Goal: Transaction & Acquisition: Purchase product/service

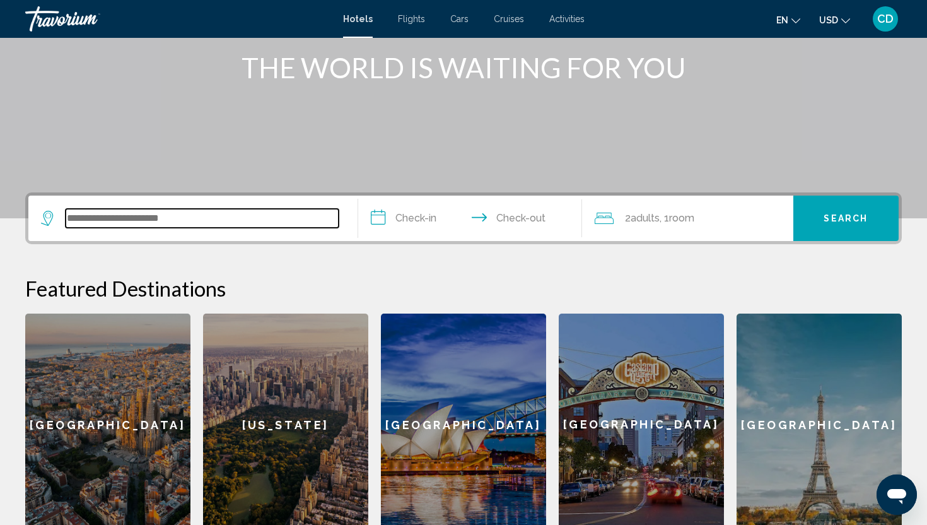
click at [189, 214] on input "Search widget" at bounding box center [202, 218] width 273 height 19
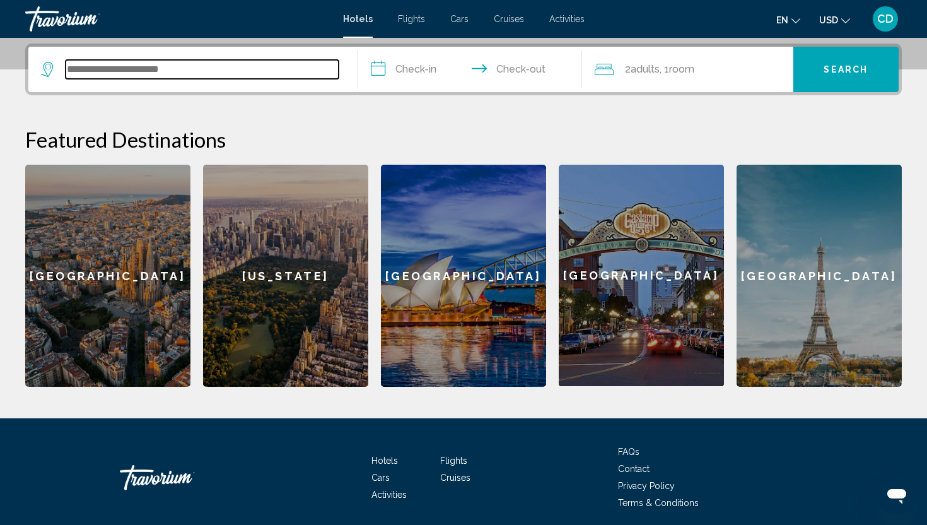
scroll to position [312, 0]
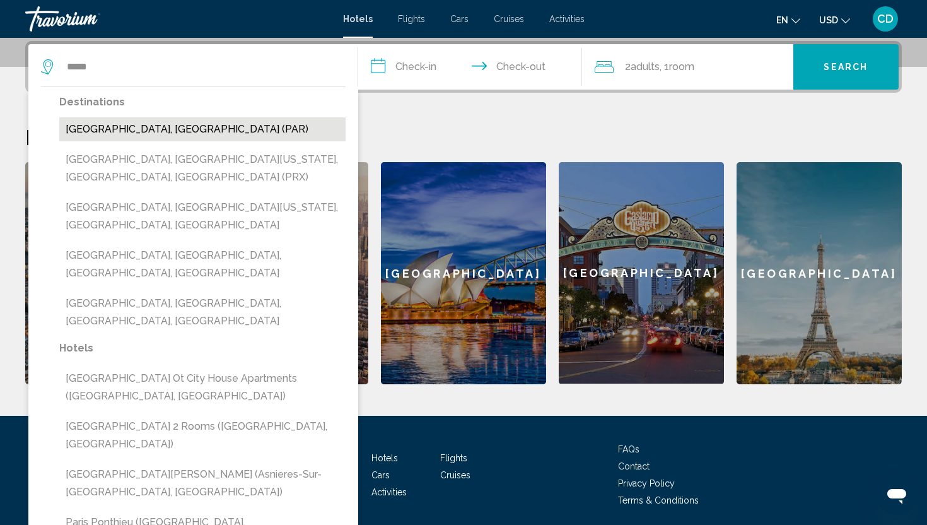
click at [168, 129] on button "[GEOGRAPHIC_DATA], [GEOGRAPHIC_DATA] (PAR)" at bounding box center [202, 129] width 286 height 24
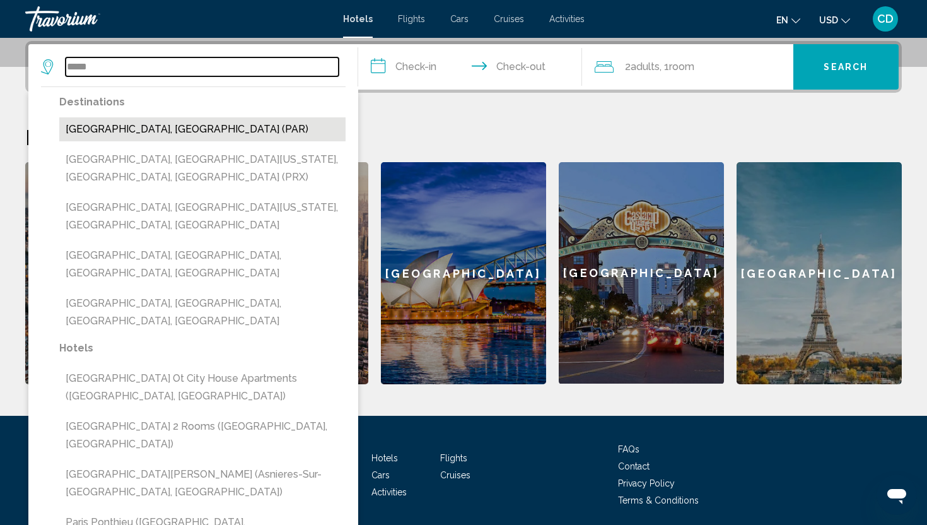
type input "**********"
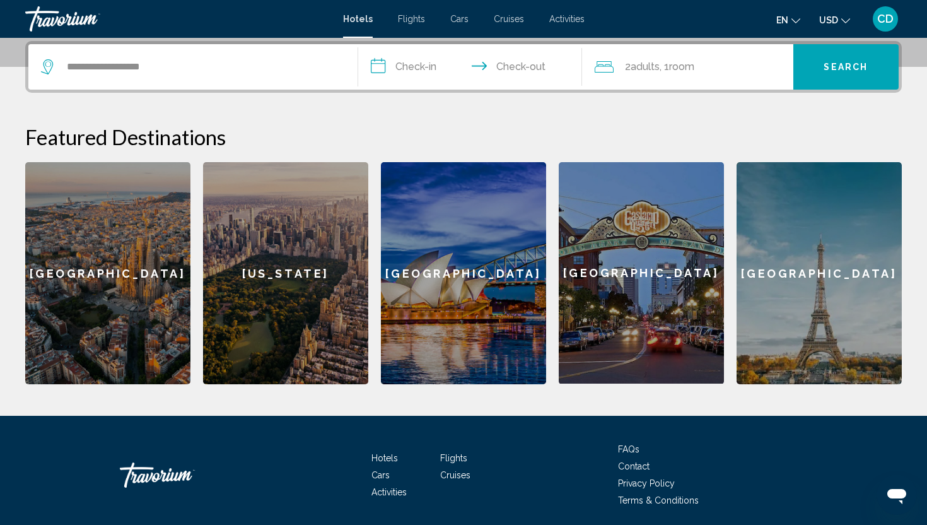
click at [417, 65] on input "**********" at bounding box center [472, 68] width 229 height 49
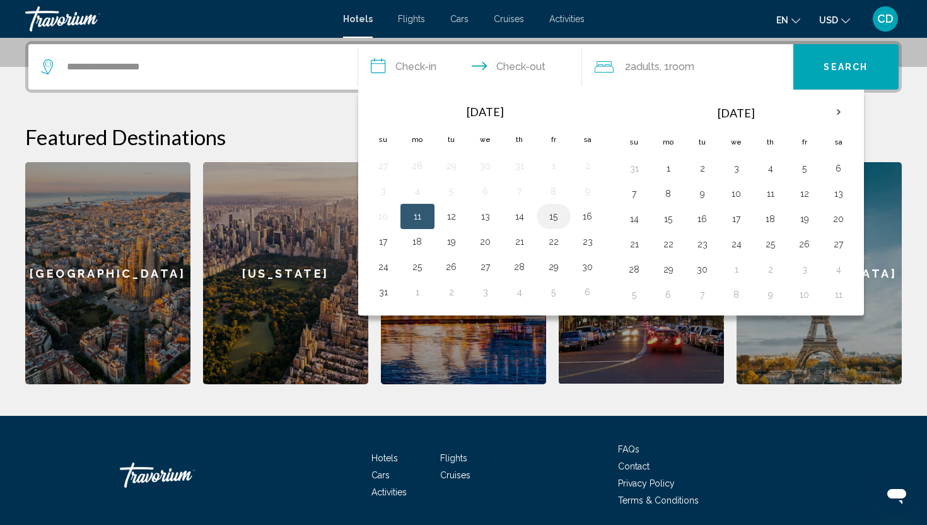
click at [556, 225] on button "15" at bounding box center [554, 217] width 20 height 18
click at [418, 247] on button "18" at bounding box center [417, 242] width 20 height 18
type input "**********"
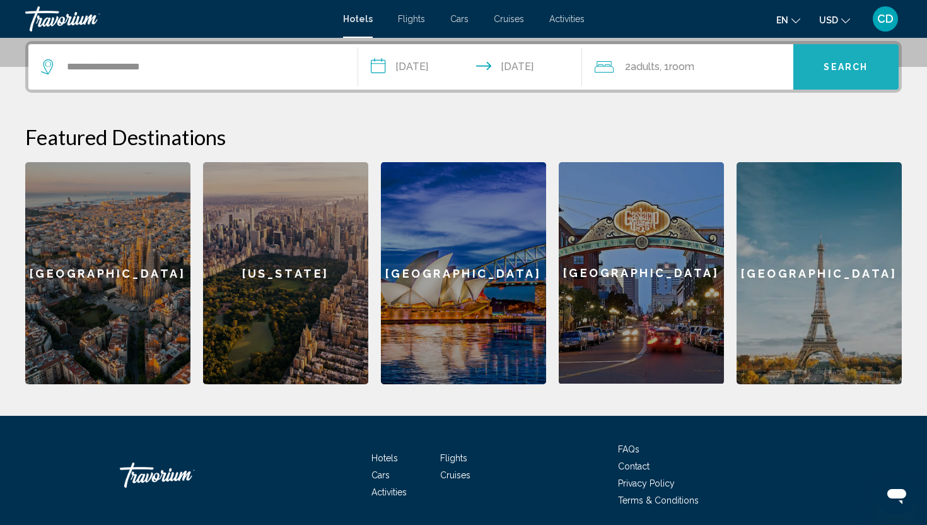
click at [835, 69] on span "Search" at bounding box center [846, 67] width 44 height 10
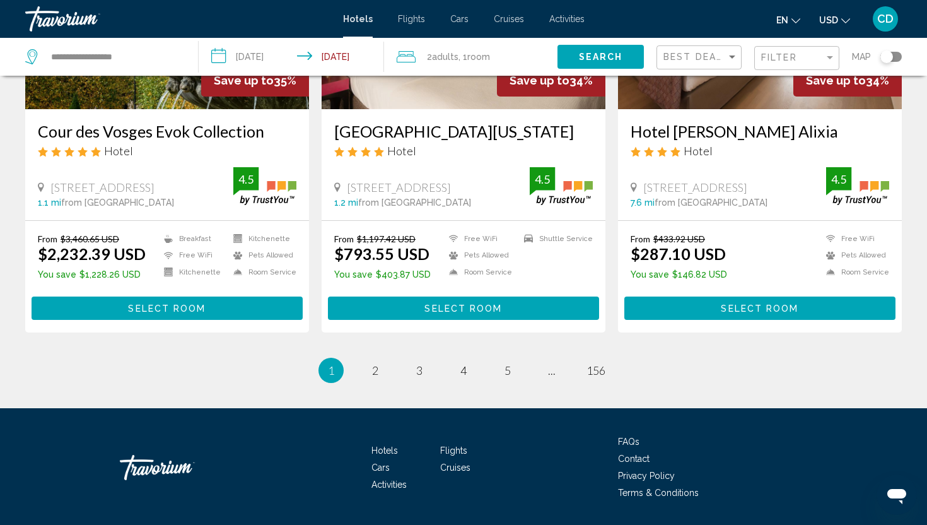
scroll to position [1600, 0]
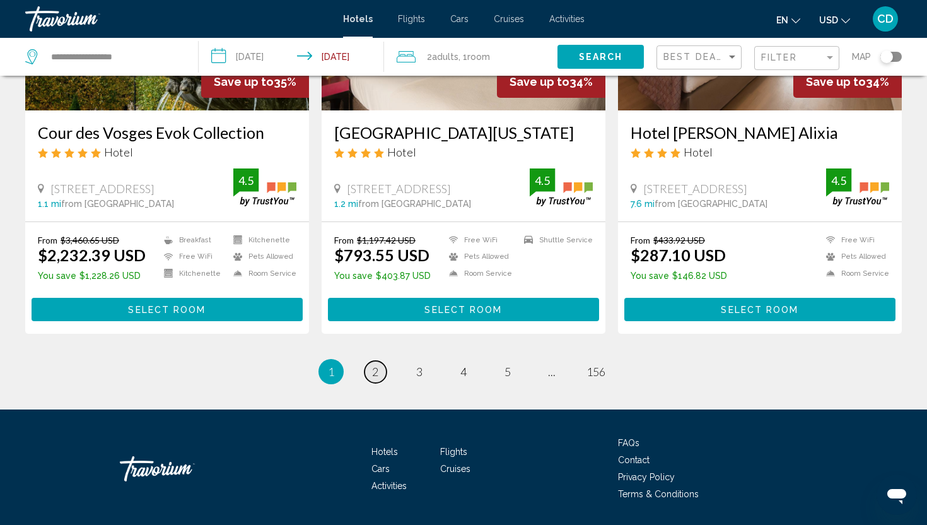
click at [370, 383] on link "page 2" at bounding box center [376, 372] width 22 height 22
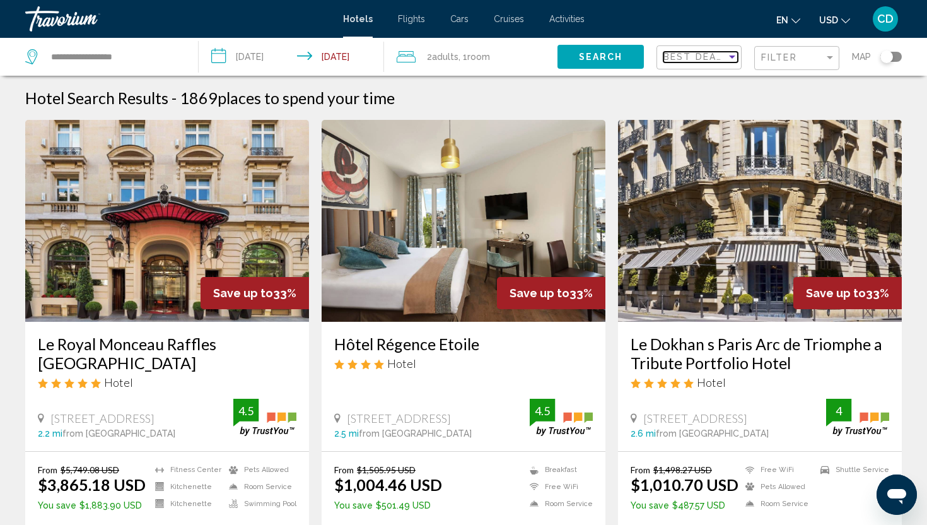
click at [716, 52] on mat-select "Best Deals" at bounding box center [701, 57] width 74 height 11
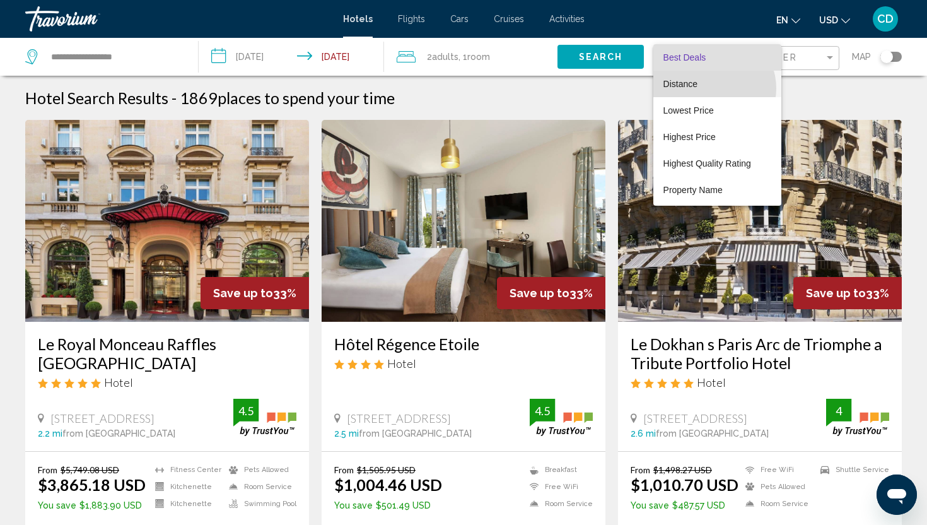
click at [710, 88] on span "Distance" at bounding box center [718, 84] width 108 height 26
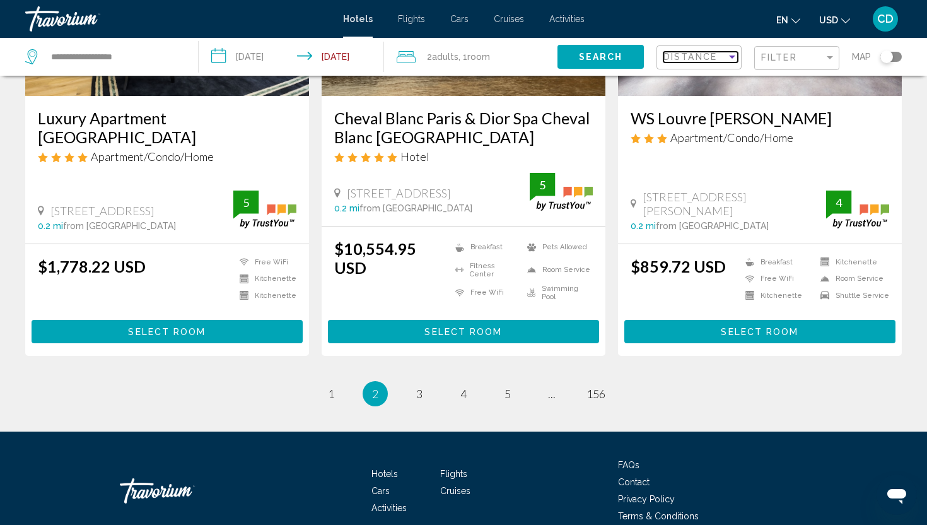
scroll to position [1637, 0]
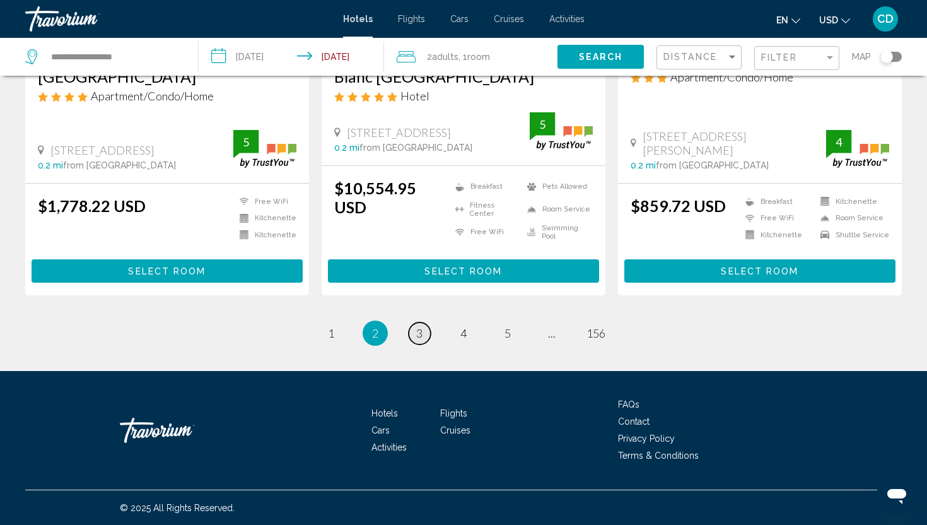
click at [419, 338] on span "3" at bounding box center [419, 333] width 6 height 14
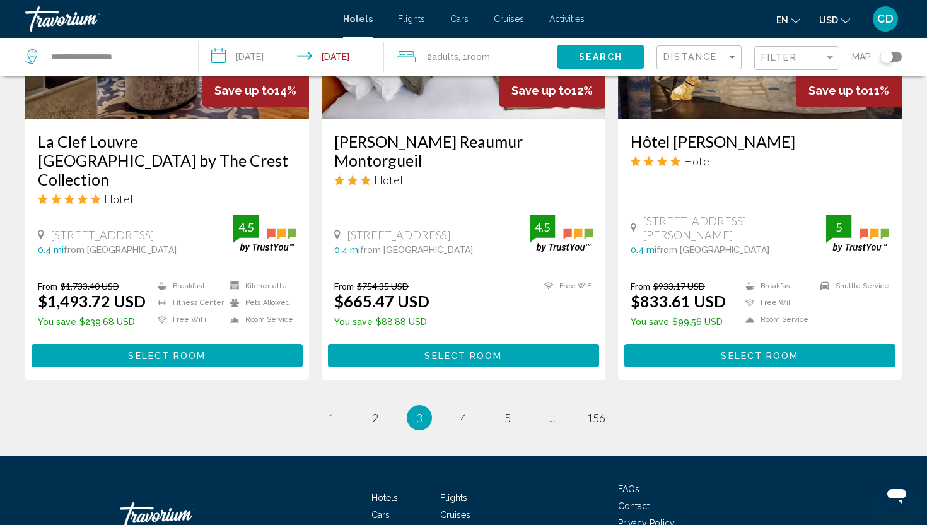
scroll to position [1619, 0]
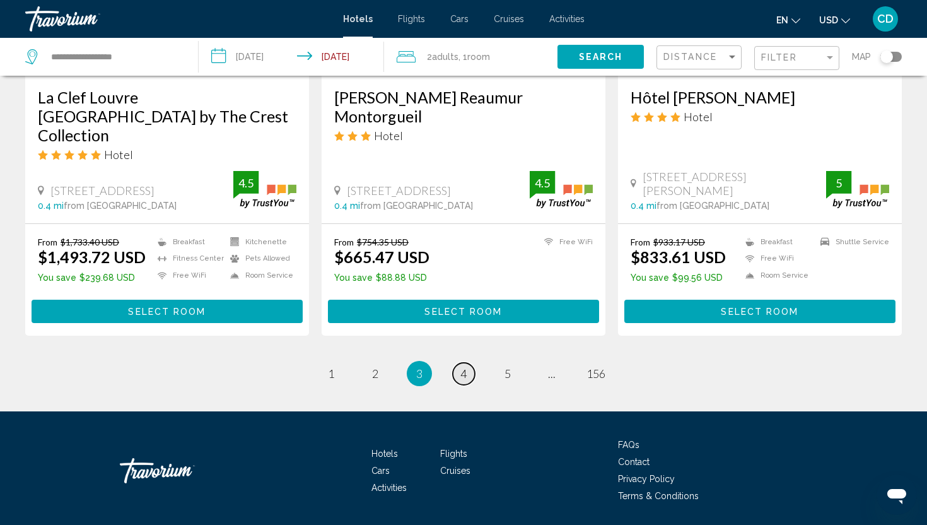
click at [462, 366] on span "4" at bounding box center [463, 373] width 6 height 14
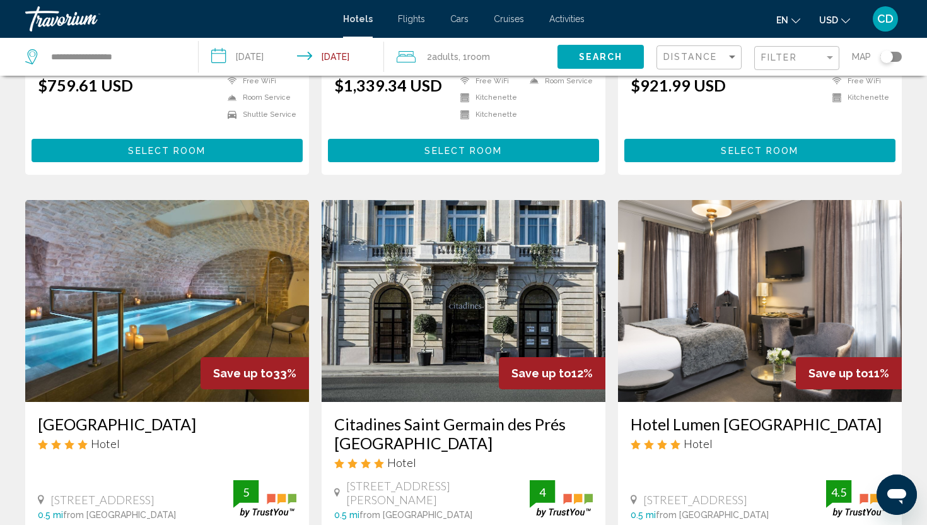
scroll to position [1619, 0]
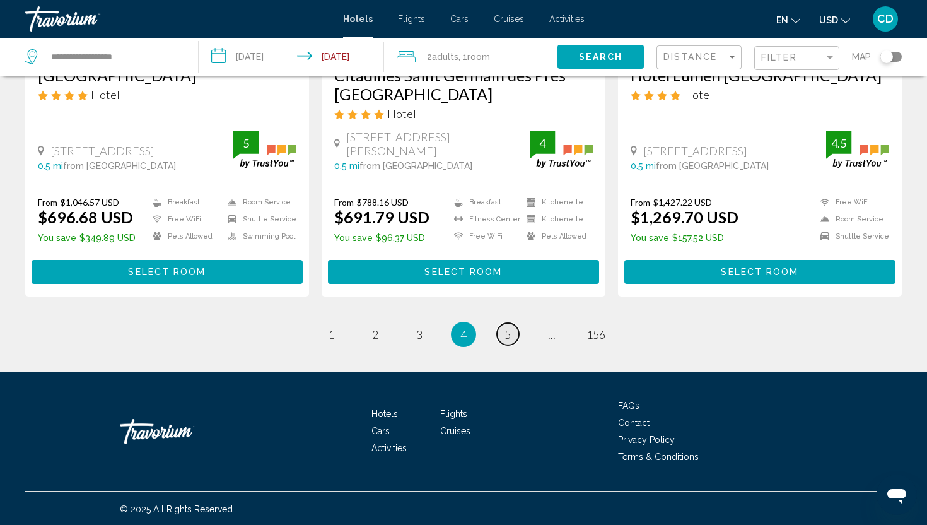
click at [501, 334] on link "page 5" at bounding box center [508, 334] width 22 height 22
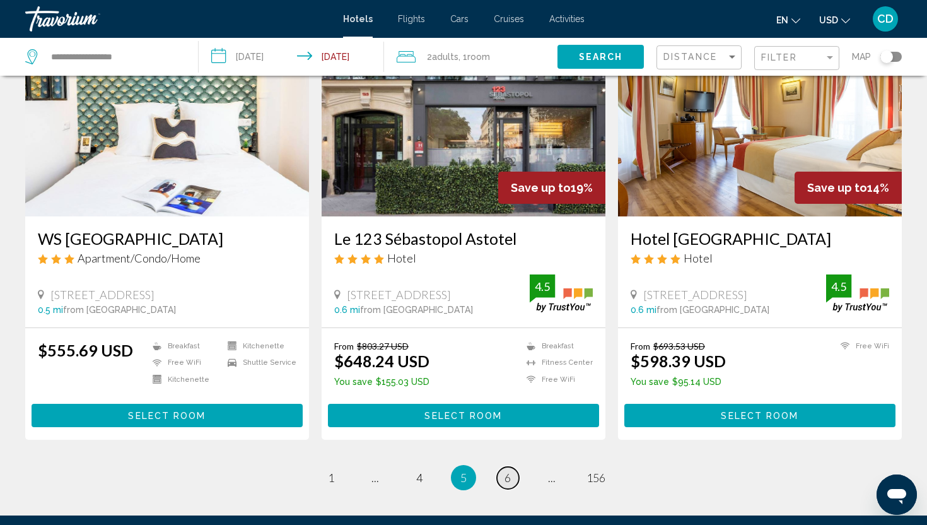
scroll to position [1495, 0]
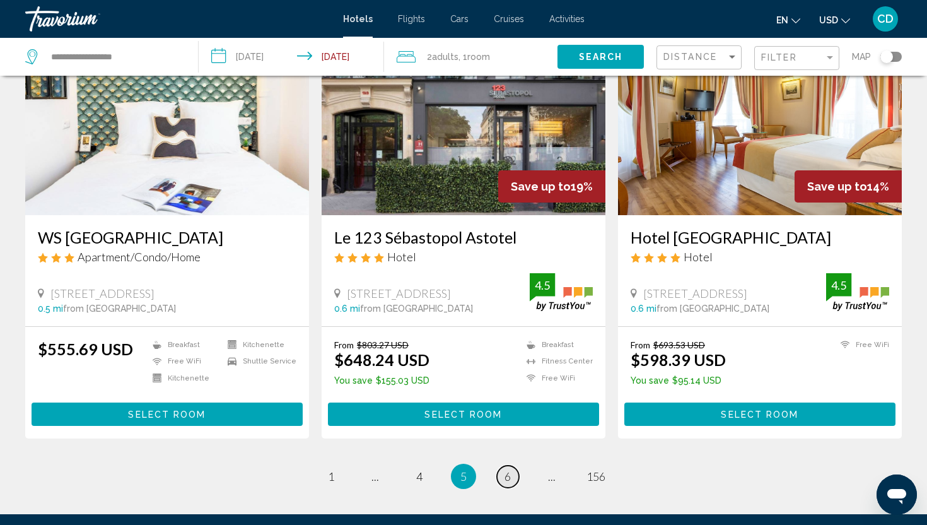
click at [505, 469] on span "6" at bounding box center [508, 476] width 6 height 14
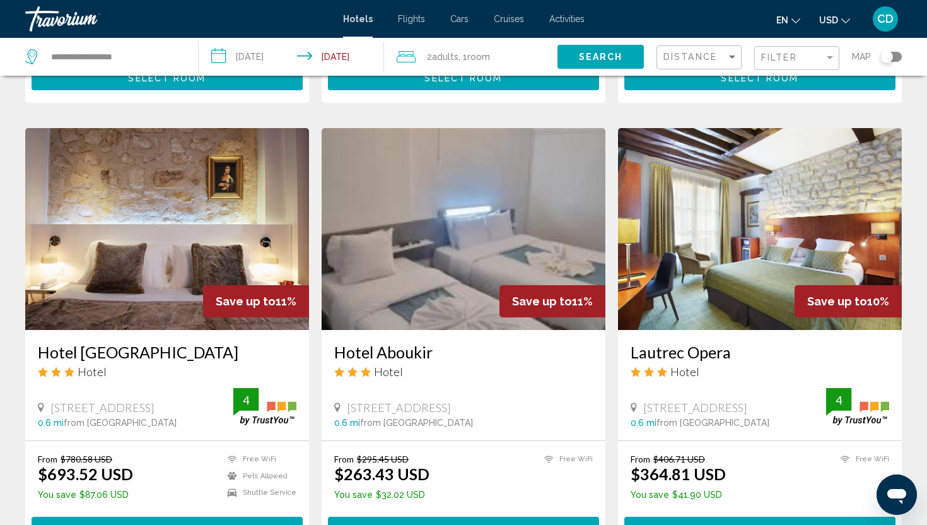
scroll to position [481, 0]
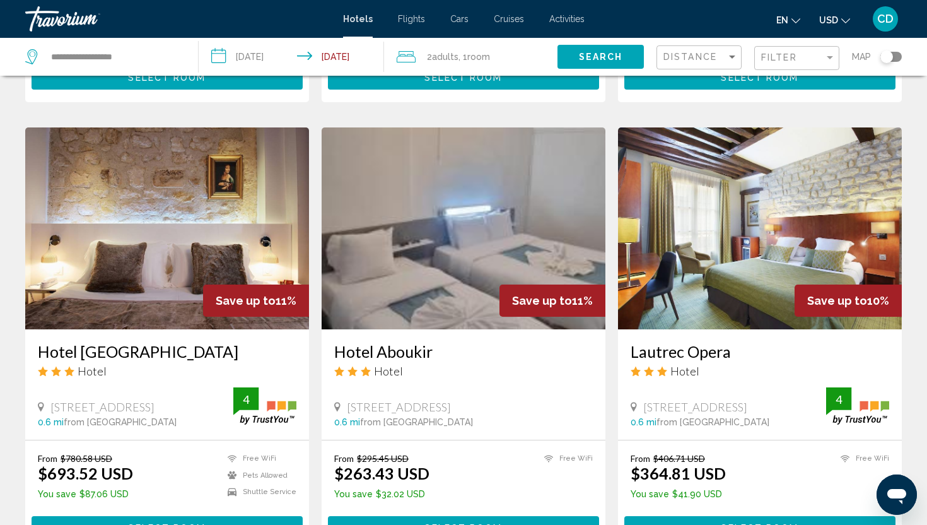
click at [680, 342] on h3 "Lautrec Opera" at bounding box center [760, 351] width 259 height 19
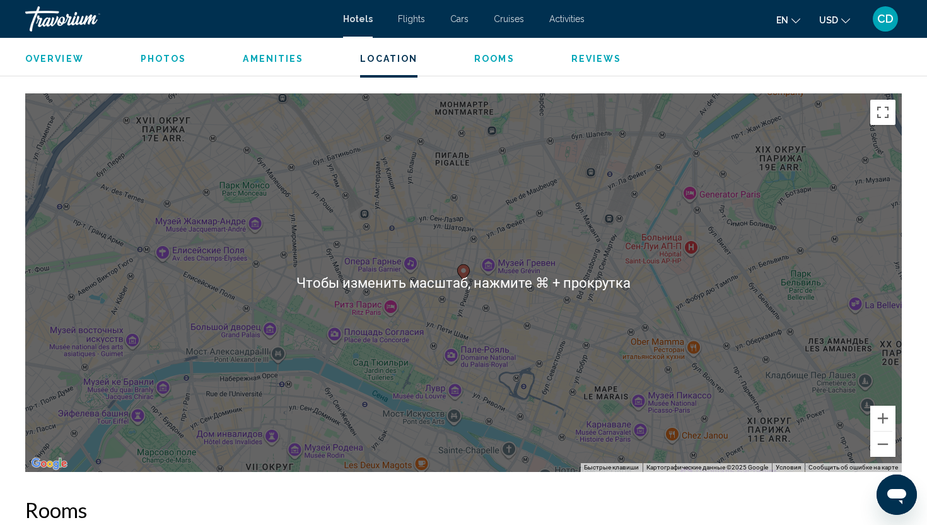
scroll to position [1187, 0]
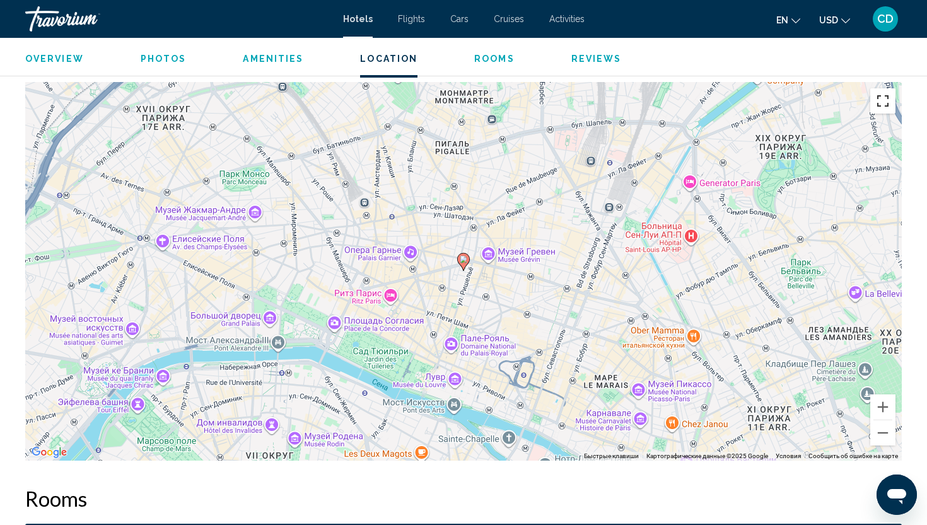
click at [879, 108] on button "Включить полноэкранный режим" at bounding box center [882, 100] width 25 height 25
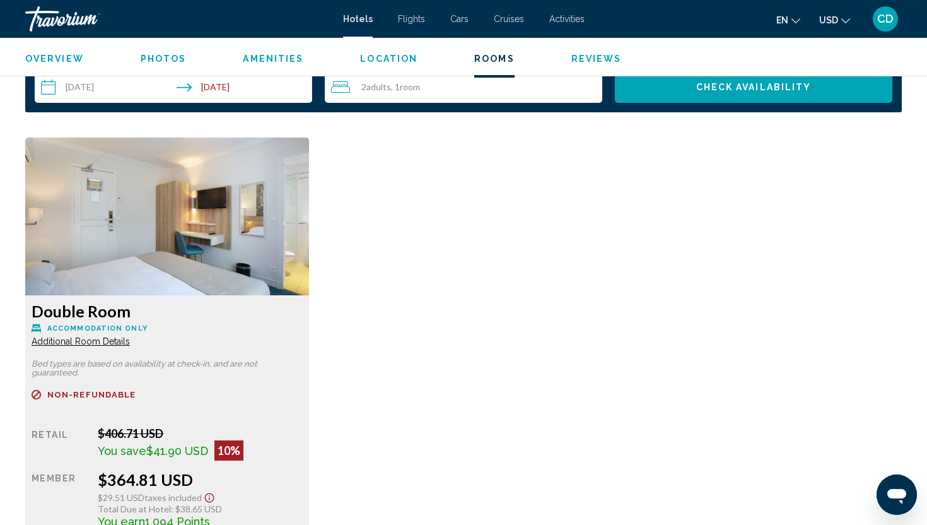
scroll to position [1644, 0]
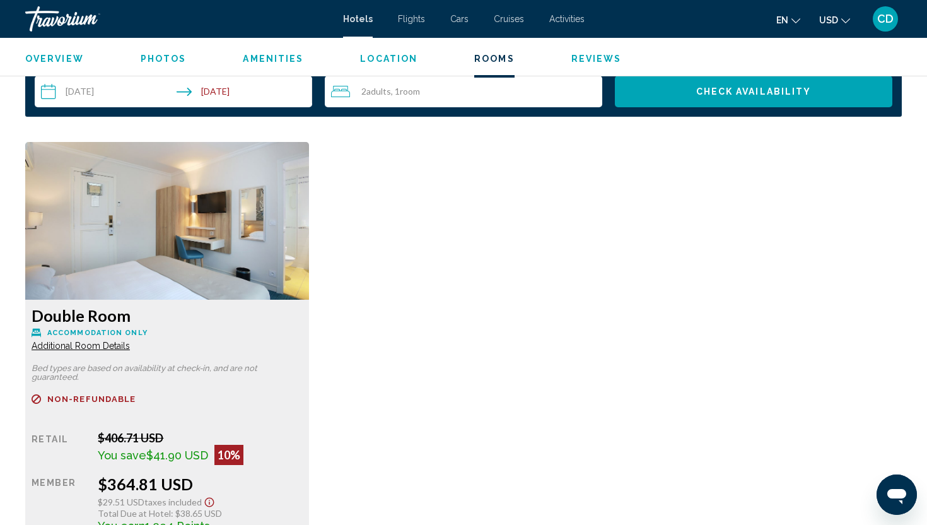
click at [177, 211] on img "Main content" at bounding box center [167, 221] width 284 height 158
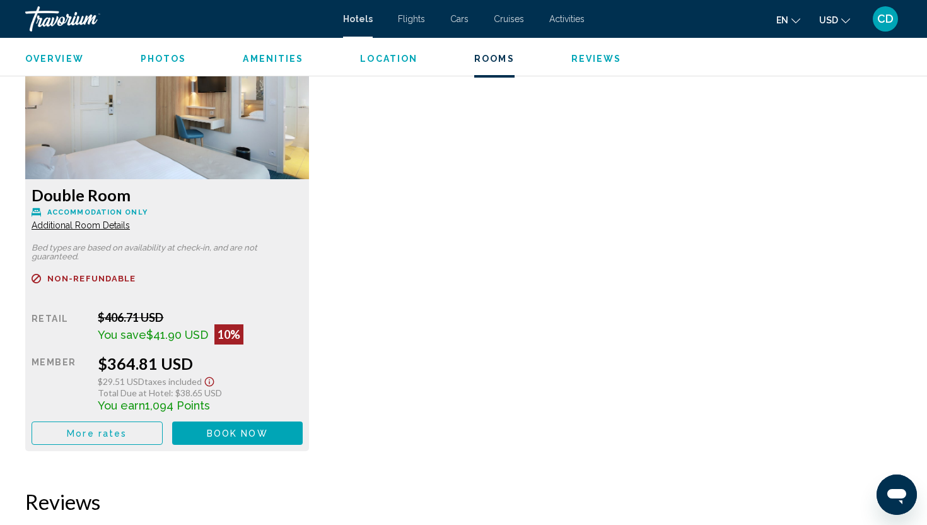
scroll to position [1769, 0]
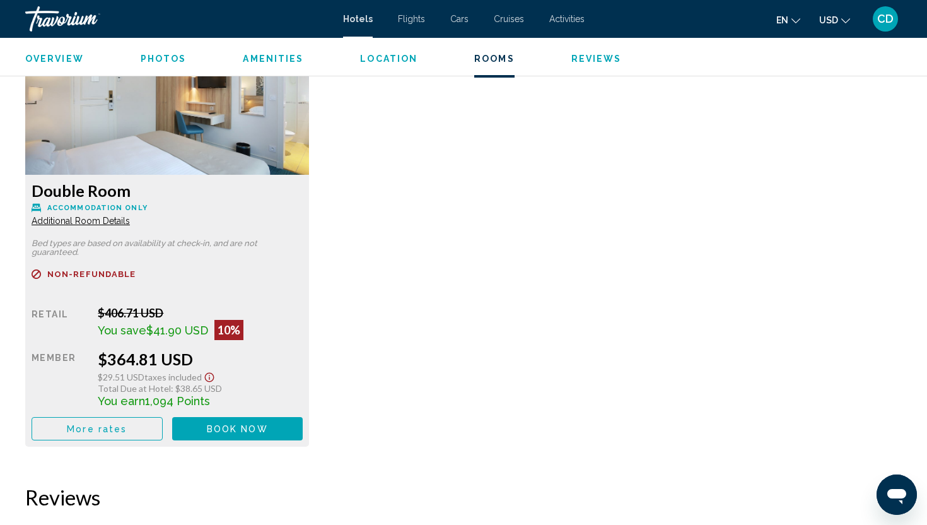
click at [76, 214] on div "Double Room Accommodation Only Additional Room Details" at bounding box center [167, 203] width 271 height 45
click at [76, 220] on span "Additional Room Details" at bounding box center [81, 221] width 98 height 10
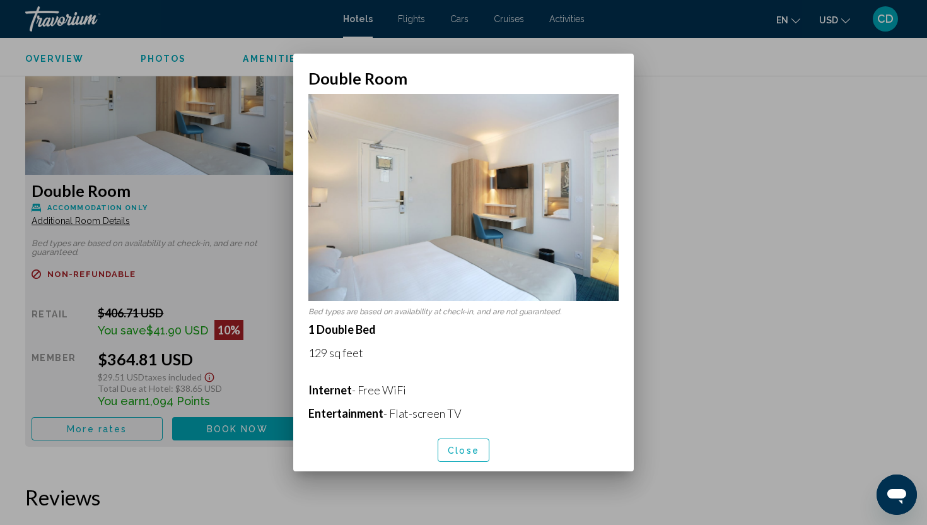
scroll to position [0, 0]
click at [465, 446] on span "Close" at bounding box center [464, 450] width 32 height 10
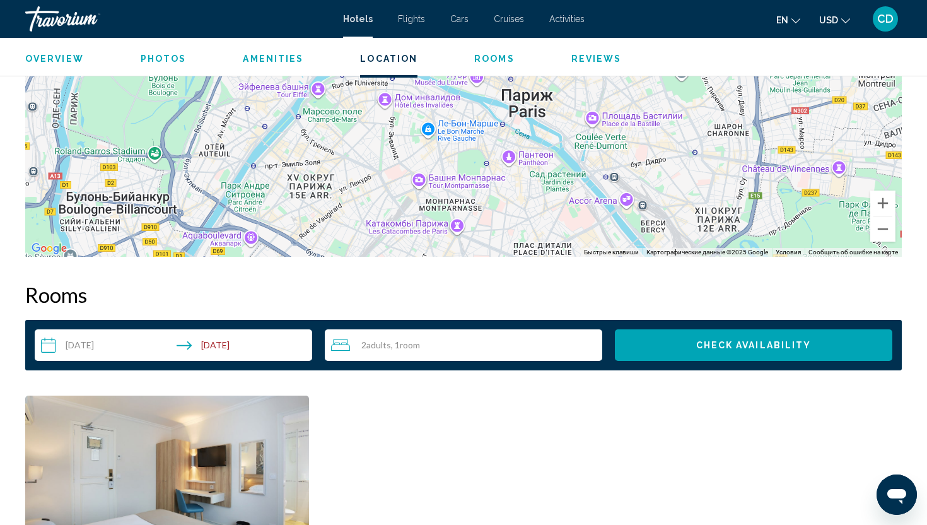
scroll to position [1366, 0]
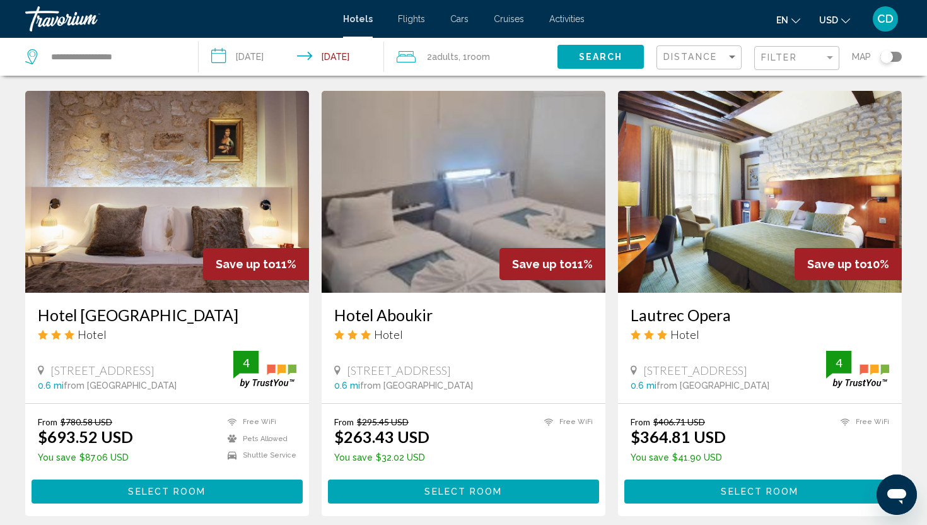
scroll to position [510, 0]
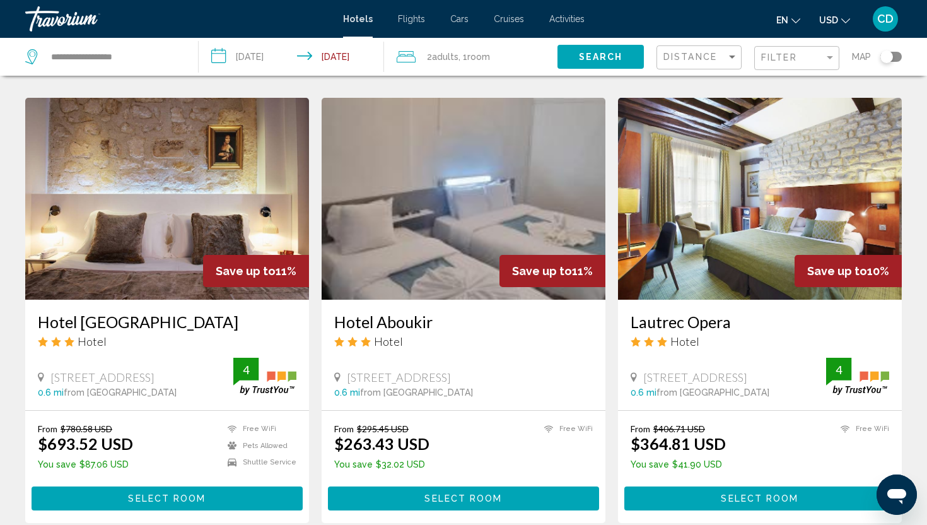
click at [469, 161] on img "Main content" at bounding box center [464, 199] width 284 height 202
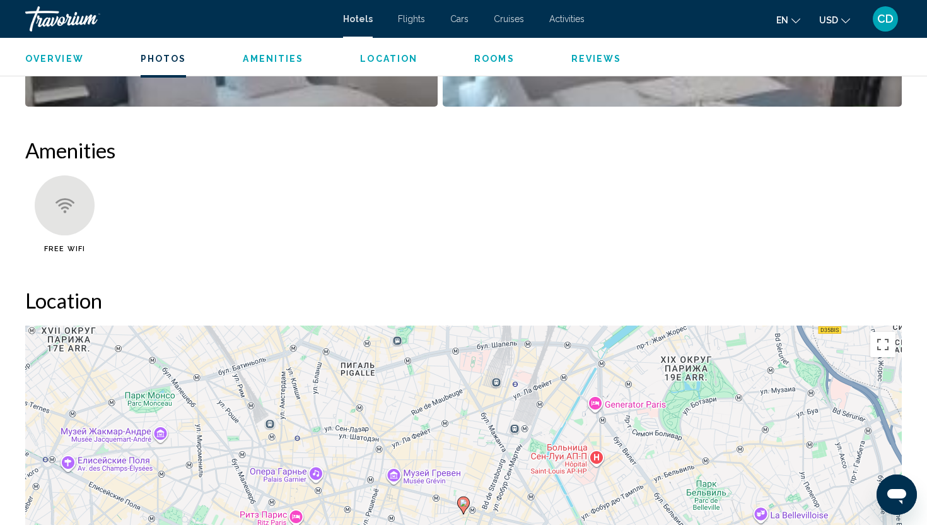
scroll to position [664, 0]
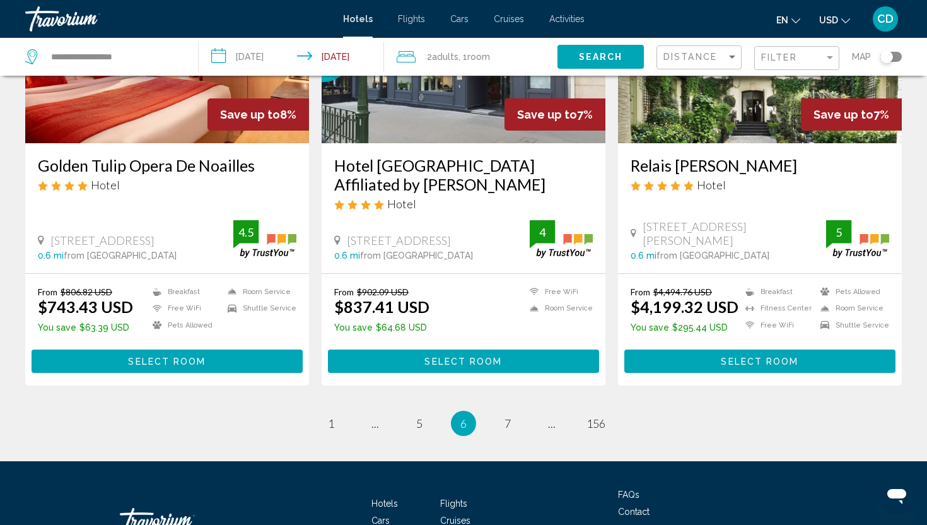
scroll to position [1586, 0]
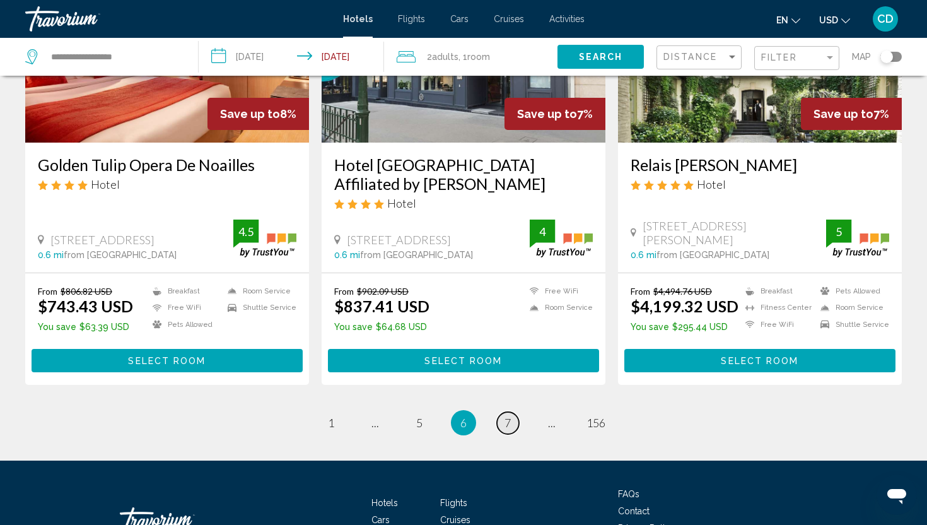
click at [501, 412] on link "page 7" at bounding box center [508, 423] width 22 height 22
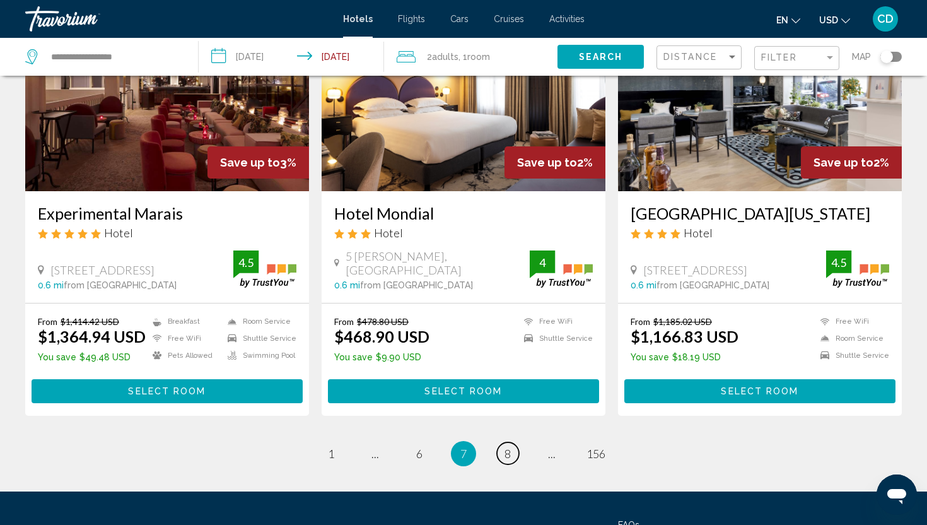
scroll to position [1504, 0]
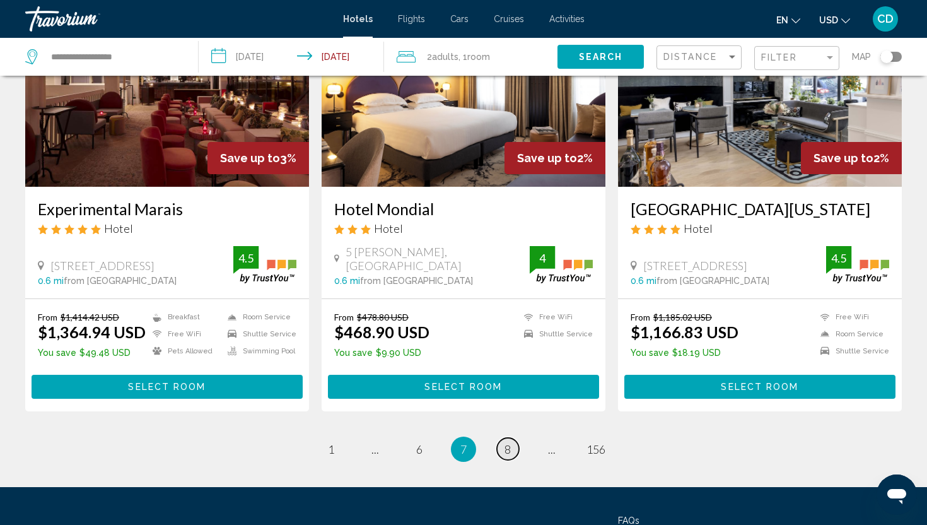
click at [501, 438] on link "page 8" at bounding box center [508, 449] width 22 height 22
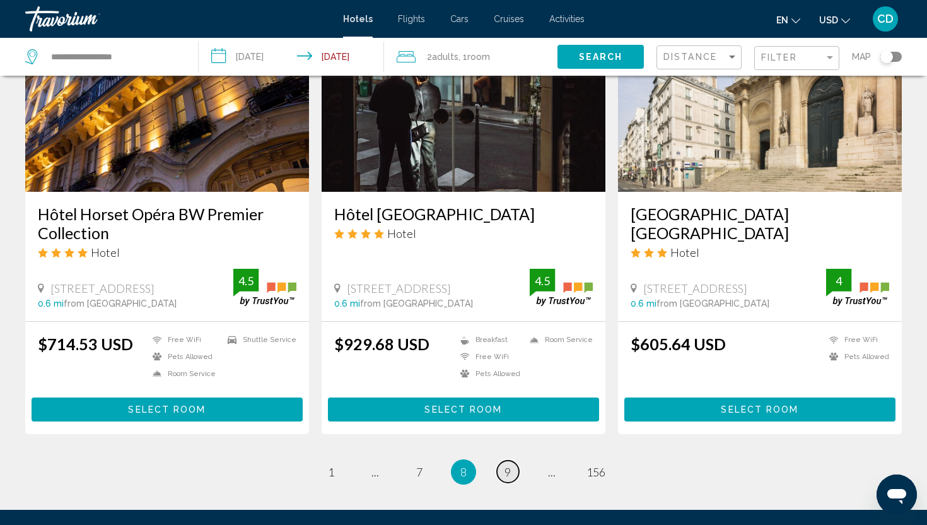
scroll to position [1619, 0]
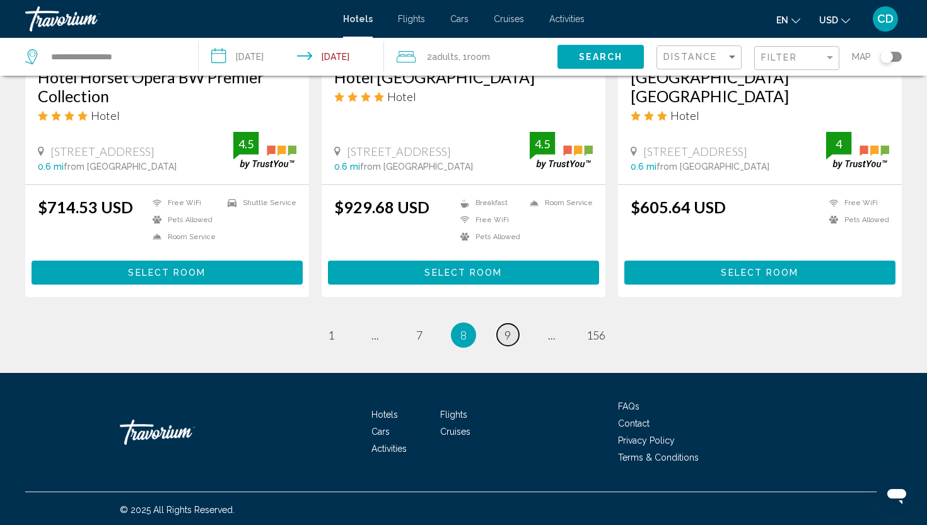
click at [510, 331] on span "9" at bounding box center [508, 335] width 6 height 14
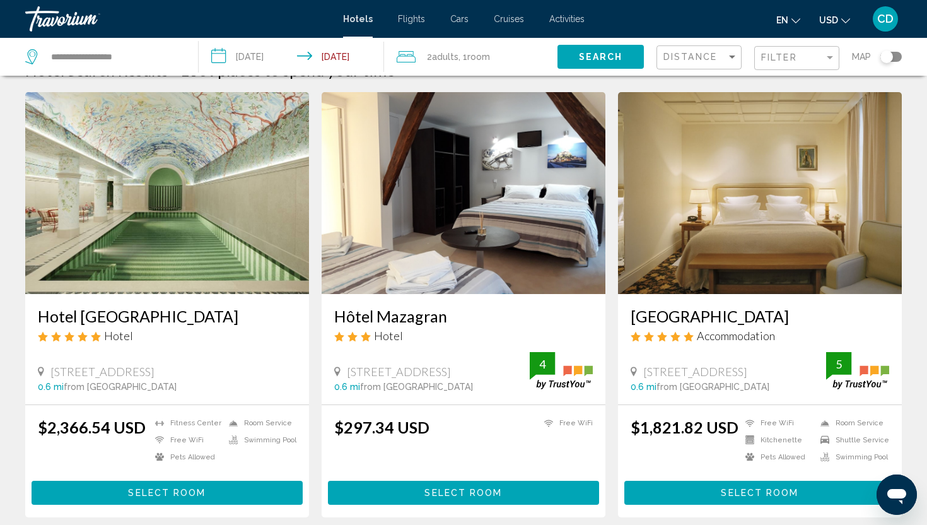
scroll to position [26, 0]
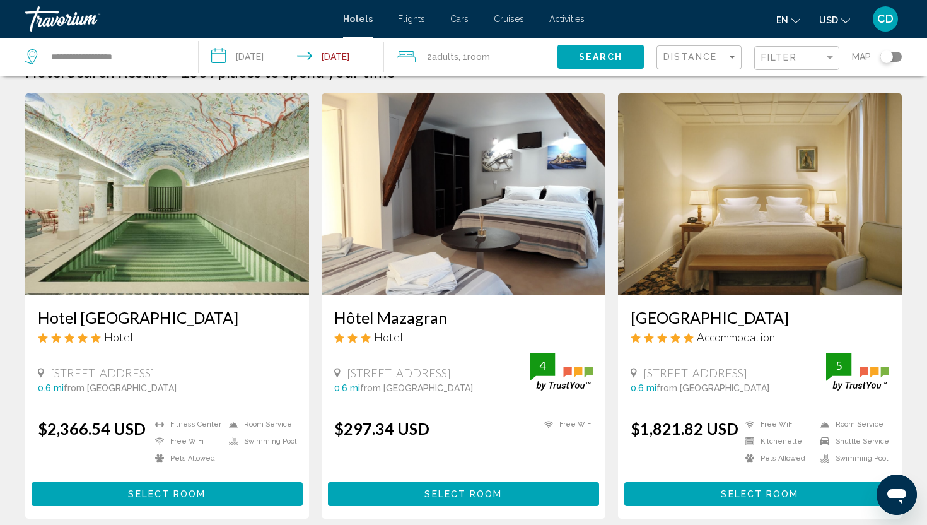
click at [428, 317] on h3 "Hôtel Mazagran" at bounding box center [463, 317] width 259 height 19
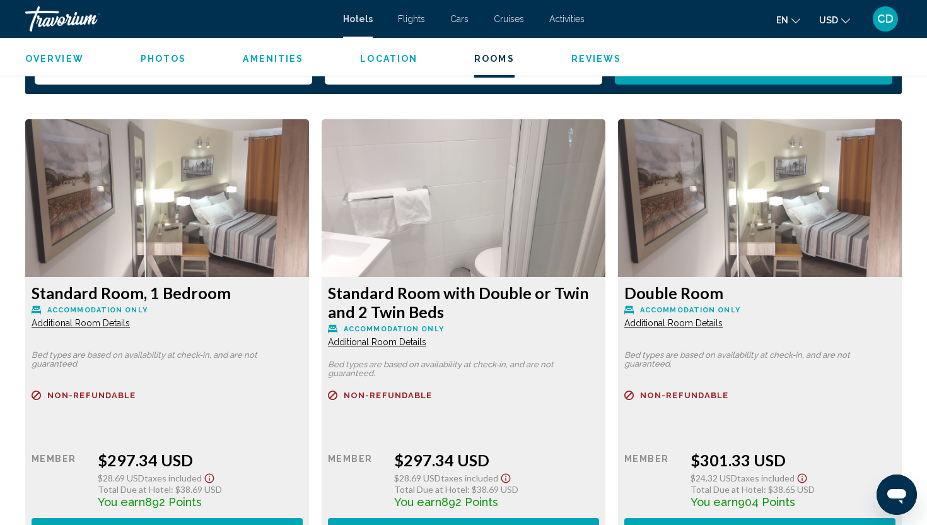
scroll to position [1675, 0]
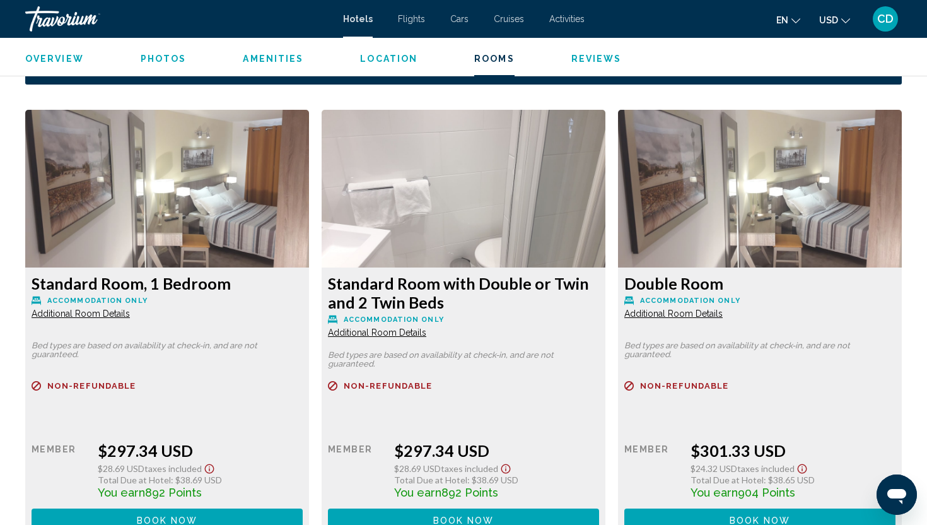
click at [130, 319] on span "Additional Room Details" at bounding box center [81, 313] width 98 height 10
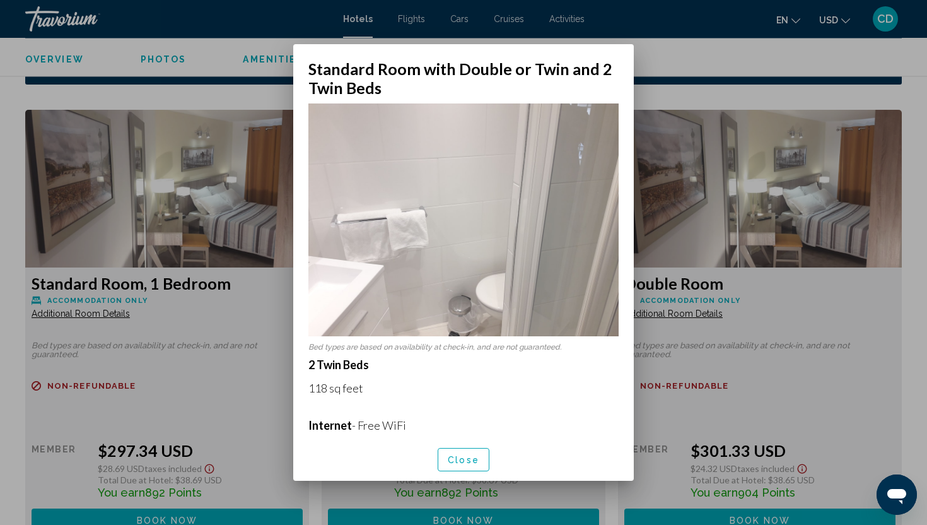
scroll to position [0, 0]
click at [527, 272] on img at bounding box center [463, 219] width 310 height 233
click at [457, 461] on span "Close" at bounding box center [464, 460] width 32 height 10
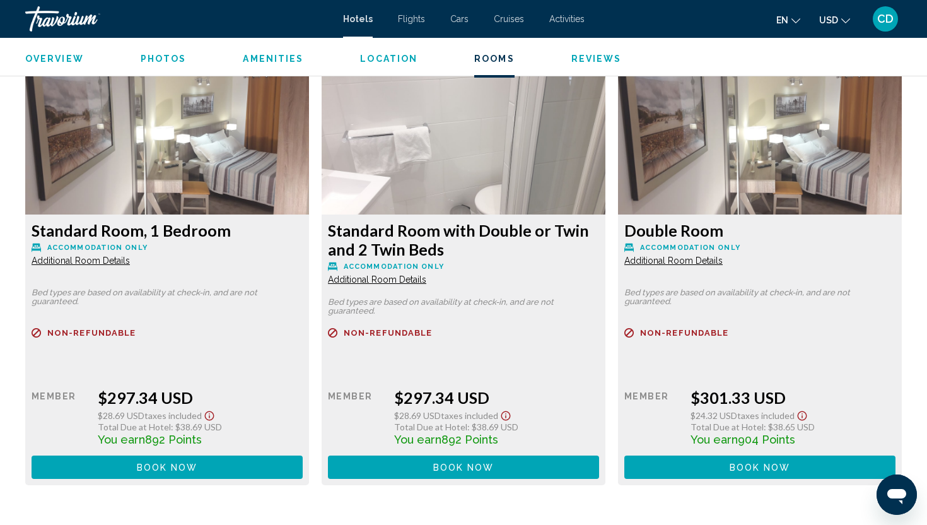
scroll to position [1728, 0]
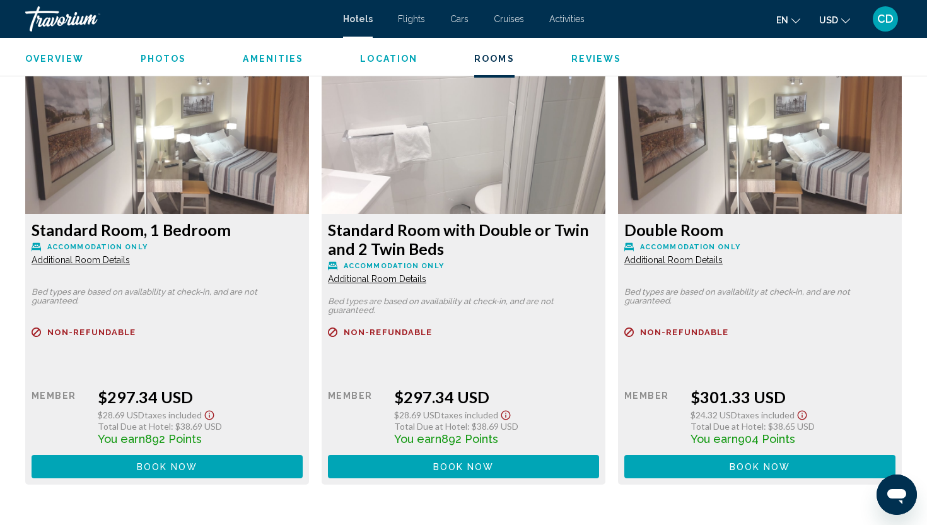
click at [130, 257] on span "Additional Room Details" at bounding box center [81, 260] width 98 height 10
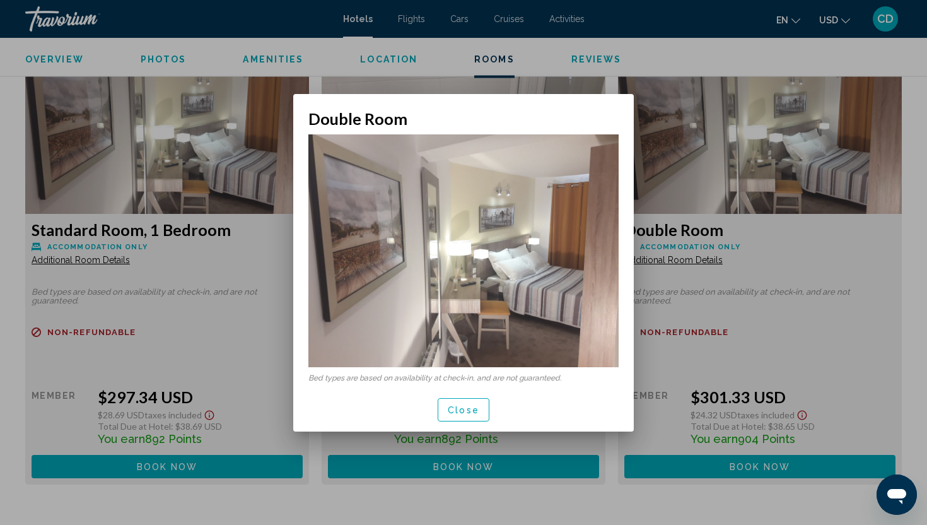
scroll to position [0, 0]
click at [669, 271] on div at bounding box center [463, 262] width 927 height 525
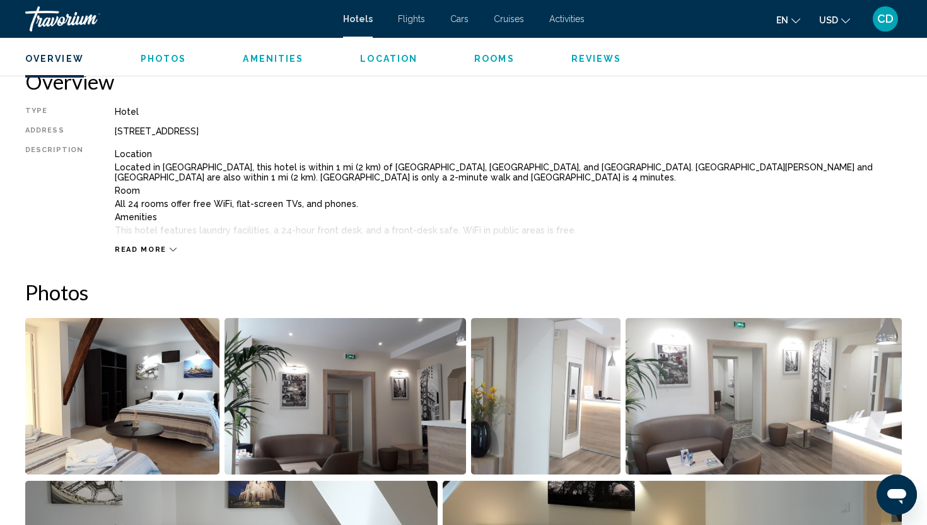
scroll to position [409, 0]
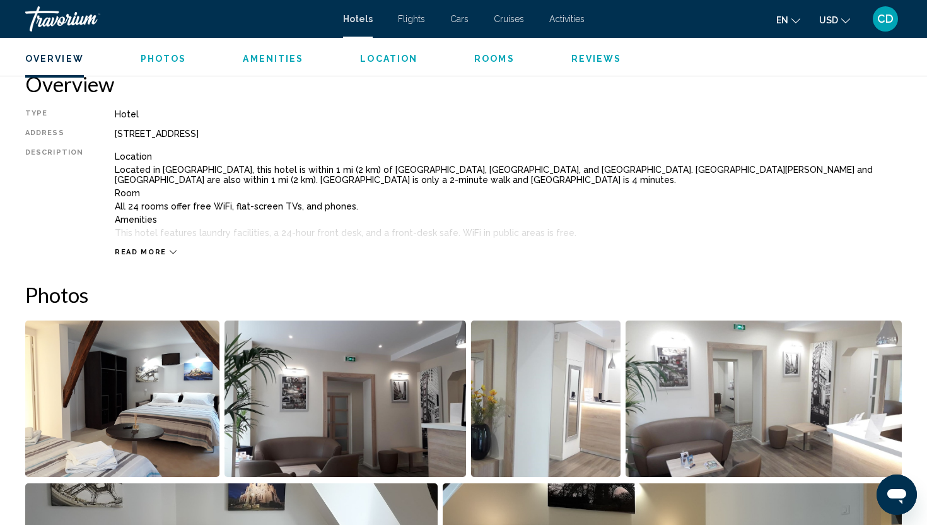
click at [51, 409] on img "Open full-screen image slider" at bounding box center [122, 398] width 194 height 156
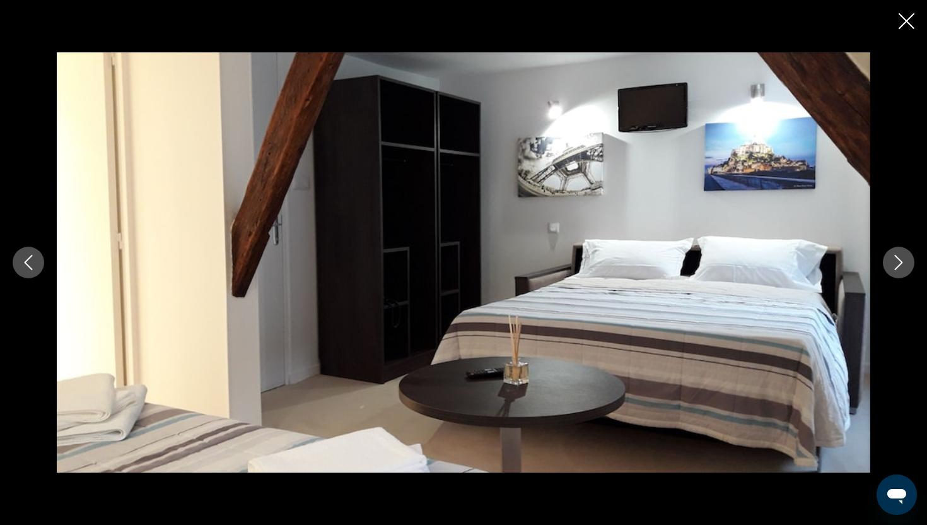
click at [881, 257] on div "Main content" at bounding box center [463, 262] width 927 height 420
click at [899, 270] on button "Next image" at bounding box center [899, 263] width 32 height 32
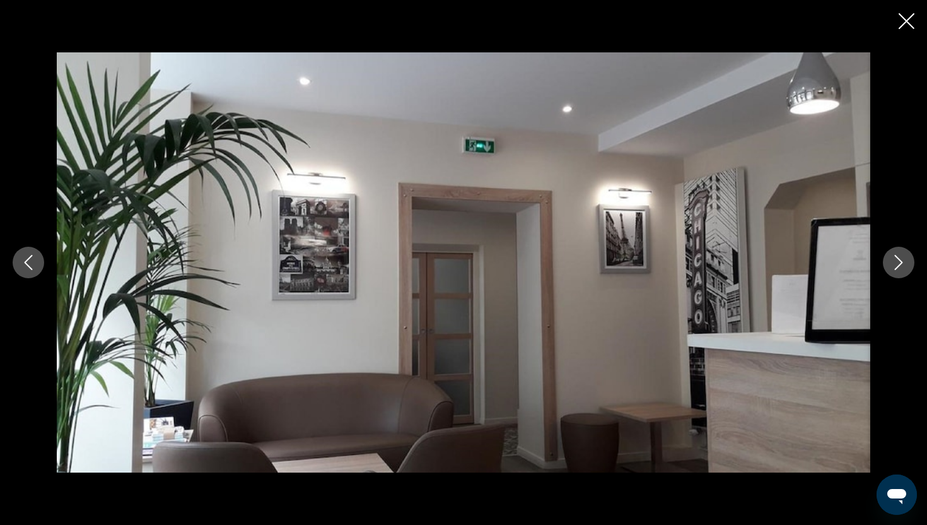
click at [883, 247] on button "Next image" at bounding box center [899, 263] width 32 height 32
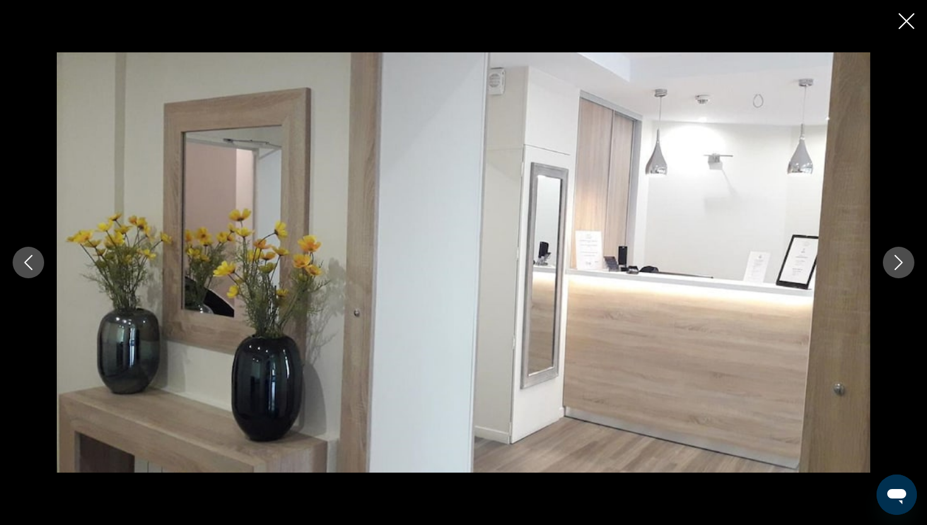
click at [883, 247] on button "Next image" at bounding box center [899, 263] width 32 height 32
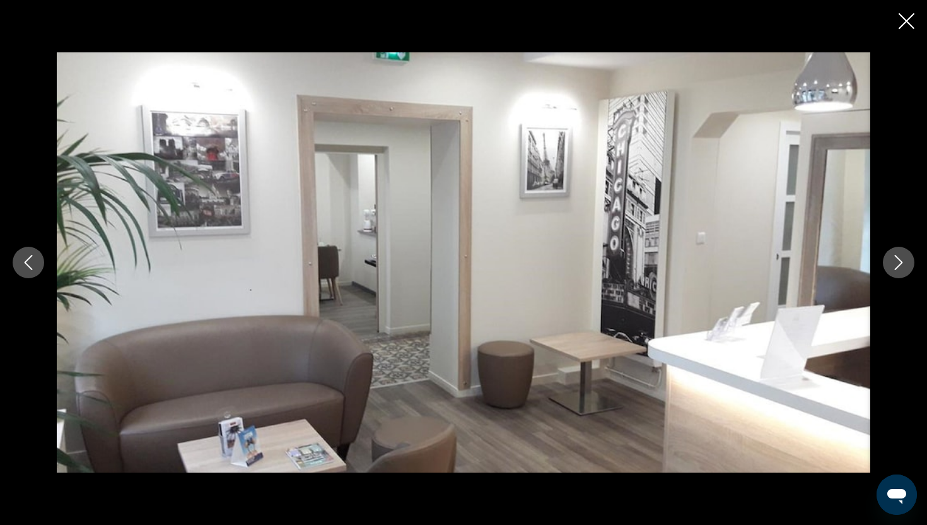
click at [883, 247] on button "Next image" at bounding box center [899, 263] width 32 height 32
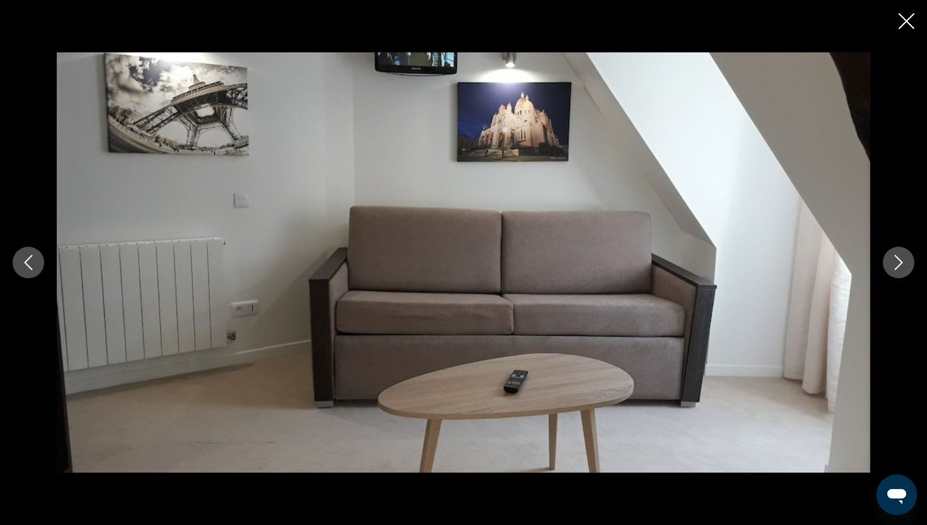
click at [883, 247] on button "Next image" at bounding box center [899, 263] width 32 height 32
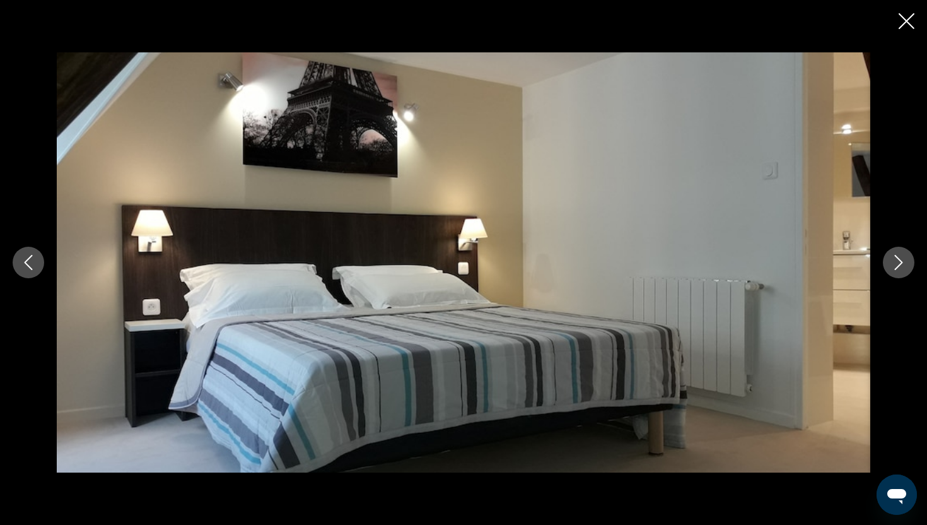
click at [883, 247] on button "Next image" at bounding box center [899, 263] width 32 height 32
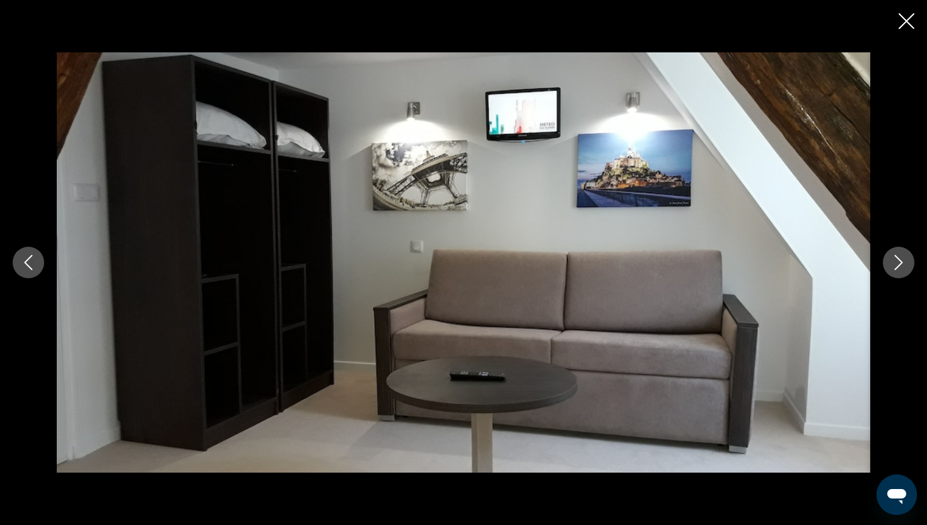
click at [883, 247] on button "Next image" at bounding box center [899, 263] width 32 height 32
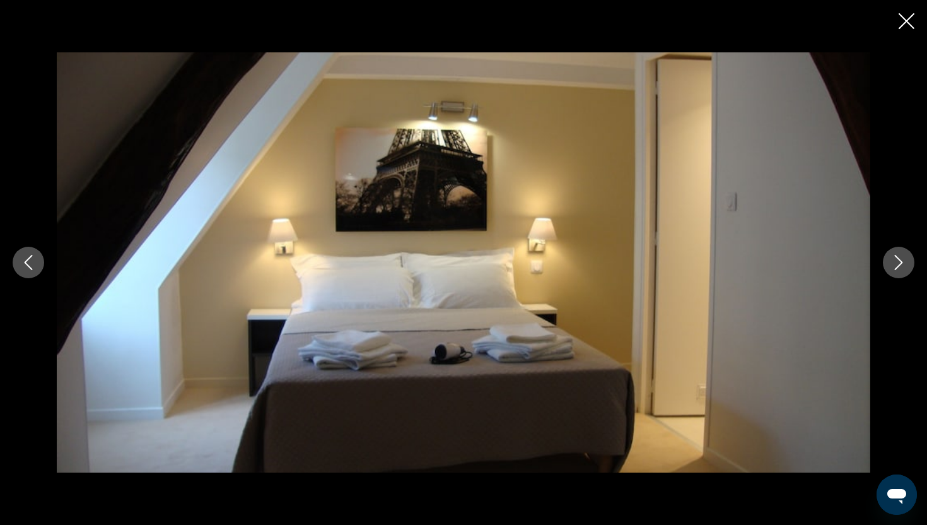
click at [883, 247] on button "Next image" at bounding box center [899, 263] width 32 height 32
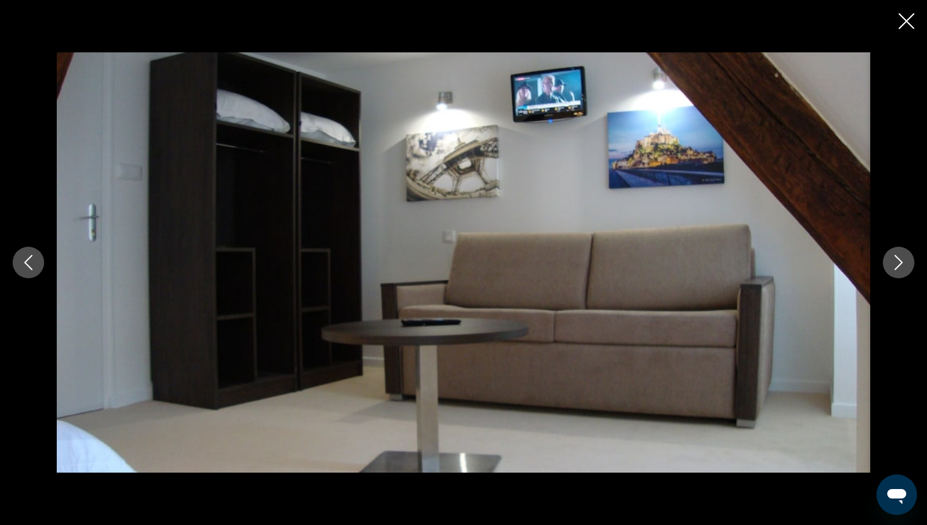
click at [883, 247] on button "Next image" at bounding box center [899, 263] width 32 height 32
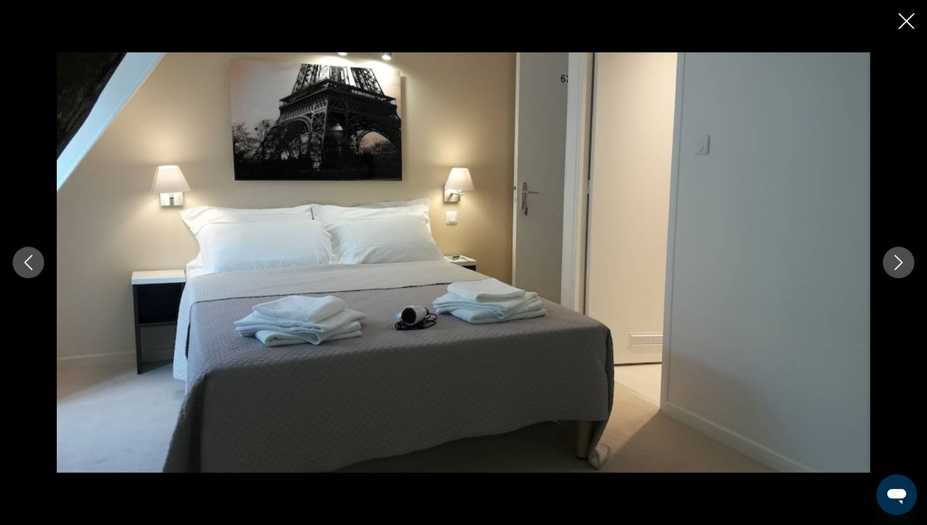
click at [883, 247] on button "Next image" at bounding box center [899, 263] width 32 height 32
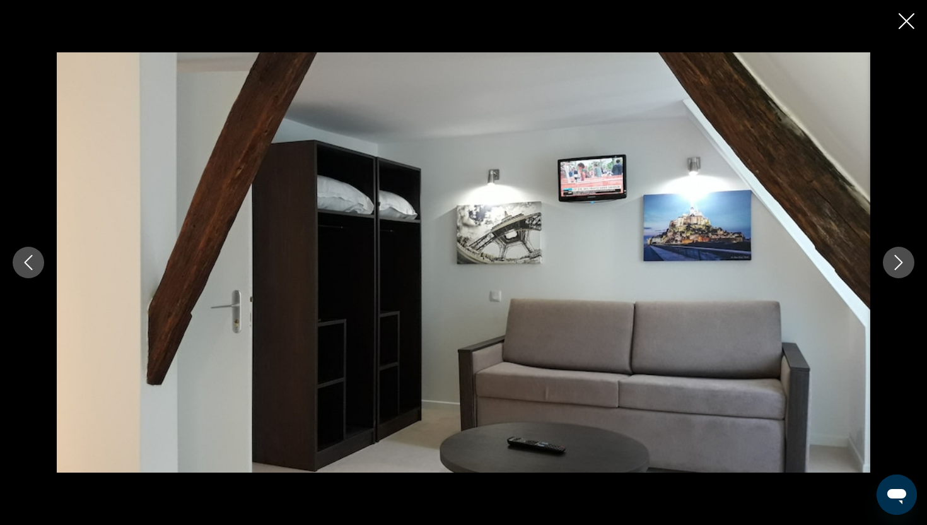
click at [883, 247] on button "Next image" at bounding box center [899, 263] width 32 height 32
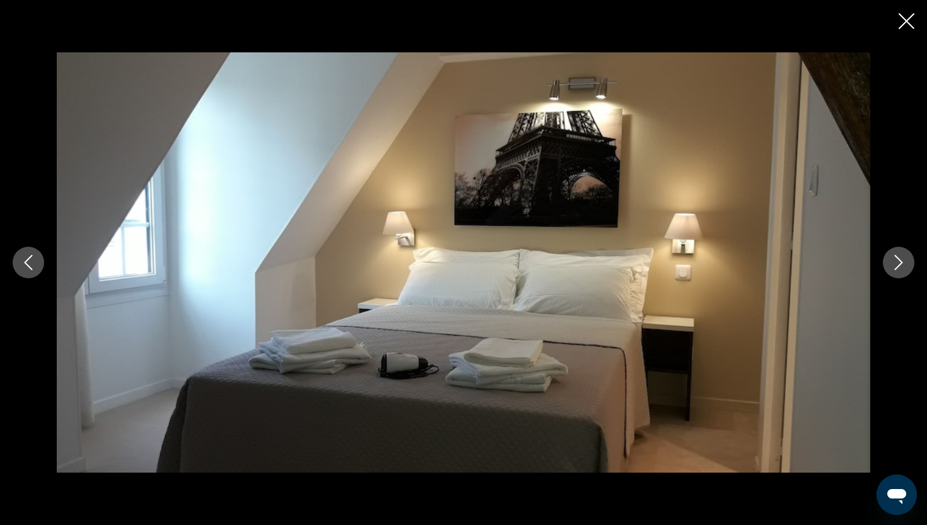
click at [883, 247] on button "Next image" at bounding box center [899, 263] width 32 height 32
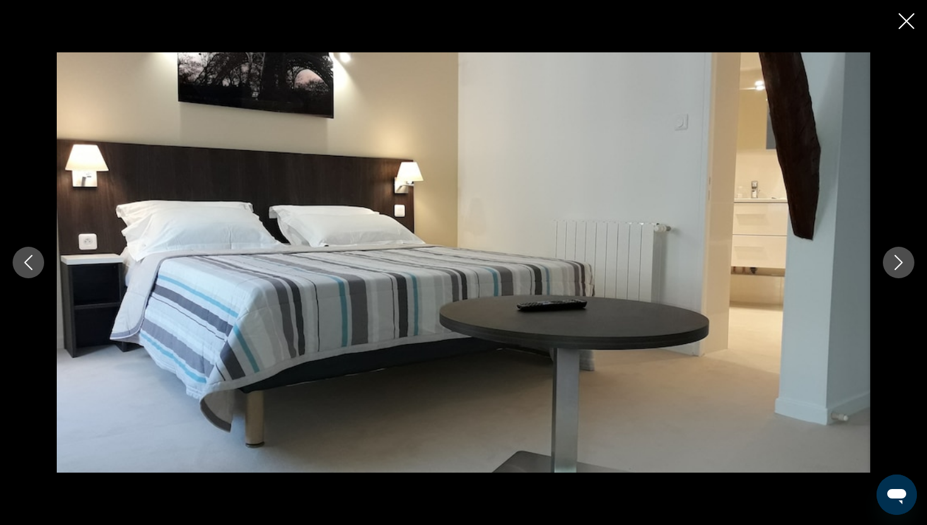
click at [883, 247] on button "Next image" at bounding box center [899, 263] width 32 height 32
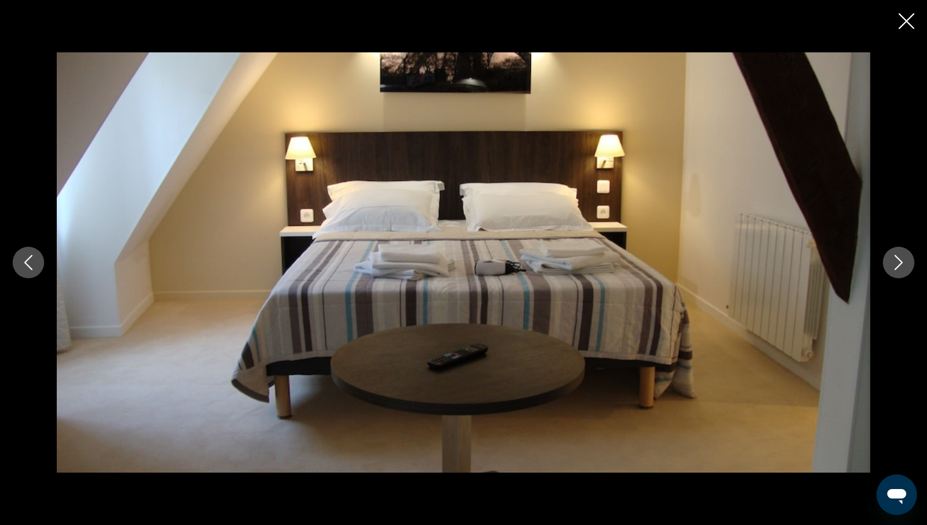
click at [883, 247] on button "Next image" at bounding box center [899, 263] width 32 height 32
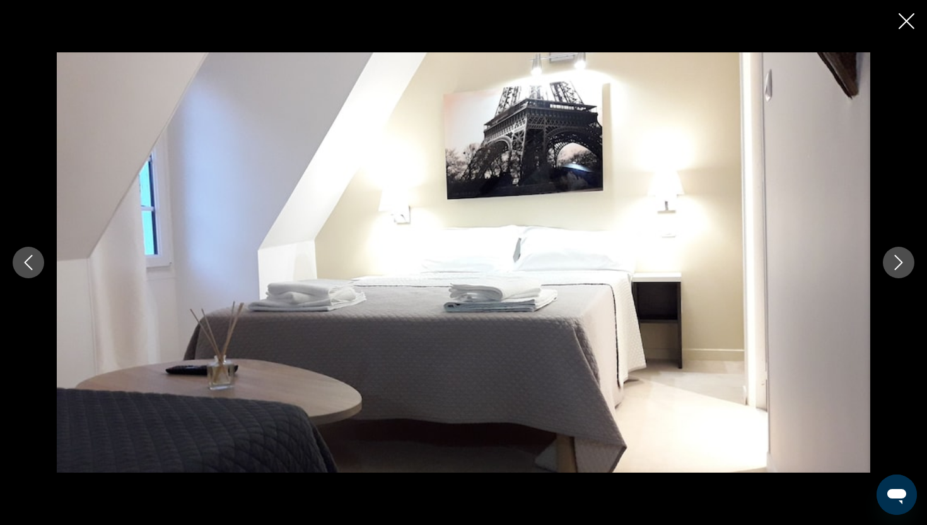
click at [883, 247] on button "Next image" at bounding box center [899, 263] width 32 height 32
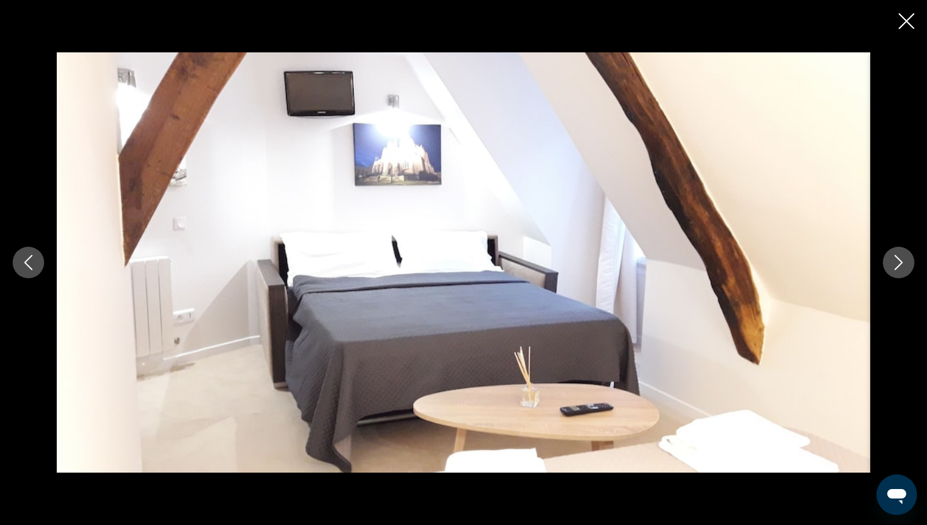
click at [883, 247] on button "Next image" at bounding box center [899, 263] width 32 height 32
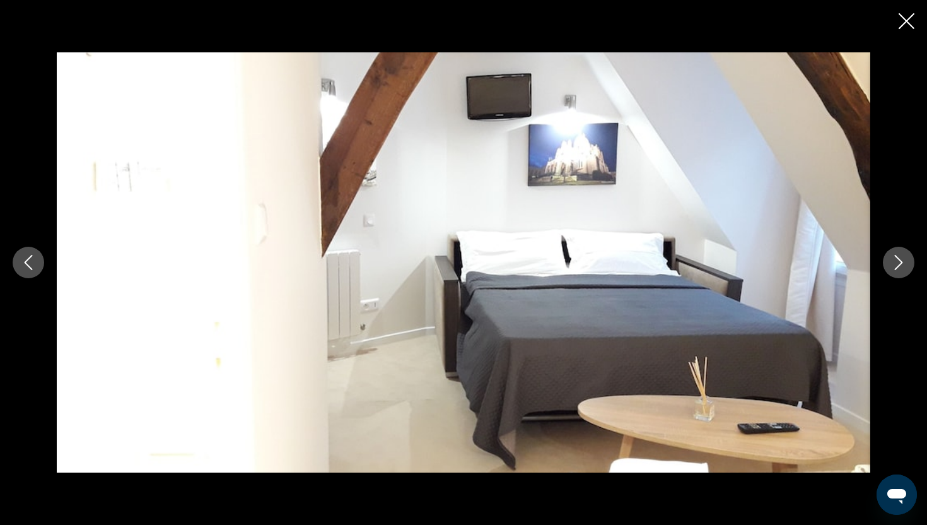
click at [883, 247] on button "Next image" at bounding box center [899, 263] width 32 height 32
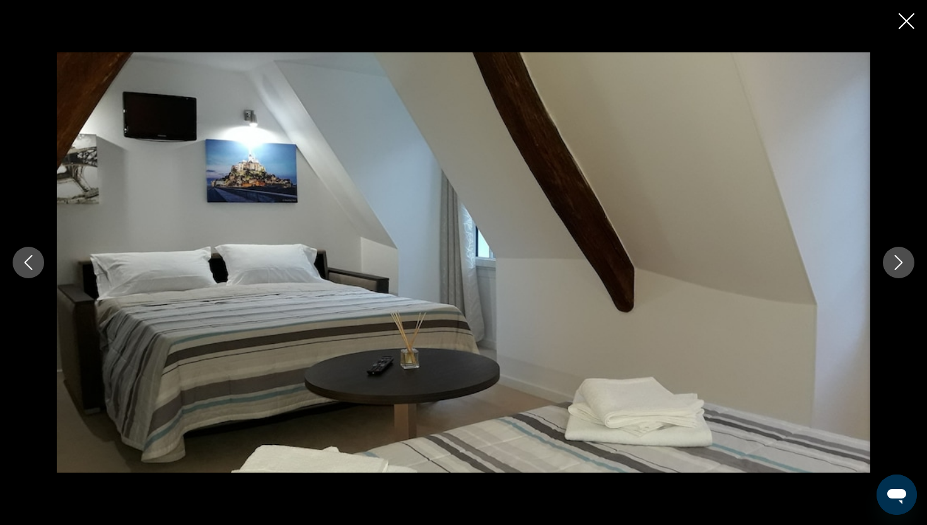
click at [883, 247] on button "Next image" at bounding box center [899, 263] width 32 height 32
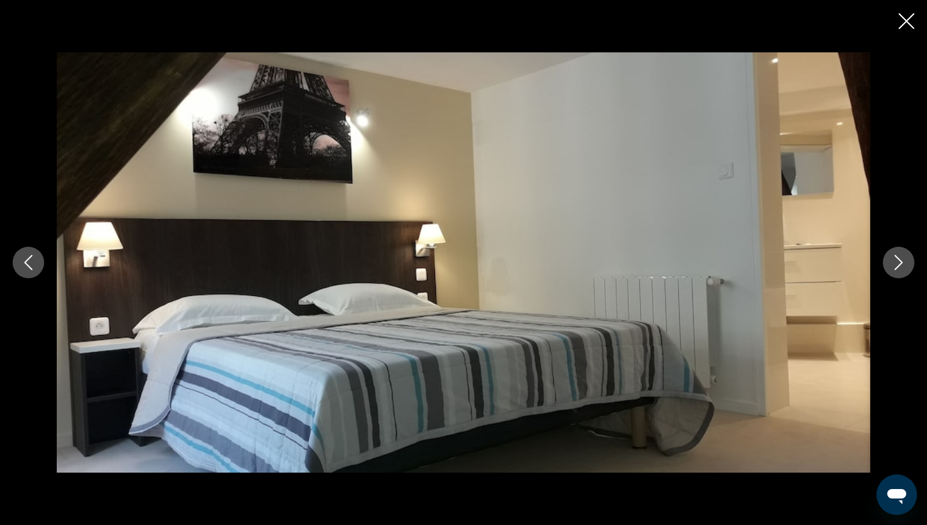
click at [883, 247] on button "Next image" at bounding box center [899, 263] width 32 height 32
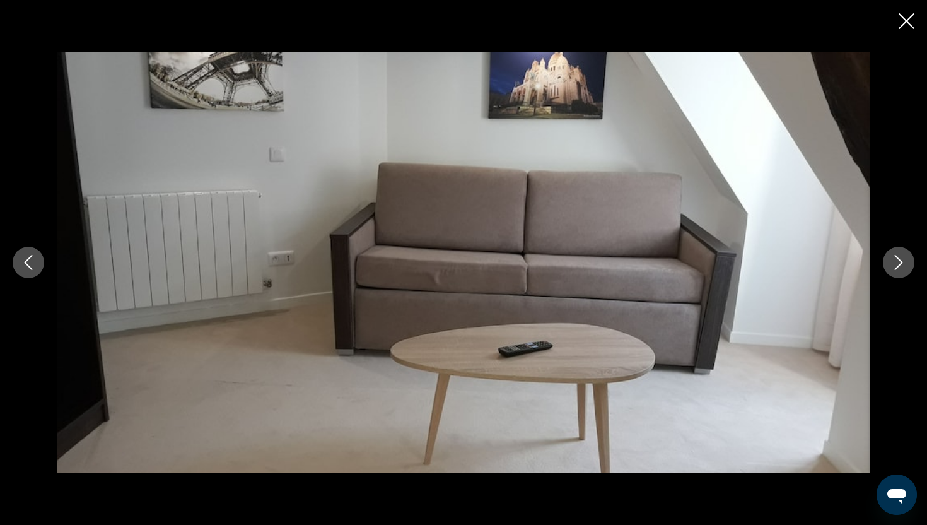
click at [883, 247] on button "Next image" at bounding box center [899, 263] width 32 height 32
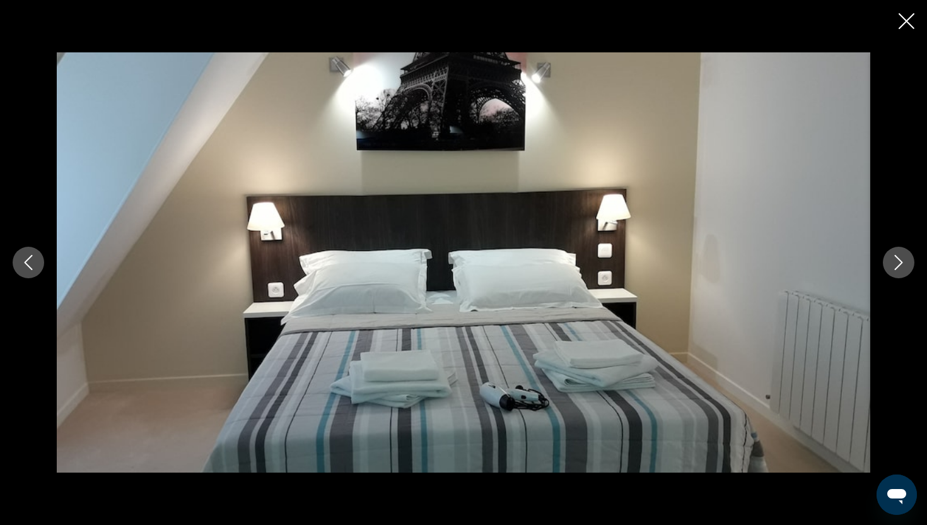
click at [883, 247] on button "Next image" at bounding box center [899, 263] width 32 height 32
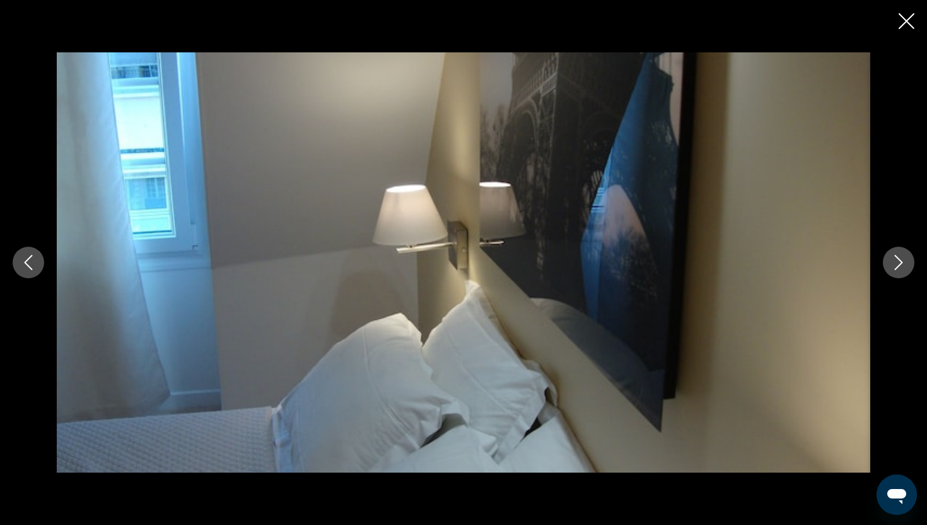
click at [883, 247] on button "Next image" at bounding box center [899, 263] width 32 height 32
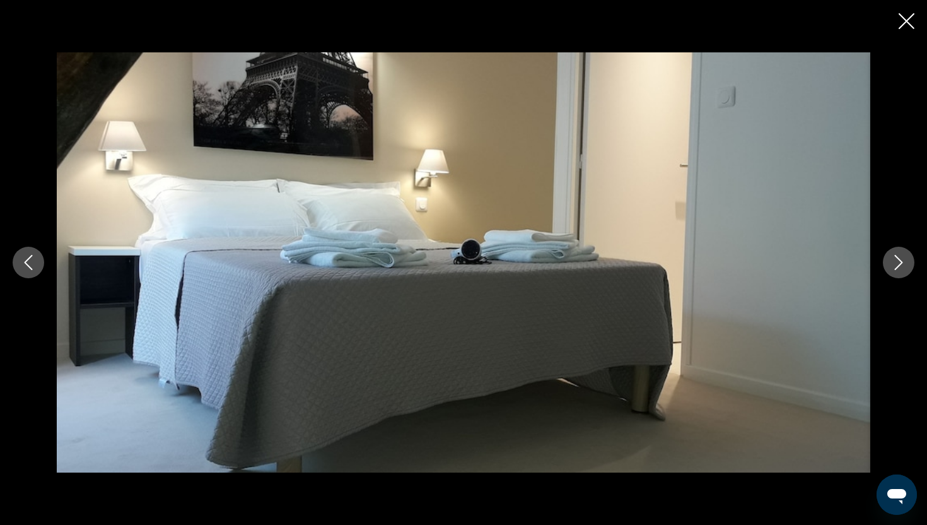
click at [883, 247] on button "Next image" at bounding box center [899, 263] width 32 height 32
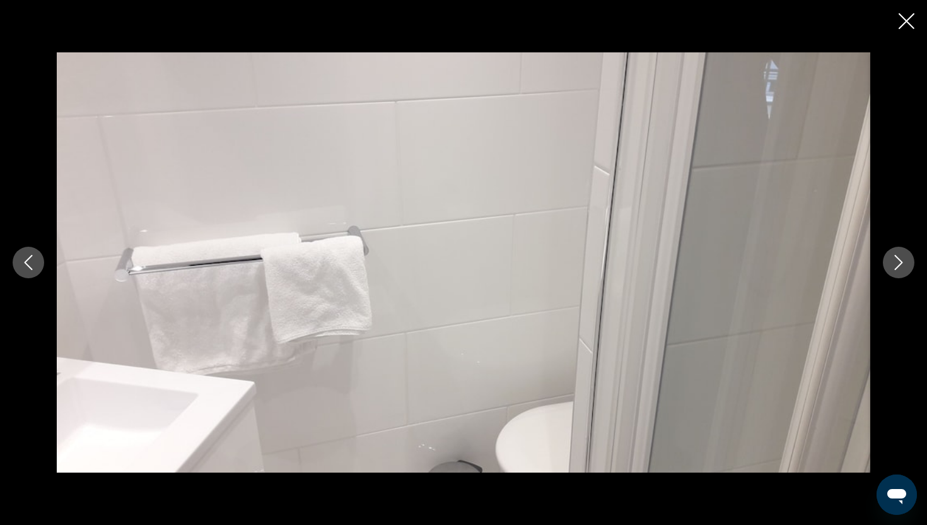
click at [883, 247] on button "Next image" at bounding box center [899, 263] width 32 height 32
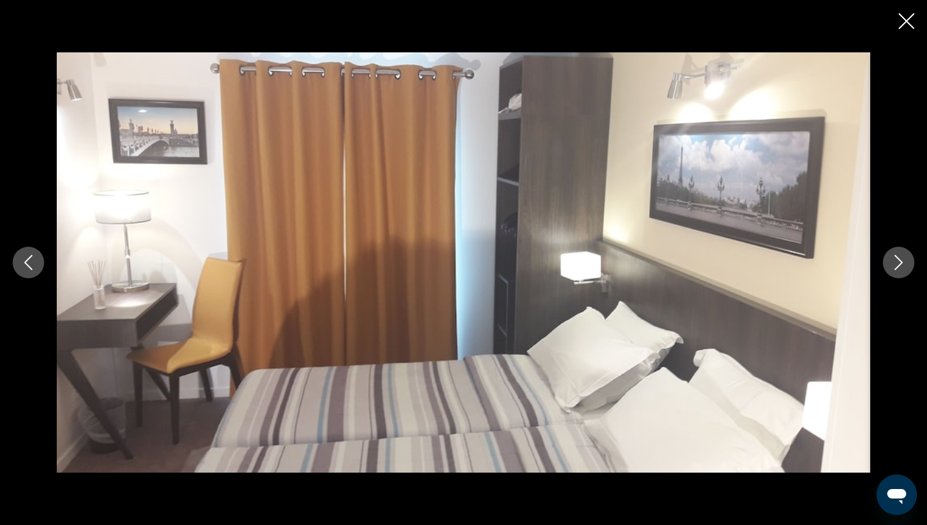
click at [883, 247] on button "Next image" at bounding box center [899, 263] width 32 height 32
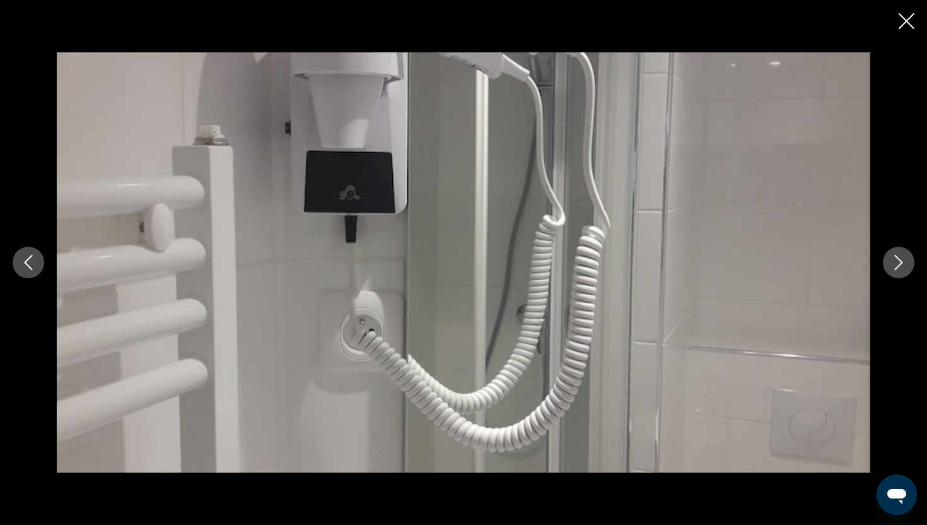
click at [883, 247] on button "Next image" at bounding box center [899, 263] width 32 height 32
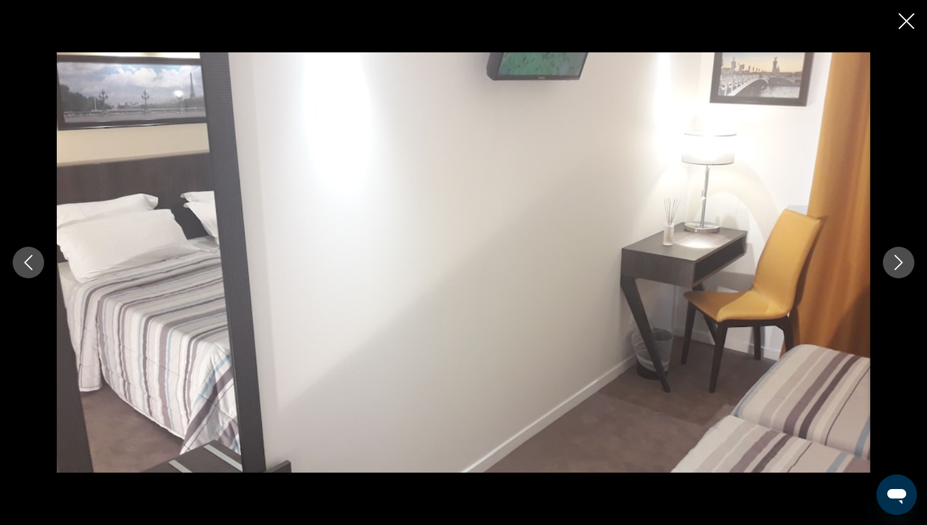
click at [883, 247] on button "Next image" at bounding box center [899, 263] width 32 height 32
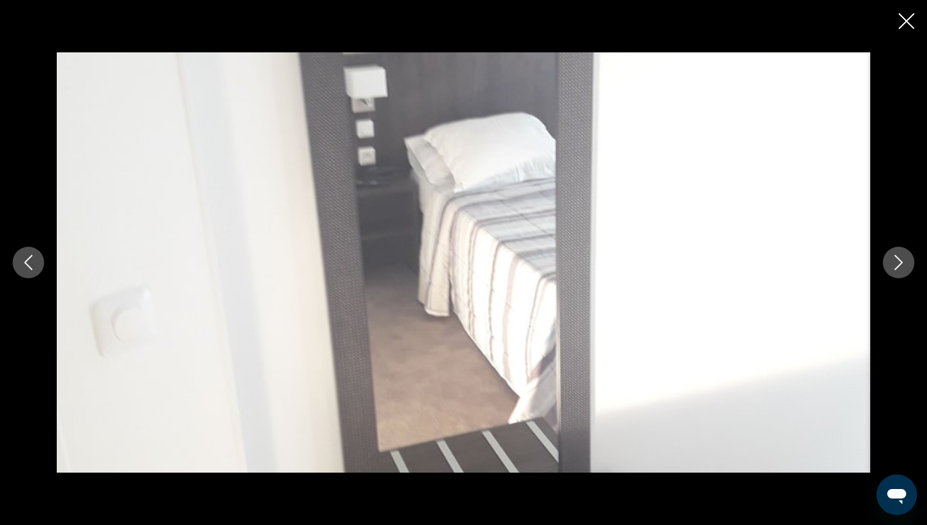
click at [883, 247] on button "Next image" at bounding box center [899, 263] width 32 height 32
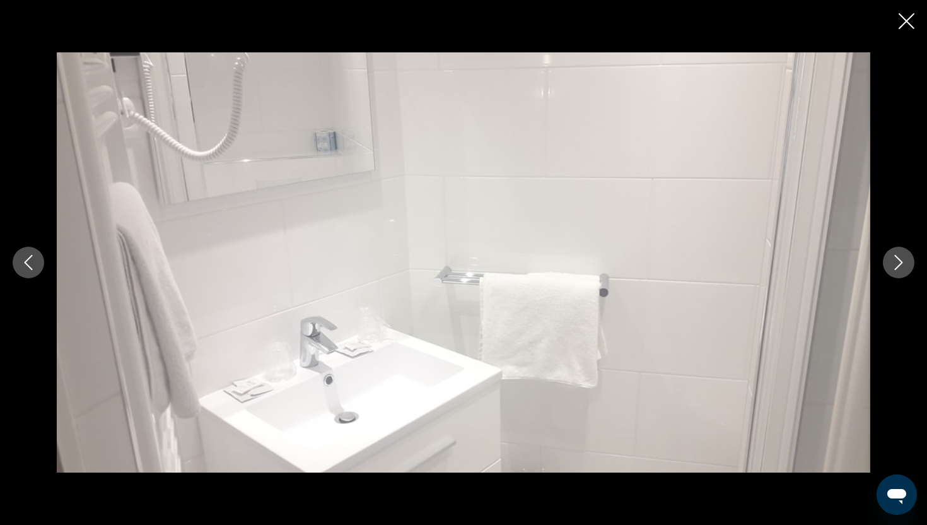
click at [883, 247] on button "Next image" at bounding box center [899, 263] width 32 height 32
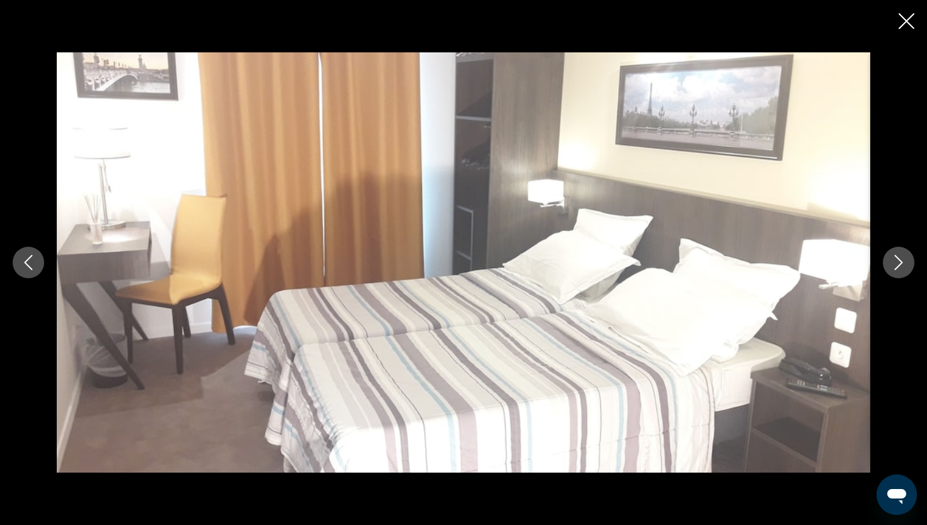
click at [883, 247] on button "Next image" at bounding box center [899, 263] width 32 height 32
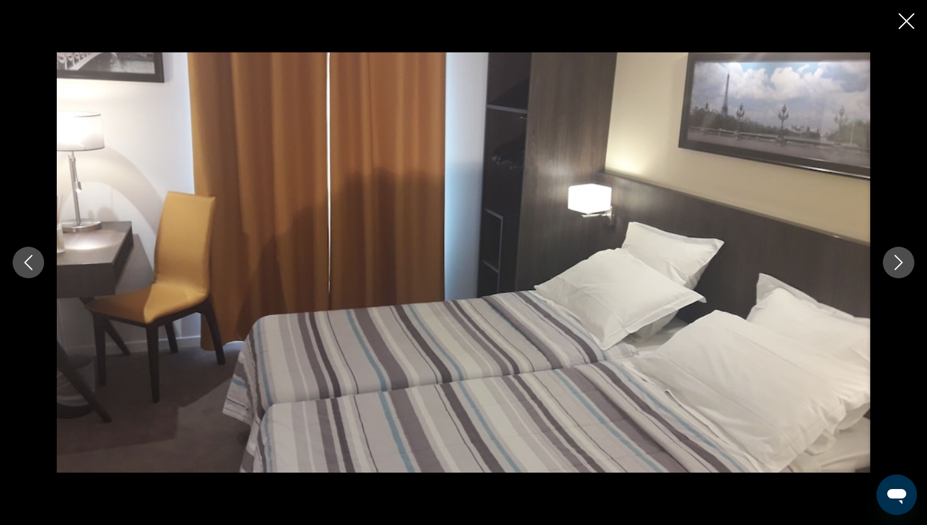
click at [883, 247] on button "Next image" at bounding box center [899, 263] width 32 height 32
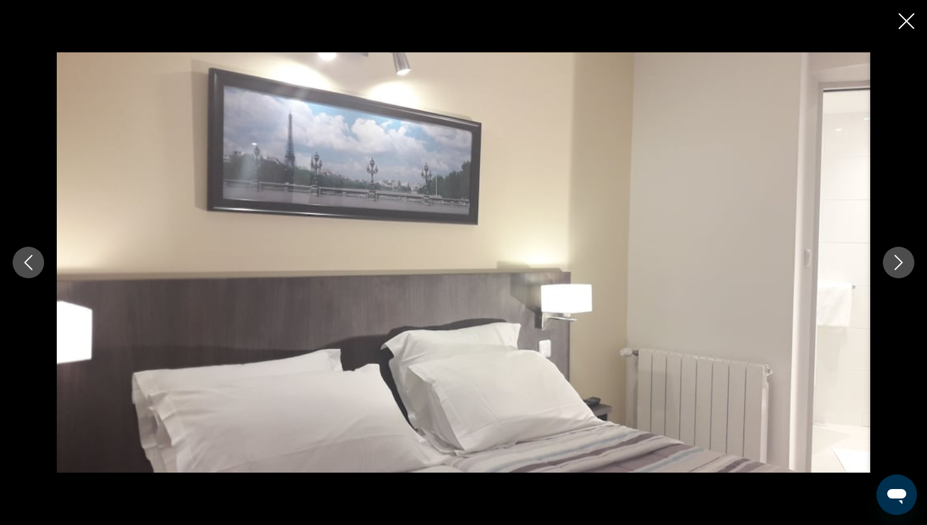
click at [883, 247] on button "Next image" at bounding box center [899, 263] width 32 height 32
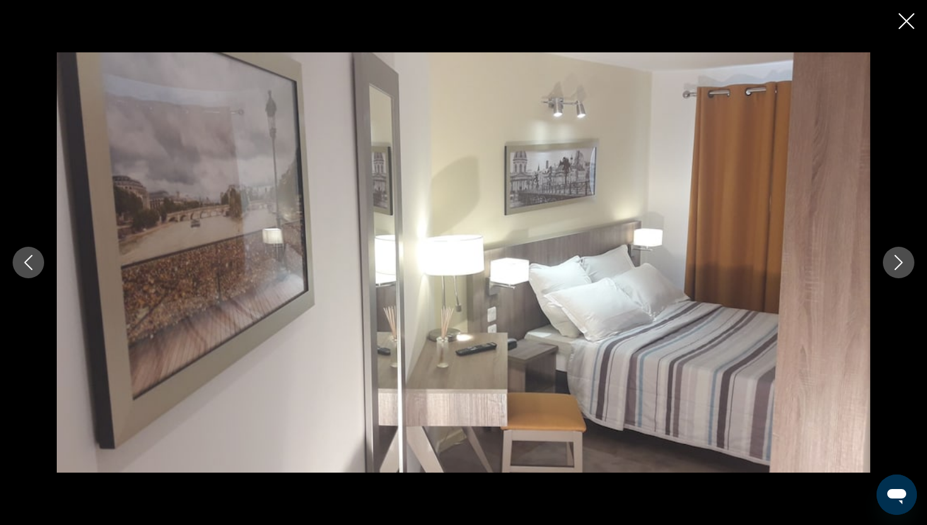
click at [883, 247] on button "Next image" at bounding box center [899, 263] width 32 height 32
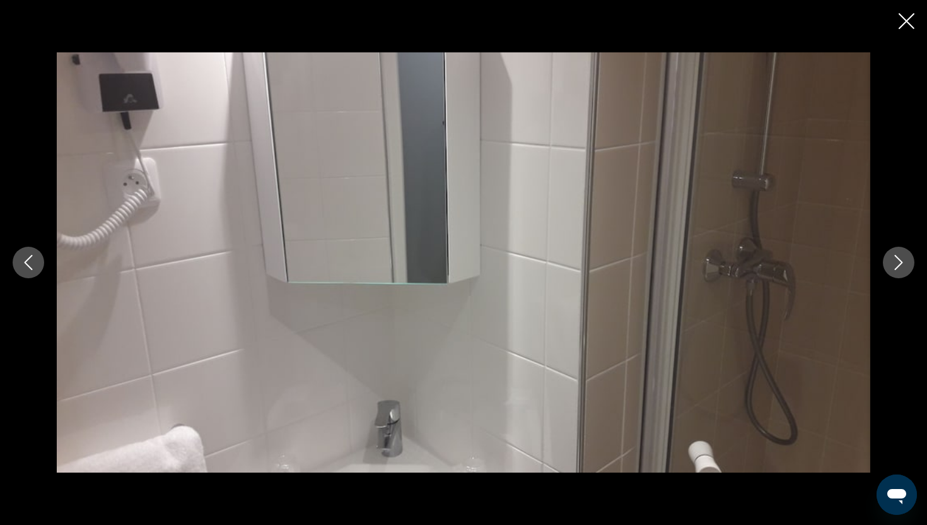
click at [883, 247] on button "Next image" at bounding box center [899, 263] width 32 height 32
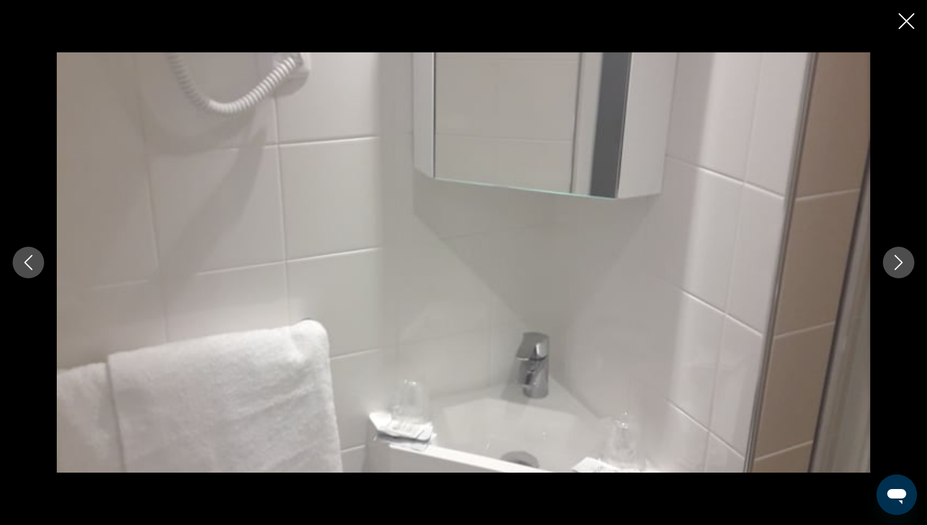
click at [883, 247] on button "Next image" at bounding box center [899, 263] width 32 height 32
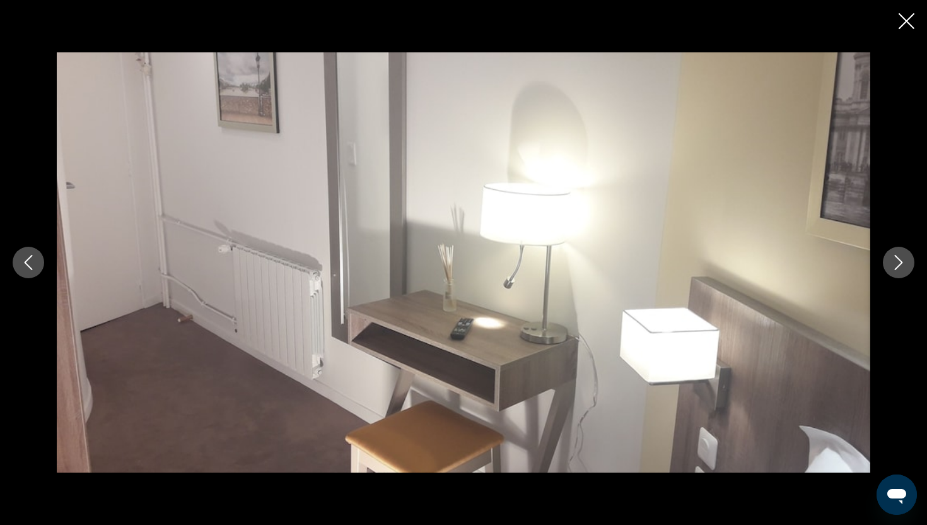
click at [883, 247] on button "Next image" at bounding box center [899, 263] width 32 height 32
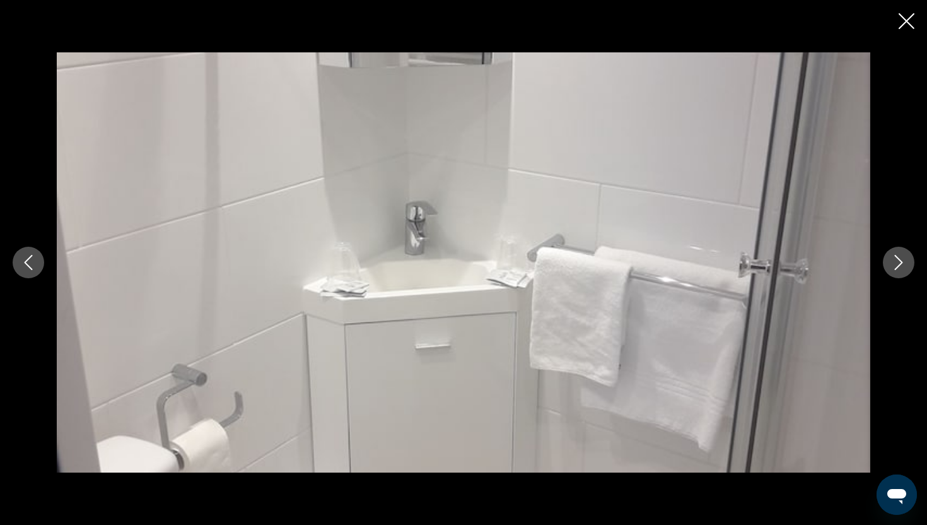
click at [883, 247] on button "Next image" at bounding box center [899, 263] width 32 height 32
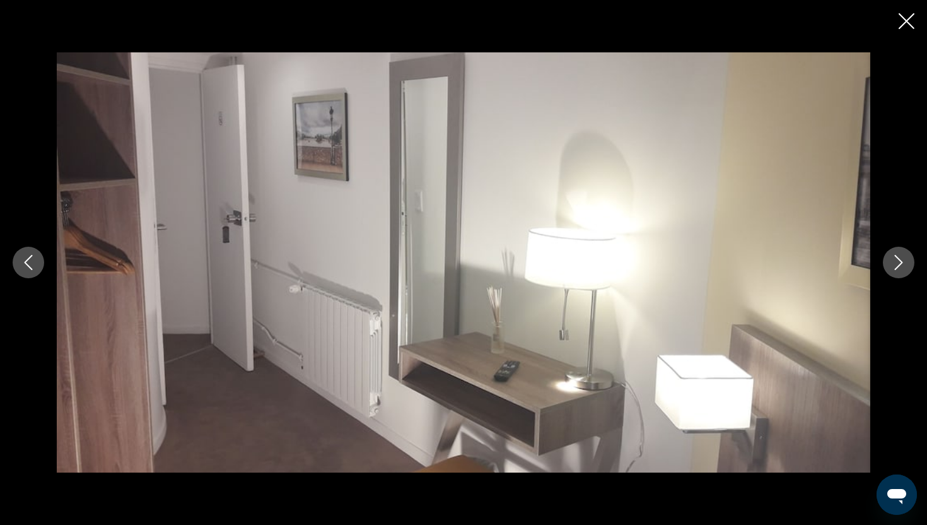
click at [883, 247] on button "Next image" at bounding box center [899, 263] width 32 height 32
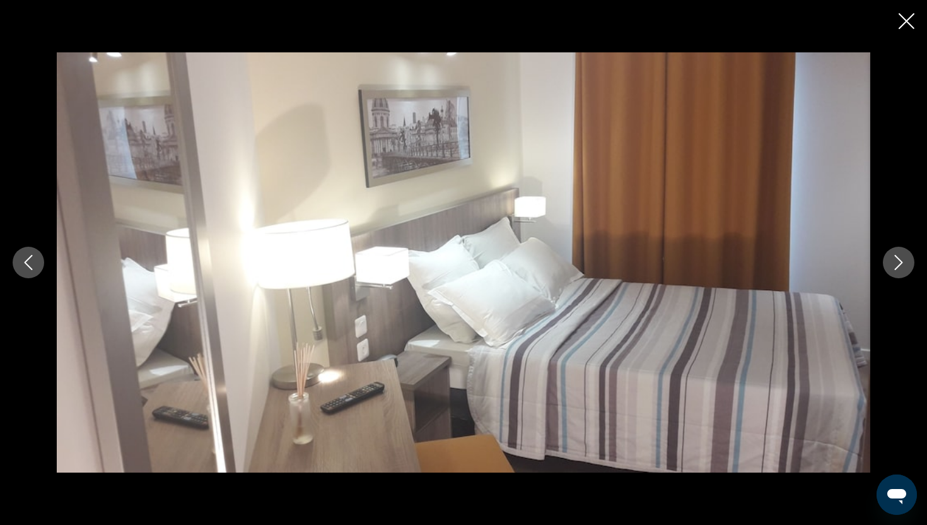
click at [883, 247] on button "Next image" at bounding box center [899, 263] width 32 height 32
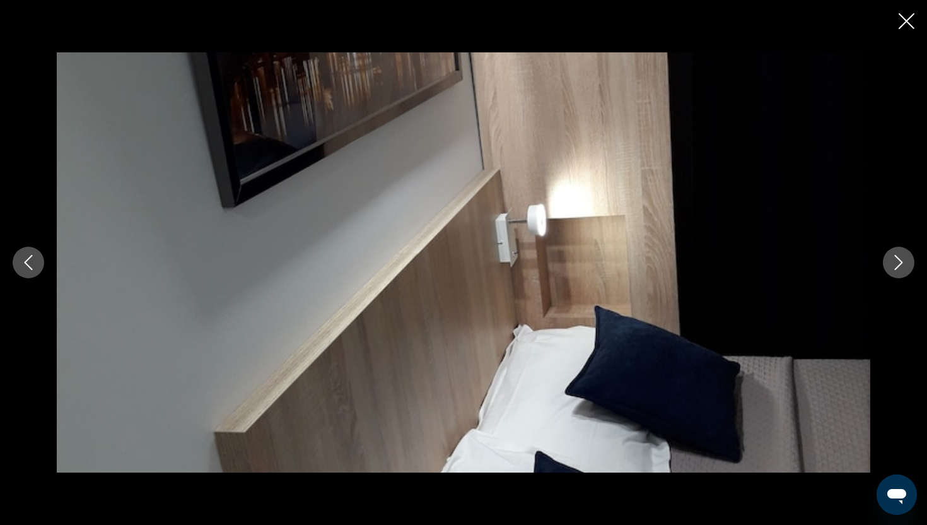
click at [883, 247] on button "Next image" at bounding box center [899, 263] width 32 height 32
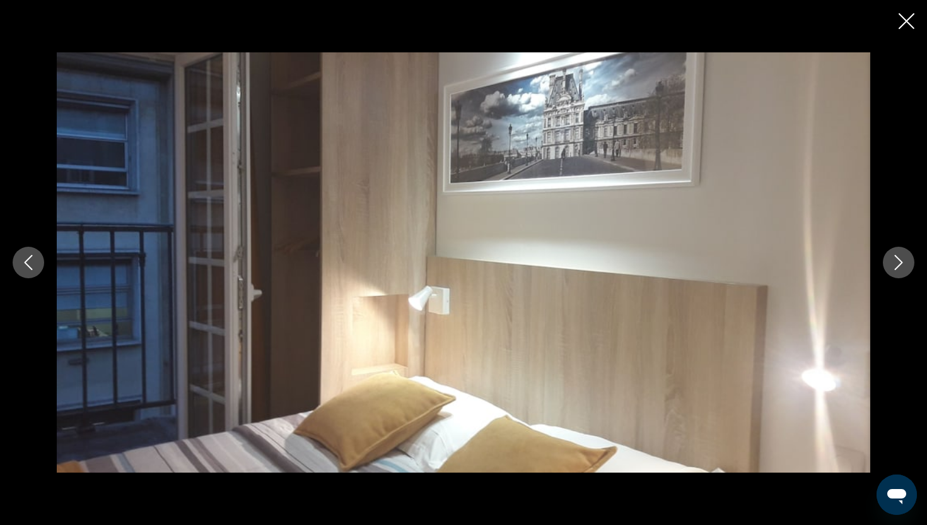
click at [883, 247] on button "Next image" at bounding box center [899, 263] width 32 height 32
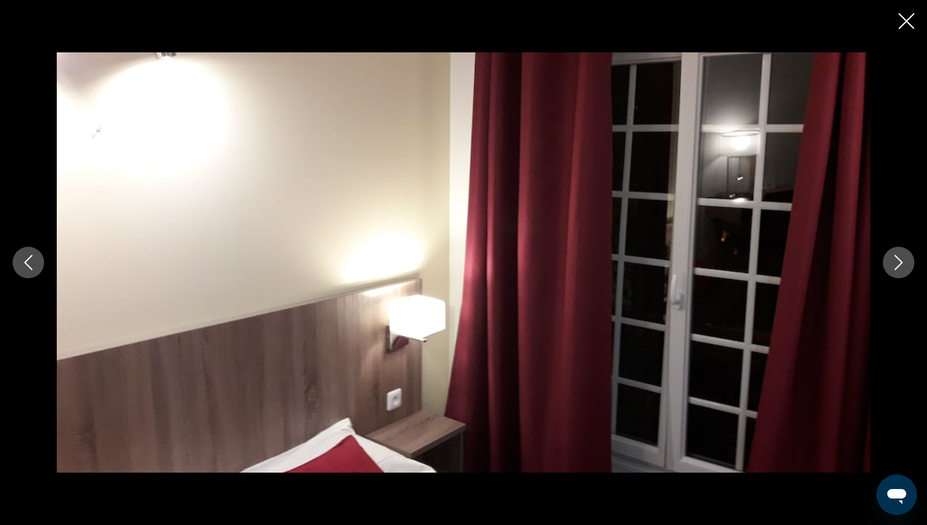
click at [883, 247] on button "Next image" at bounding box center [899, 263] width 32 height 32
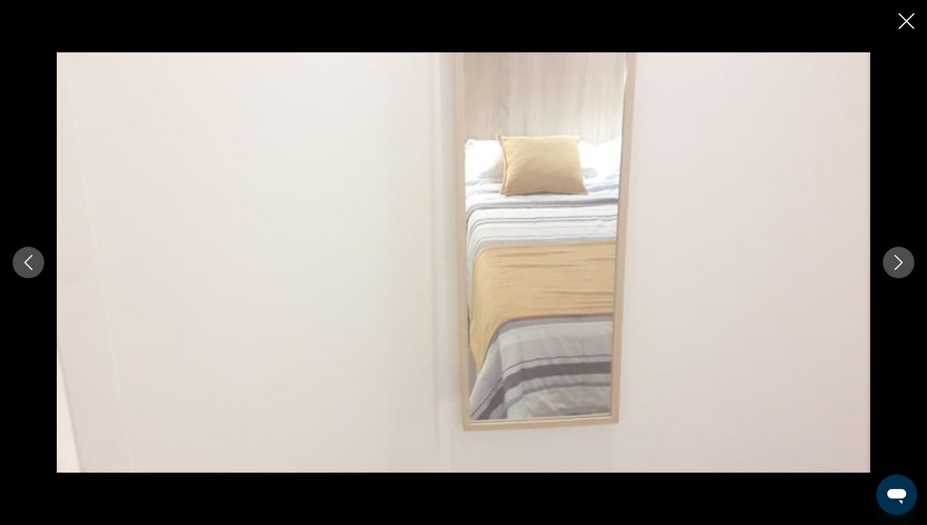
click at [883, 247] on button "Next image" at bounding box center [899, 263] width 32 height 32
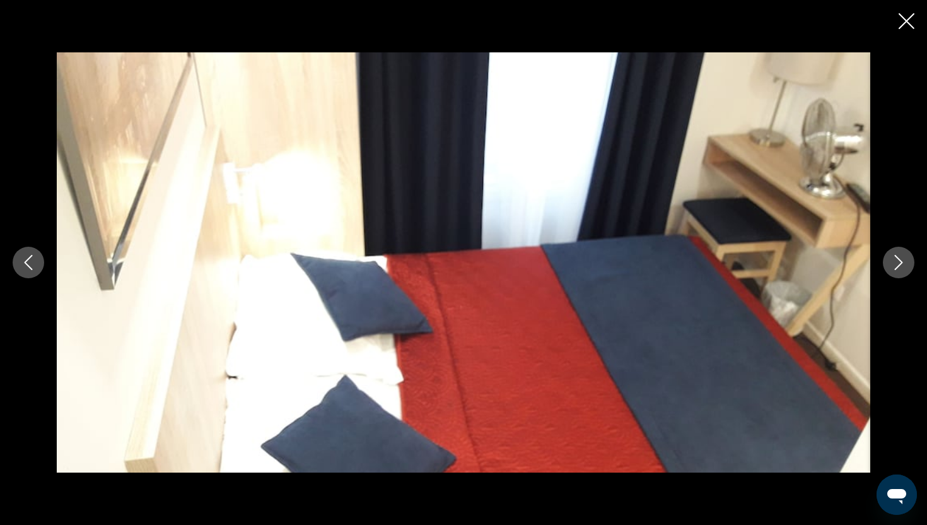
click at [883, 247] on button "Next image" at bounding box center [899, 263] width 32 height 32
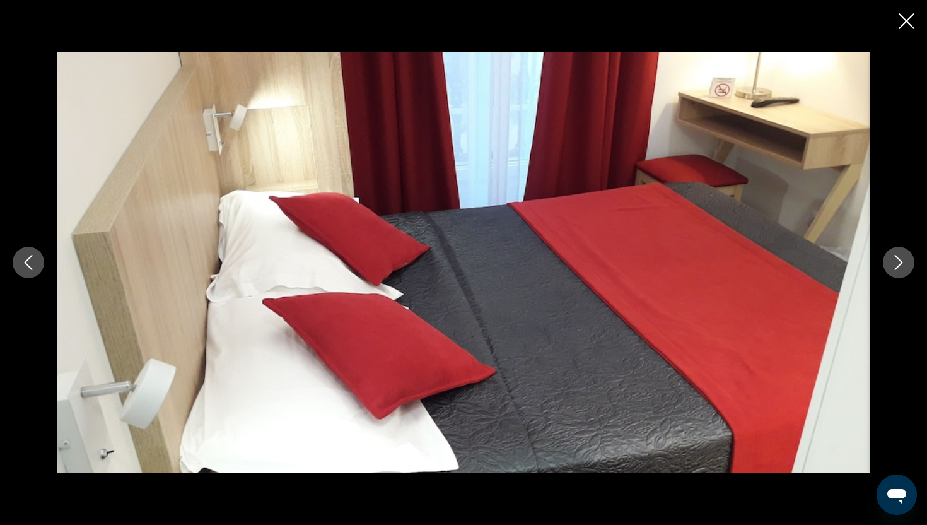
click at [883, 247] on button "Next image" at bounding box center [899, 263] width 32 height 32
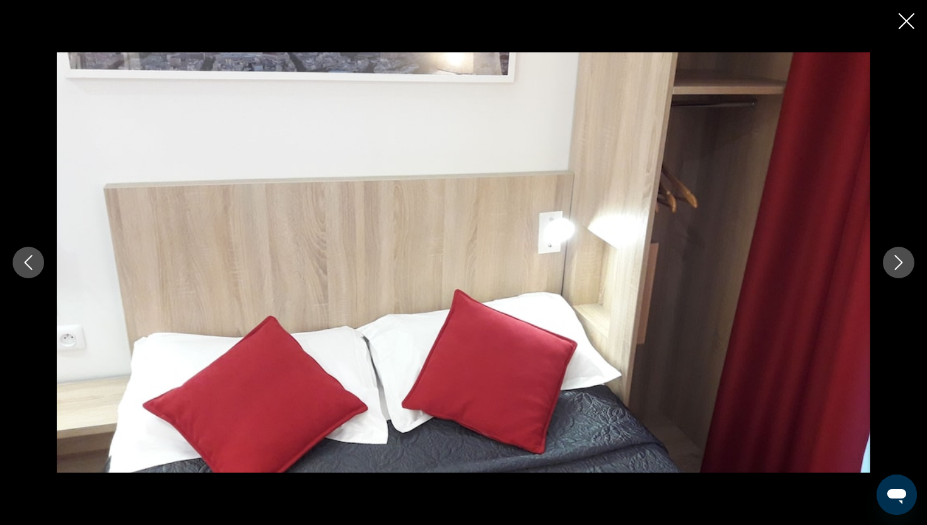
click at [883, 247] on button "Next image" at bounding box center [899, 263] width 32 height 32
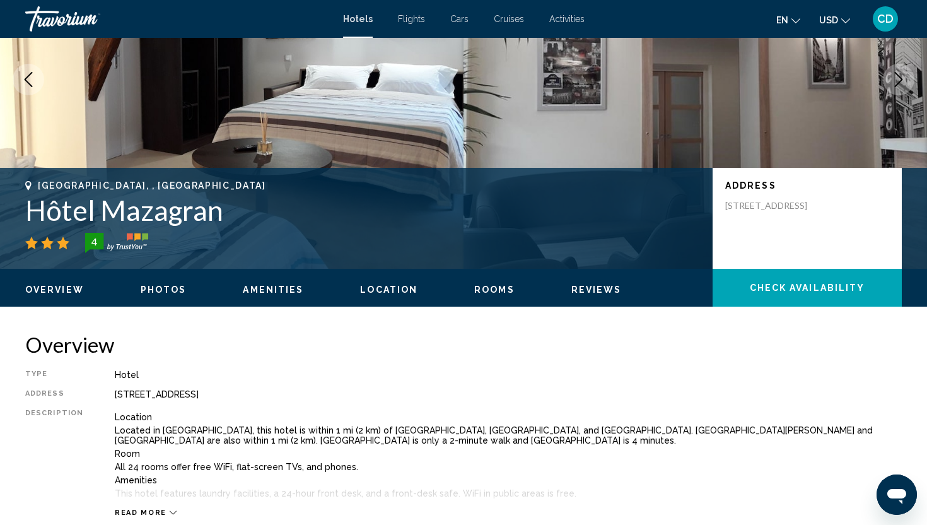
scroll to position [146, 0]
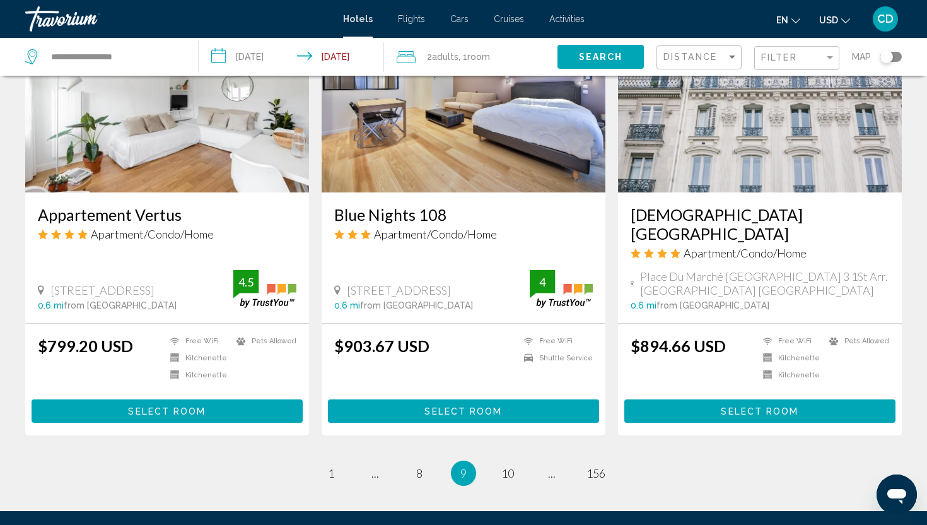
scroll to position [1488, 0]
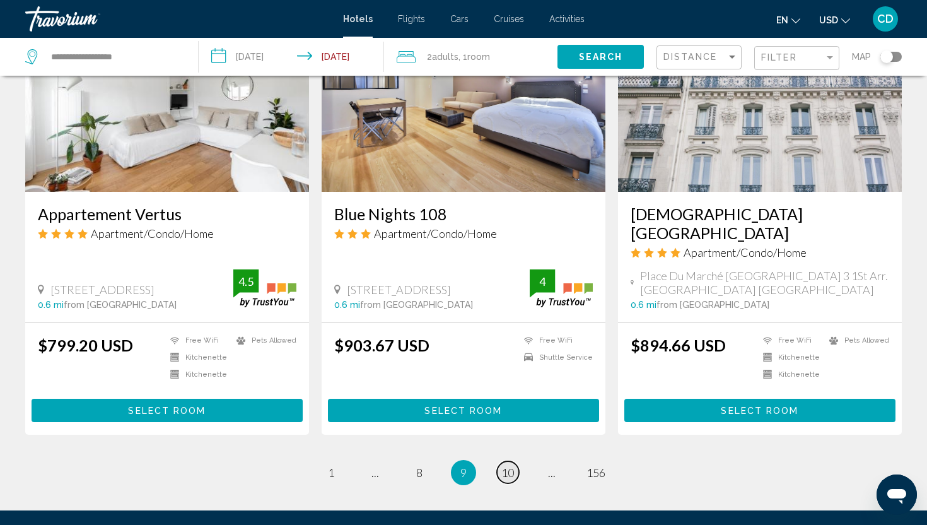
click at [505, 466] on span "10" at bounding box center [507, 473] width 13 height 14
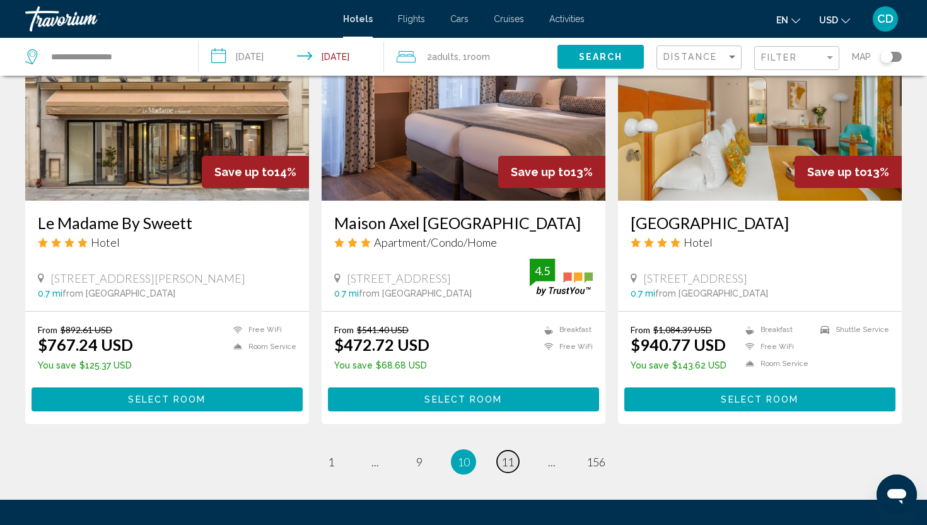
scroll to position [1493, 0]
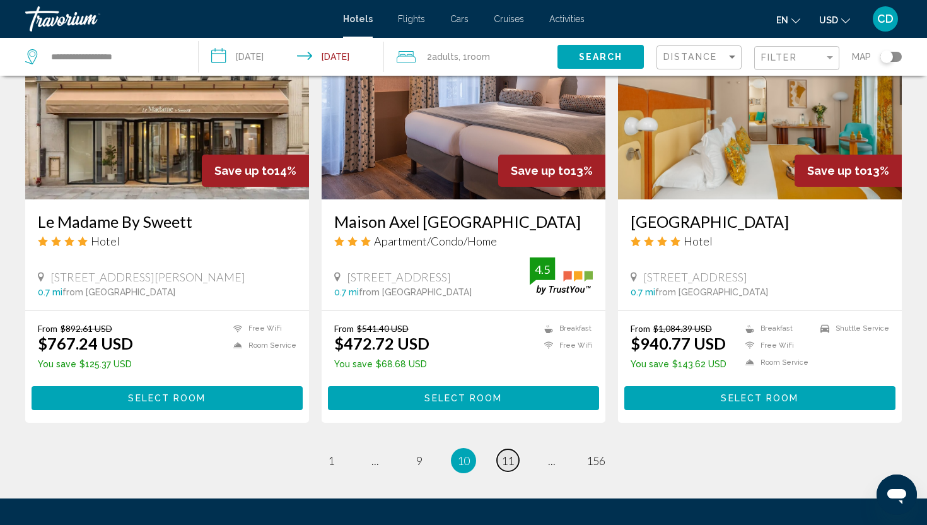
click at [517, 471] on link "page 11" at bounding box center [508, 460] width 22 height 22
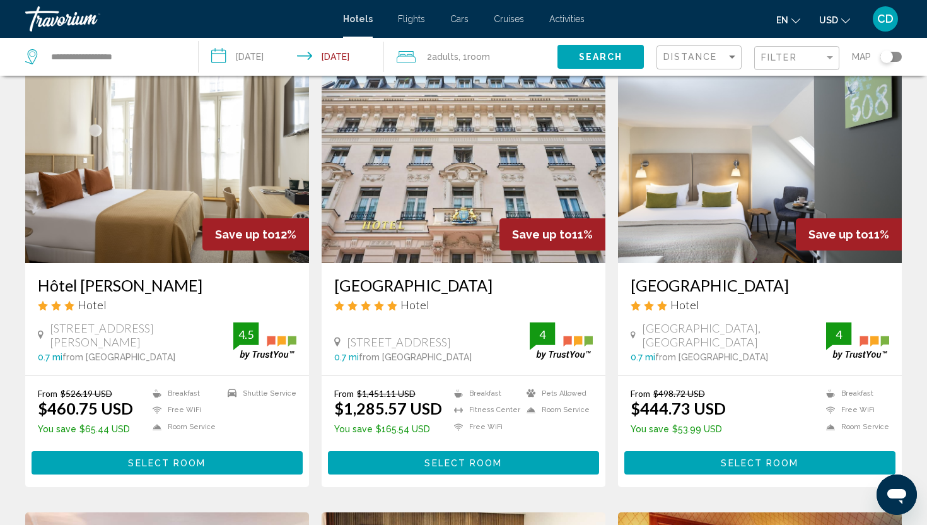
scroll to position [61, 0]
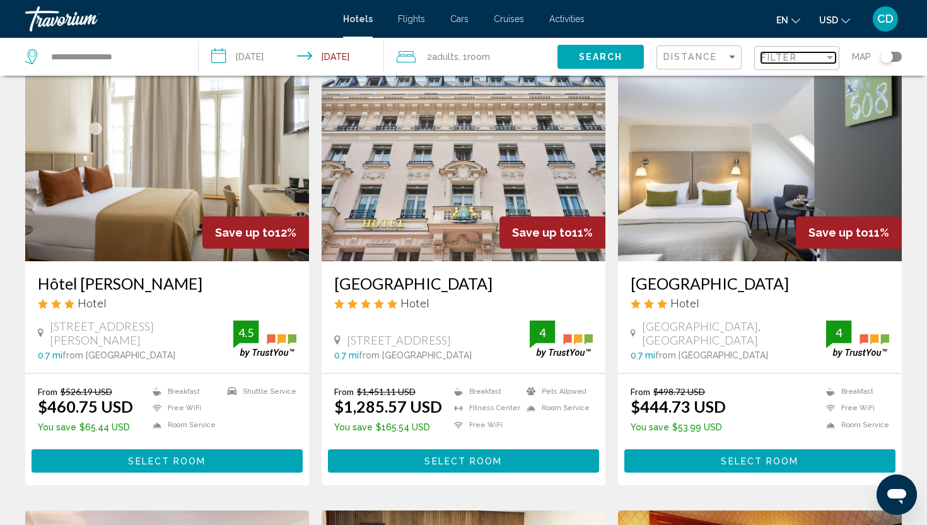
click at [817, 61] on div "Filter" at bounding box center [792, 57] width 63 height 10
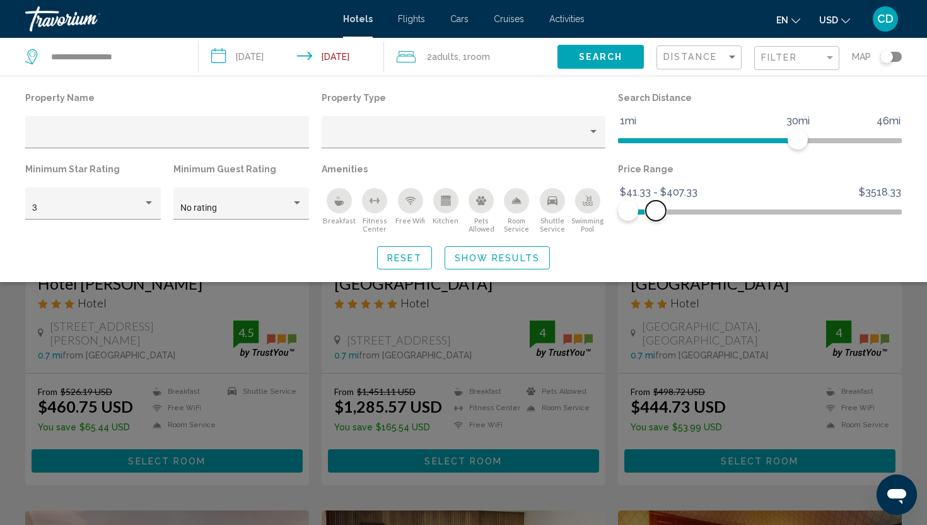
drag, startPoint x: 893, startPoint y: 216, endPoint x: 656, endPoint y: 225, distance: 237.3
click at [656, 225] on div "Price Range $41.33 $3518.33 $41.33 $407.33 $41.33 - $407.33" at bounding box center [760, 196] width 296 height 73
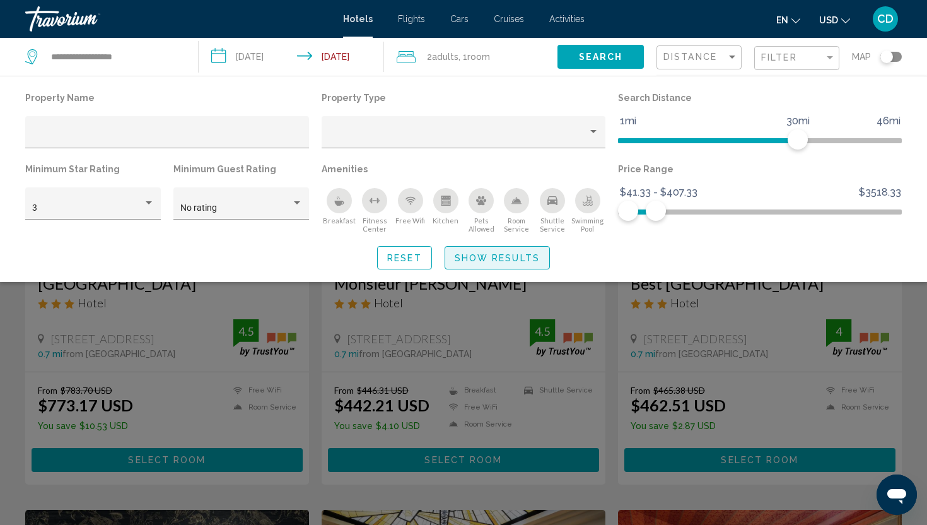
click at [486, 263] on span "Show Results" at bounding box center [497, 258] width 85 height 10
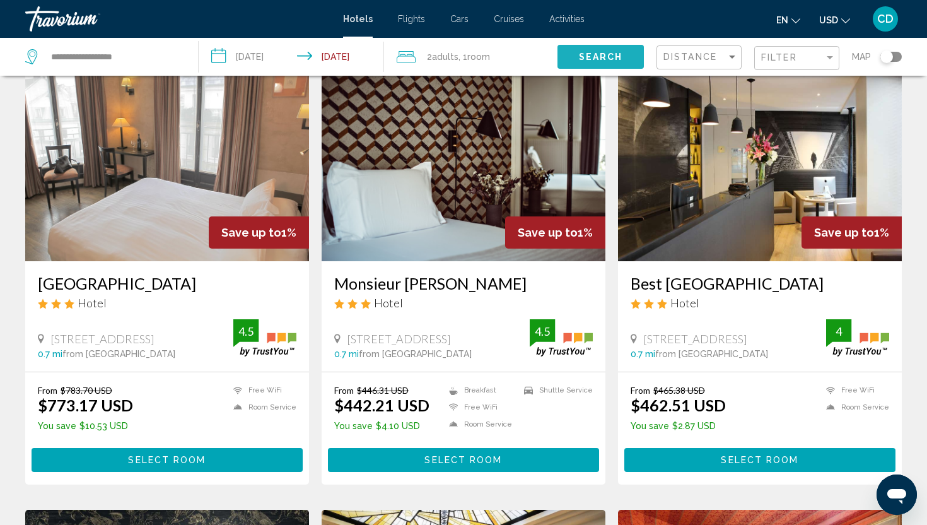
click at [616, 59] on span "Search" at bounding box center [601, 57] width 44 height 10
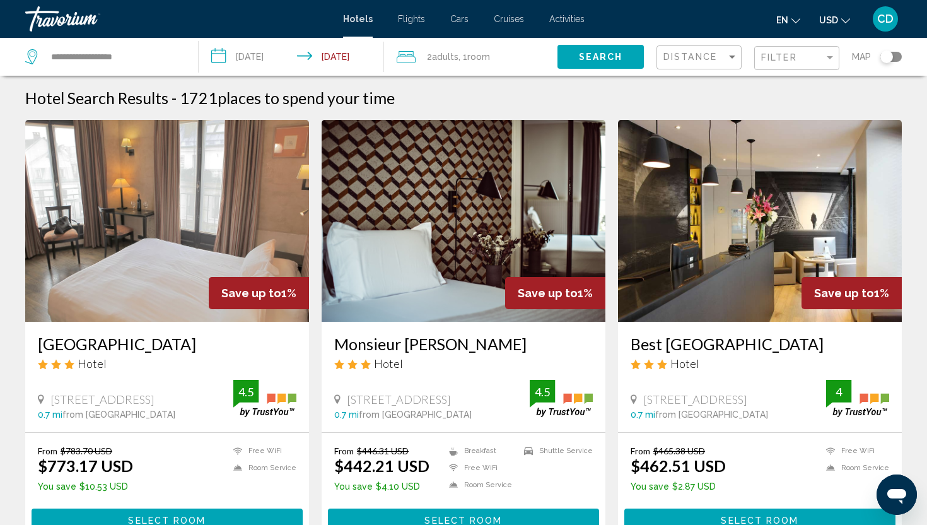
click at [799, 66] on div "Filter" at bounding box center [798, 58] width 74 height 23
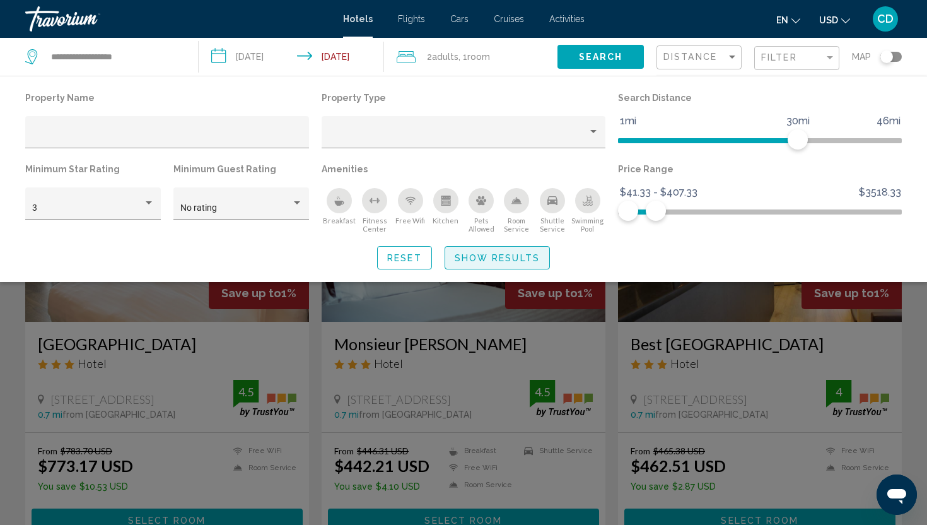
click at [507, 261] on span "Show Results" at bounding box center [497, 258] width 85 height 10
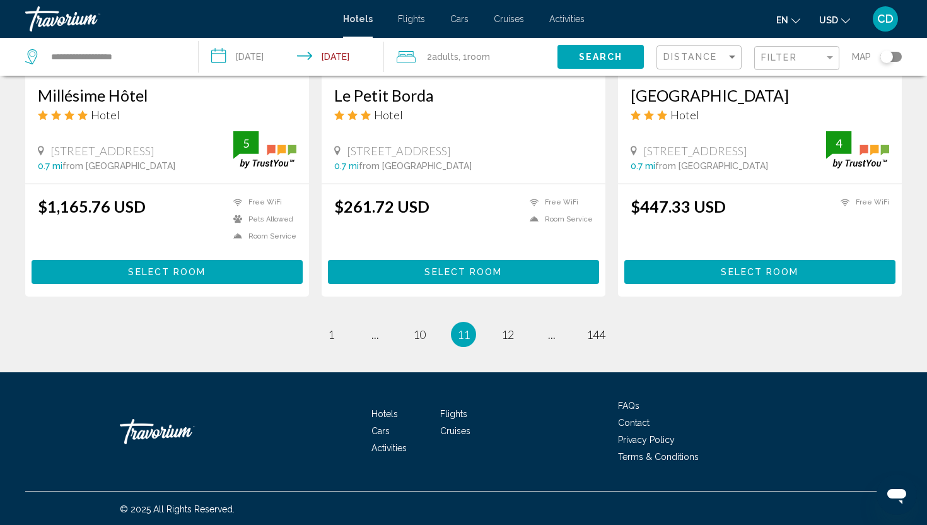
scroll to position [1619, 0]
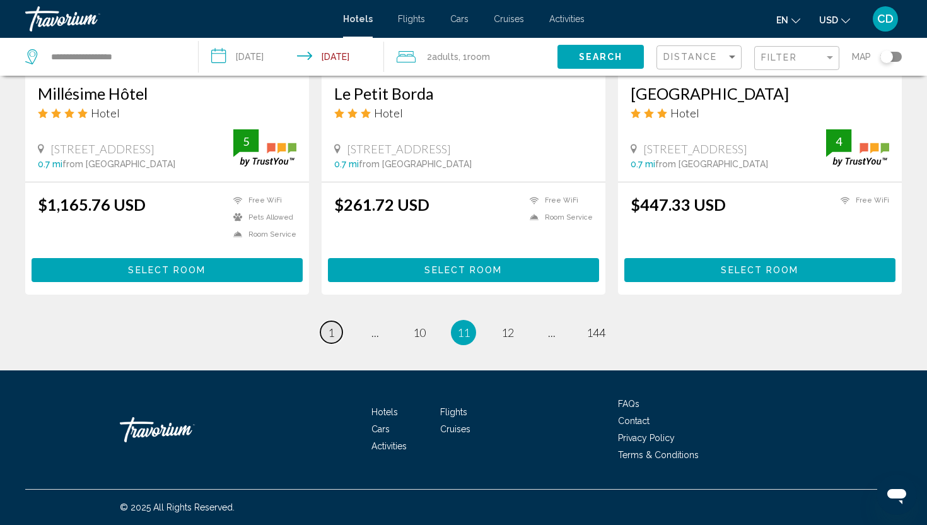
click at [334, 337] on span "1" at bounding box center [331, 332] width 6 height 14
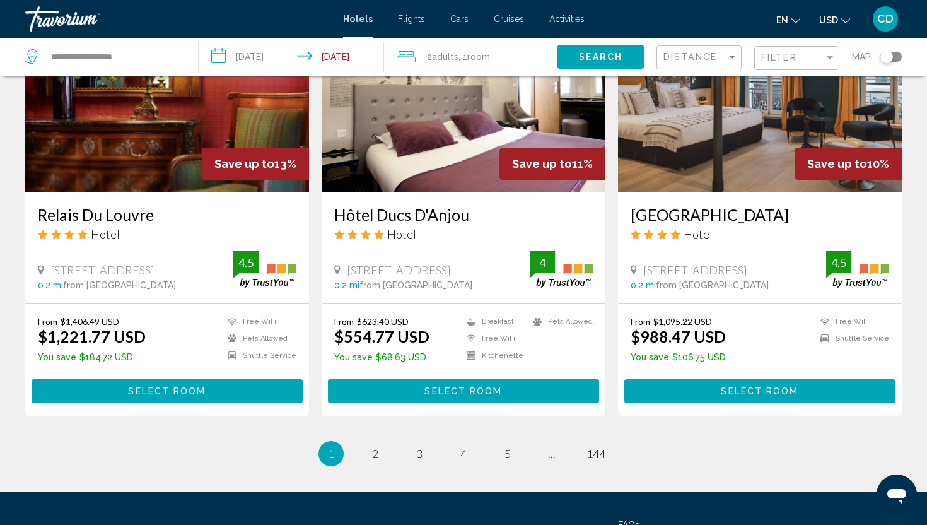
scroll to position [1600, 0]
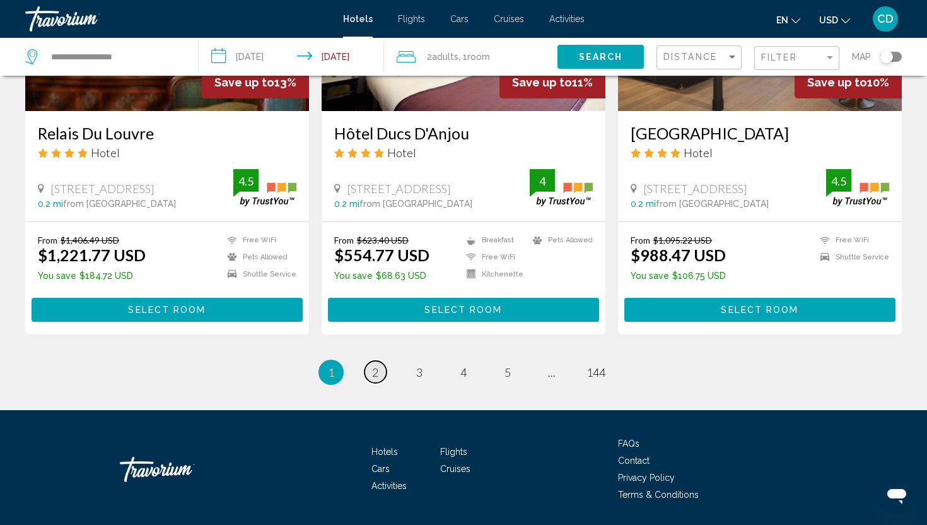
click at [375, 361] on link "page 2" at bounding box center [376, 372] width 22 height 22
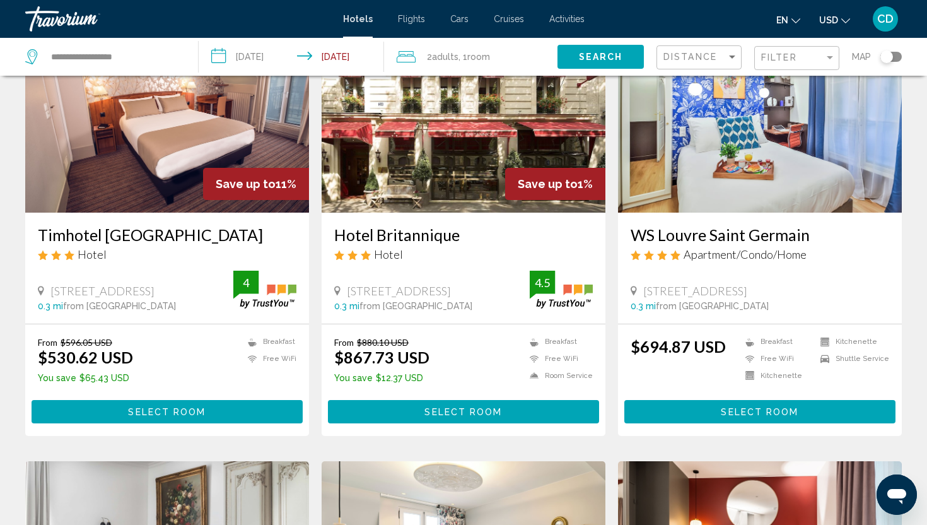
scroll to position [1018, 0]
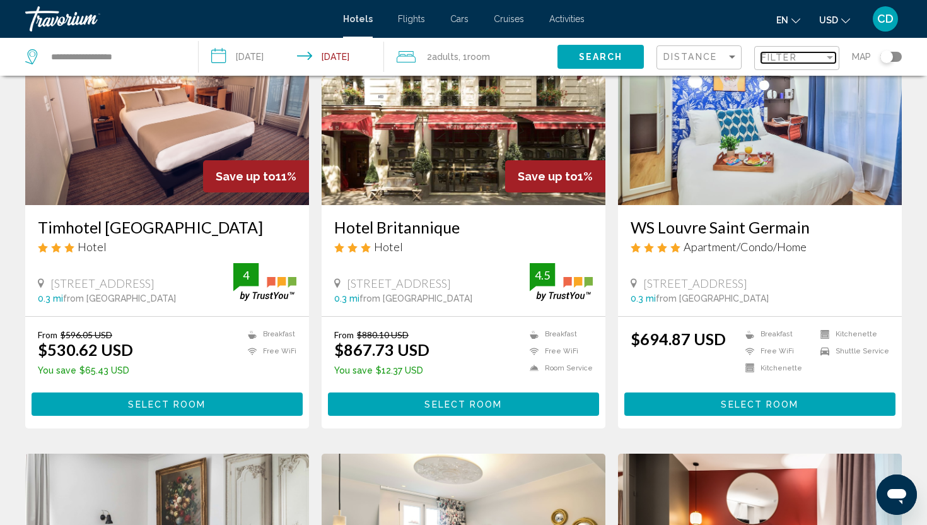
click at [786, 57] on span "Filter" at bounding box center [779, 57] width 36 height 10
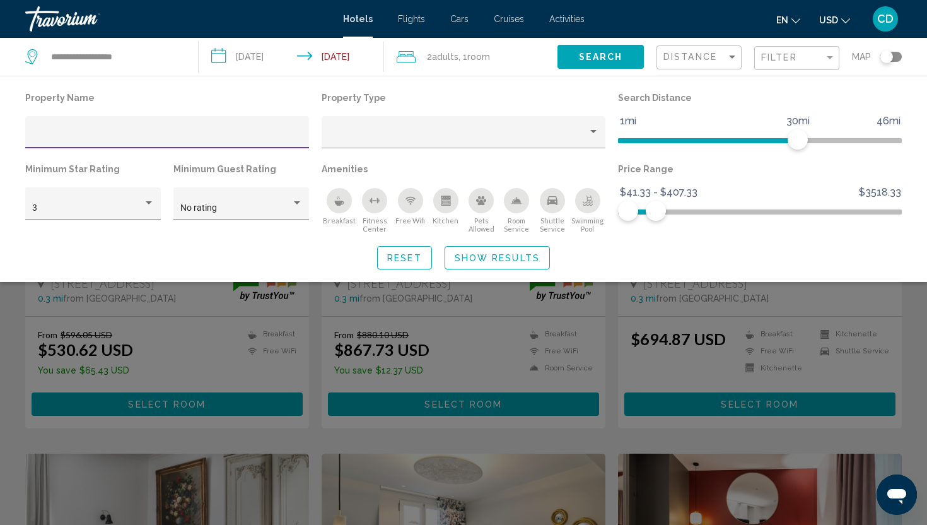
click at [149, 138] on input "Hotel Filters" at bounding box center [167, 137] width 271 height 10
click at [416, 126] on div "Hotel Filters" at bounding box center [464, 136] width 271 height 26
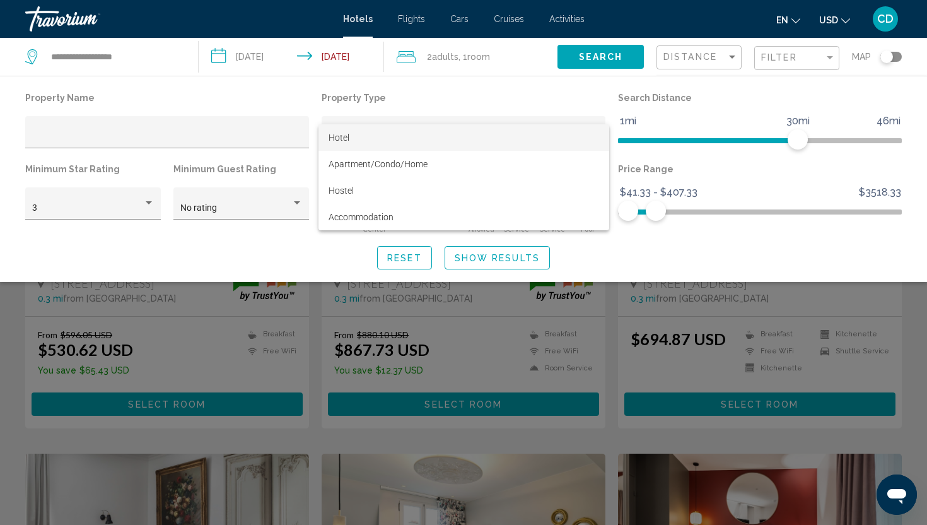
click at [452, 105] on div at bounding box center [463, 262] width 927 height 525
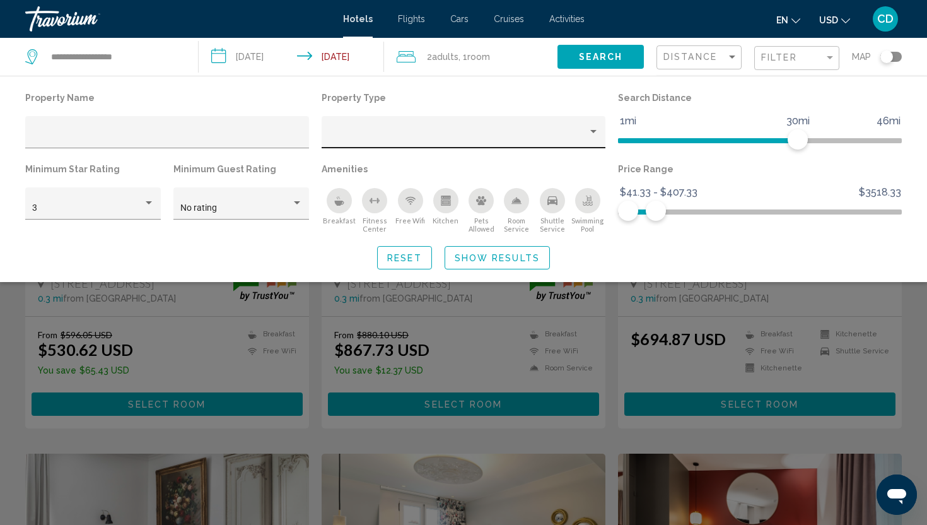
click at [435, 129] on div "Hotel Filters" at bounding box center [464, 136] width 271 height 26
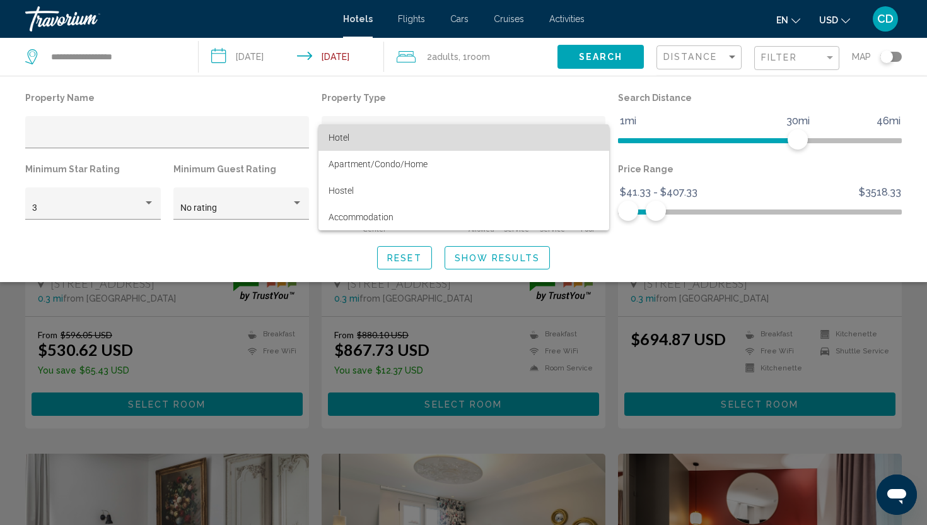
click at [434, 143] on span "Hotel" at bounding box center [464, 137] width 271 height 26
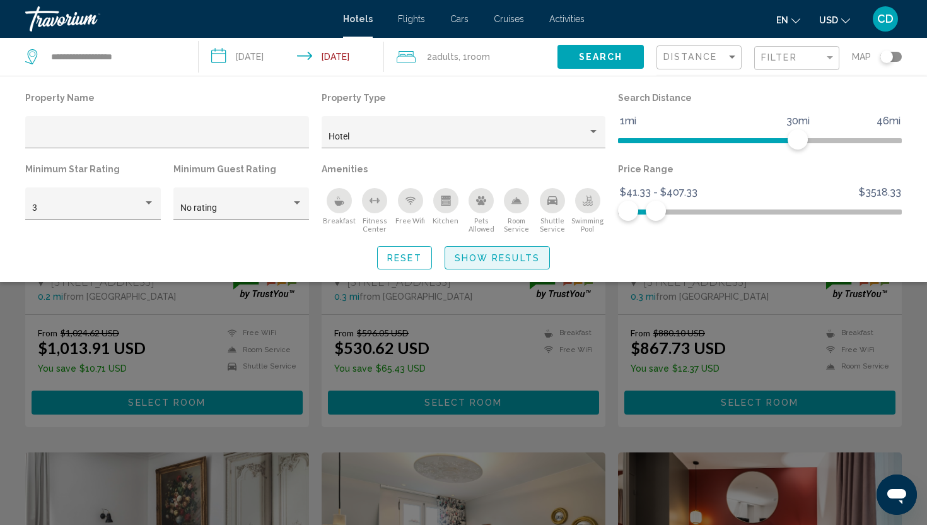
click at [473, 260] on span "Show Results" at bounding box center [497, 258] width 85 height 10
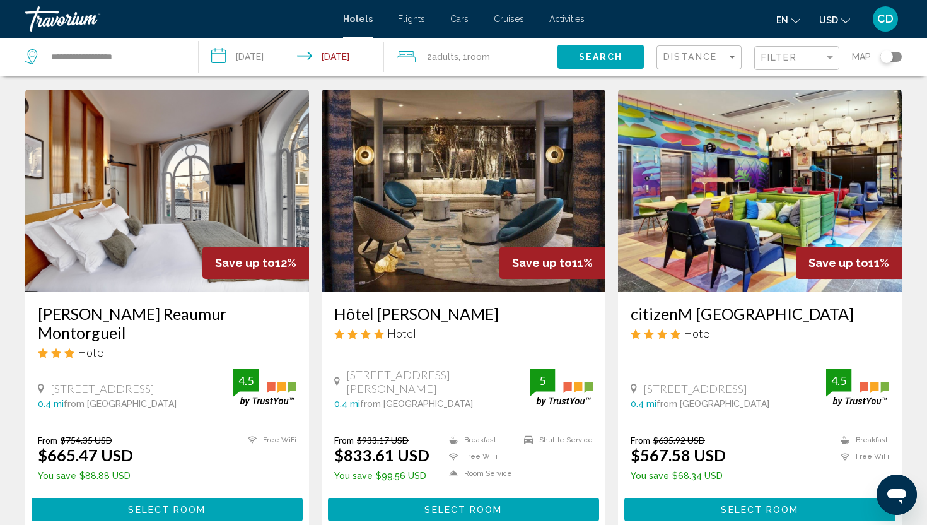
scroll to position [1600, 0]
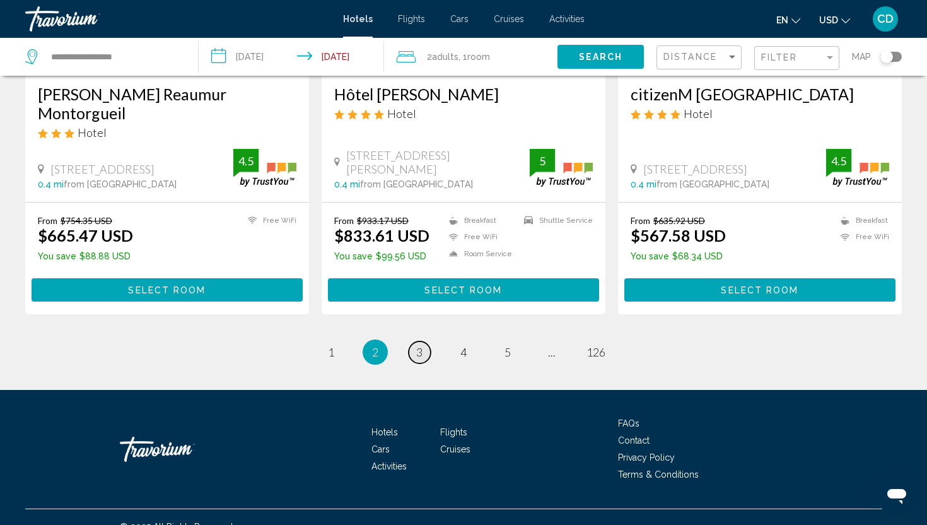
click at [426, 341] on link "page 3" at bounding box center [420, 352] width 22 height 22
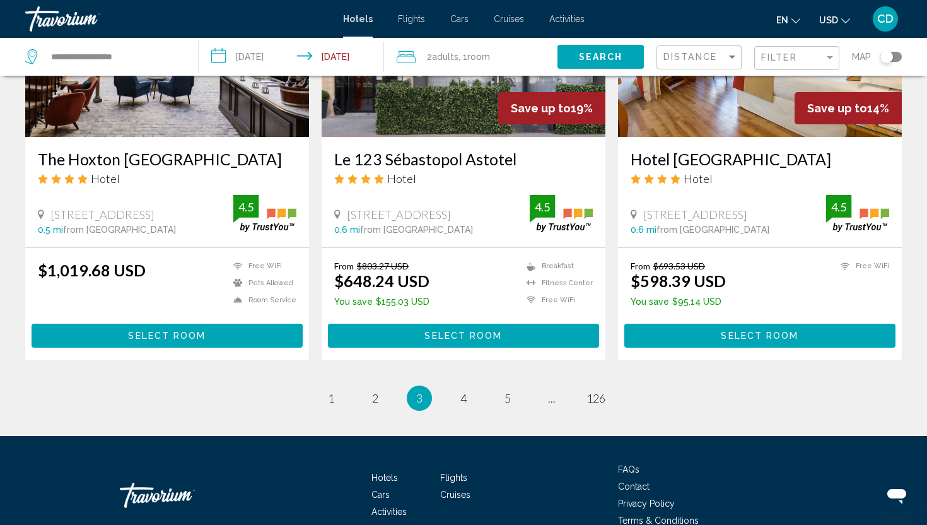
scroll to position [1563, 0]
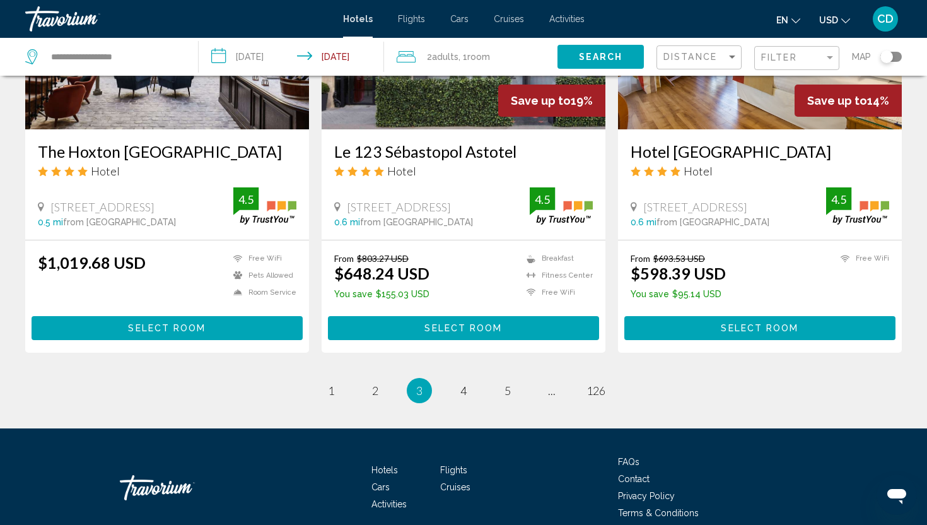
click at [459, 399] on li "page 4" at bounding box center [463, 390] width 25 height 25
click at [466, 395] on link "page 4" at bounding box center [464, 390] width 22 height 22
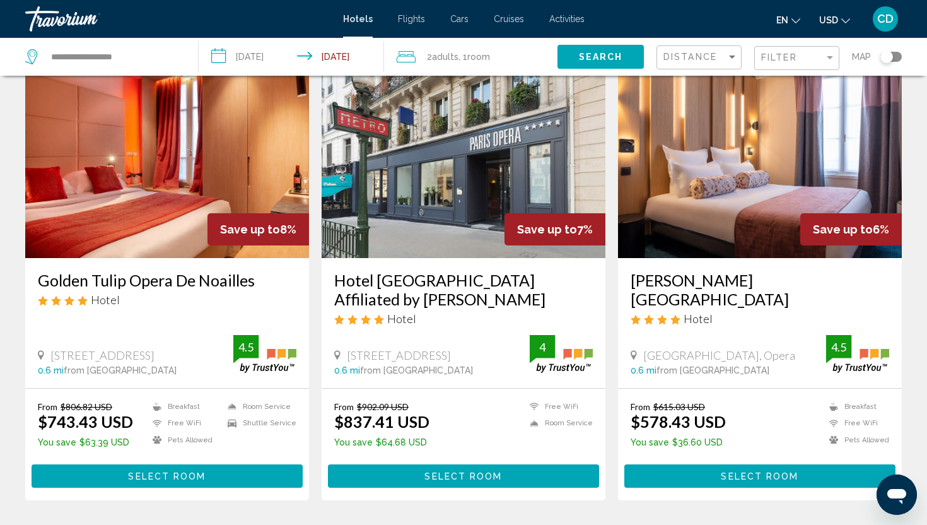
scroll to position [1501, 0]
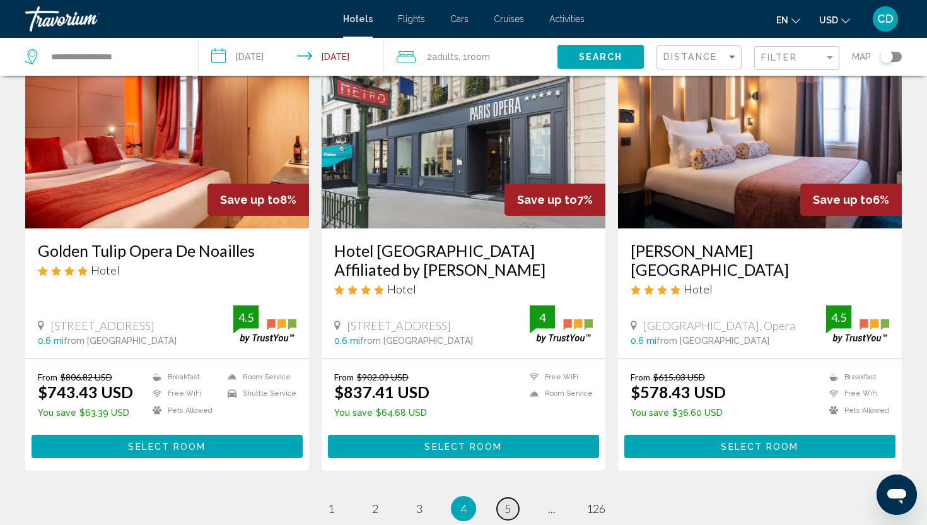
click at [512, 498] on link "page 5" at bounding box center [508, 509] width 22 height 22
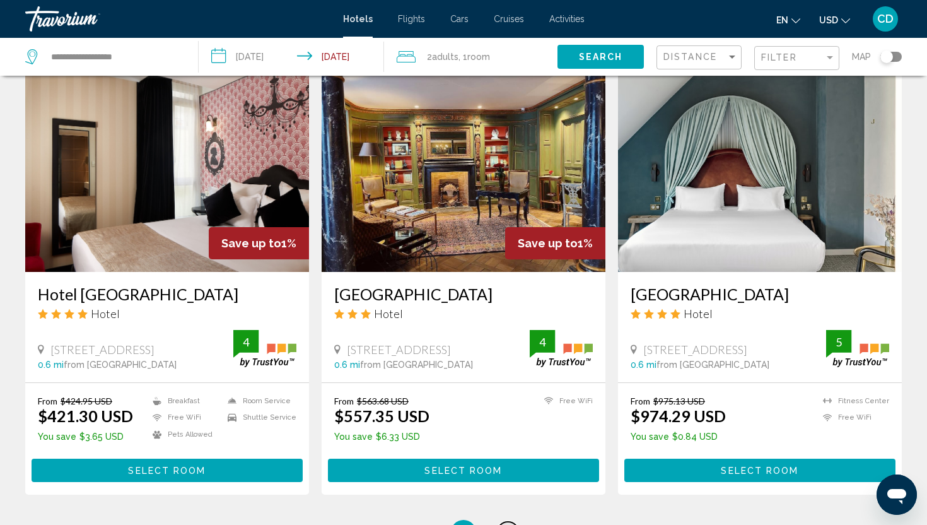
scroll to position [1542, 0]
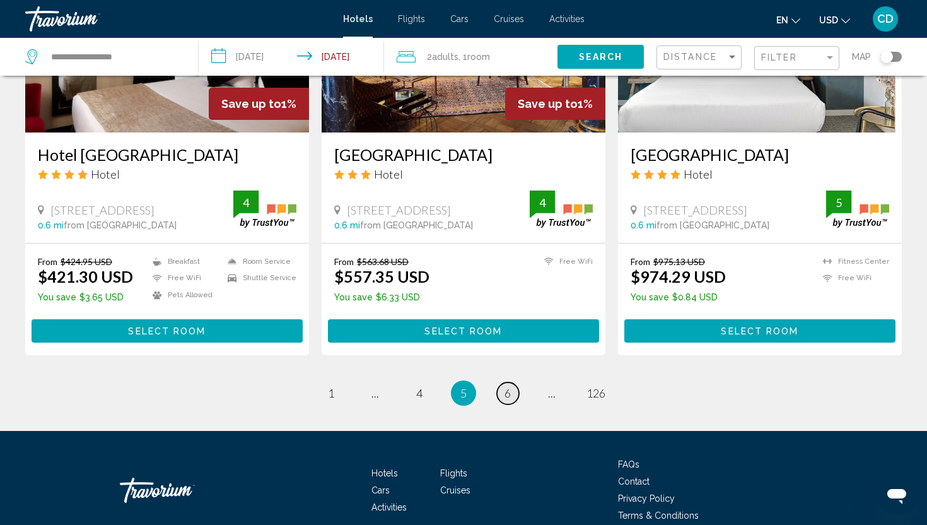
click at [502, 390] on link "page 6" at bounding box center [508, 393] width 22 height 22
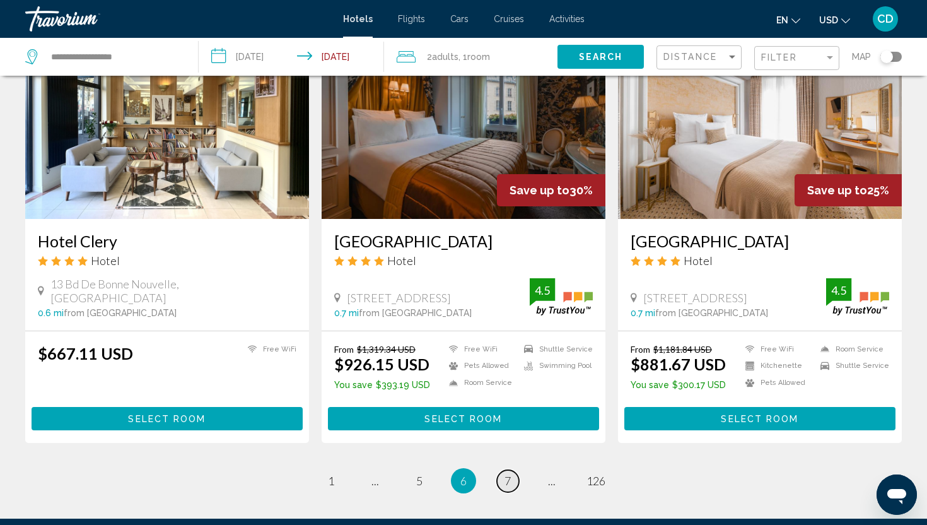
scroll to position [1494, 0]
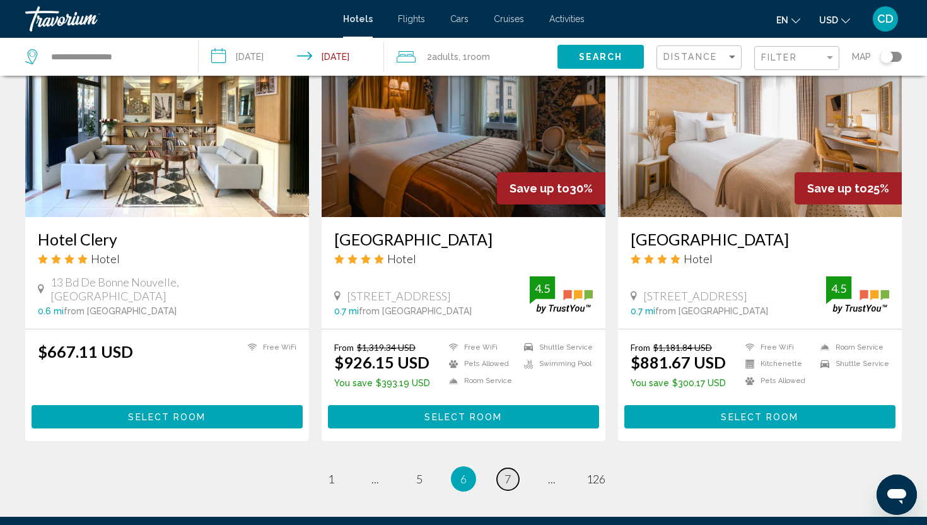
click at [508, 472] on span "7" at bounding box center [508, 479] width 6 height 14
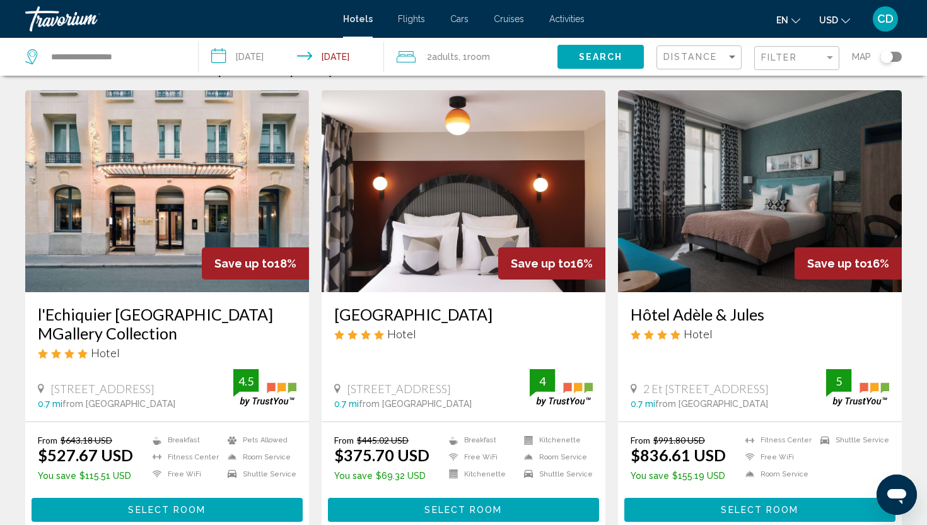
scroll to position [33, 0]
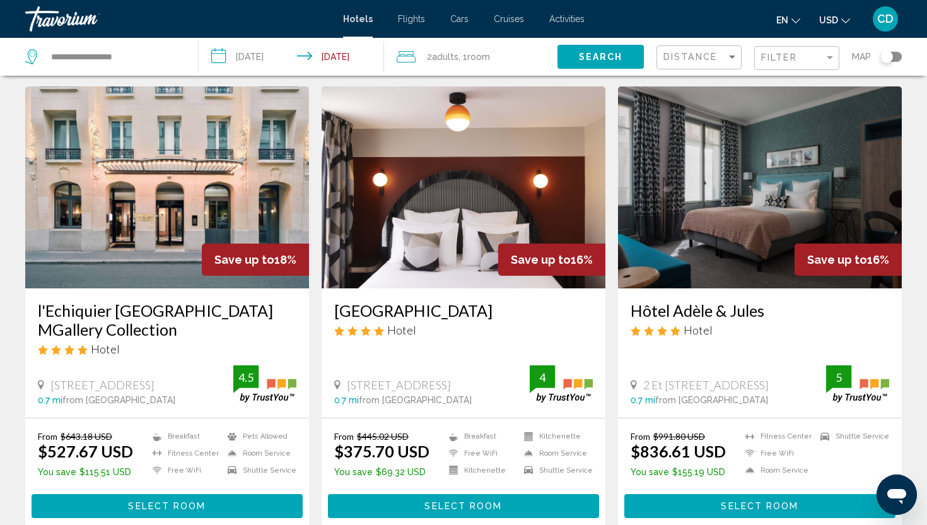
click at [394, 320] on h3 "[GEOGRAPHIC_DATA]" at bounding box center [463, 310] width 259 height 19
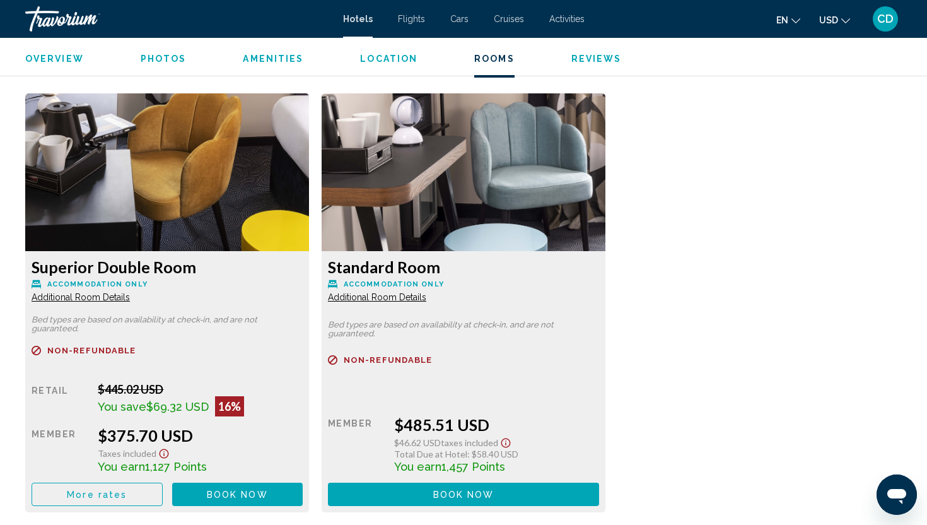
scroll to position [1638, 0]
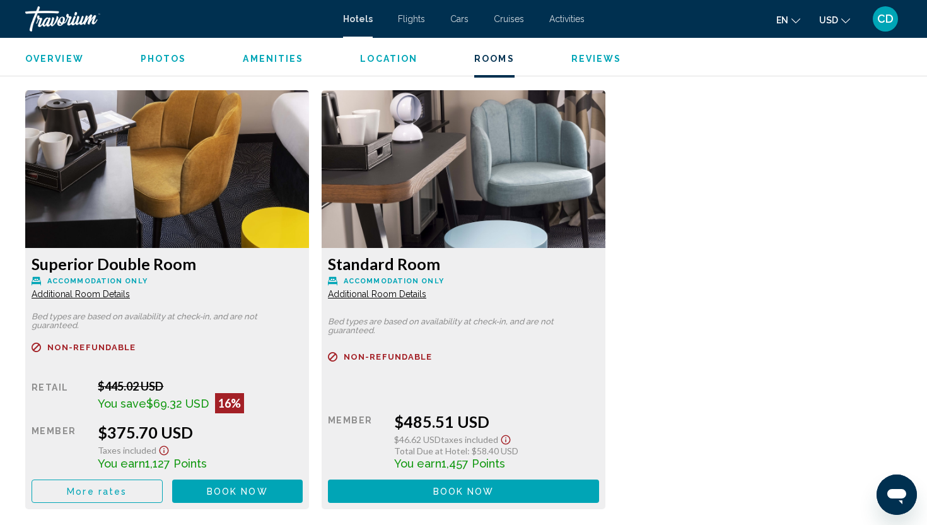
click at [69, 297] on span "Additional Room Details" at bounding box center [81, 294] width 98 height 10
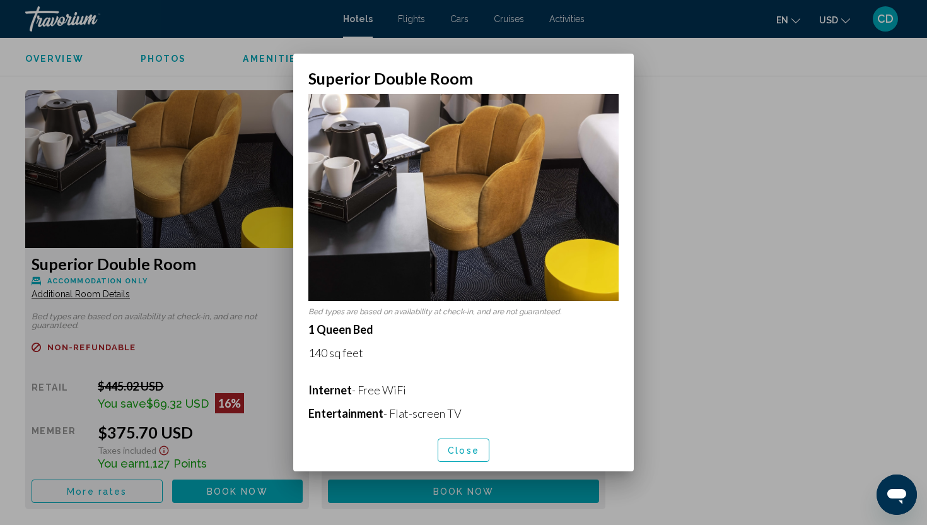
drag, startPoint x: 390, startPoint y: 330, endPoint x: 351, endPoint y: 328, distance: 39.2
click at [351, 328] on p "1 Queen Bed" at bounding box center [463, 329] width 310 height 14
click at [390, 343] on p "1 Queen Bed 140 sq feet Internet - Free WiFi Entertainment - Flat-screen TV Foo…" at bounding box center [463, 473] width 310 height 303
drag, startPoint x: 378, startPoint y: 332, endPoint x: 335, endPoint y: 345, distance: 45.5
click at [335, 345] on p "1 Queen Bed 140 sq feet Internet - Free WiFi Entertainment - Flat-screen TV Foo…" at bounding box center [463, 473] width 310 height 303
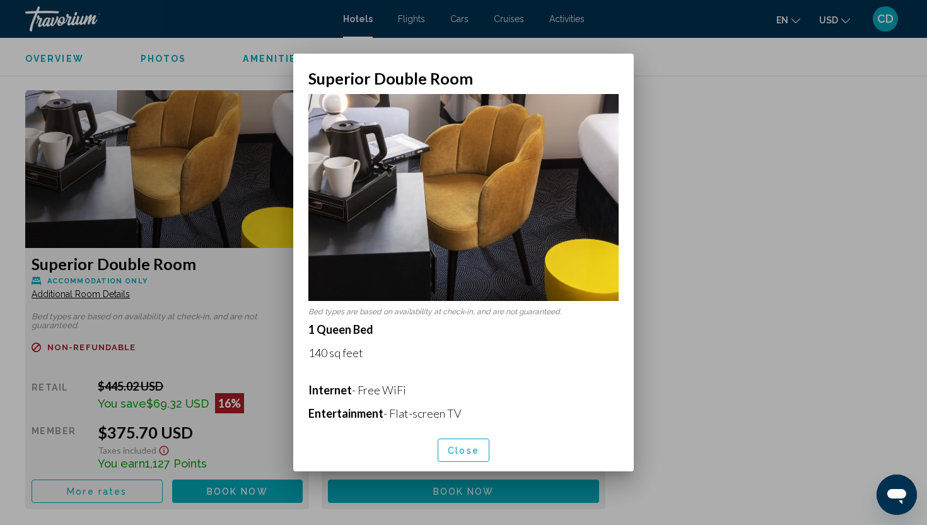
click at [377, 357] on p "140 sq feet" at bounding box center [463, 353] width 310 height 14
click at [187, 360] on div at bounding box center [463, 262] width 927 height 525
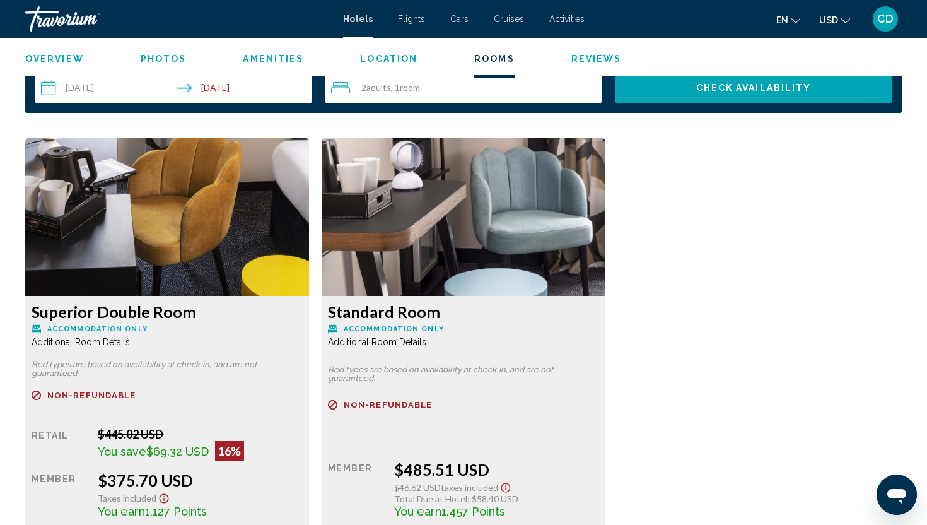
scroll to position [1595, 0]
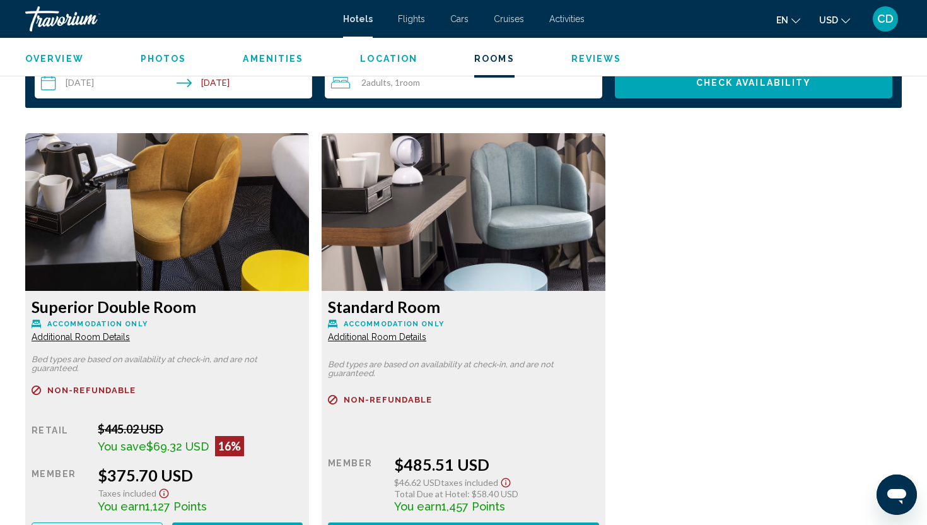
click at [118, 317] on div "Superior Double Room Accommodation Only Additional Room Details" at bounding box center [167, 319] width 271 height 45
click at [130, 325] on span "Accommodation Only" at bounding box center [97, 324] width 100 height 8
drag, startPoint x: 199, startPoint y: 312, endPoint x: 53, endPoint y: 296, distance: 146.6
click at [53, 296] on div "Superior Double Room Accommodation Only Additional Room Details Bed types are b…" at bounding box center [167, 421] width 284 height 261
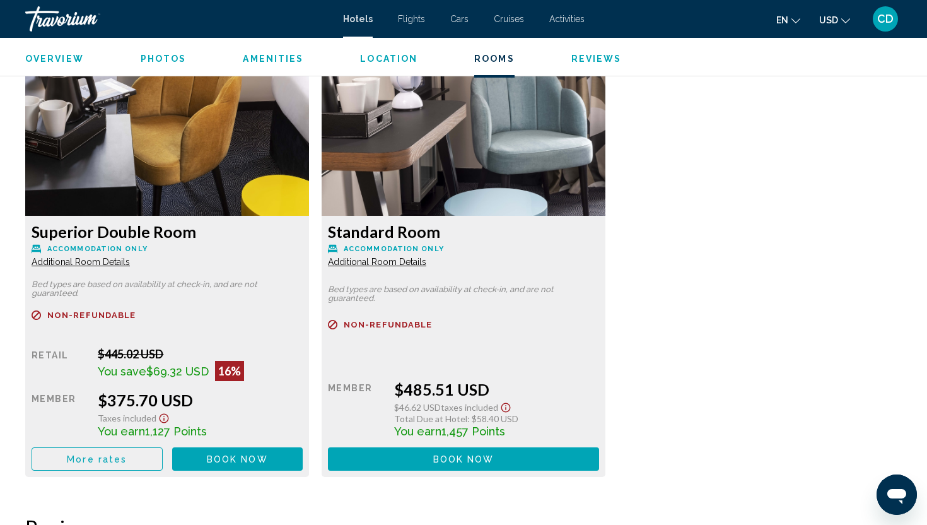
scroll to position [1662, 0]
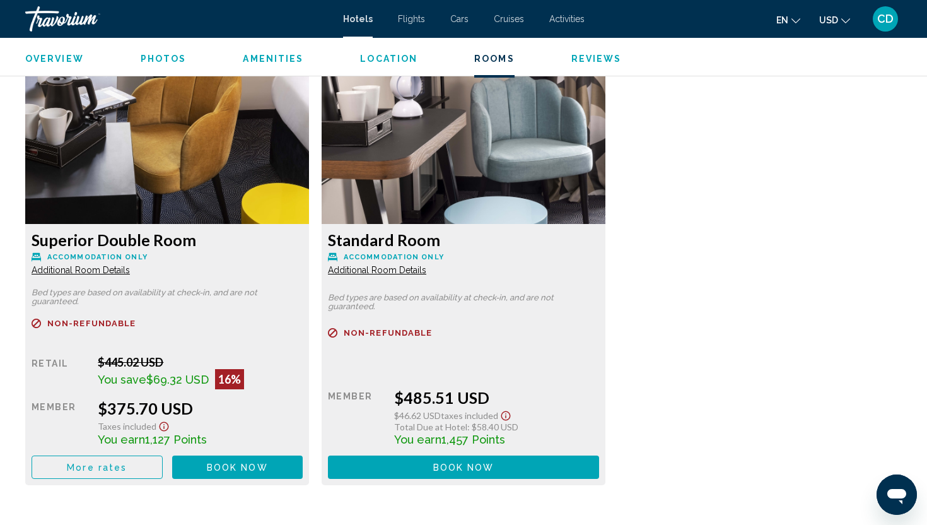
click at [76, 270] on span "Additional Room Details" at bounding box center [81, 270] width 98 height 10
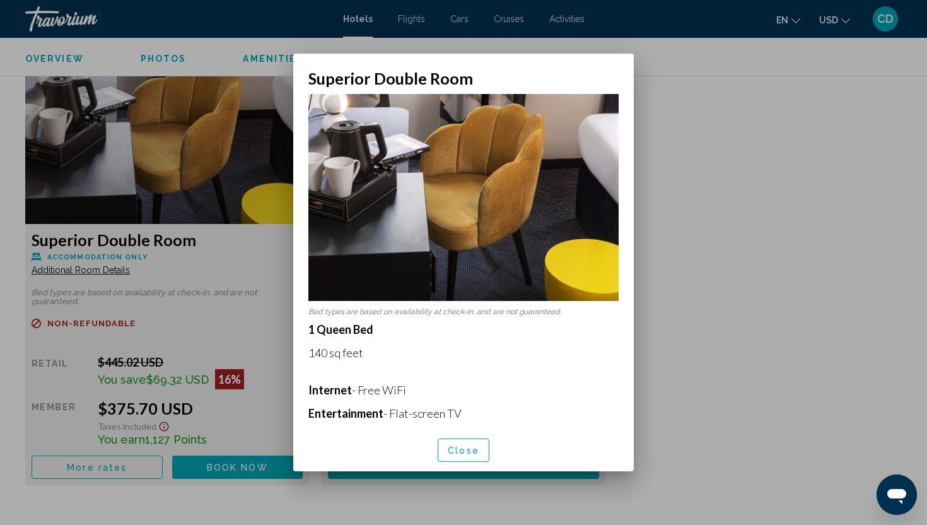
scroll to position [0, 0]
click at [518, 245] on img at bounding box center [463, 197] width 310 height 207
click at [81, 368] on div at bounding box center [463, 262] width 927 height 525
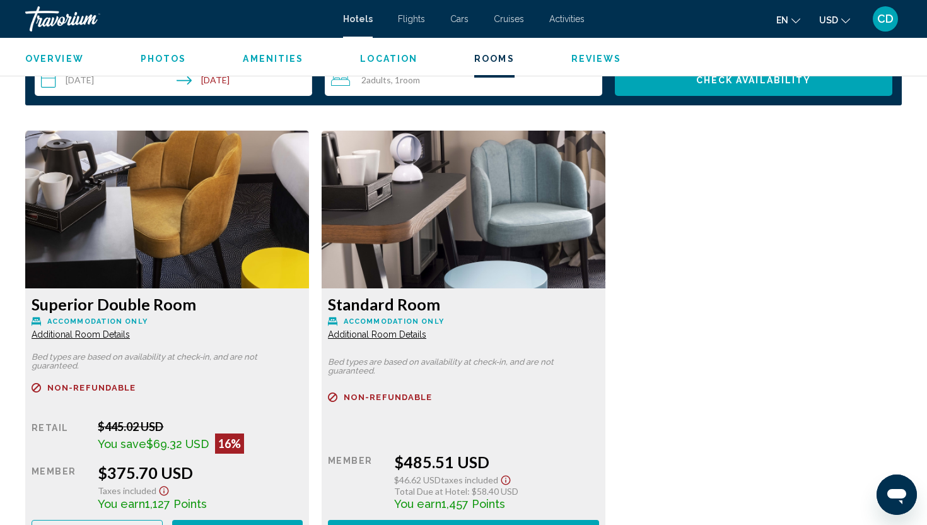
scroll to position [1600, 0]
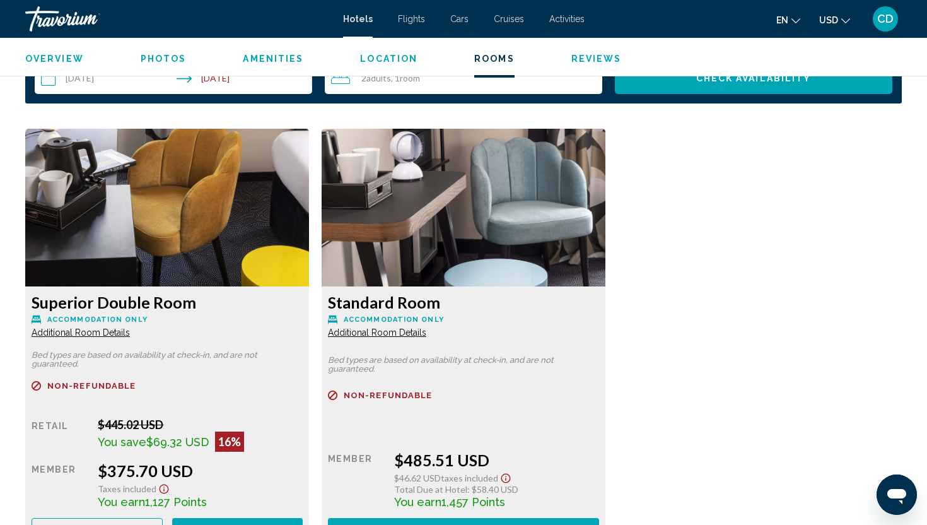
click at [130, 334] on span "Additional Room Details" at bounding box center [81, 332] width 98 height 10
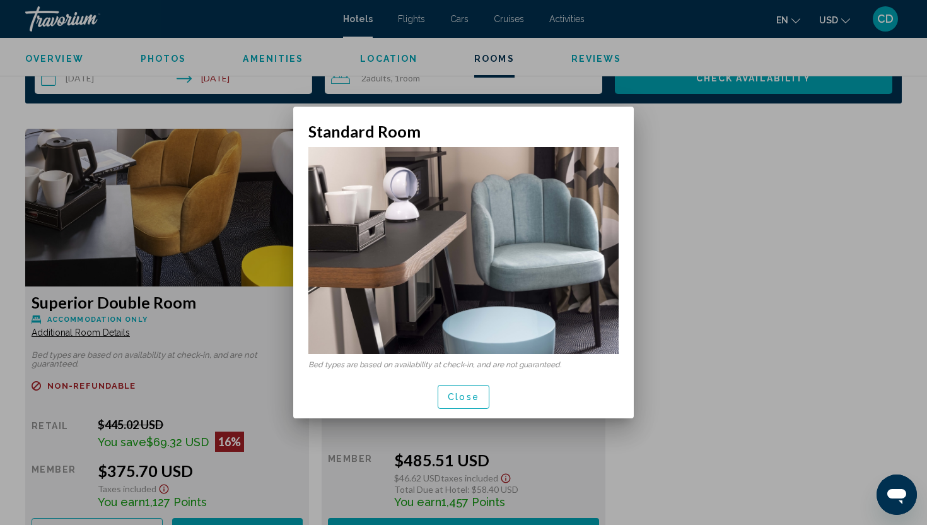
scroll to position [0, 0]
click at [717, 265] on div at bounding box center [463, 262] width 927 height 525
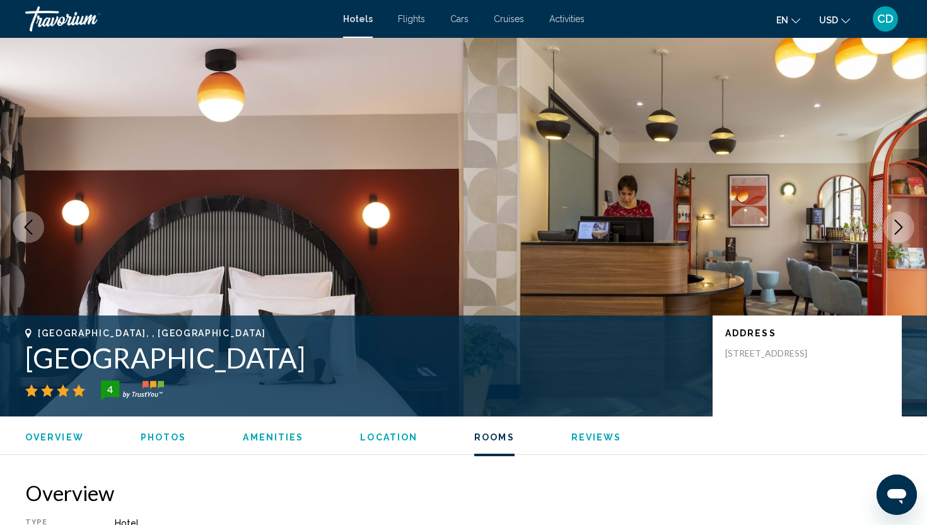
scroll to position [1600, 0]
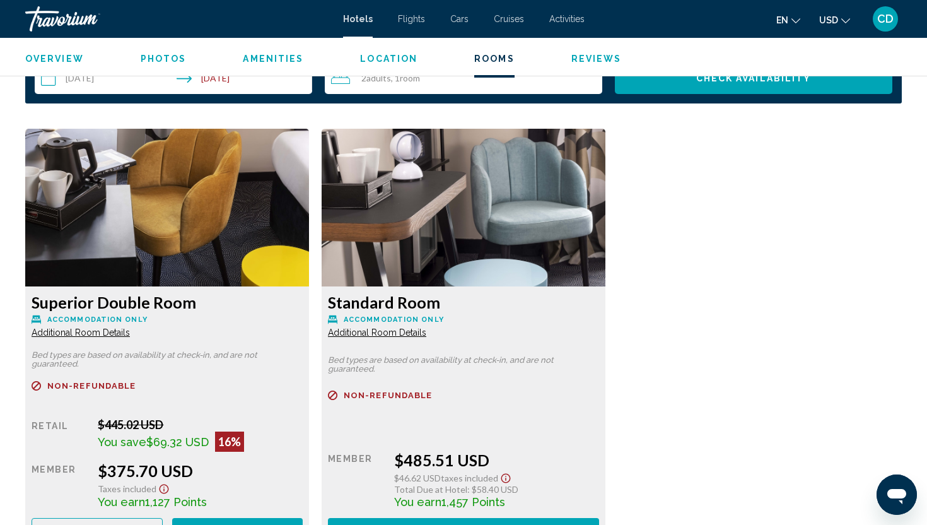
drag, startPoint x: 213, startPoint y: 300, endPoint x: 34, endPoint y: 299, distance: 178.5
click at [34, 299] on h3 "Superior Double Room" at bounding box center [167, 302] width 271 height 19
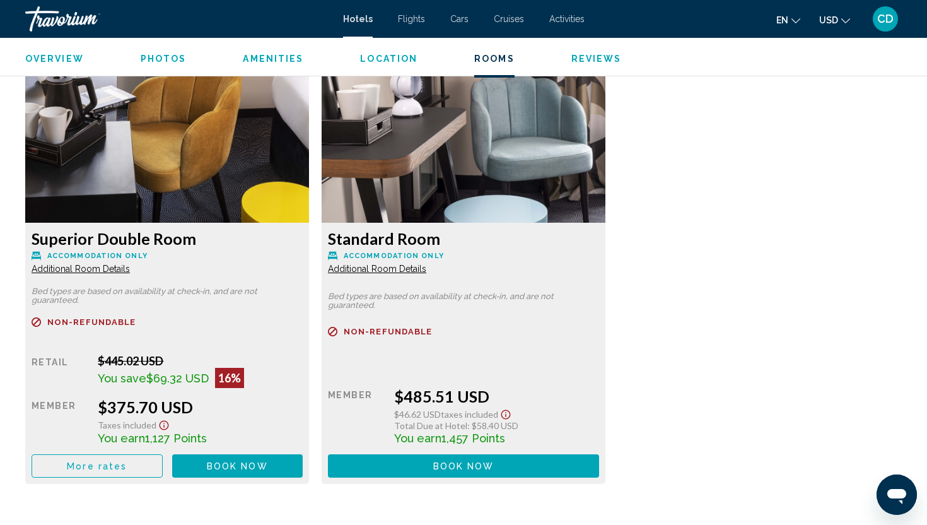
scroll to position [1667, 0]
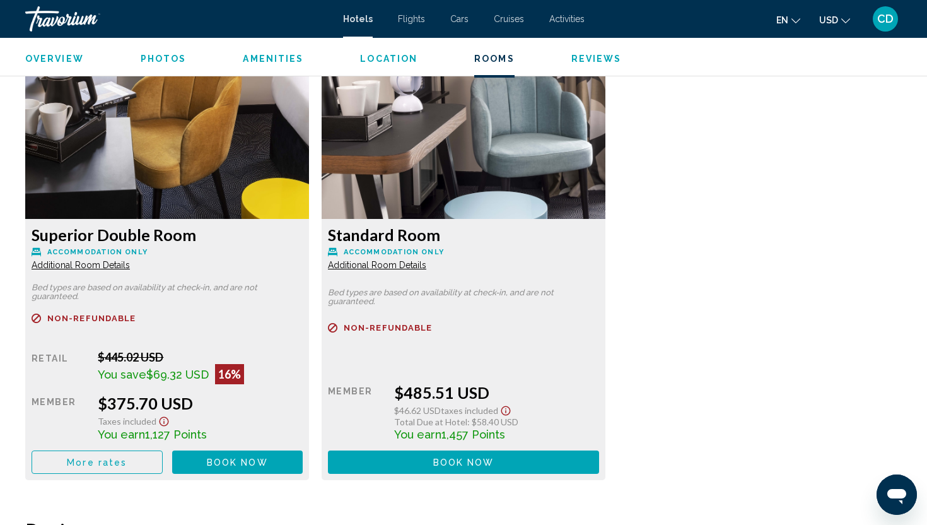
copy h3 "Superior Double Room"
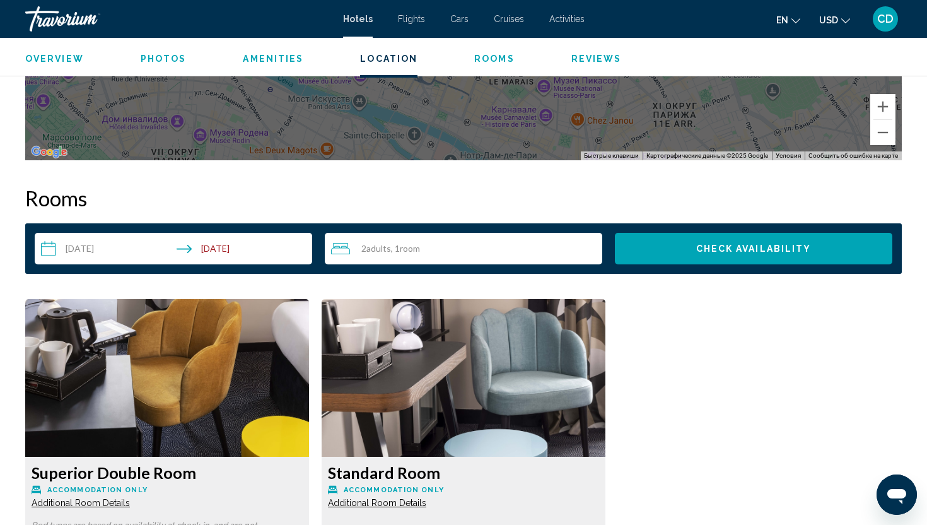
scroll to position [1446, 0]
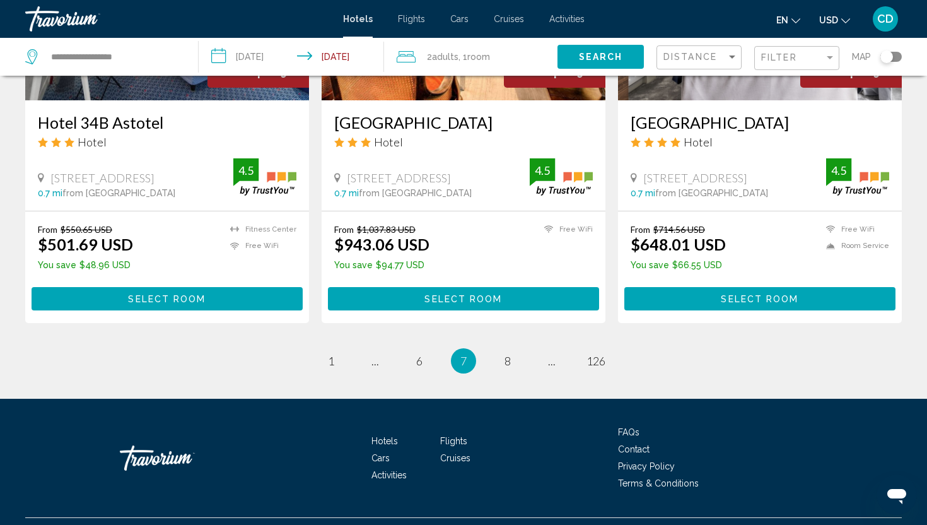
scroll to position [1637, 0]
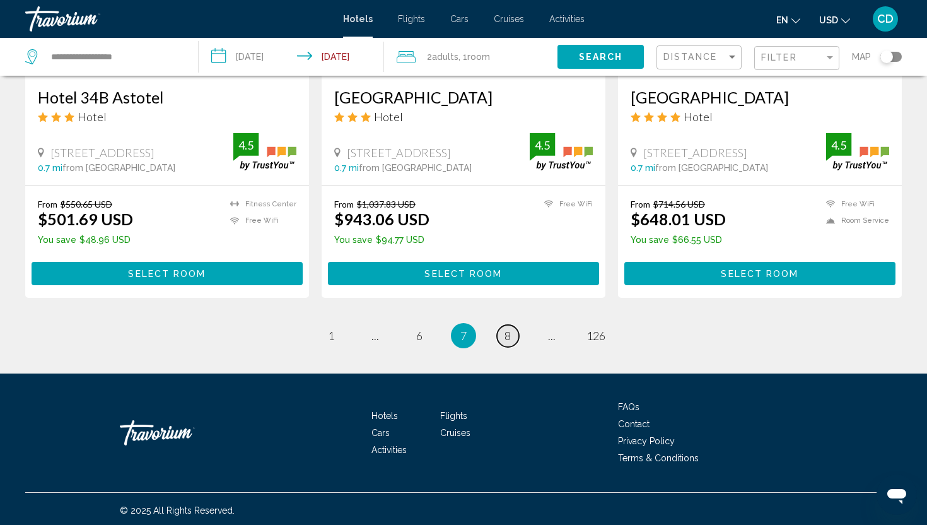
click at [497, 332] on link "page 8" at bounding box center [508, 336] width 22 height 22
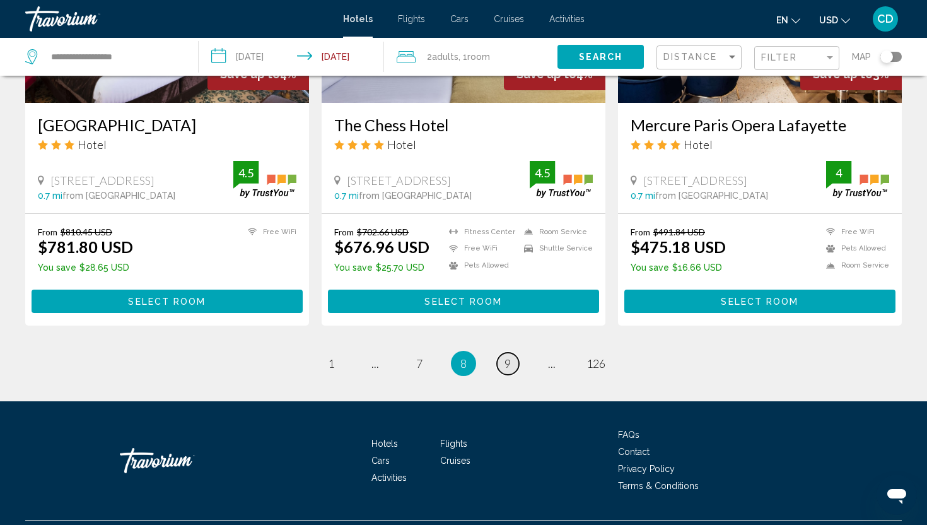
scroll to position [1600, 0]
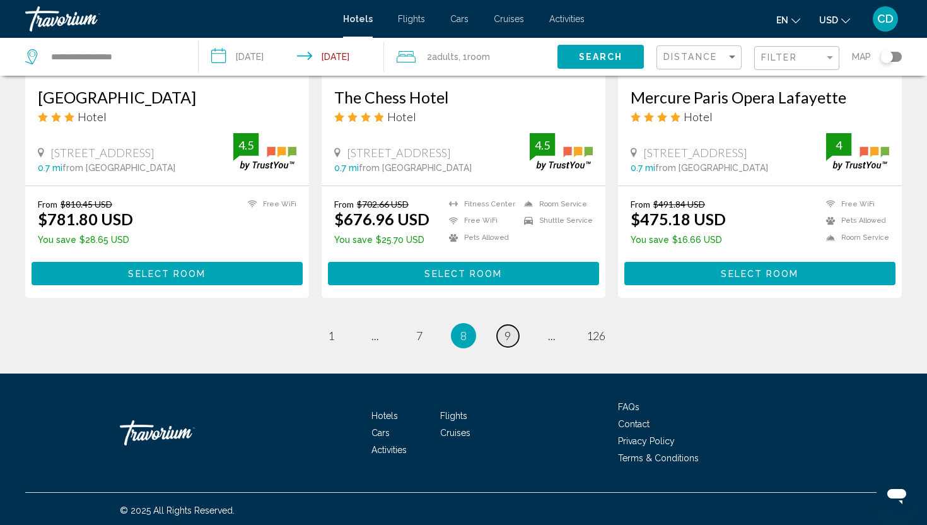
click at [503, 332] on link "page 9" at bounding box center [508, 336] width 22 height 22
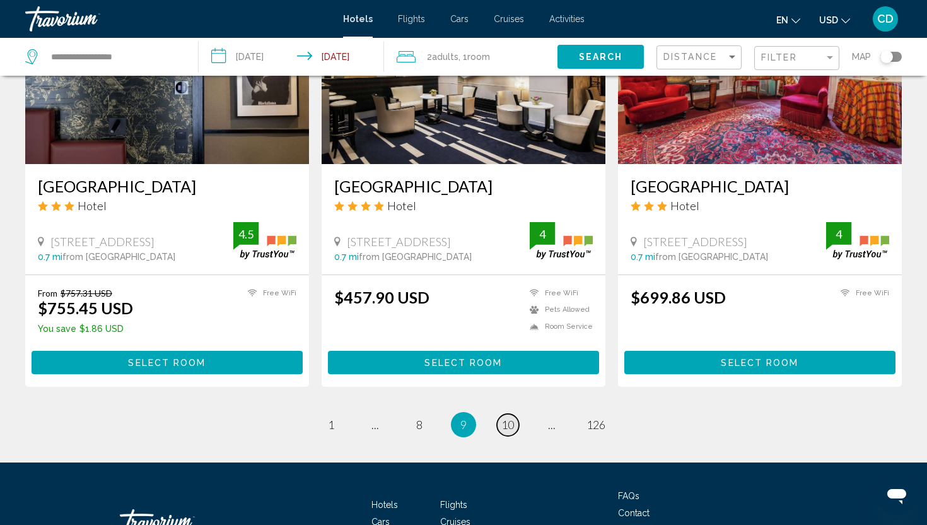
scroll to position [1619, 0]
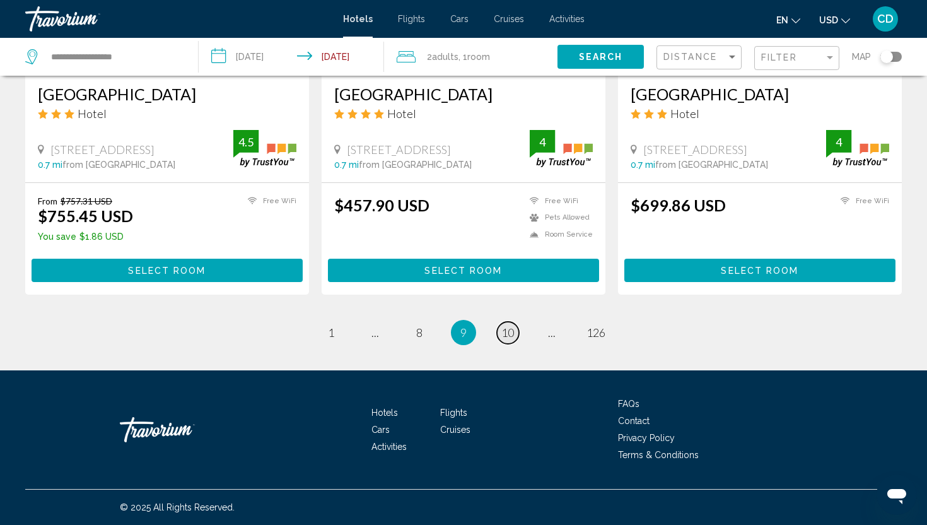
click at [503, 332] on span "10" at bounding box center [507, 332] width 13 height 14
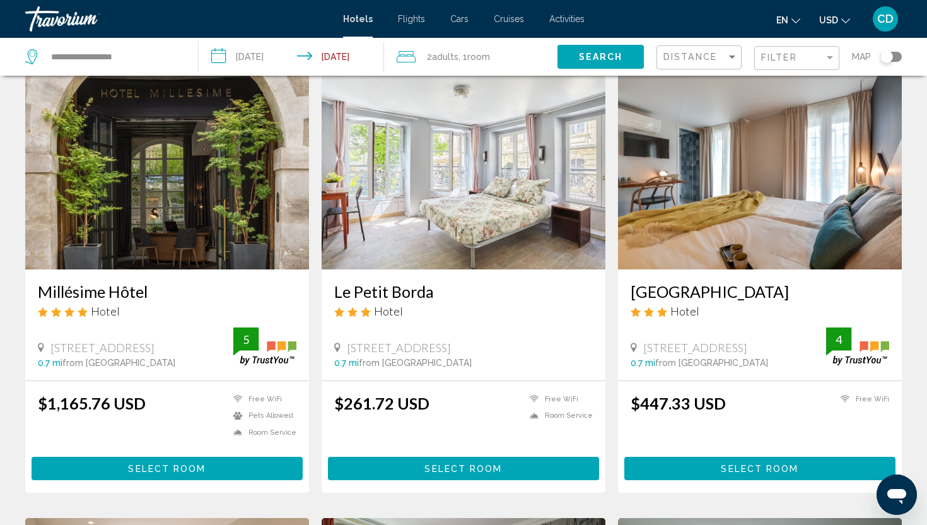
scroll to position [500, 0]
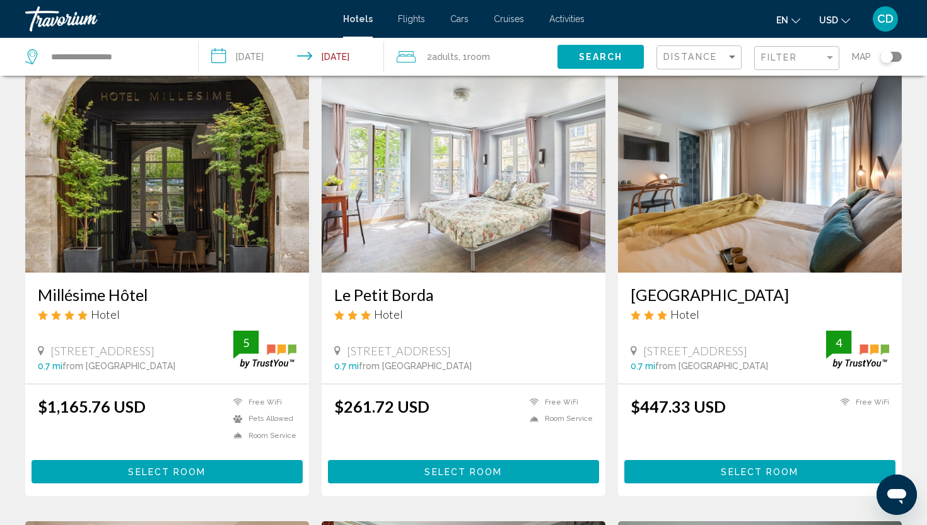
click at [456, 469] on span "Select Room" at bounding box center [464, 472] width 78 height 10
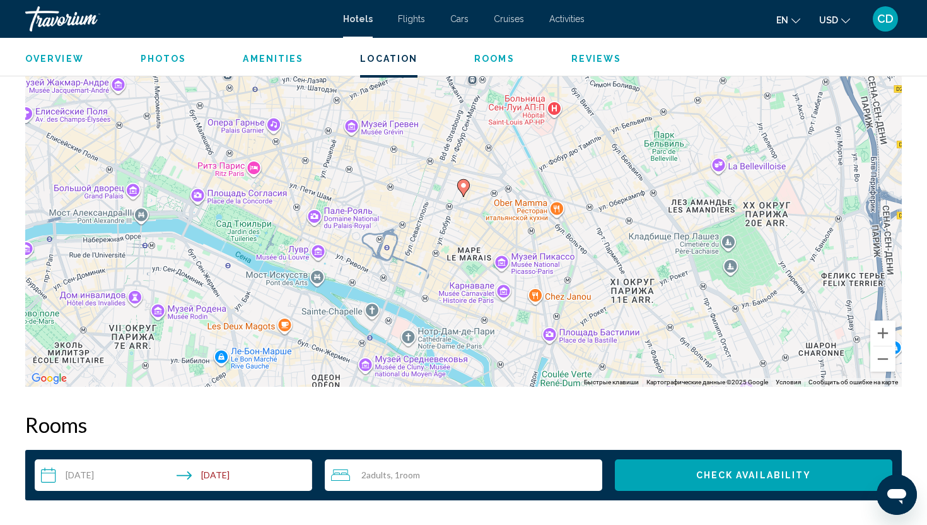
scroll to position [1186, 0]
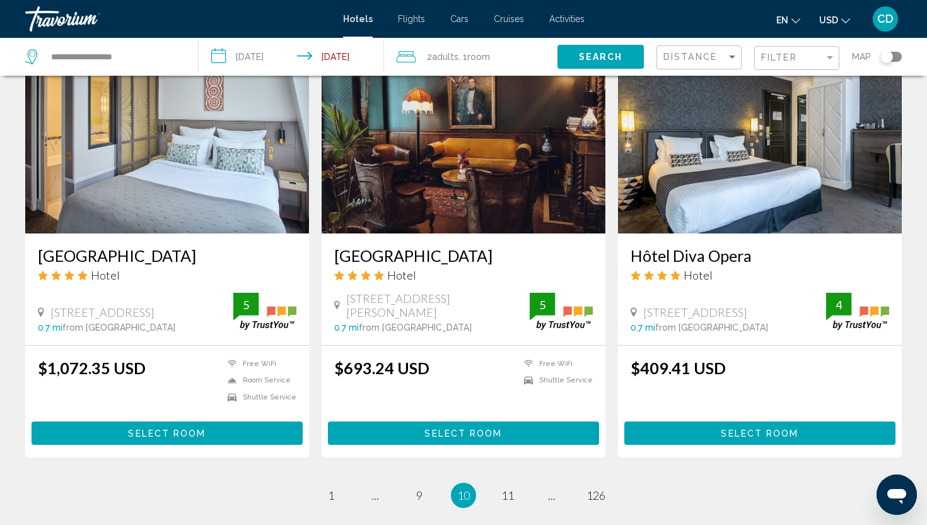
scroll to position [1481, 0]
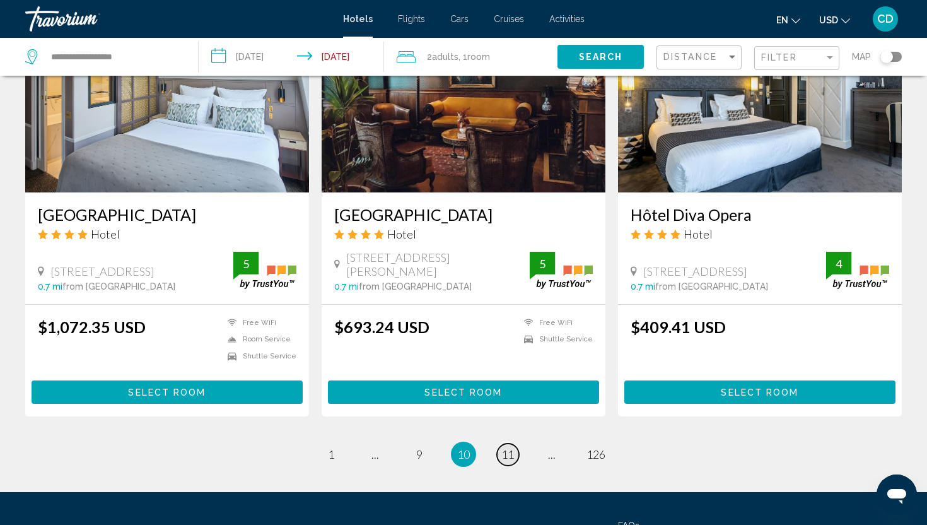
click at [512, 454] on span "11" at bounding box center [507, 454] width 13 height 14
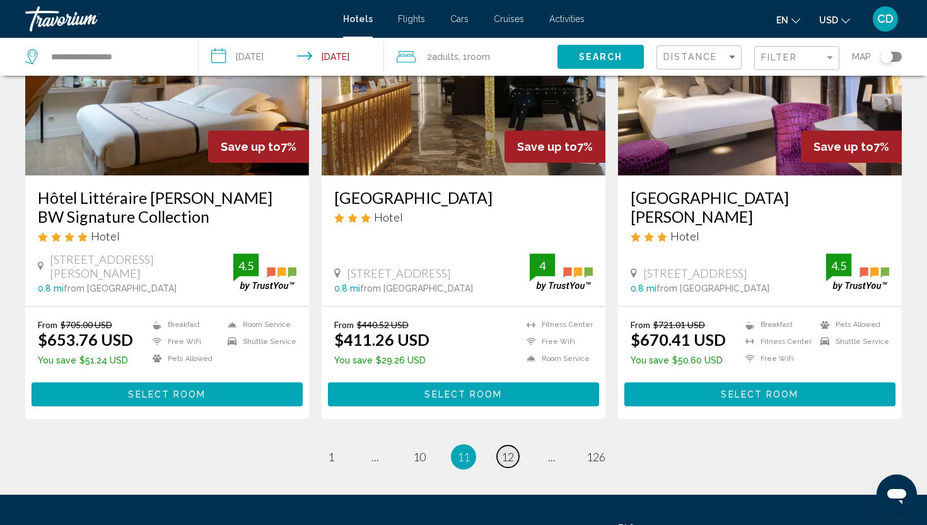
scroll to position [1656, 0]
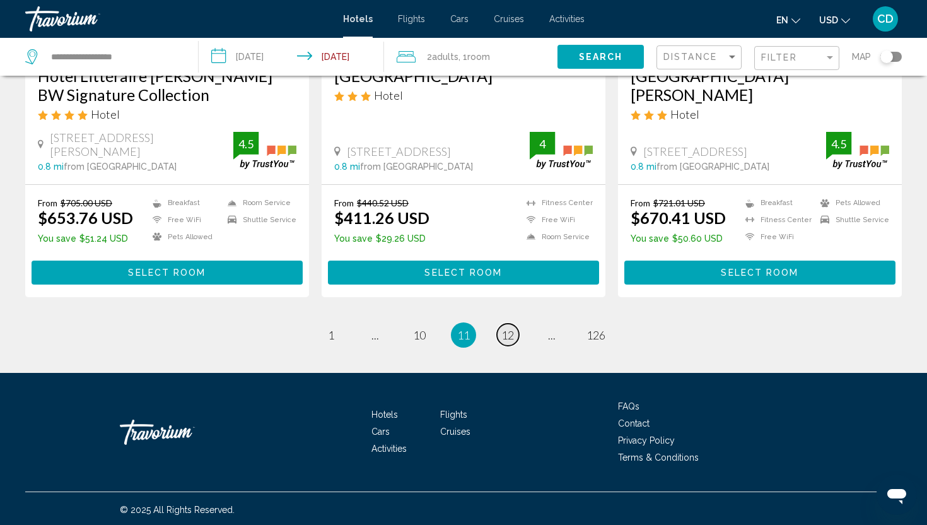
click at [503, 335] on span "12" at bounding box center [507, 335] width 13 height 14
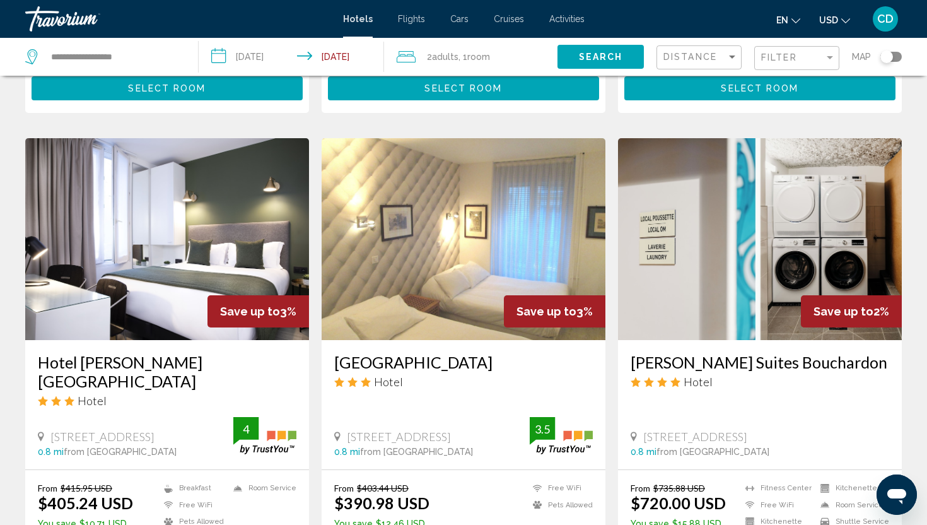
scroll to position [449, 0]
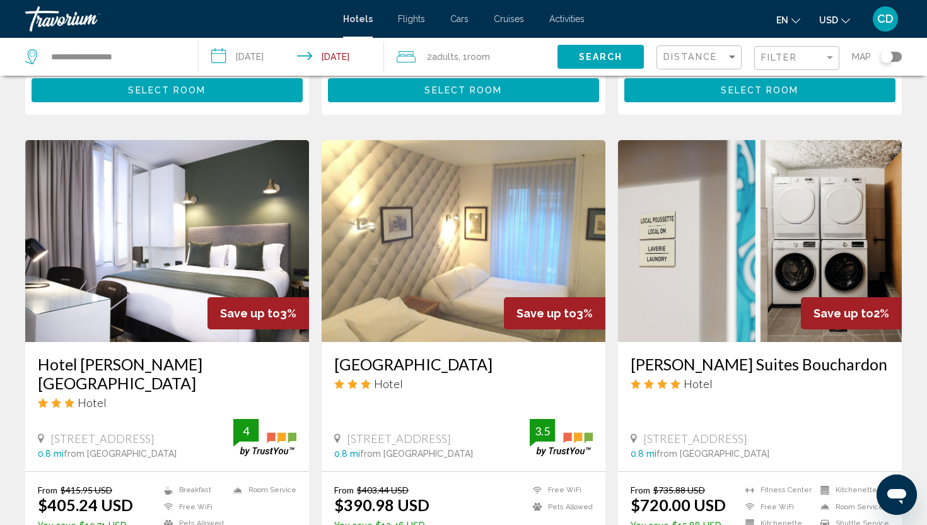
click at [454, 354] on h3 "[GEOGRAPHIC_DATA]" at bounding box center [463, 363] width 259 height 19
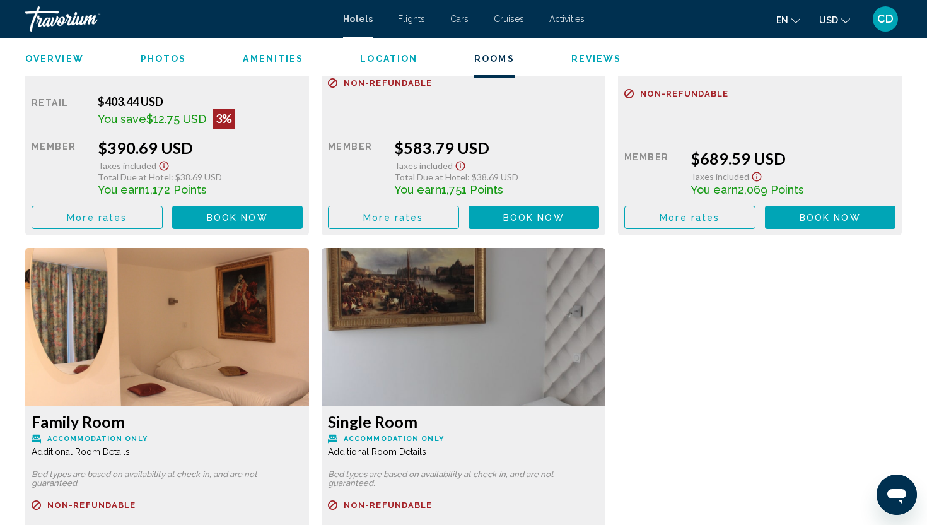
scroll to position [1979, 0]
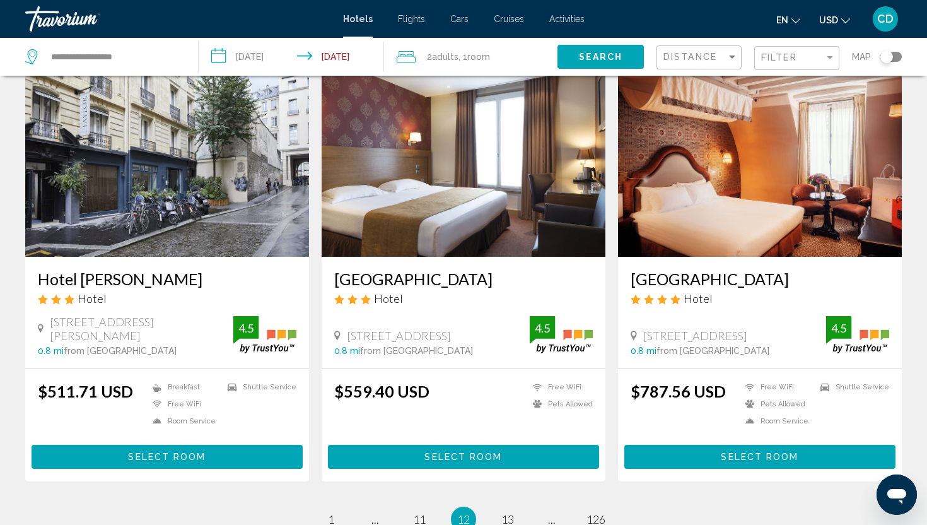
scroll to position [1455, 0]
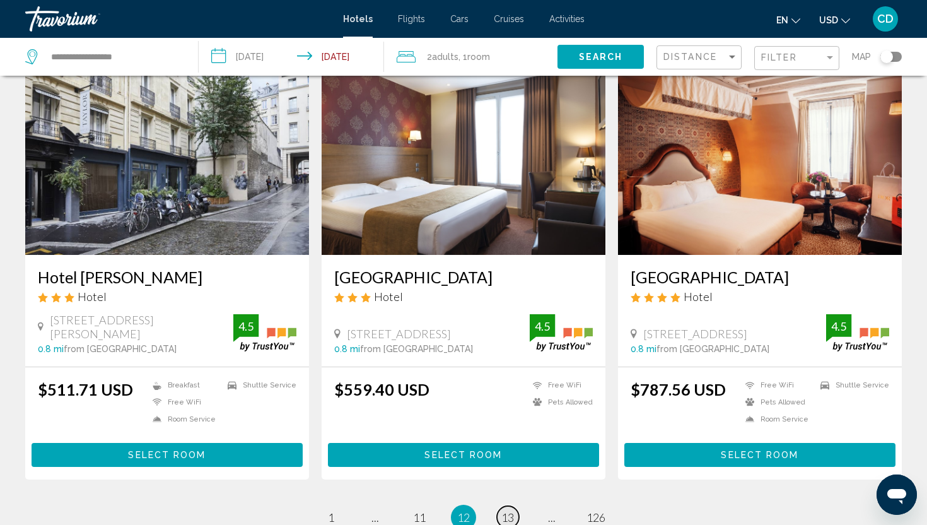
click at [508, 510] on span "13" at bounding box center [507, 517] width 13 height 14
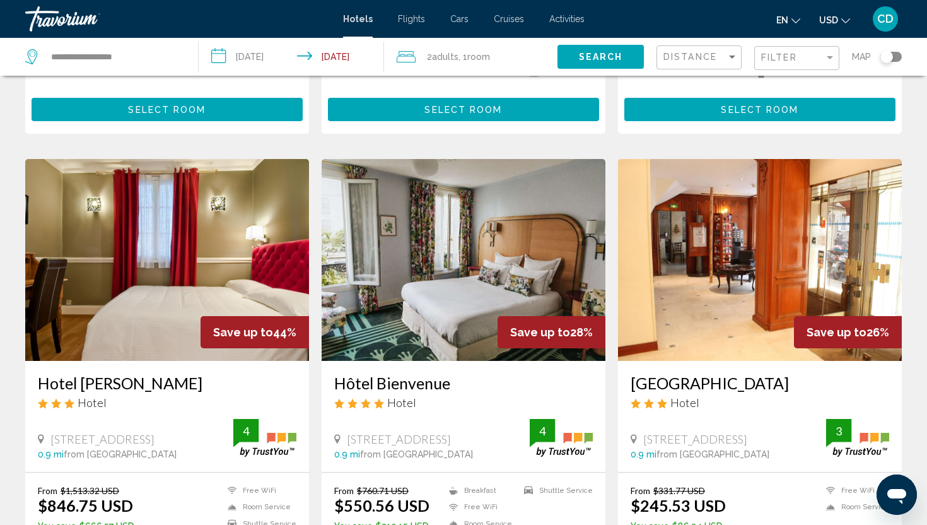
scroll to position [413, 0]
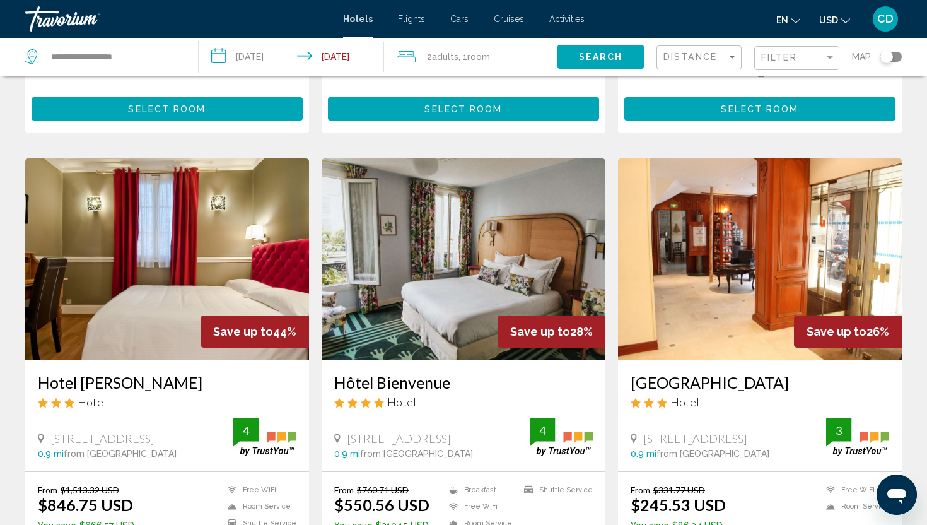
click at [677, 389] on h3 "[GEOGRAPHIC_DATA]" at bounding box center [760, 382] width 259 height 19
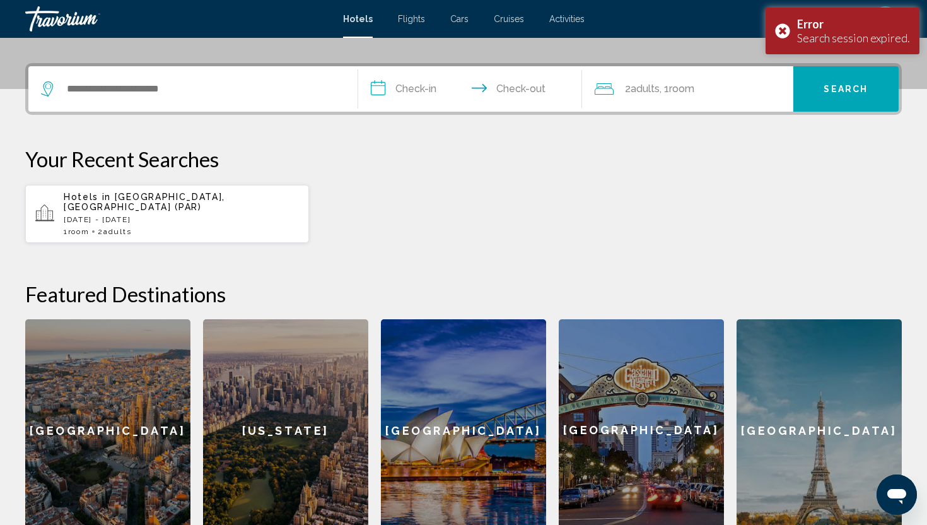
scroll to position [275, 0]
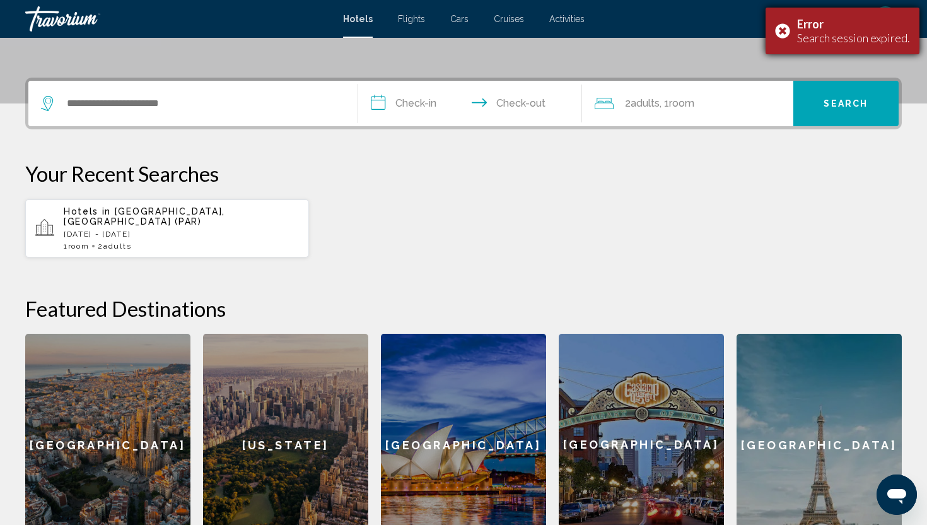
click at [850, 40] on div "Search session expired." at bounding box center [853, 38] width 113 height 14
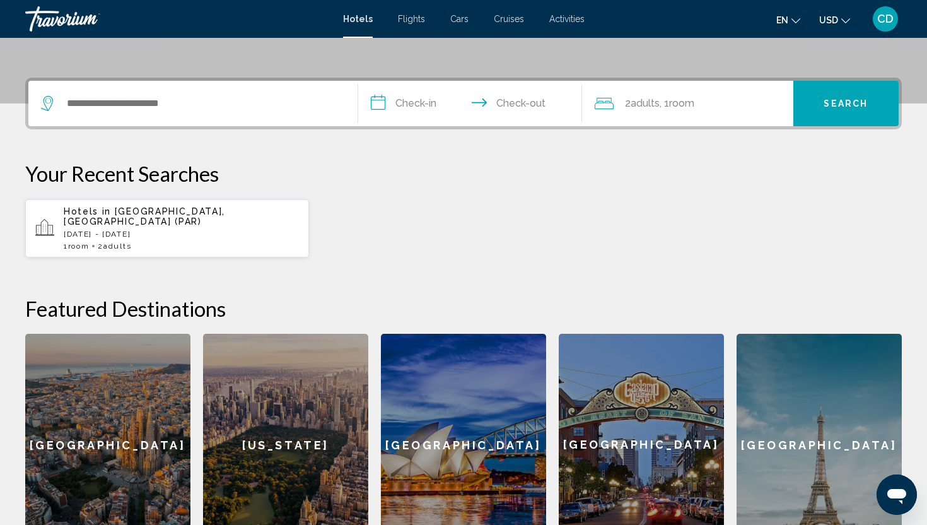
click at [175, 230] on p "[DATE] - [DATE]" at bounding box center [181, 234] width 235 height 9
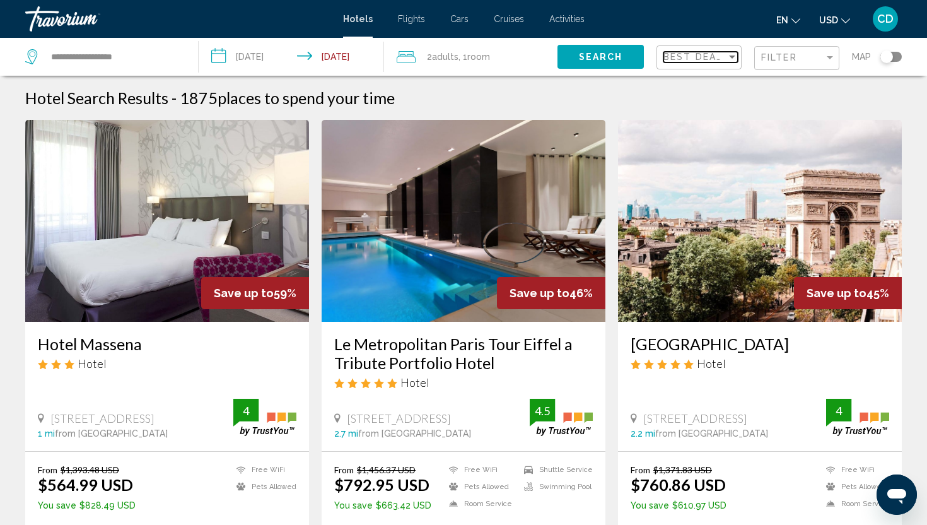
click at [683, 62] on span "Best Deals" at bounding box center [697, 57] width 66 height 10
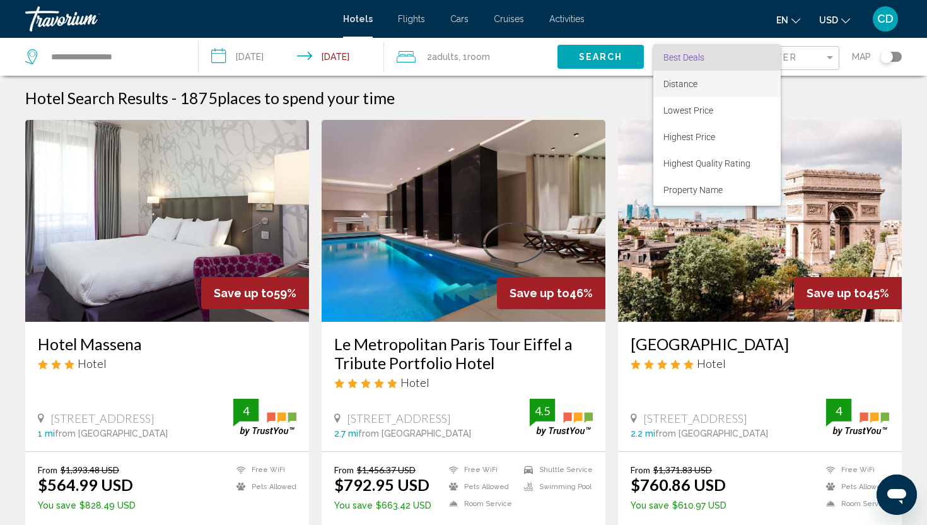
click at [674, 91] on span "Distance" at bounding box center [717, 84] width 107 height 26
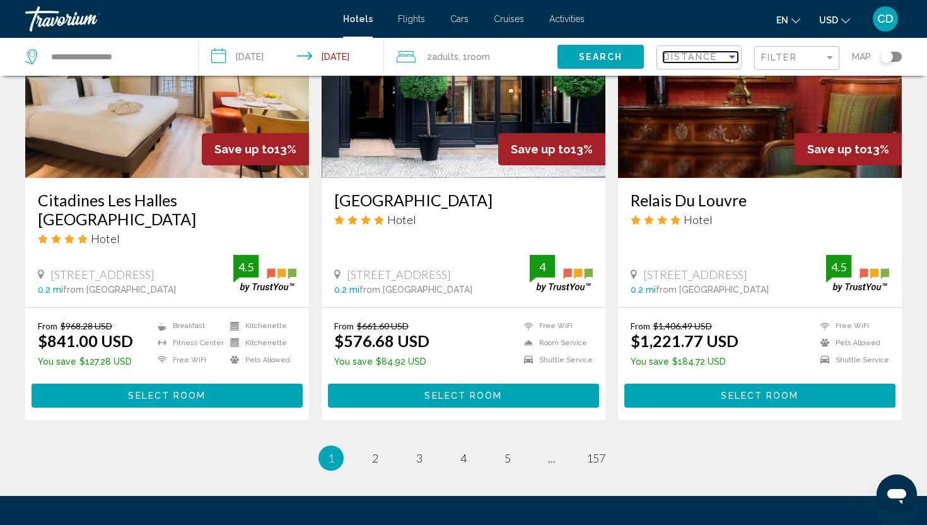
scroll to position [1600, 0]
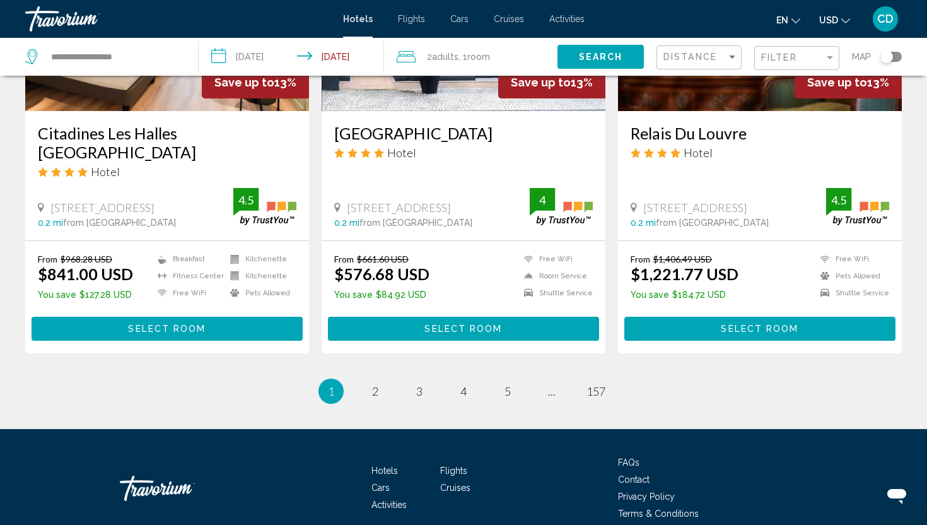
click at [387, 378] on li "page 2" at bounding box center [375, 390] width 25 height 25
click at [366, 380] on link "page 2" at bounding box center [376, 391] width 22 height 22
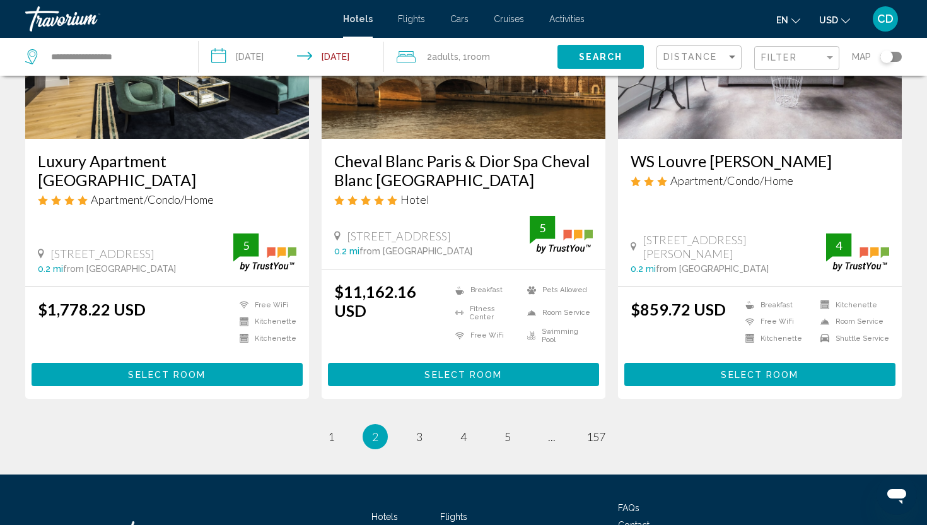
scroll to position [1534, 0]
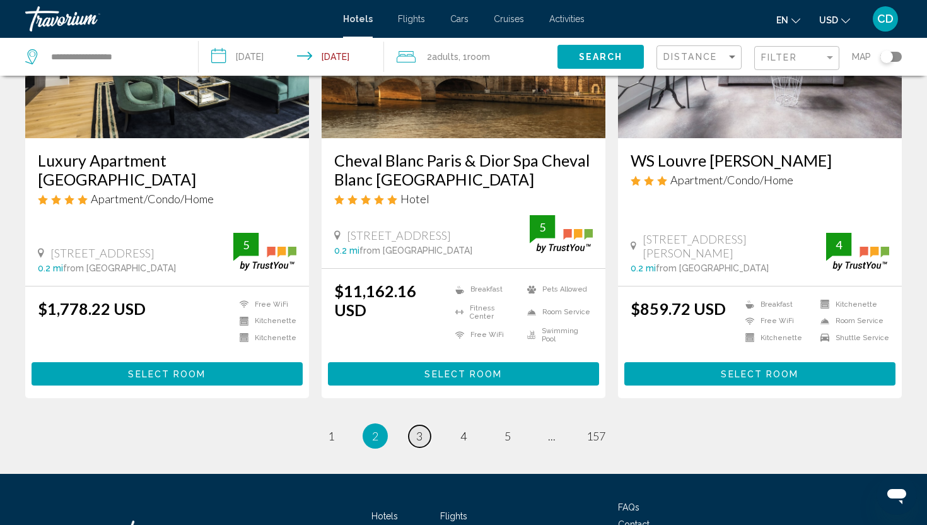
click at [423, 426] on link "page 3" at bounding box center [420, 436] width 22 height 22
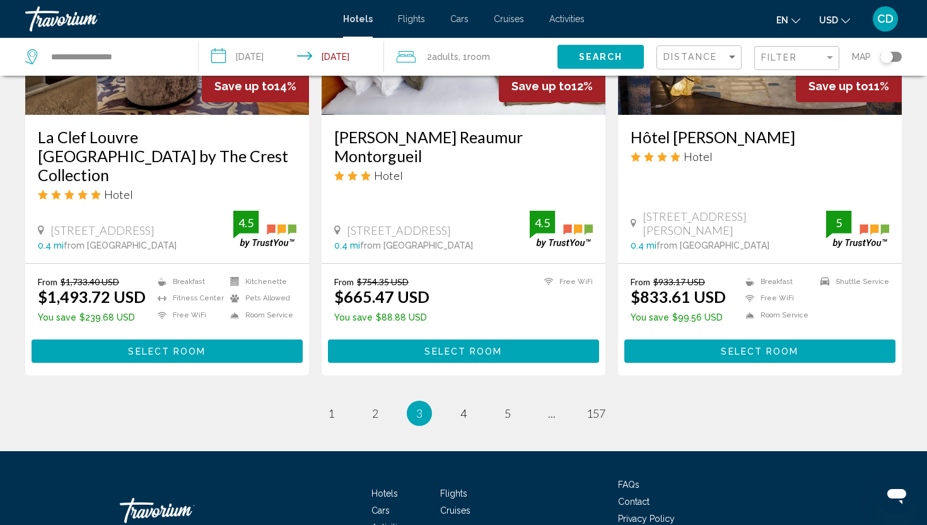
scroll to position [1619, 0]
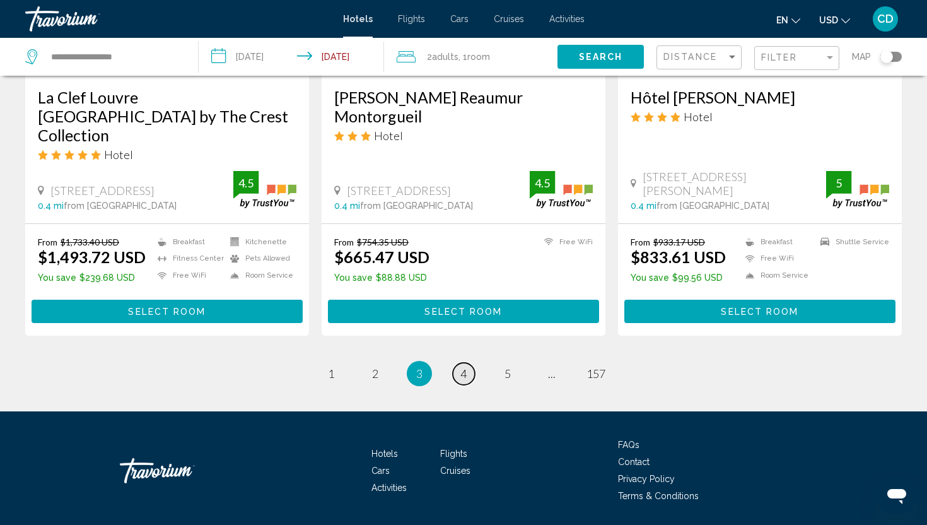
click at [468, 363] on link "page 4" at bounding box center [464, 374] width 22 height 22
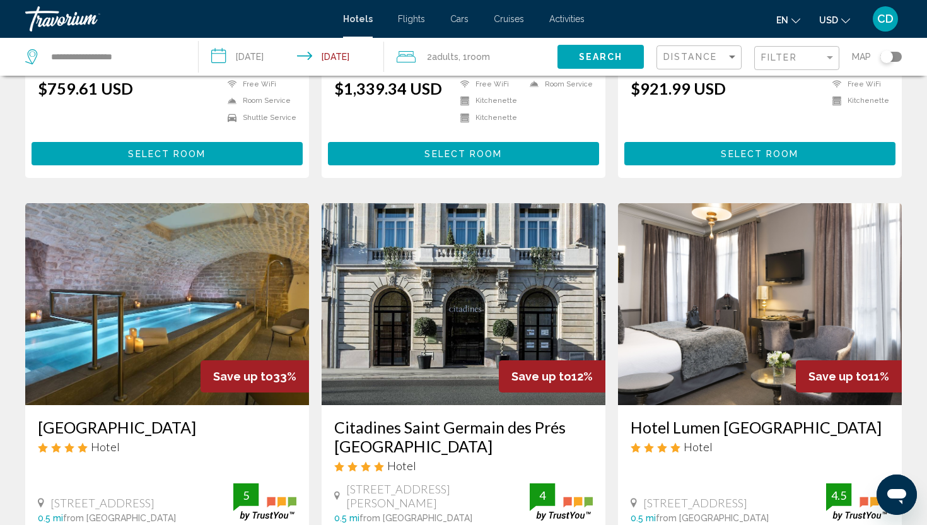
scroll to position [1530, 0]
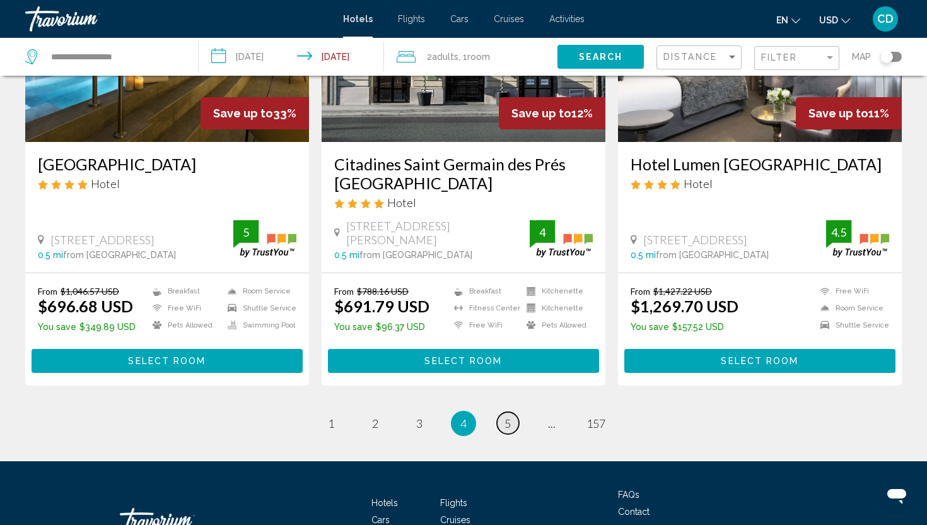
click at [507, 423] on span "5" at bounding box center [508, 423] width 6 height 14
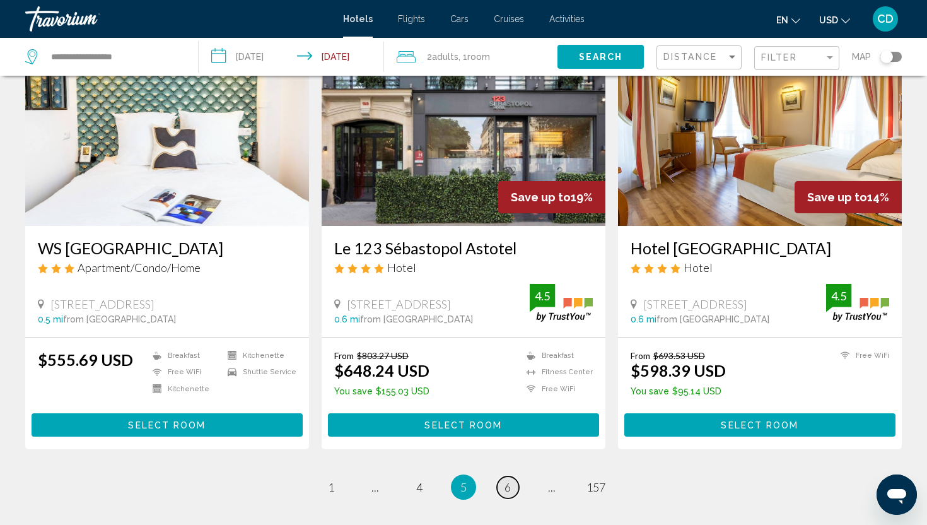
scroll to position [1485, 0]
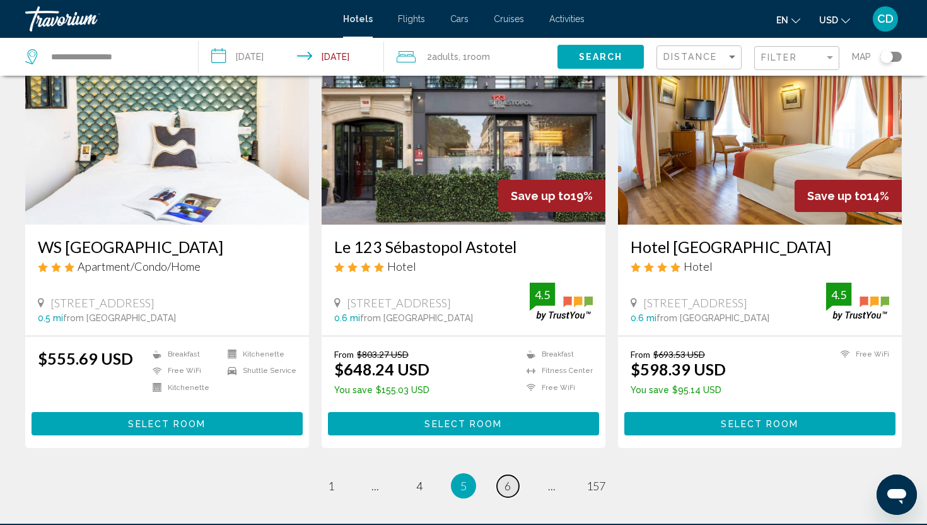
click at [509, 479] on span "6" at bounding box center [508, 486] width 6 height 14
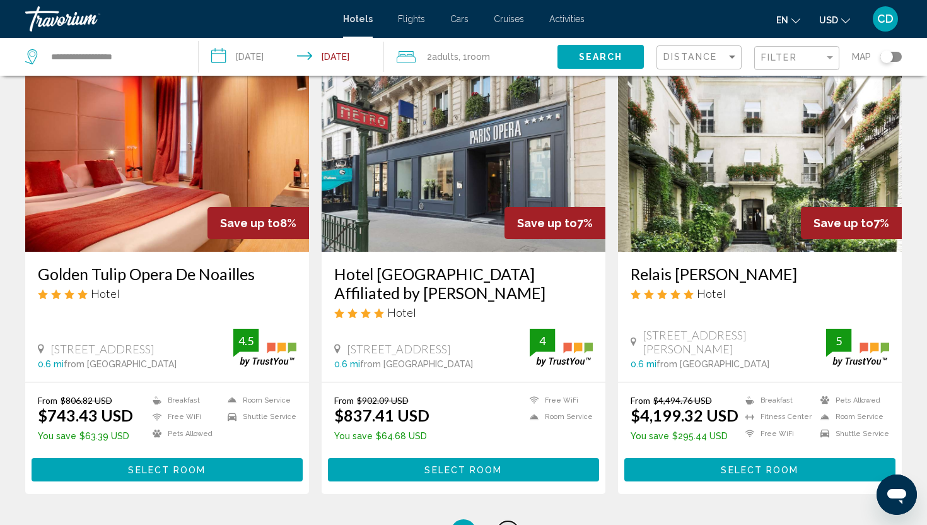
scroll to position [1478, 0]
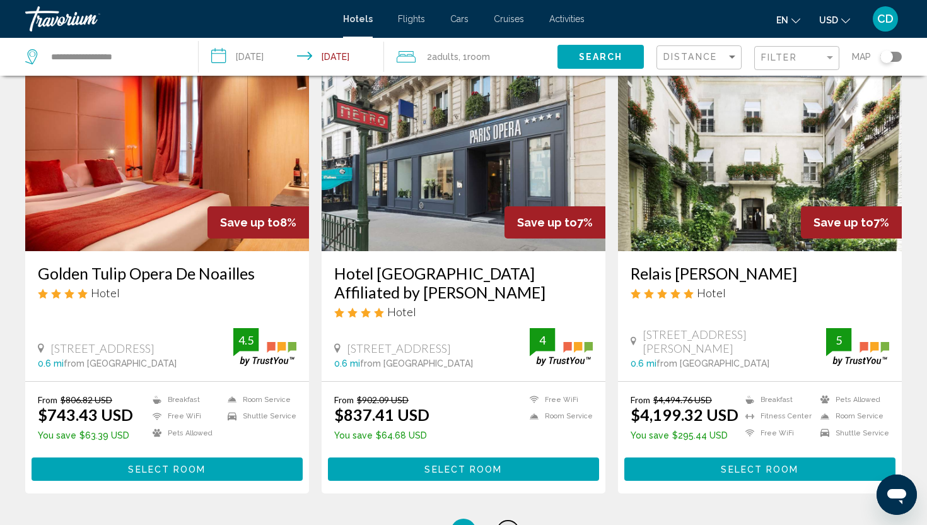
click at [510, 524] on span "7" at bounding box center [508, 531] width 6 height 14
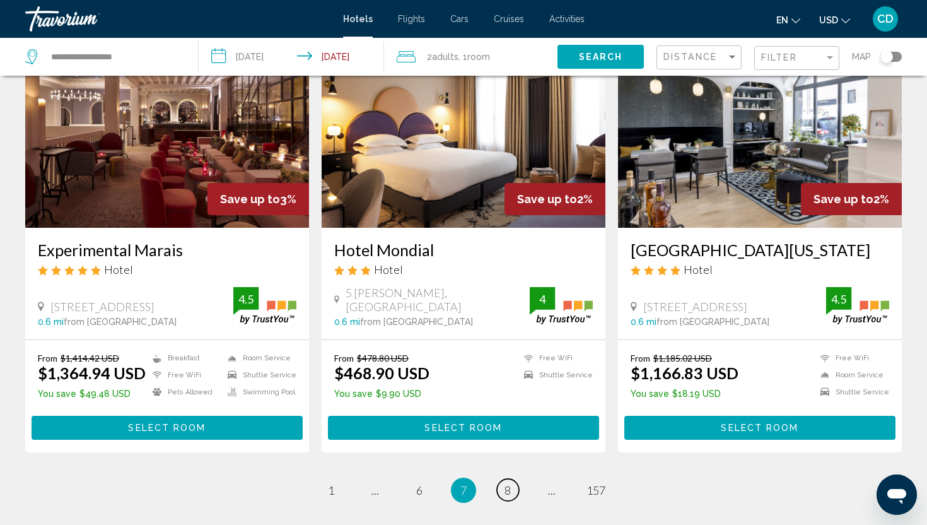
scroll to position [1469, 0]
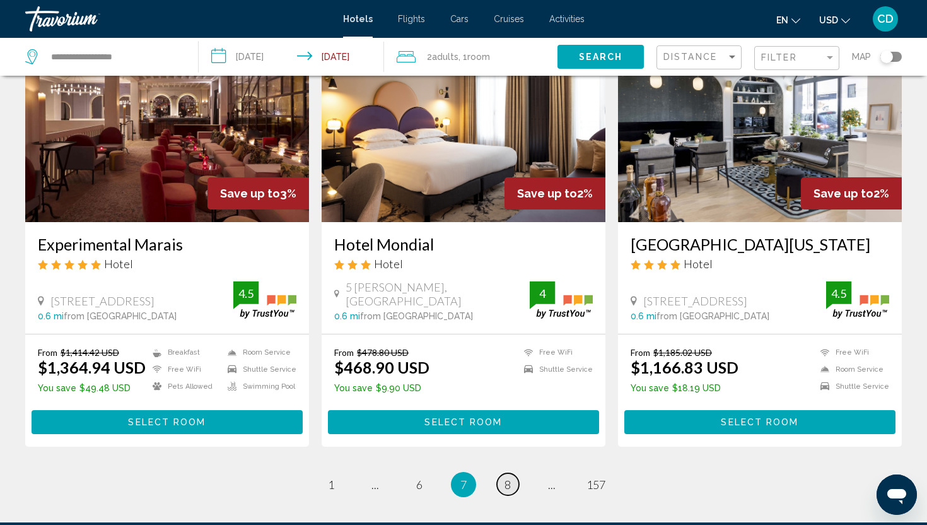
click at [512, 473] on link "page 8" at bounding box center [508, 484] width 22 height 22
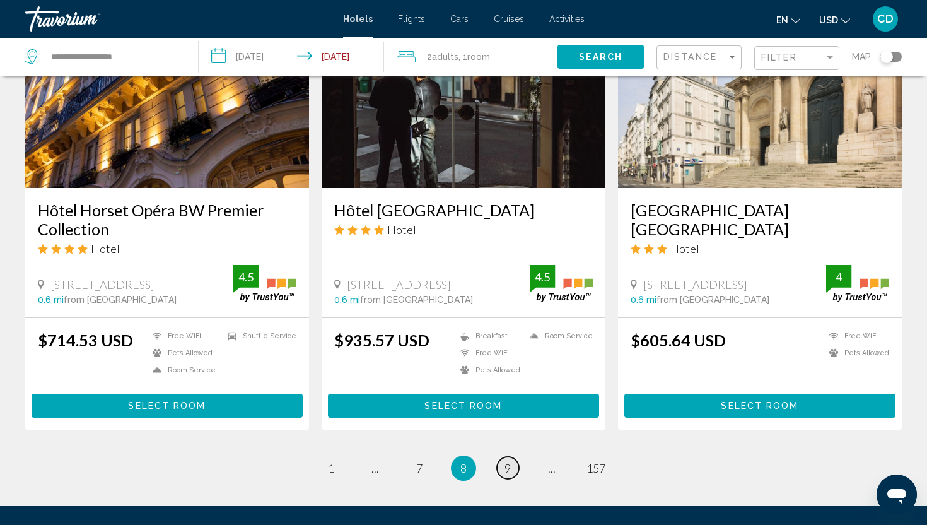
scroll to position [1517, 0]
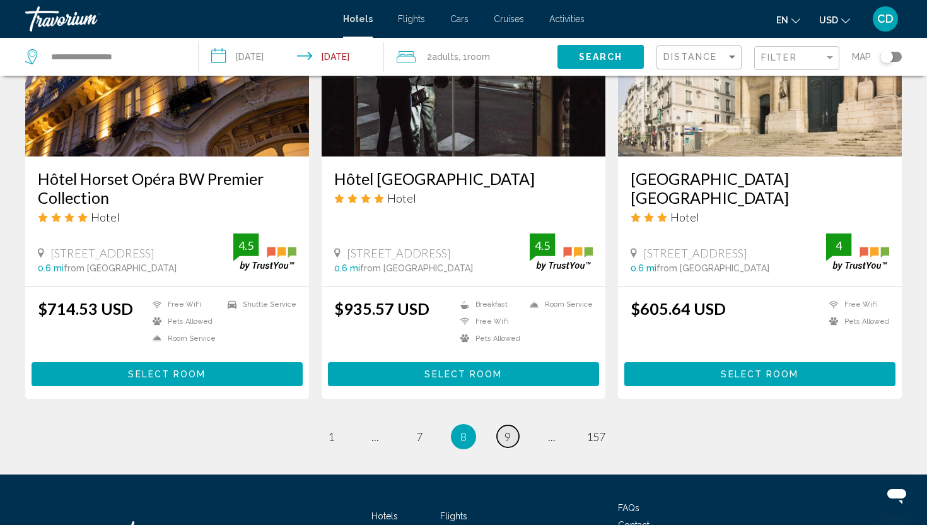
click at [509, 431] on span "9" at bounding box center [508, 437] width 6 height 14
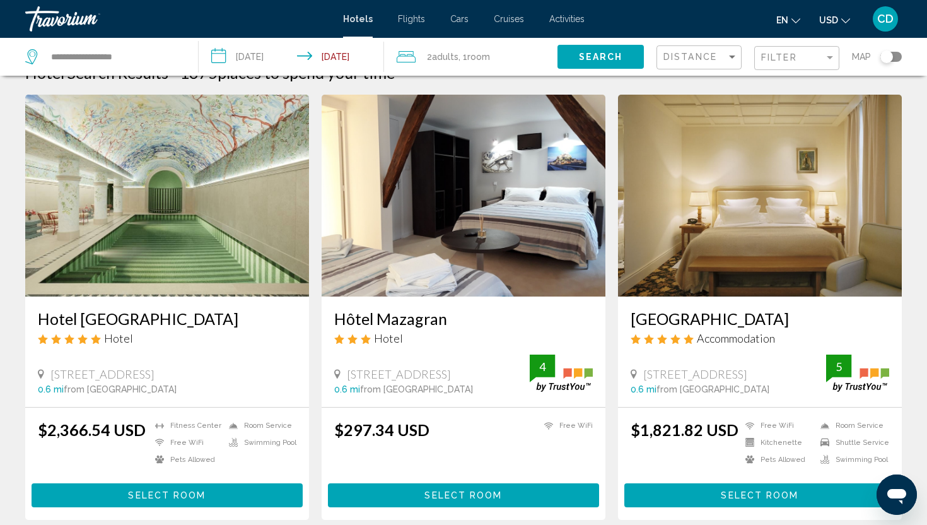
scroll to position [25, 0]
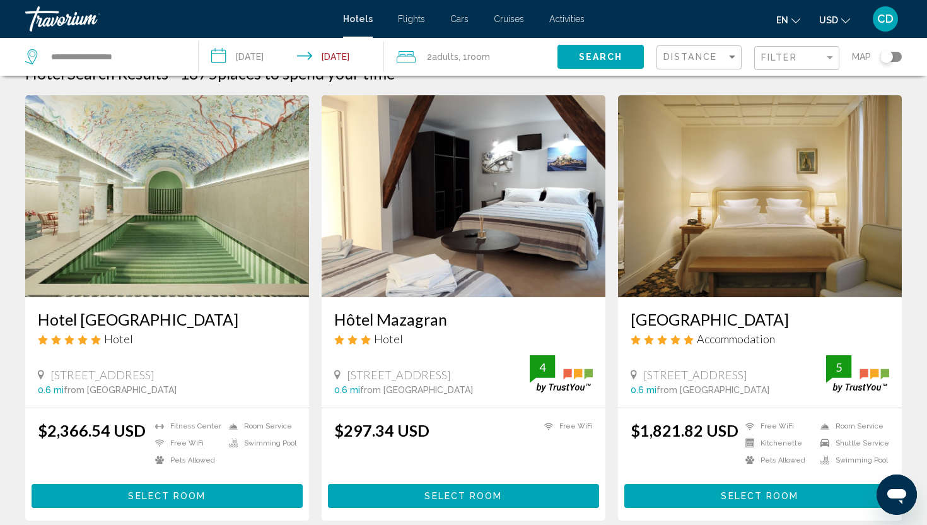
click at [395, 324] on h3 "Hôtel Mazagran" at bounding box center [463, 319] width 259 height 19
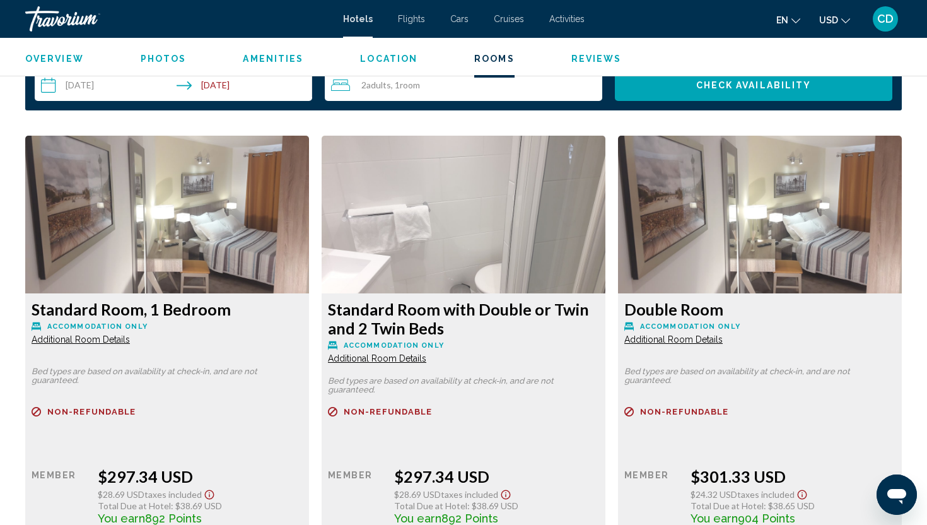
scroll to position [1652, 0]
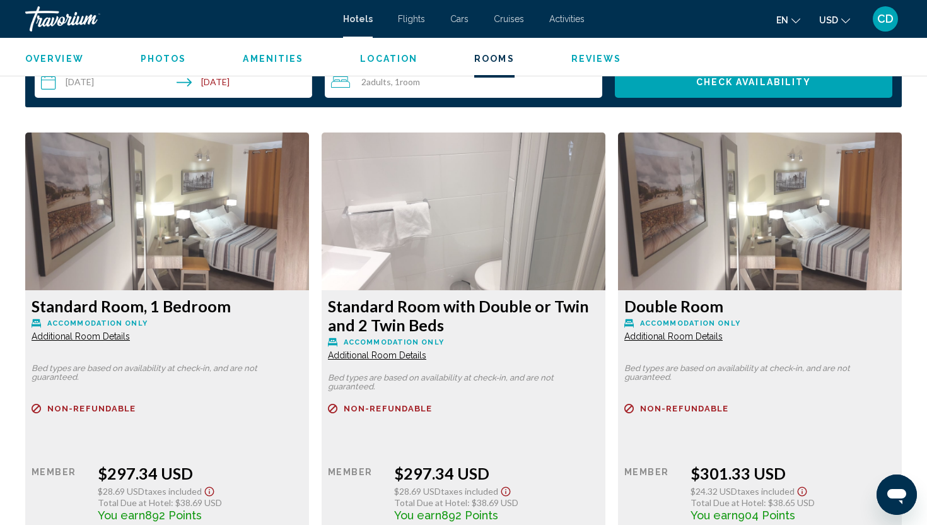
drag, startPoint x: 723, startPoint y: 306, endPoint x: 620, endPoint y: 304, distance: 103.5
click at [309, 304] on div "Double Room Accommodation Only Additional Room Details Bed types are based on a…" at bounding box center [167, 425] width 284 height 271
copy h3 "Double Room"
drag, startPoint x: 446, startPoint y: 329, endPoint x: 327, endPoint y: 303, distance: 122.0
click at [309, 302] on div "Standard Room with Double or Twin and 2 Twin Beds Accommodation Only Additional…" at bounding box center [167, 425] width 284 height 271
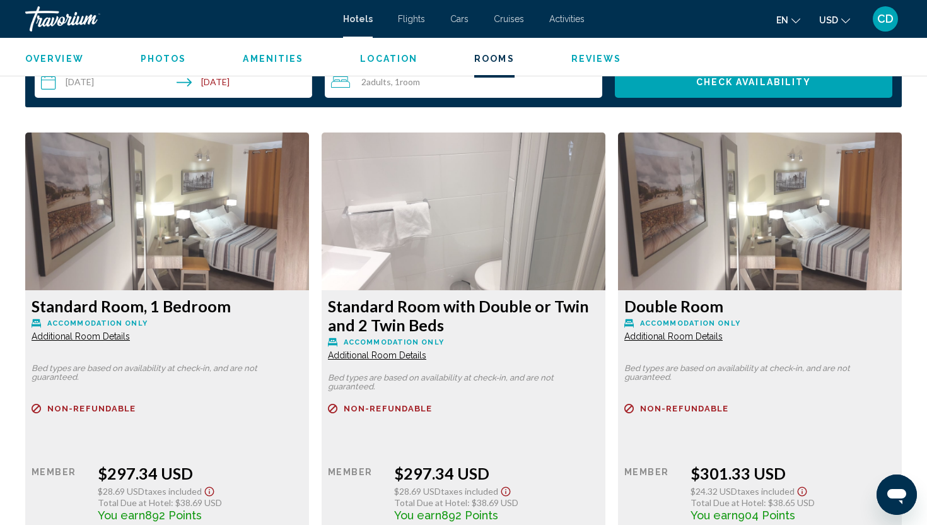
copy h3 "Standard Room with Double or Twin and 2 Twin Beds"
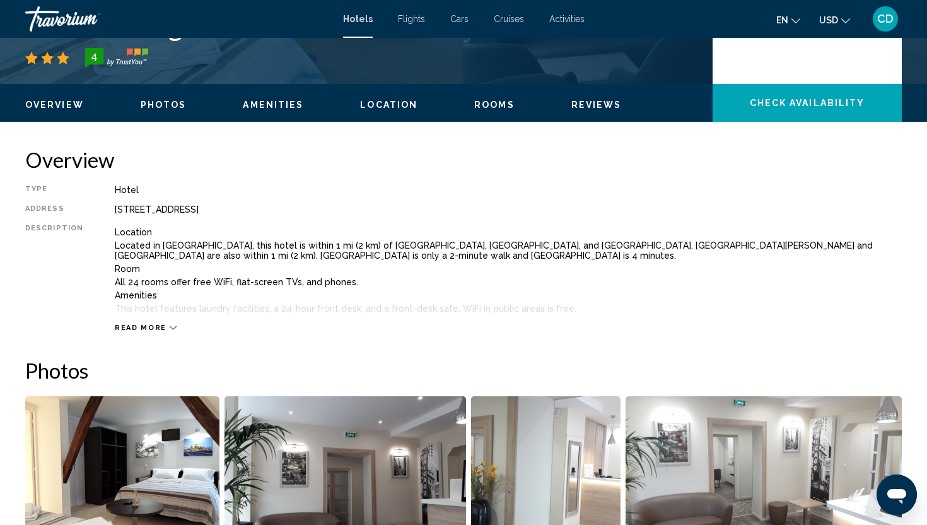
scroll to position [308, 0]
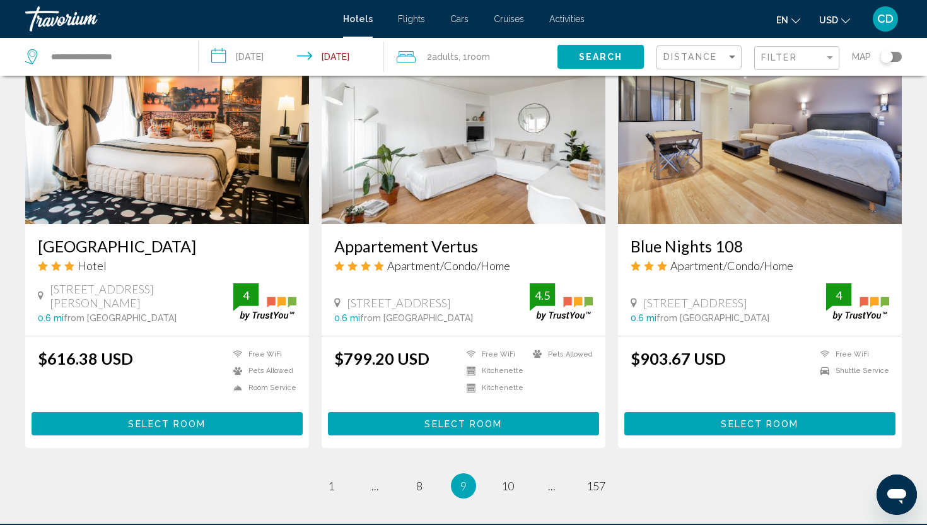
scroll to position [1456, 0]
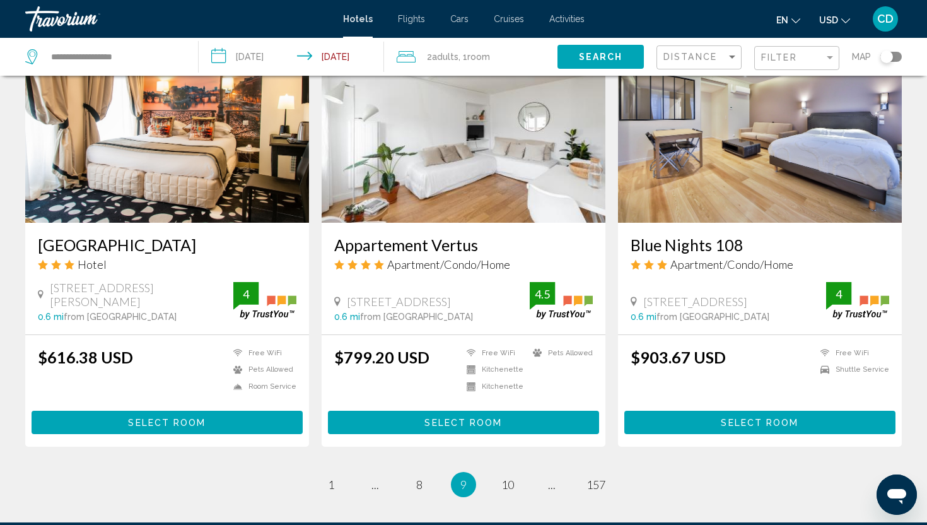
click at [511, 484] on span "10" at bounding box center [507, 484] width 13 height 14
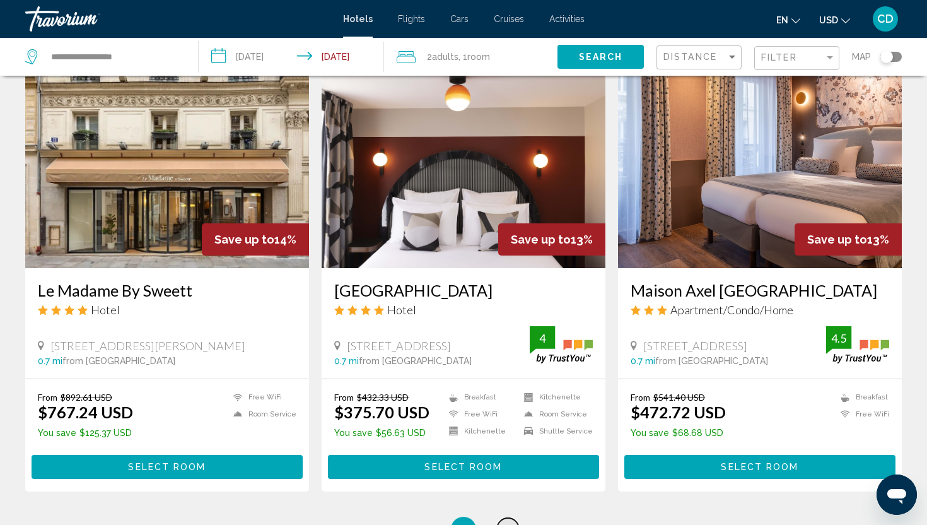
scroll to position [1454, 0]
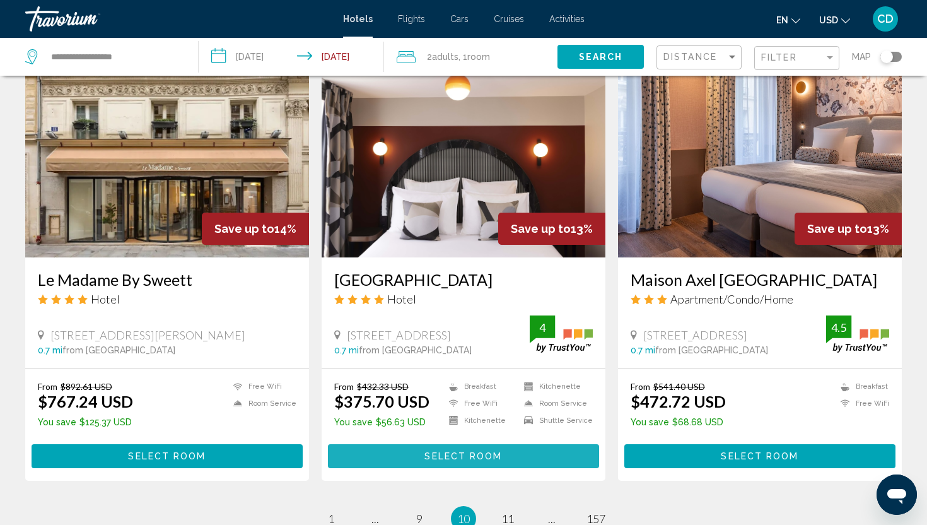
click at [496, 454] on span "Select Room" at bounding box center [464, 457] width 78 height 10
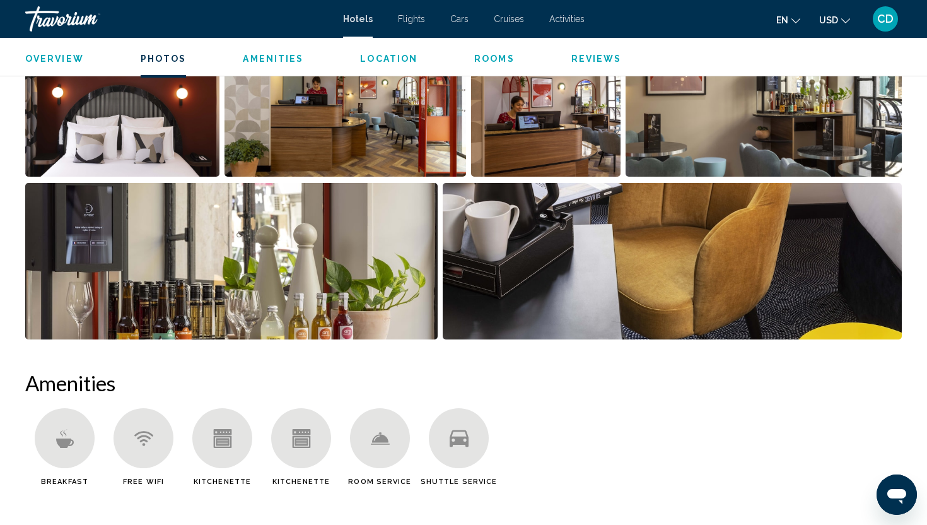
scroll to position [501, 0]
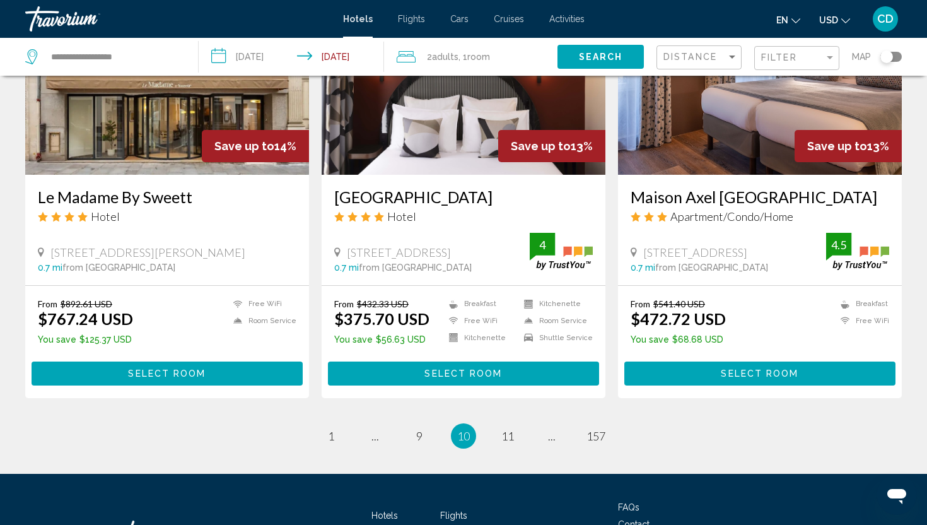
scroll to position [1537, 0]
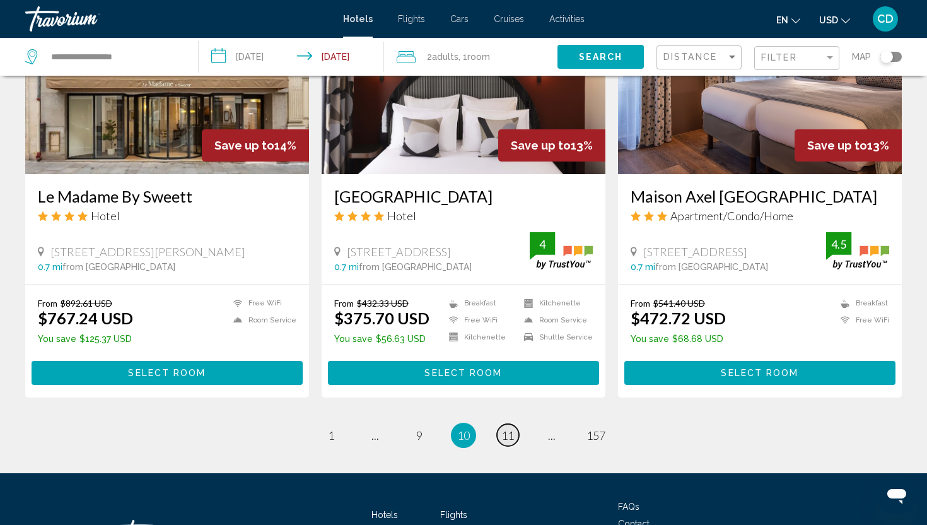
click at [506, 440] on span "11" at bounding box center [507, 435] width 13 height 14
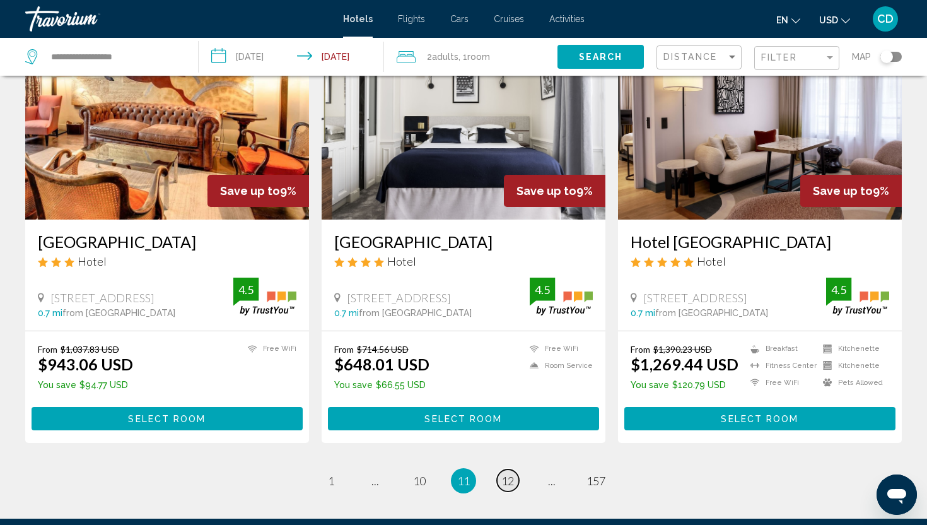
scroll to position [1475, 0]
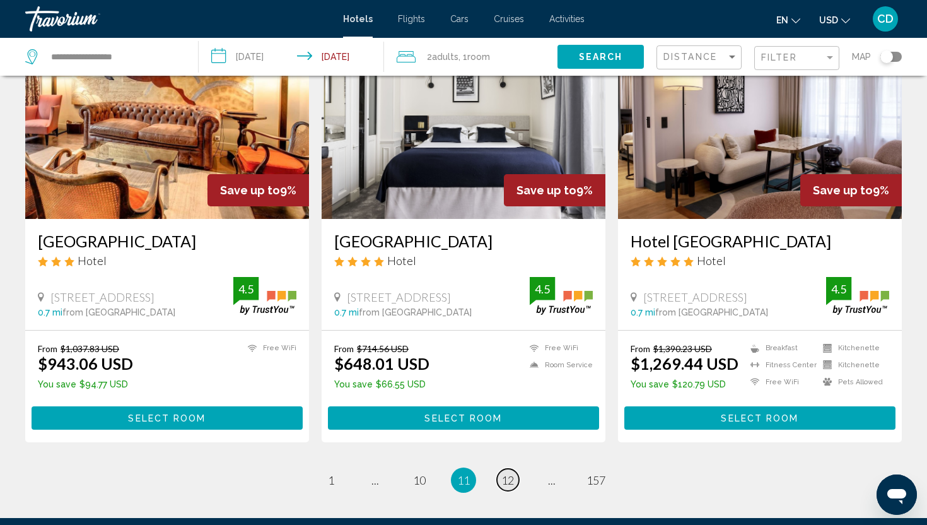
click at [507, 479] on span "12" at bounding box center [507, 480] width 13 height 14
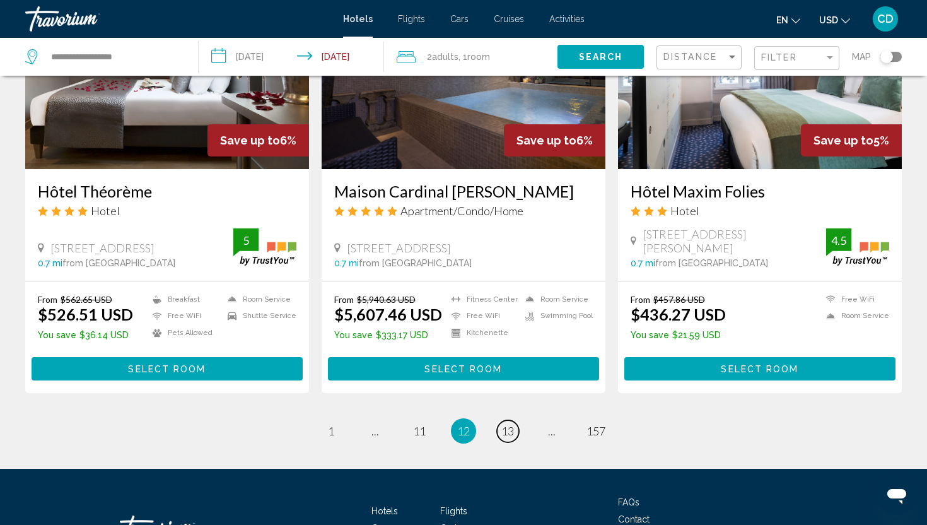
scroll to position [1526, 0]
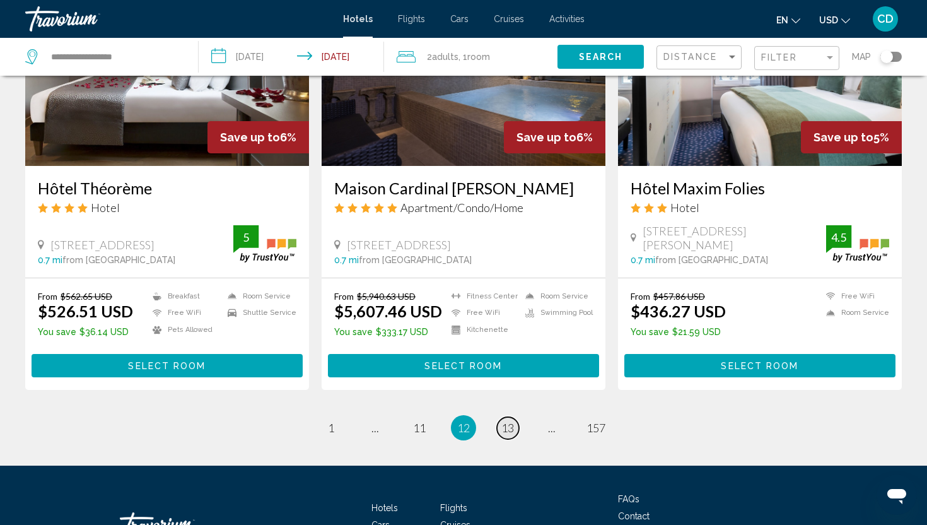
click at [501, 417] on link "page 13" at bounding box center [508, 428] width 22 height 22
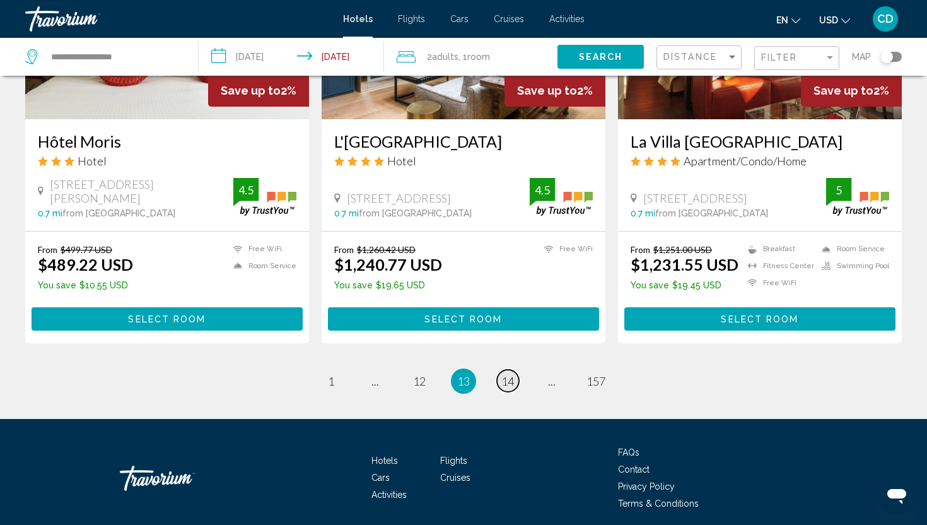
scroll to position [1600, 0]
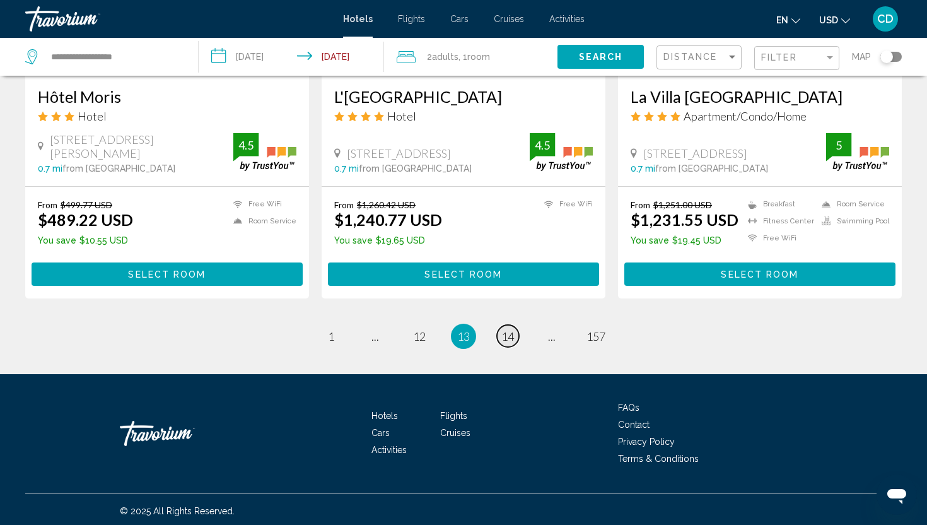
click at [512, 335] on span "14" at bounding box center [507, 336] width 13 height 14
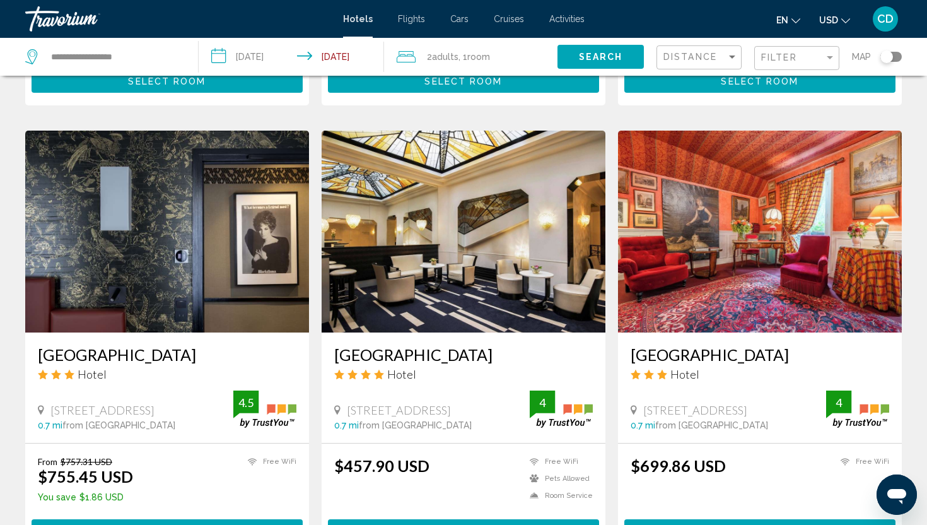
scroll to position [1514, 0]
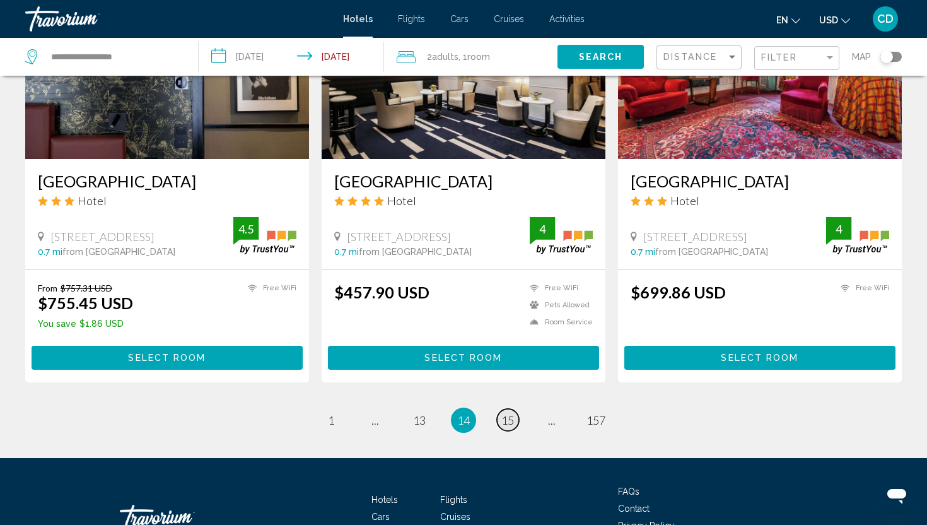
click at [512, 427] on span "15" at bounding box center [507, 420] width 13 height 14
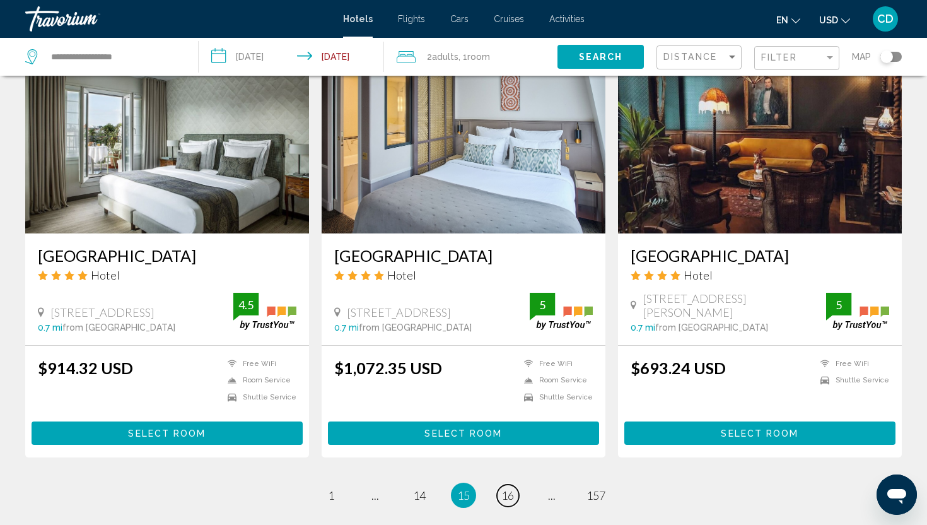
scroll to position [1445, 0]
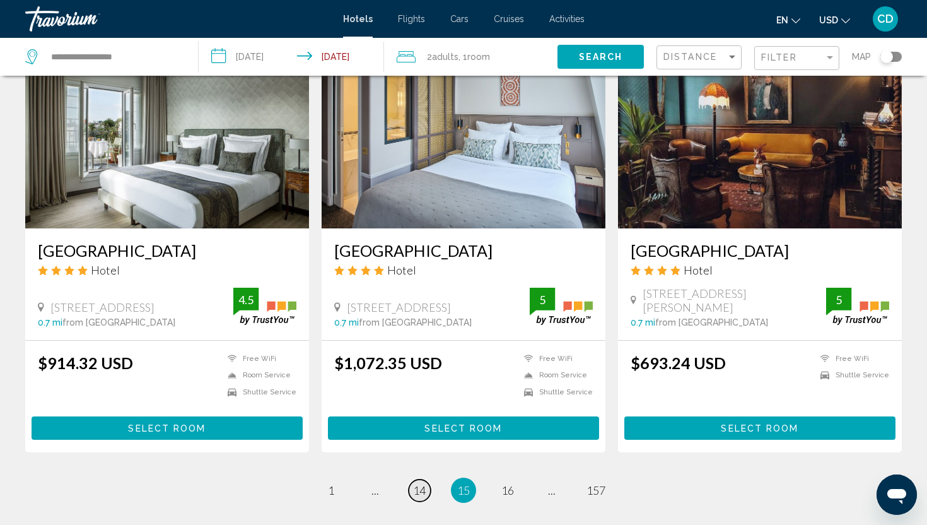
click at [417, 488] on span "14" at bounding box center [419, 490] width 13 height 14
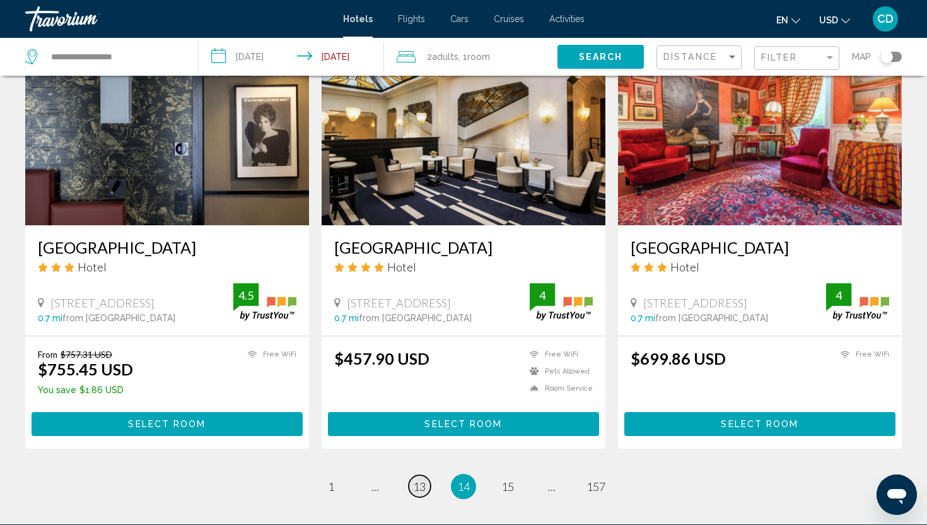
scroll to position [1619, 0]
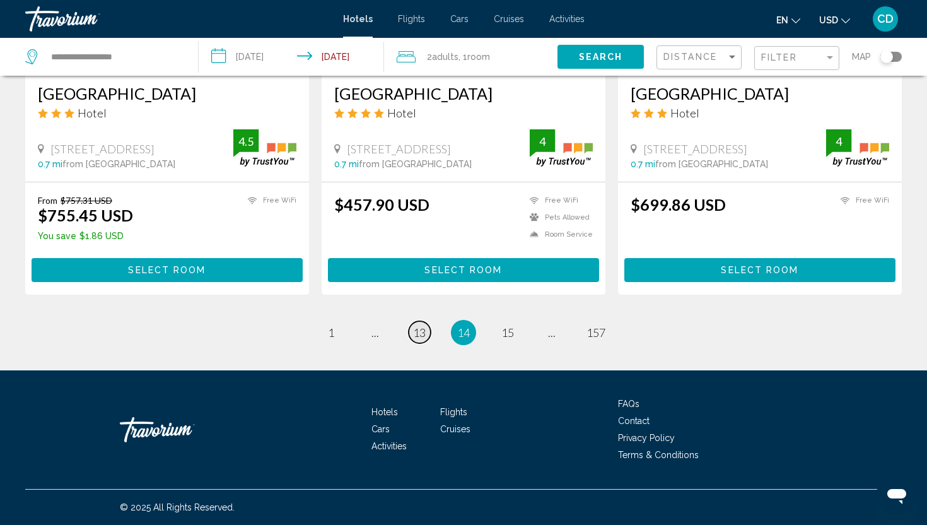
click at [416, 331] on span "13" at bounding box center [419, 332] width 13 height 14
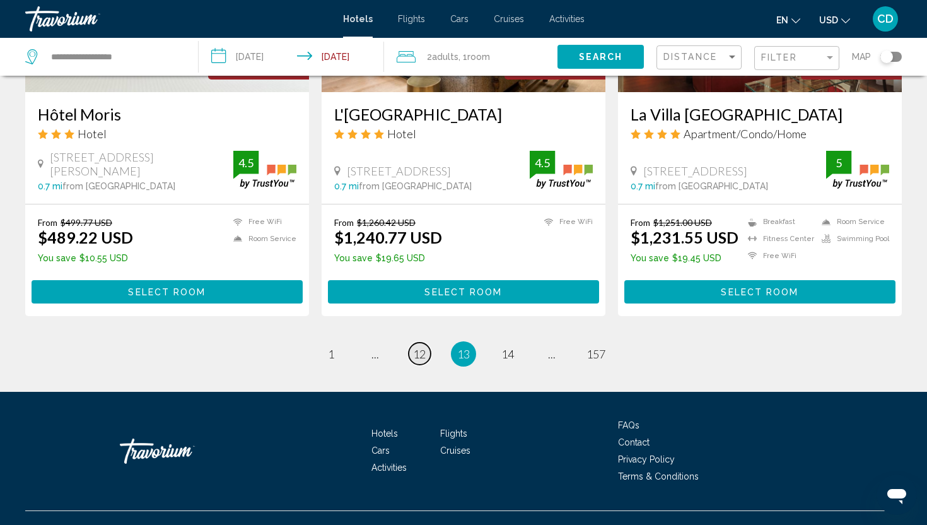
click at [417, 354] on span "12" at bounding box center [419, 354] width 13 height 14
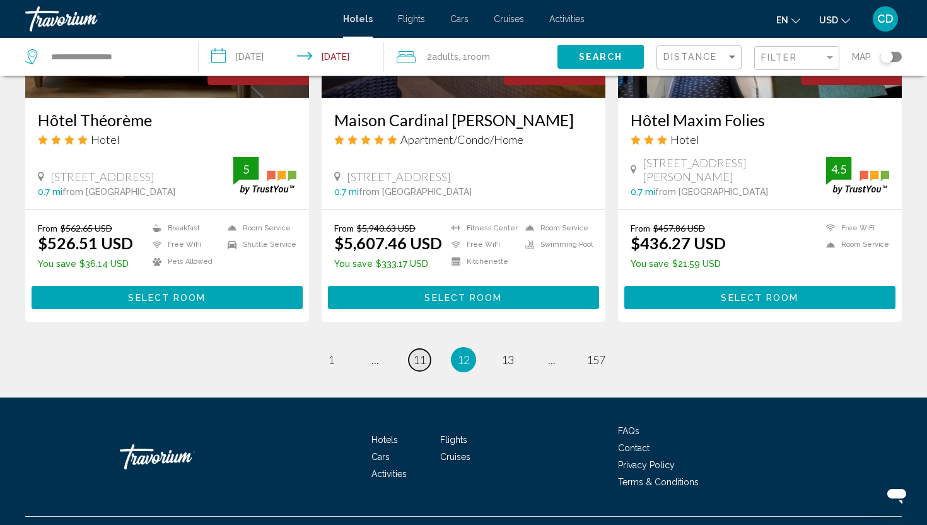
scroll to position [1600, 0]
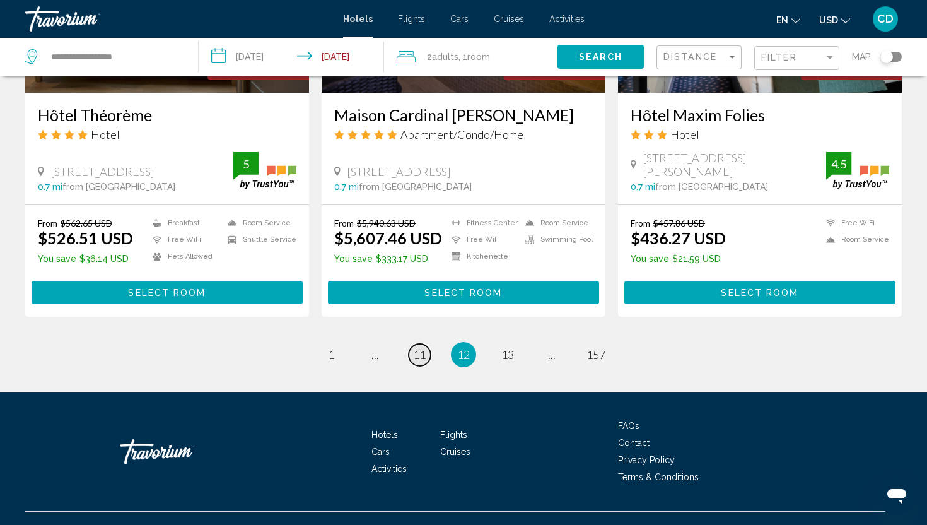
click at [422, 348] on span "11" at bounding box center [419, 355] width 13 height 14
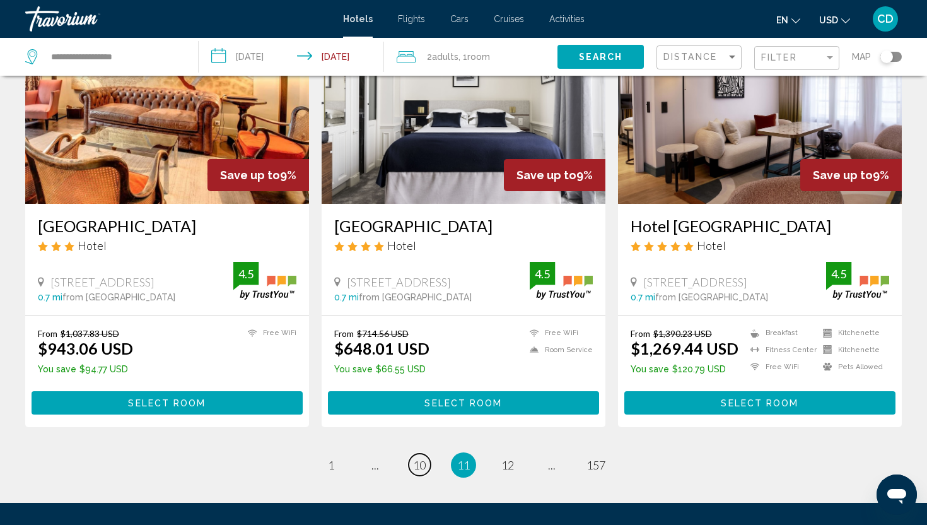
scroll to position [1528, 0]
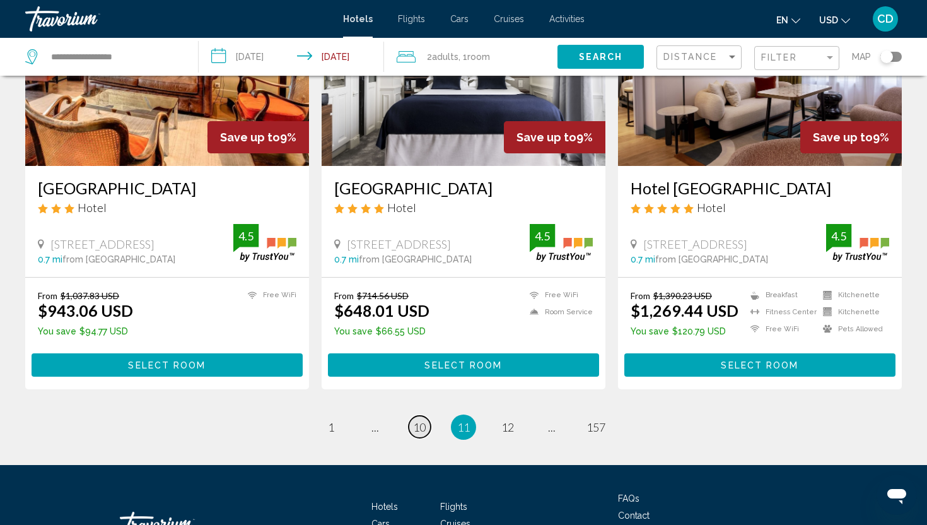
click at [418, 425] on span "10" at bounding box center [419, 427] width 13 height 14
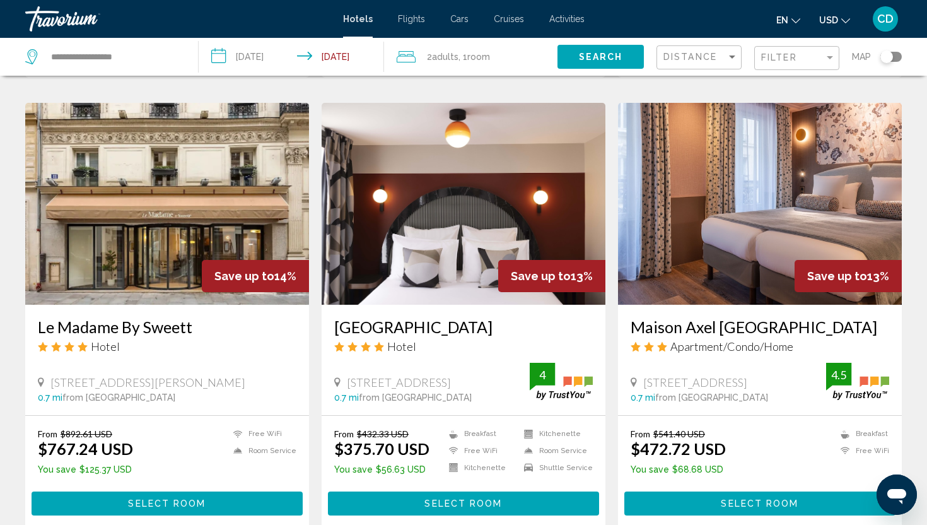
scroll to position [1407, 0]
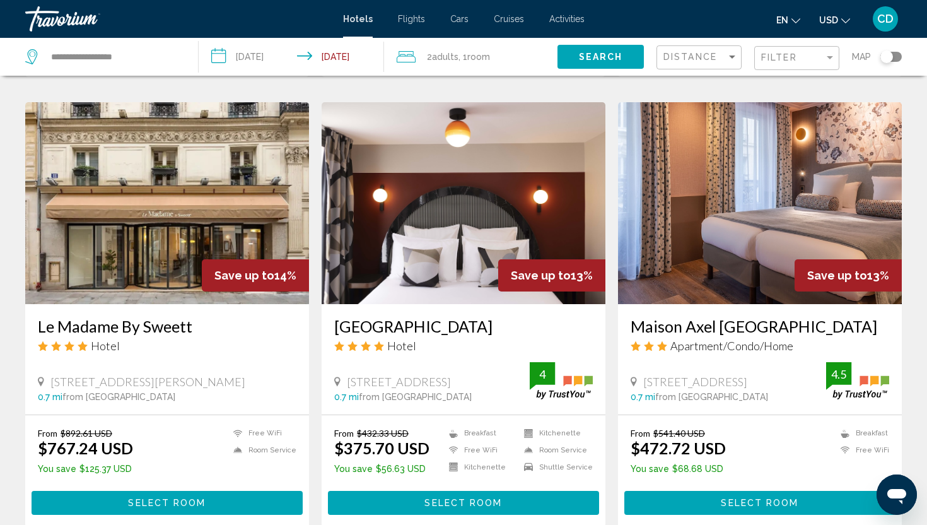
click at [402, 317] on h3 "[GEOGRAPHIC_DATA]" at bounding box center [463, 326] width 259 height 19
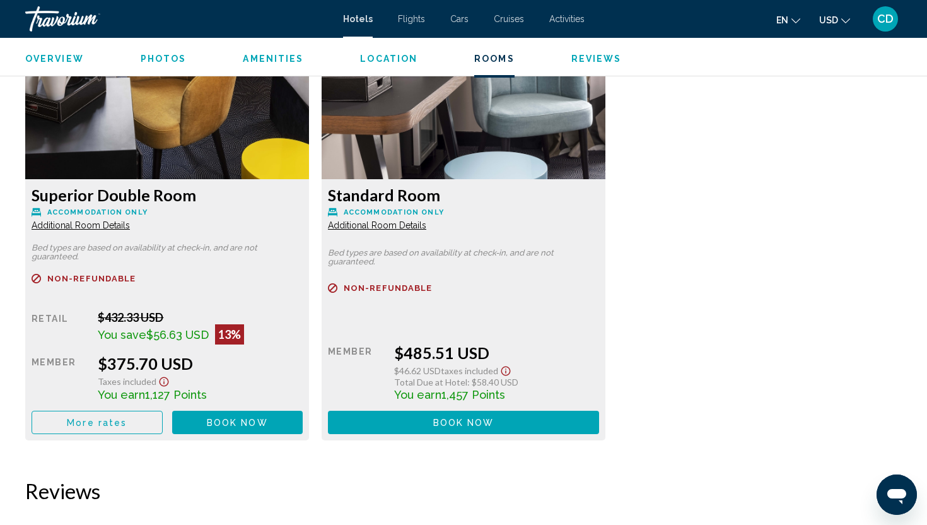
scroll to position [1711, 0]
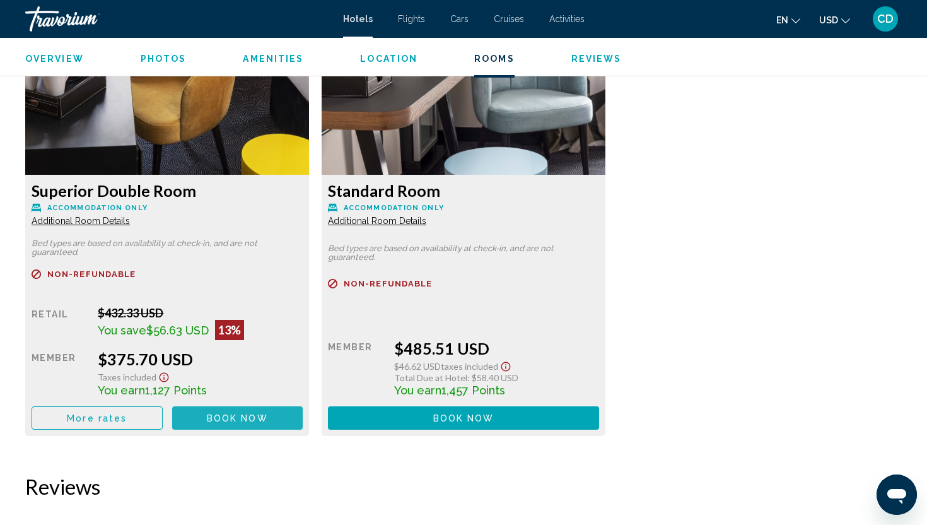
click at [217, 415] on span "Book now" at bounding box center [237, 418] width 61 height 10
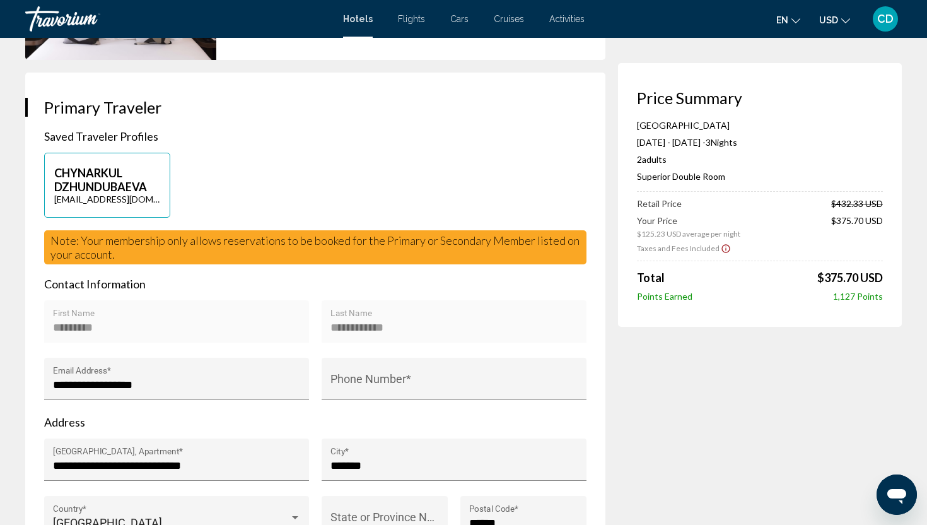
scroll to position [218, 0]
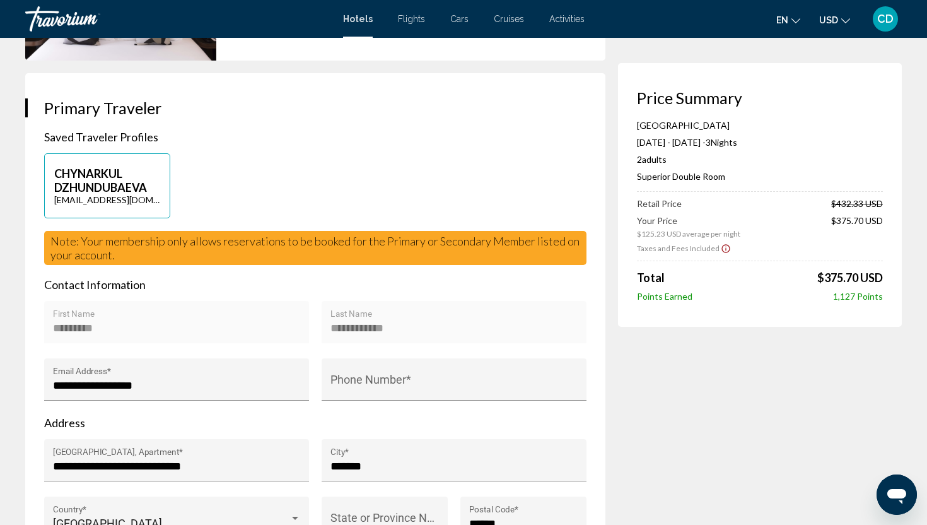
click at [100, 194] on p "CHYNARKUL DZHUNDUBAEVA" at bounding box center [107, 181] width 106 height 28
type input "*********"
type input "**********"
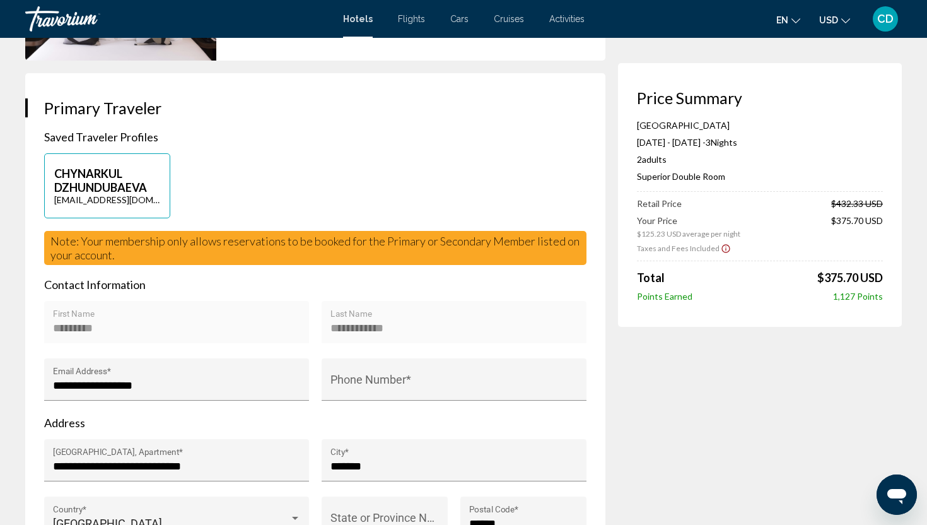
type input "*******"
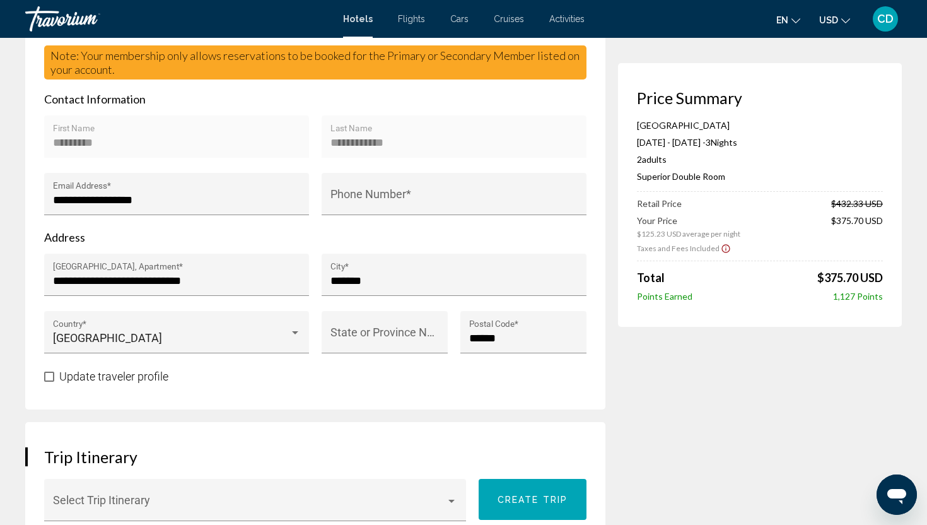
scroll to position [406, 0]
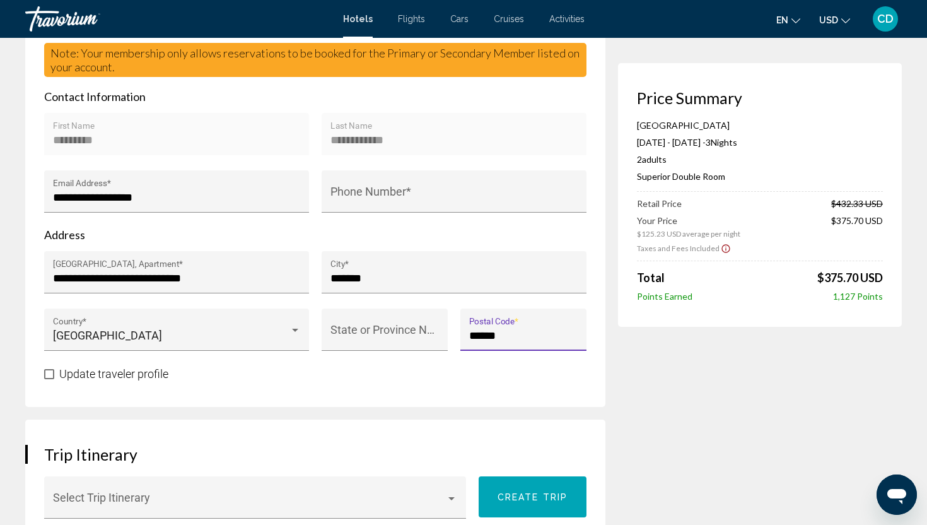
click at [508, 342] on input "******" at bounding box center [523, 335] width 109 height 13
type input "******"
click at [465, 407] on div "**********" at bounding box center [315, 146] width 580 height 522
click at [359, 204] on input "Phone Number *" at bounding box center [455, 197] width 248 height 13
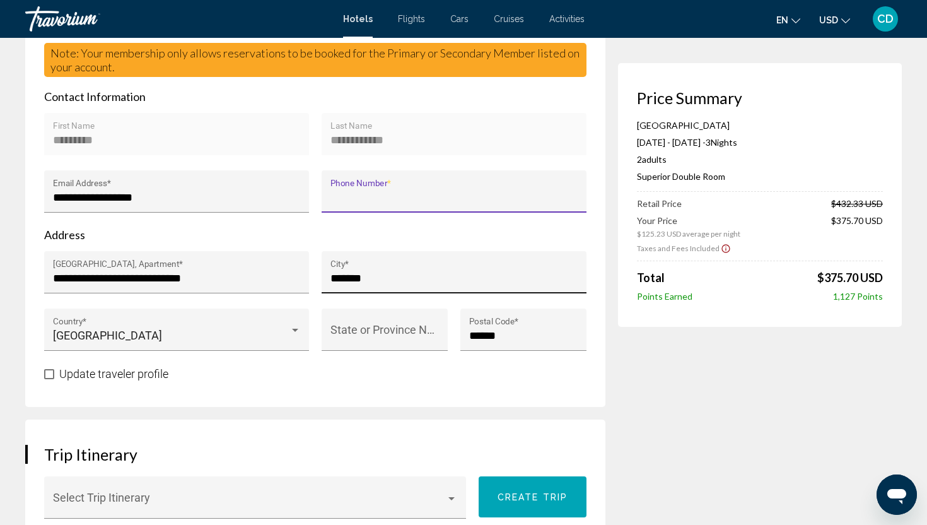
type input "**********"
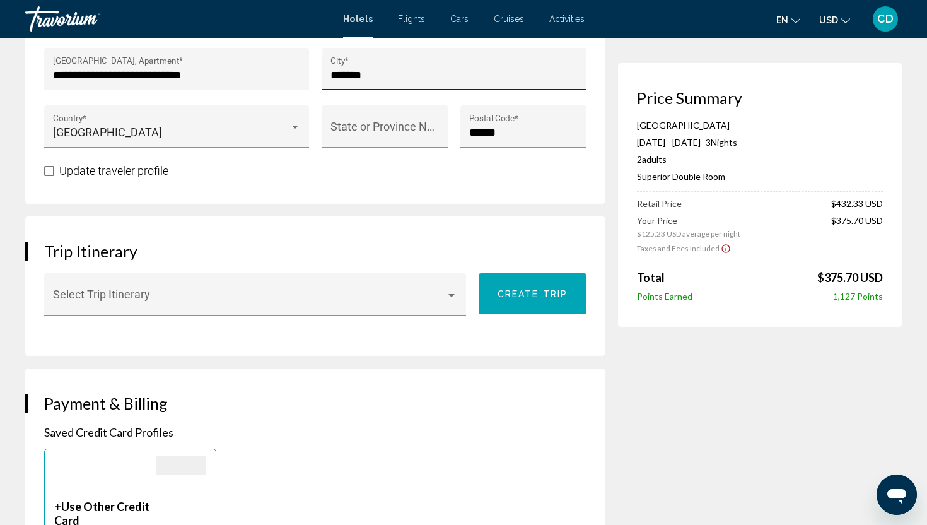
scroll to position [616, 0]
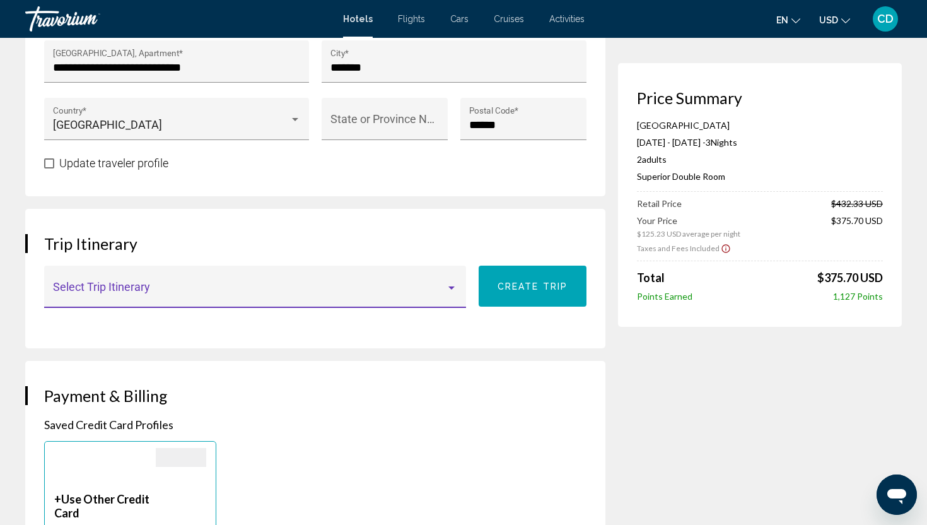
click at [425, 299] on span "Main content" at bounding box center [250, 292] width 394 height 13
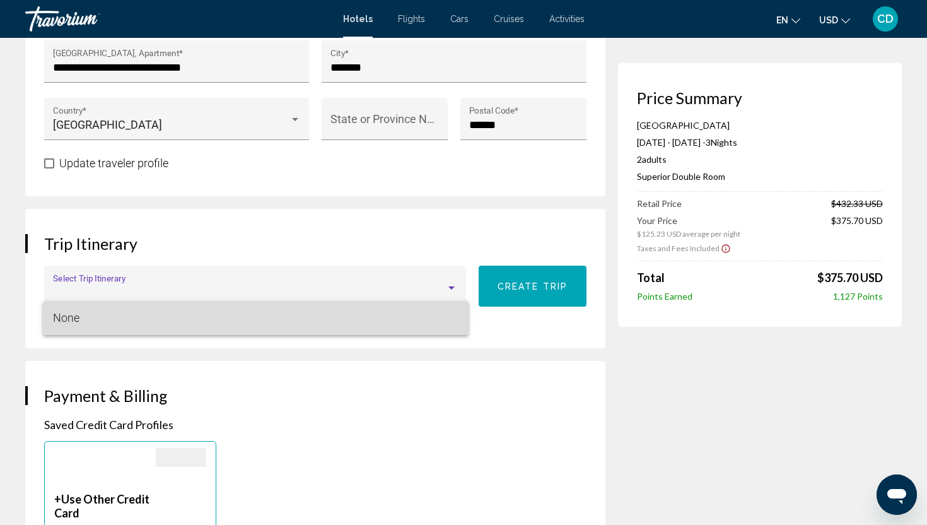
click at [425, 315] on span "None" at bounding box center [256, 318] width 406 height 34
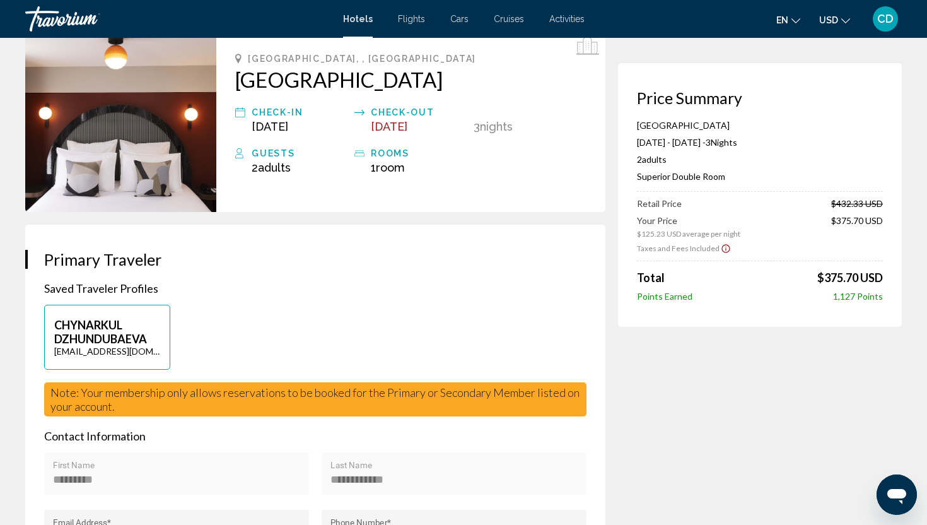
scroll to position [77, 0]
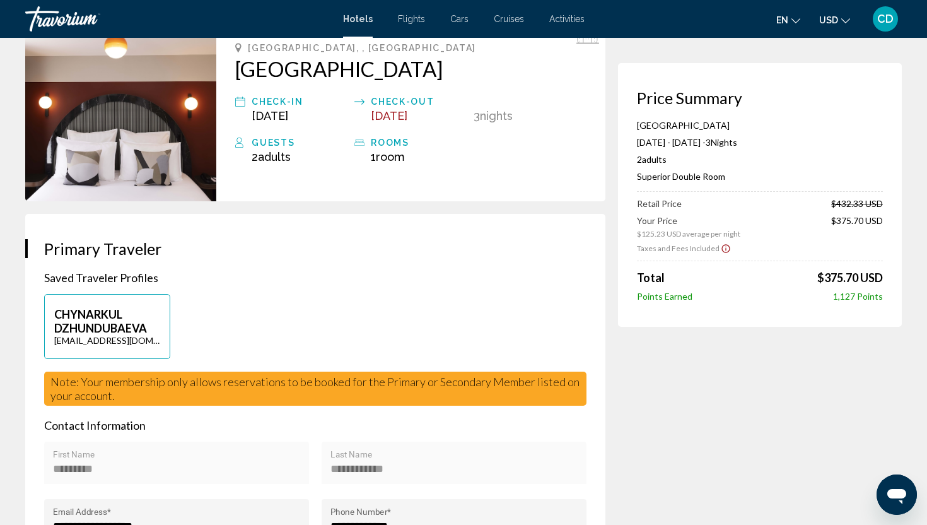
click at [112, 359] on button "CHYNARKUL DZHUNDUBAEVA [EMAIL_ADDRESS][DOMAIN_NAME]" at bounding box center [107, 326] width 126 height 65
type input "*********"
type input "**********"
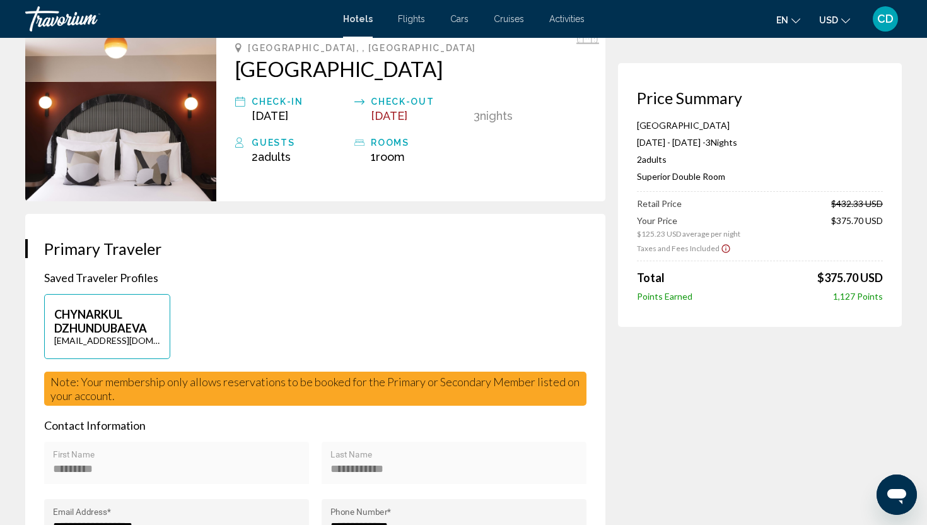
type input "*******"
type input "******"
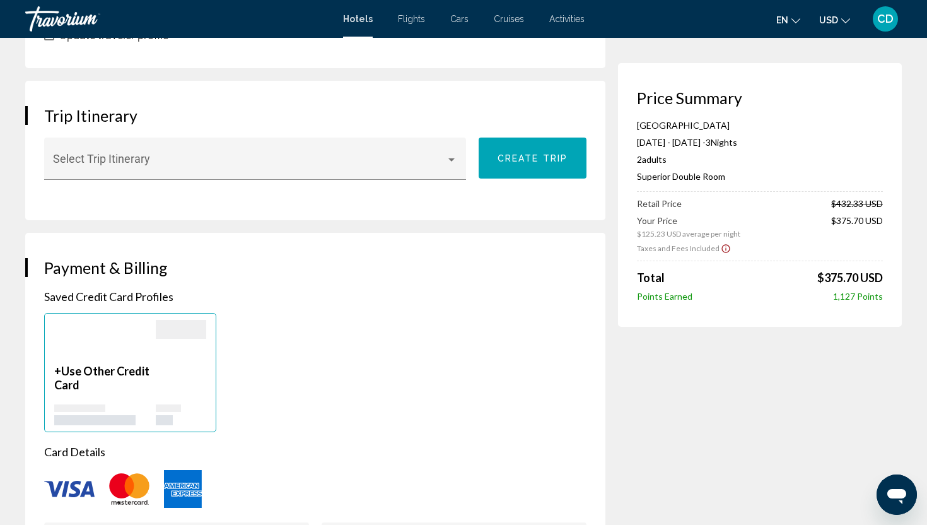
scroll to position [740, 0]
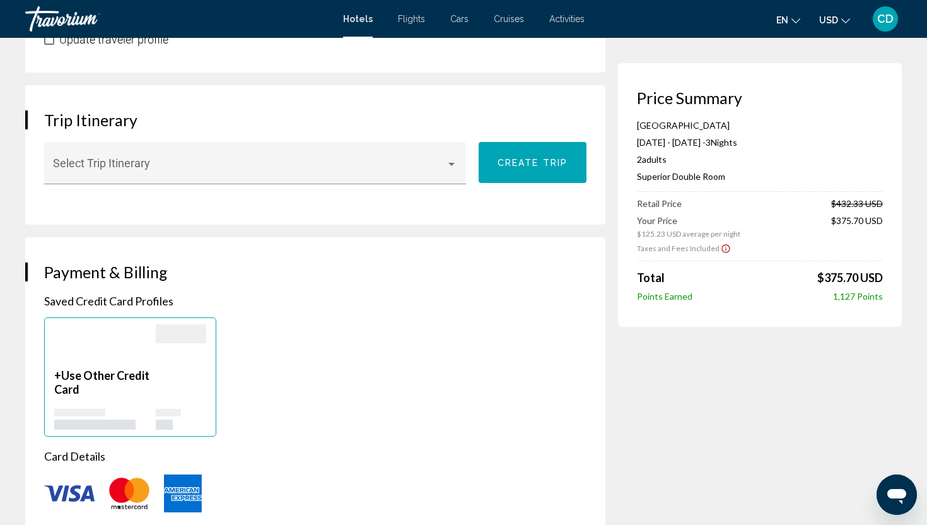
click at [460, 117] on div "Trip Itinerary Select Trip Itinerary Create trip" at bounding box center [315, 154] width 580 height 139
click at [790, 18] on button "en English Español Français Italiano Português русский" at bounding box center [788, 20] width 24 height 18
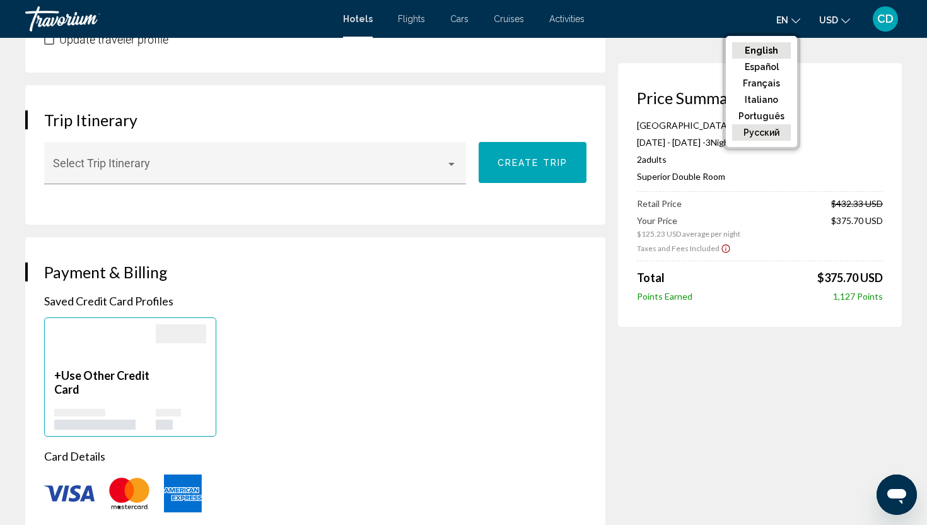
click at [758, 128] on button "русский" at bounding box center [761, 132] width 59 height 16
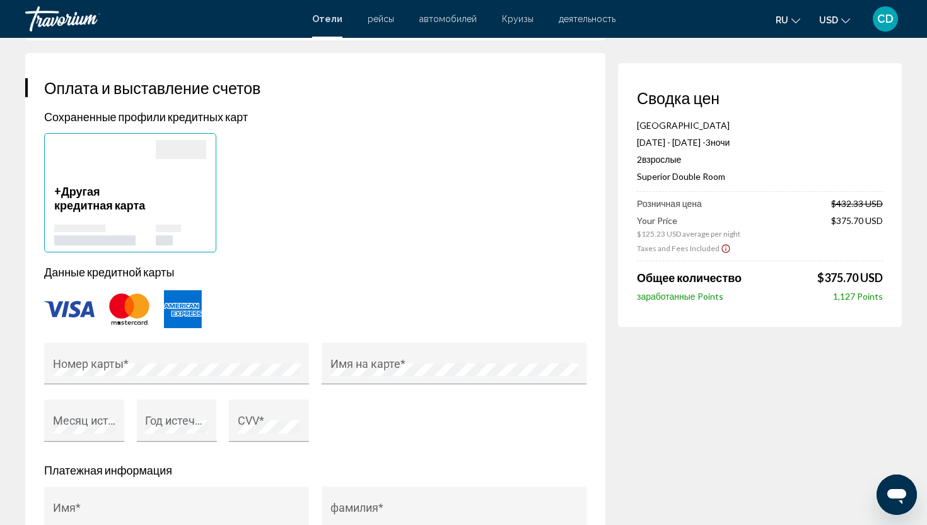
scroll to position [928, 0]
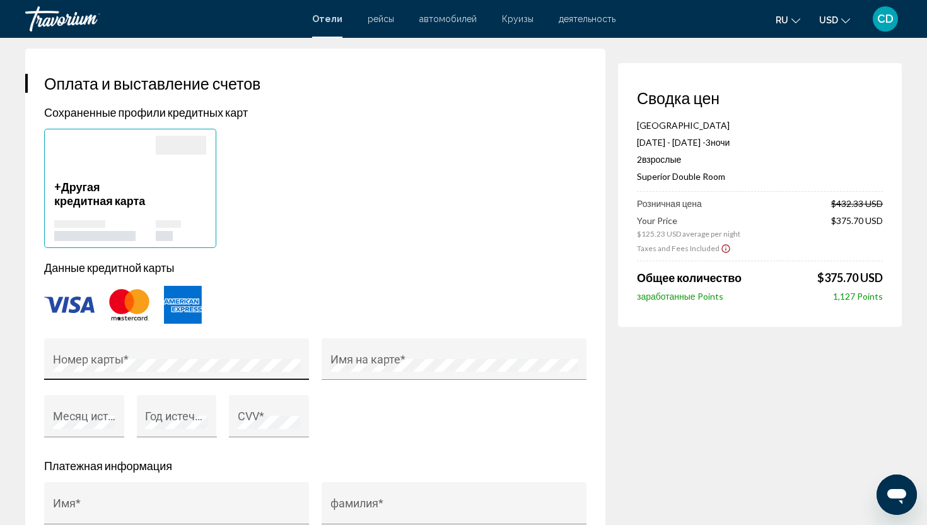
click at [253, 372] on div "Номер карты *" at bounding box center [177, 362] width 248 height 33
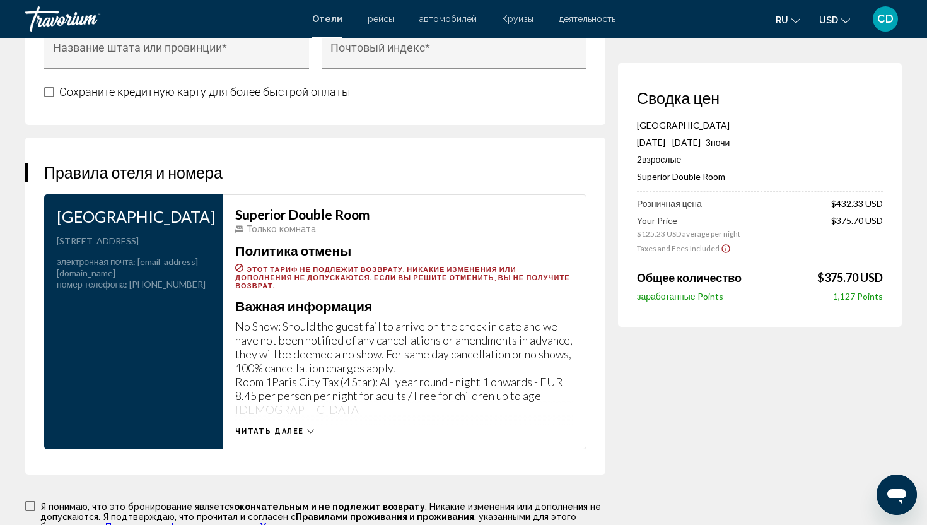
scroll to position [1557, 0]
click at [265, 435] on span "Читать далее" at bounding box center [269, 430] width 69 height 8
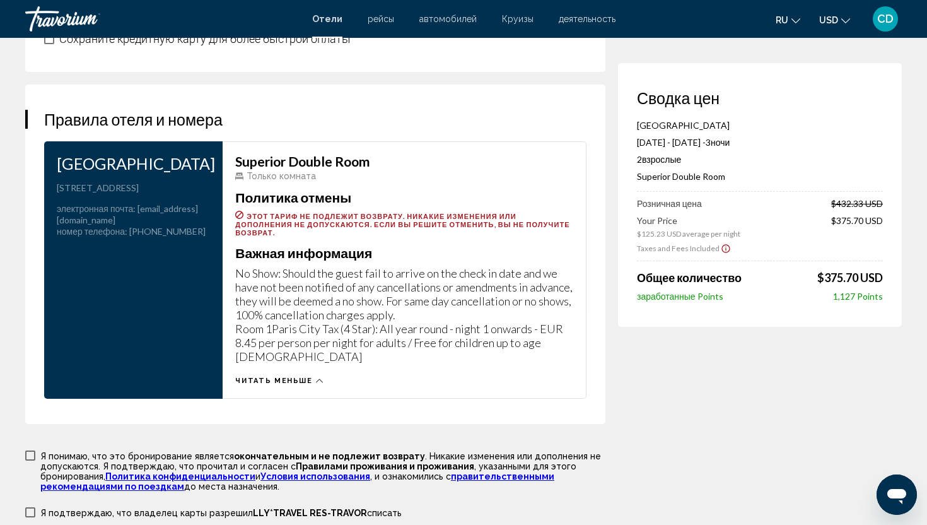
scroll to position [1611, 0]
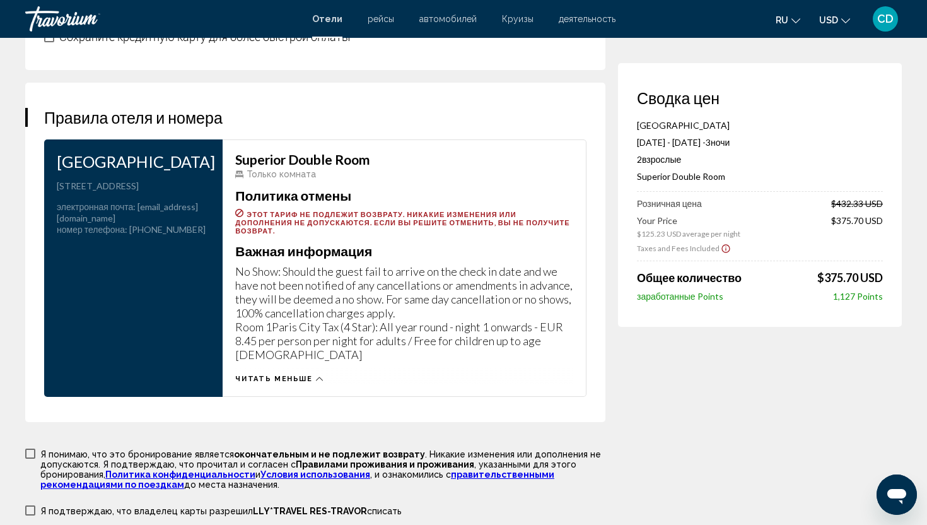
drag, startPoint x: 237, startPoint y: 295, endPoint x: 577, endPoint y: 372, distance: 349.3
click at [577, 373] on div "Superior Double Room Только комната Политика отмены Этот тариф не подлежит возв…" at bounding box center [405, 267] width 364 height 257
copy p "No Show: Should the guest fail to arrive on the check in date and we have not b…"
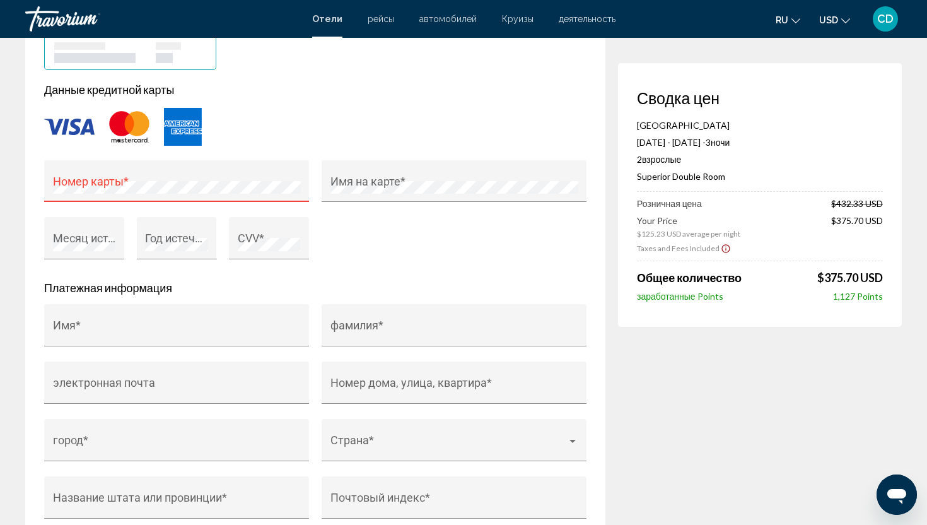
scroll to position [1096, 0]
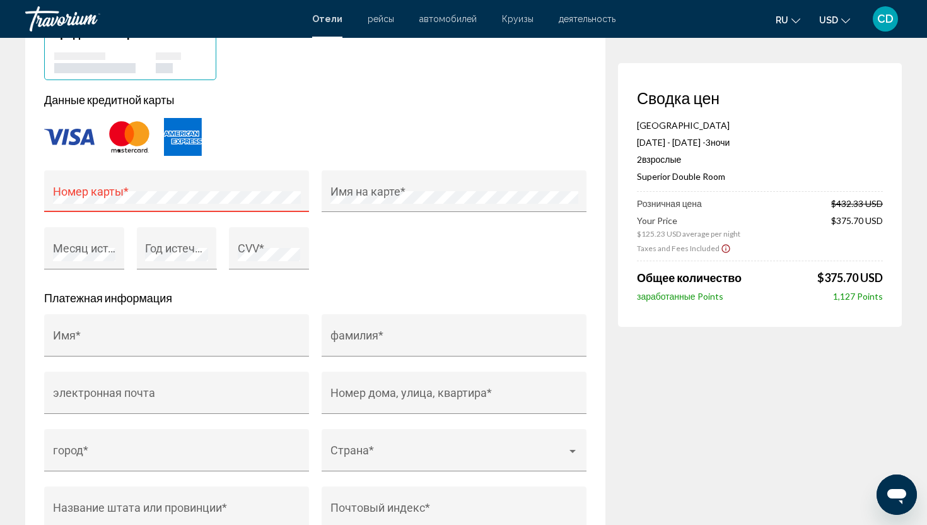
click at [257, 212] on div "Номер карты *" at bounding box center [177, 195] width 248 height 33
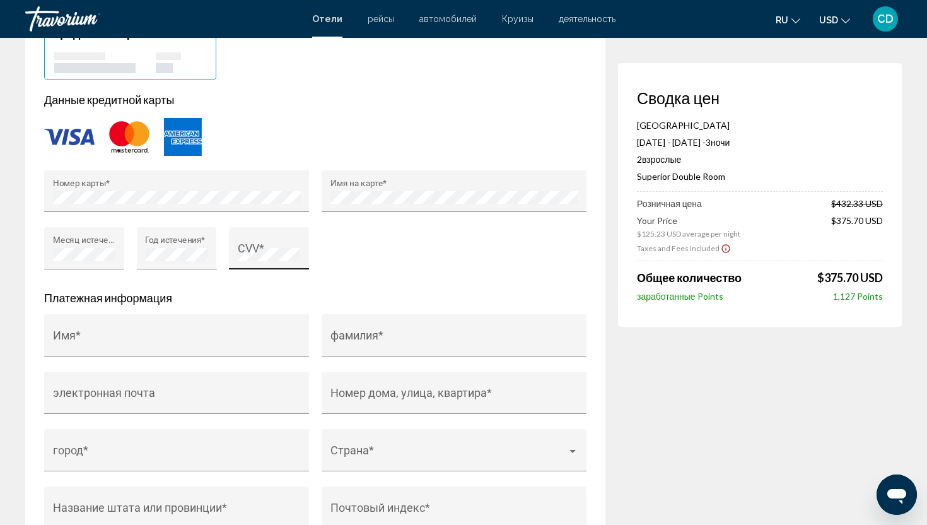
click at [248, 269] on div "CVV *" at bounding box center [269, 252] width 63 height 33
click at [431, 266] on div "Номер карты * Имя на карте * Месяц истечения * Год истечения * CVV *" at bounding box center [315, 227] width 555 height 115
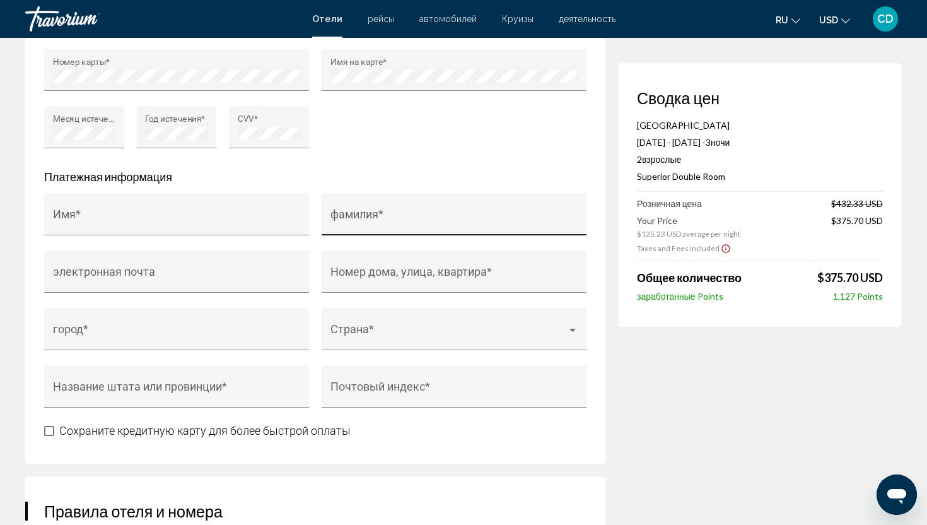
scroll to position [1219, 0]
click at [180, 226] on div "Имя *" at bounding box center [177, 217] width 248 height 33
click at [179, 234] on div "Имя *" at bounding box center [177, 217] width 248 height 33
click at [173, 225] on input "Имя *" at bounding box center [177, 219] width 248 height 13
type input "*********"
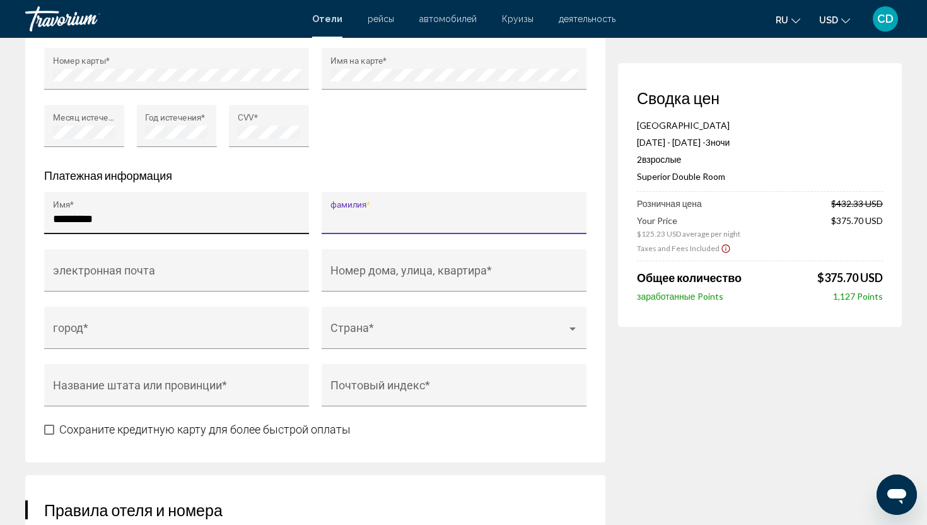
type input "*"
type input "**********"
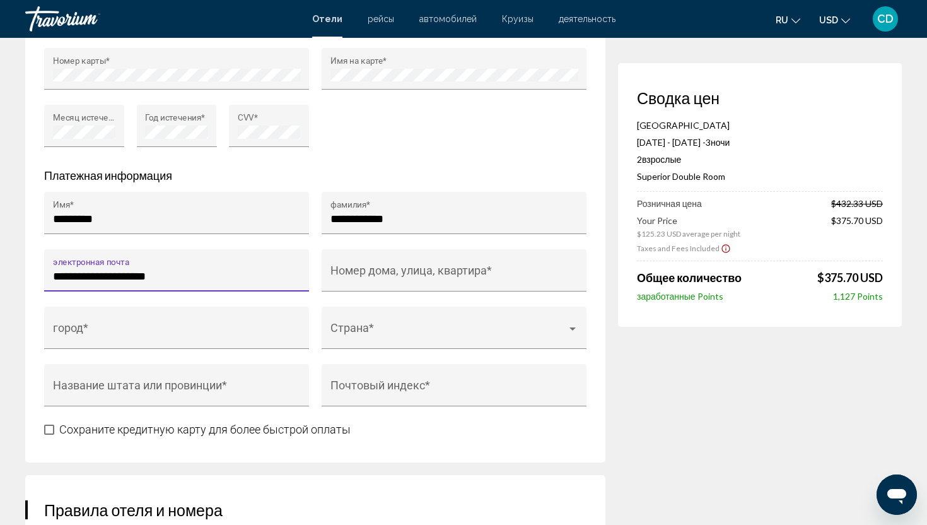
type input "**********"
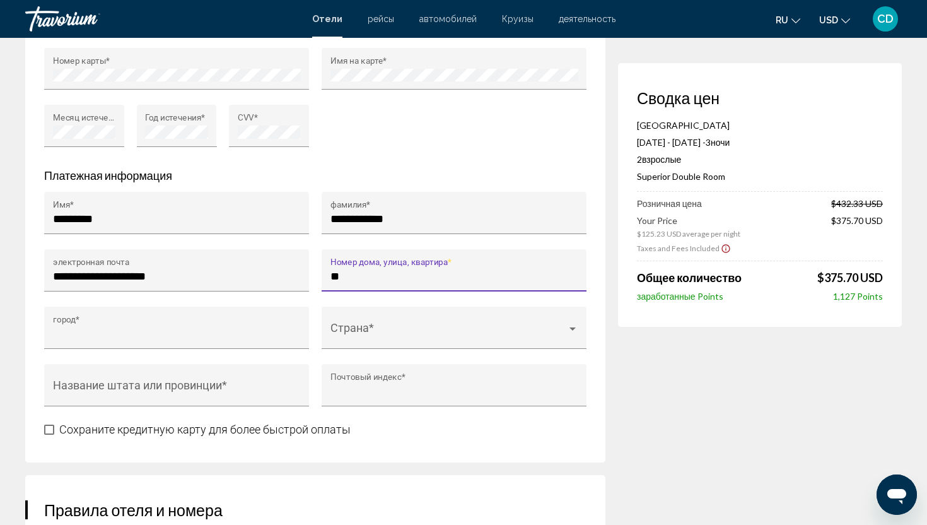
type input "**********"
type input "*******"
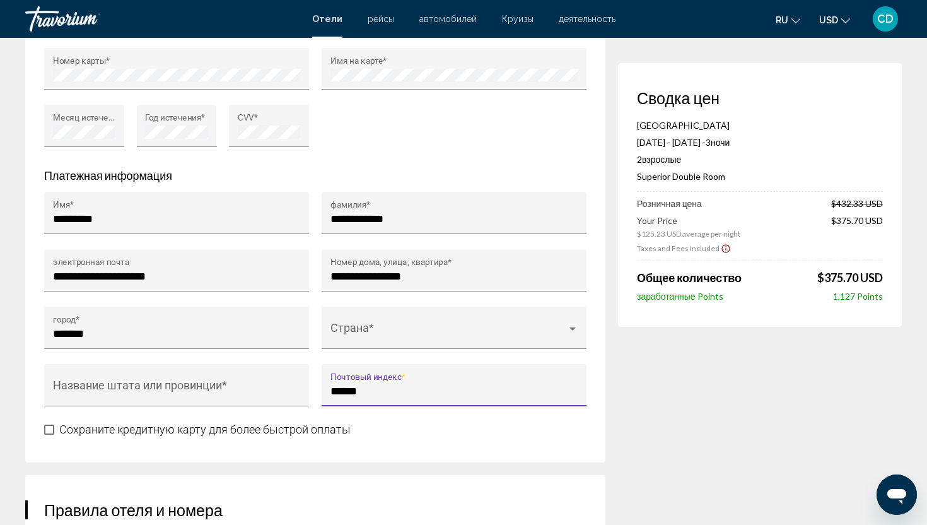
click at [390, 397] on input "******" at bounding box center [455, 391] width 248 height 13
type input "******"
click at [448, 340] on span "Main content" at bounding box center [449, 333] width 237 height 13
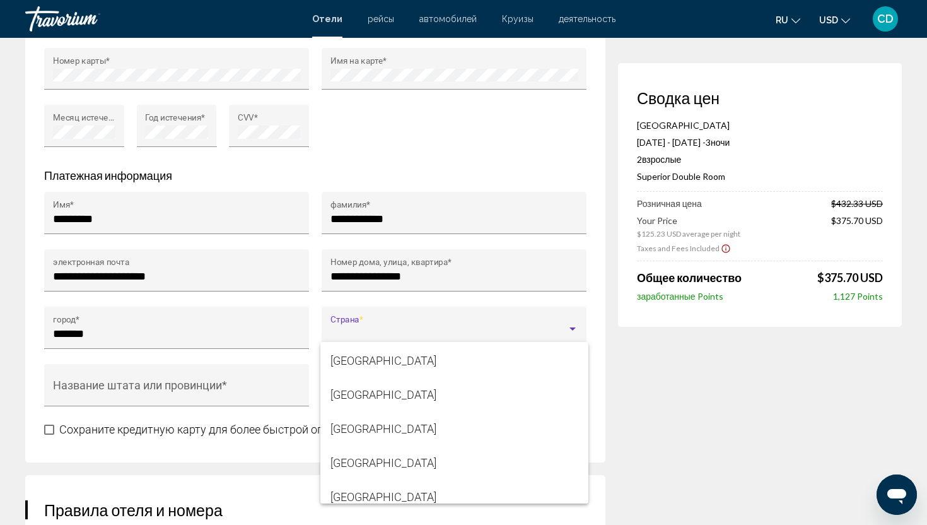
scroll to position [4146, 0]
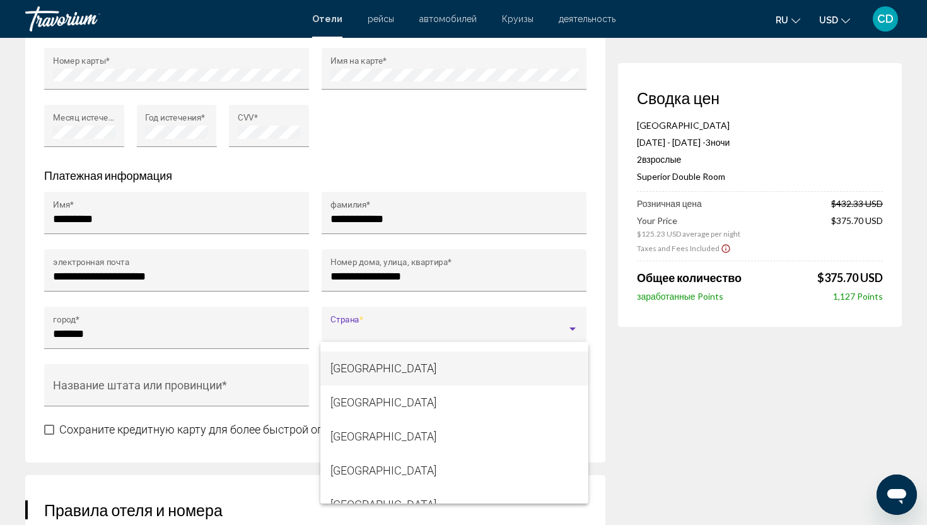
click at [445, 370] on span "[GEOGRAPHIC_DATA]" at bounding box center [455, 368] width 248 height 34
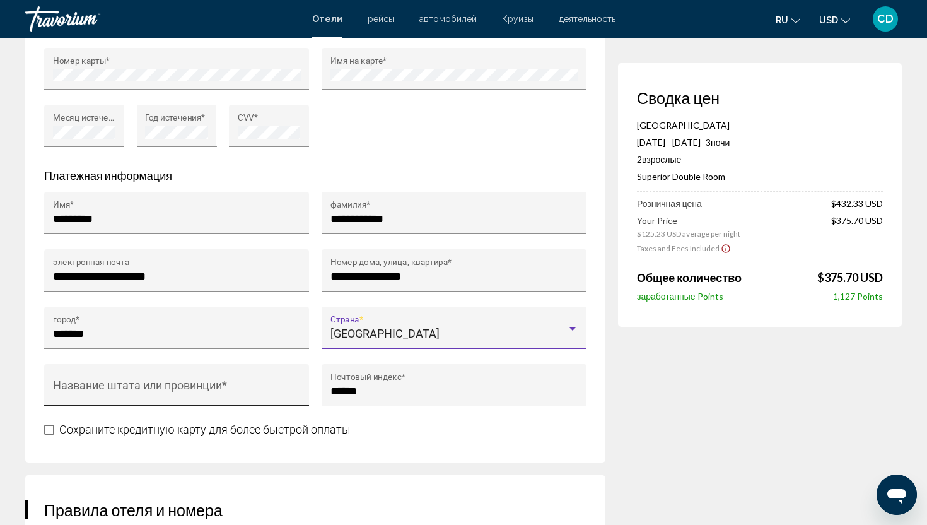
click at [256, 402] on div "Название штата или провинции *" at bounding box center [177, 389] width 248 height 33
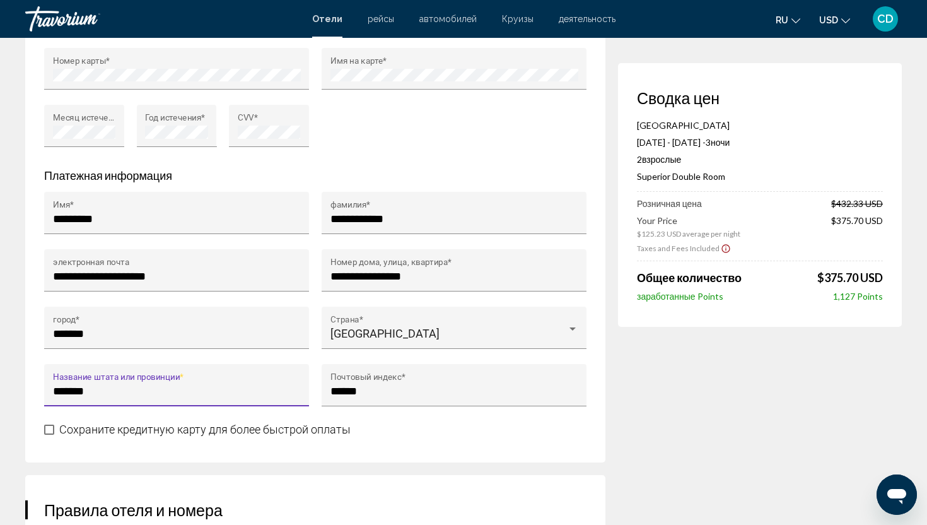
type input "*******"
click at [144, 436] on span "Сохраните кредитную карту для более быстрой оплаты" at bounding box center [204, 429] width 291 height 13
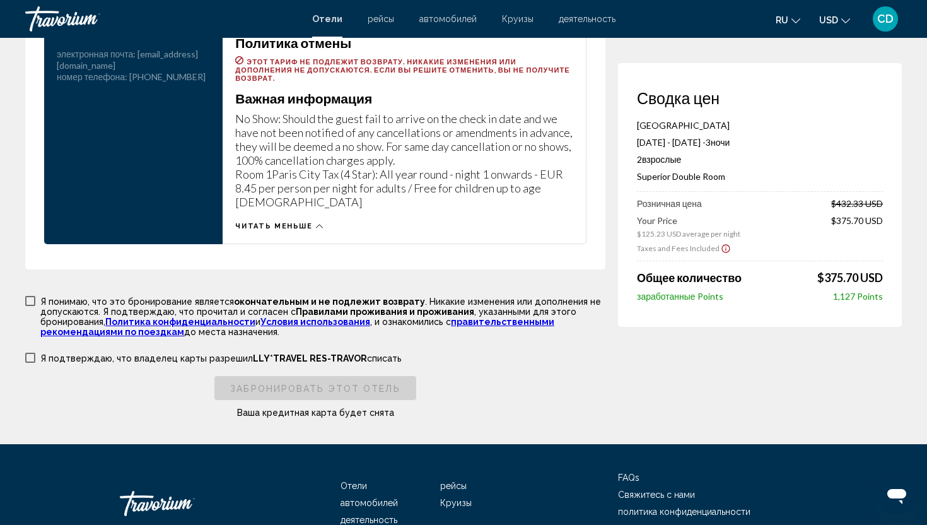
scroll to position [1762, 0]
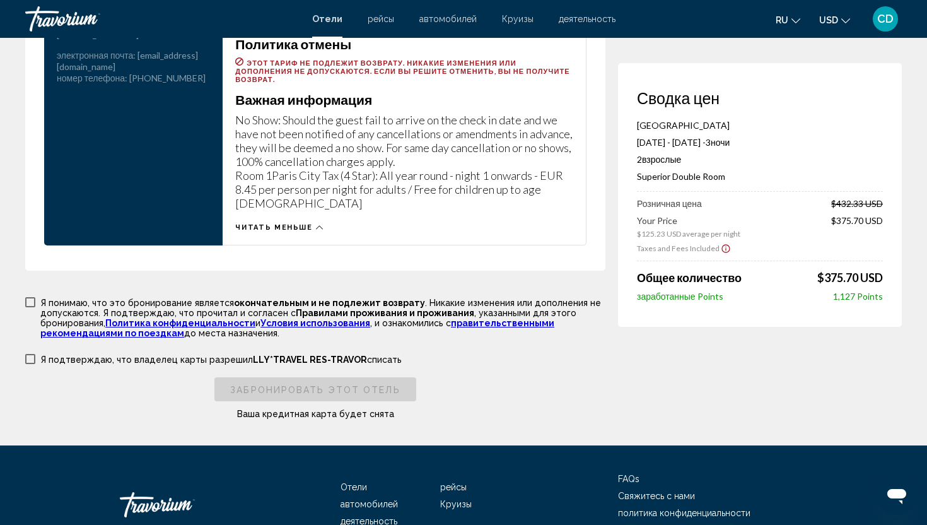
click at [32, 322] on label "Я понимаю, что это бронирование является окончательным и не подлежит возврату .…" at bounding box center [315, 317] width 580 height 42
click at [28, 364] on span "Main content" at bounding box center [30, 359] width 10 height 10
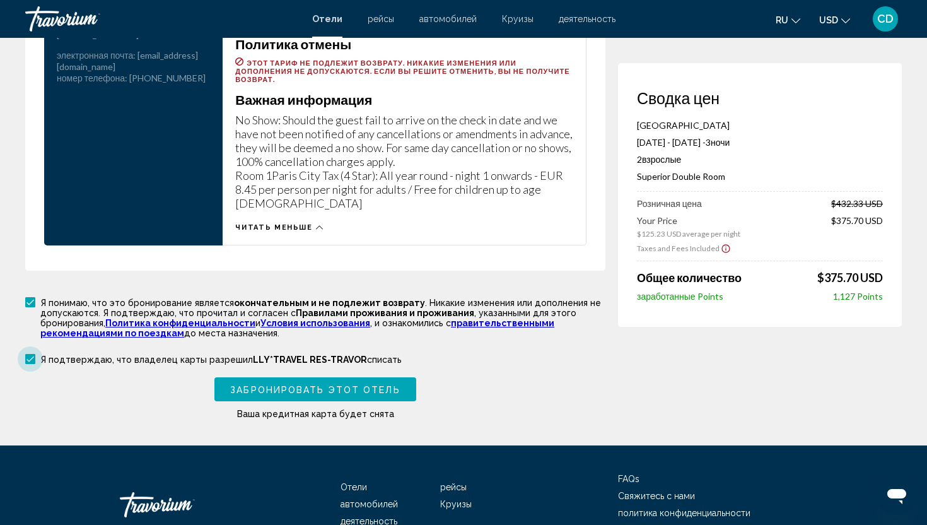
click at [322, 365] on span "LLY*TRAVEL RES-TRAVOR" at bounding box center [310, 359] width 114 height 10
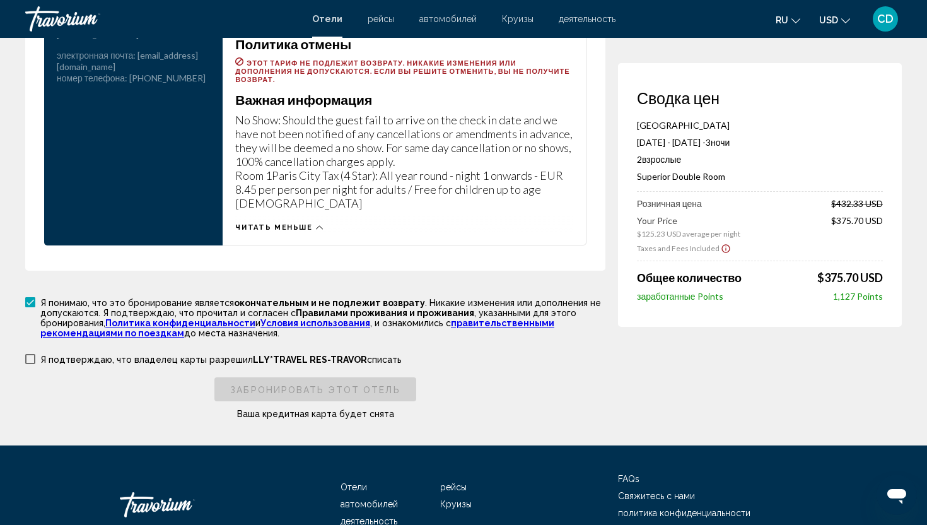
click at [322, 365] on span "LLY*TRAVEL RES-TRAVOR" at bounding box center [310, 359] width 114 height 10
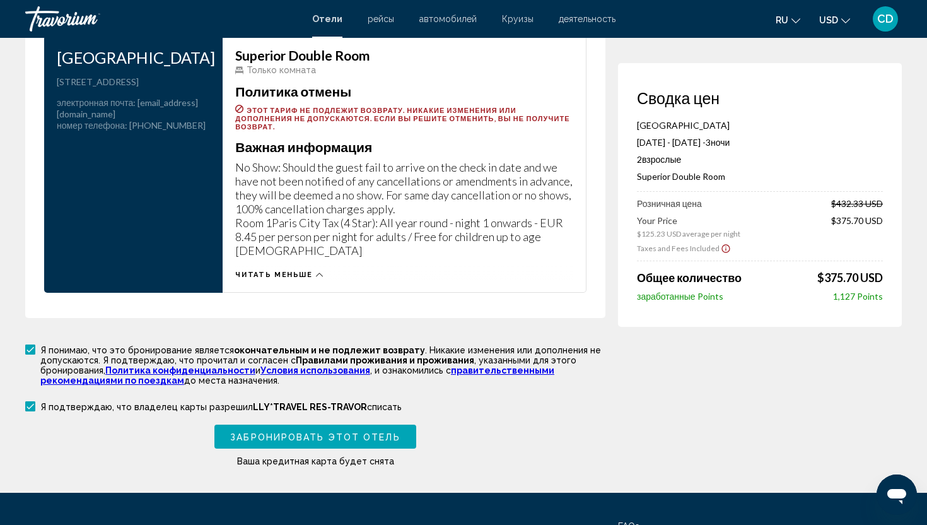
scroll to position [1849, 0]
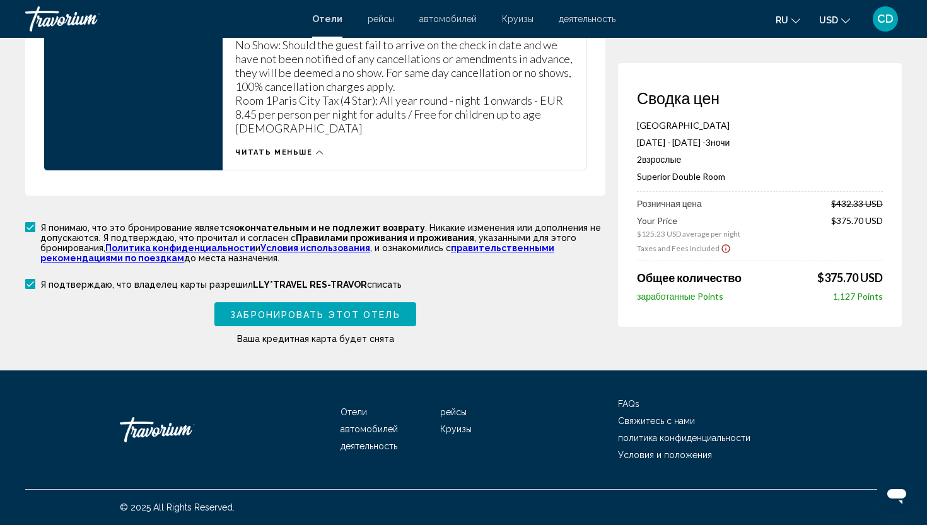
click at [346, 319] on span "Забронировать этот отель" at bounding box center [315, 315] width 170 height 10
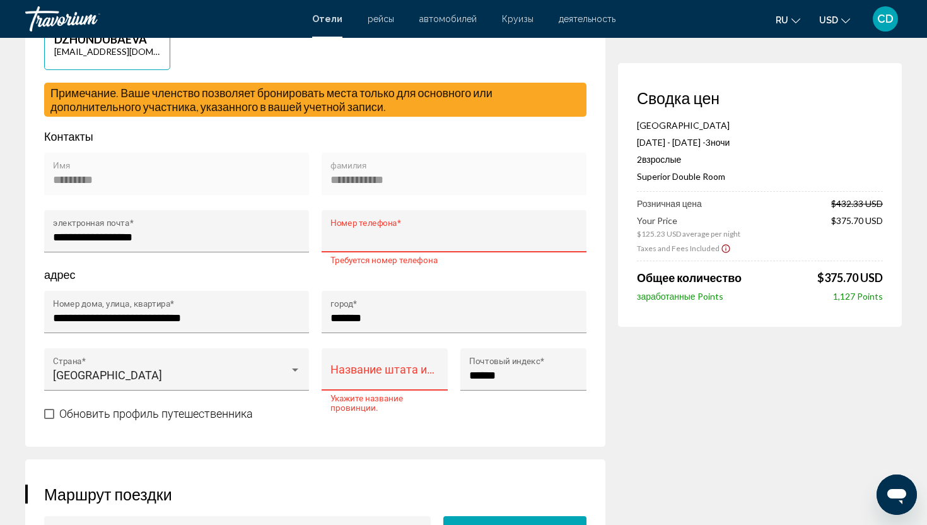
click at [376, 243] on input "Номер телефона *" at bounding box center [455, 237] width 248 height 13
type input "**********"
click at [411, 386] on div "Название штата или провинции *" at bounding box center [385, 372] width 109 height 33
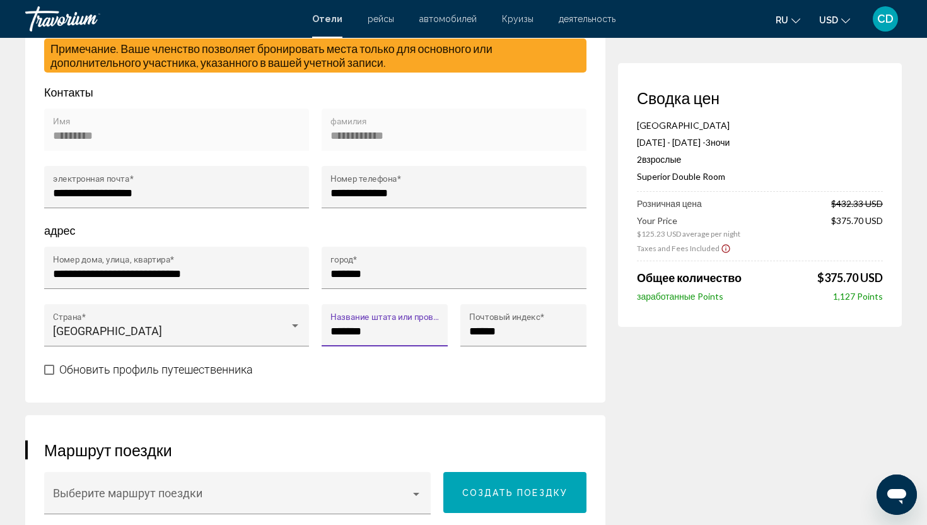
scroll to position [411, 0]
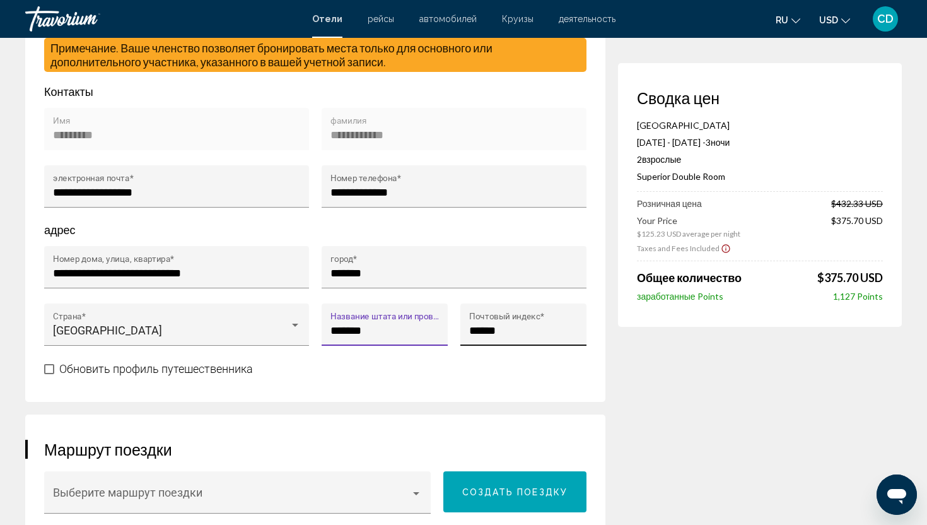
type input "*******"
click at [554, 345] on div "****** Почтовый индекс *" at bounding box center [523, 328] width 109 height 33
click at [554, 337] on input "******" at bounding box center [523, 330] width 109 height 13
type input "******"
click at [158, 375] on span "Обновить профиль путешественника" at bounding box center [156, 368] width 194 height 13
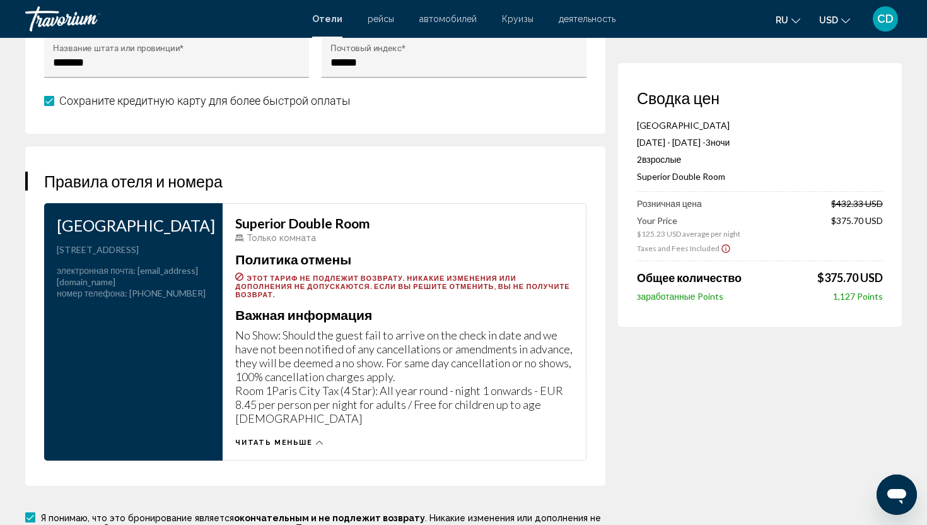
scroll to position [1849, 0]
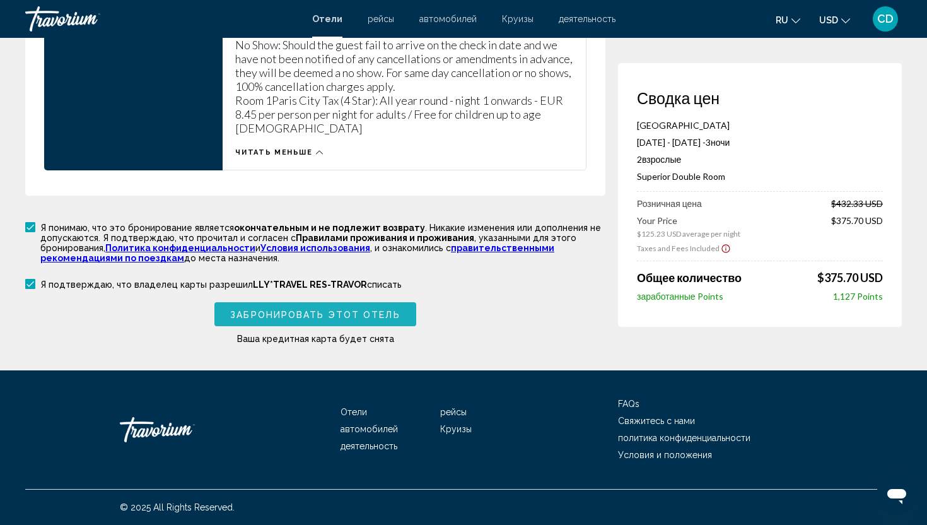
click at [349, 319] on span "Забронировать этот отель" at bounding box center [315, 315] width 170 height 10
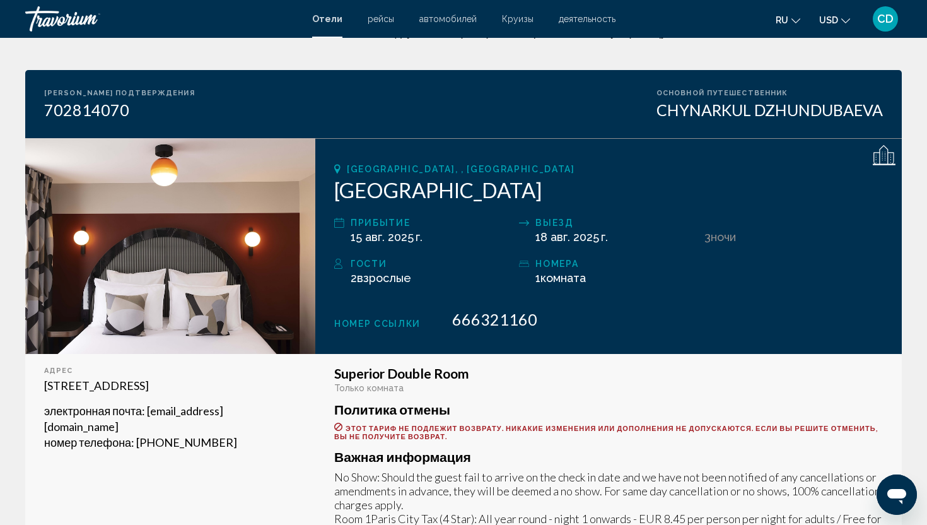
scroll to position [65, 0]
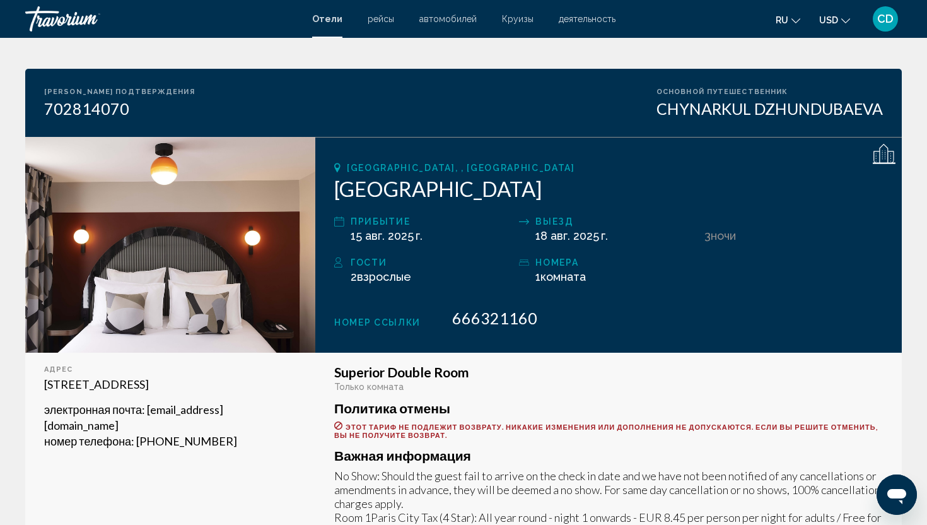
click at [474, 313] on span "666321160" at bounding box center [494, 317] width 85 height 19
click at [444, 323] on div "Номер ссылки 666321160" at bounding box center [608, 317] width 549 height 19
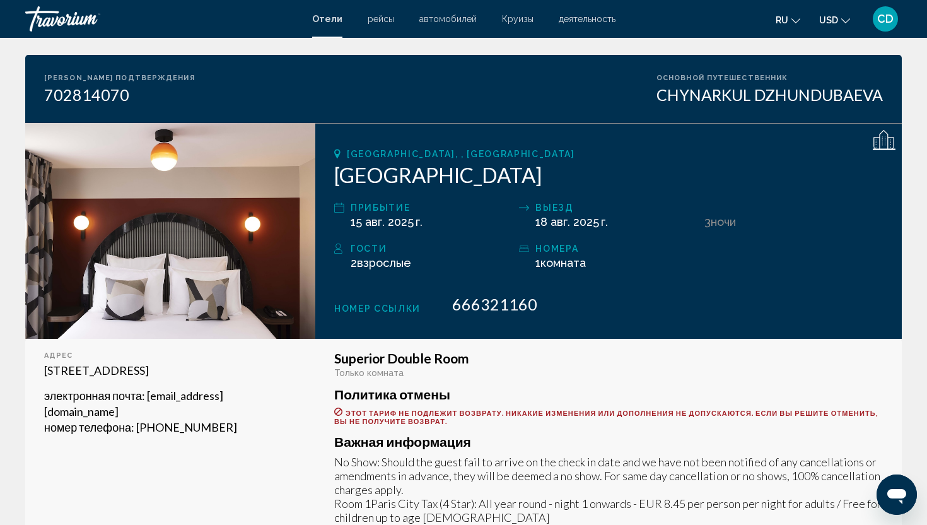
scroll to position [0, 0]
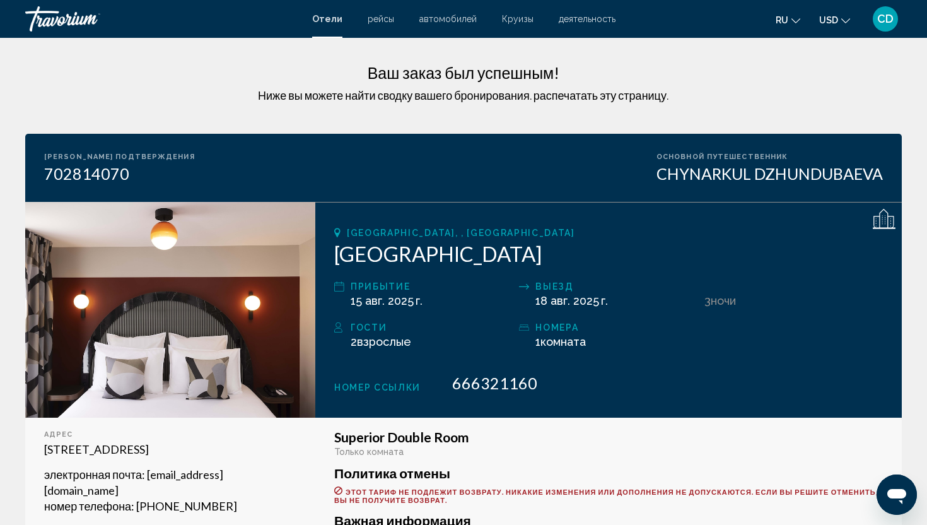
click at [879, 17] on span "CD" at bounding box center [885, 19] width 16 height 13
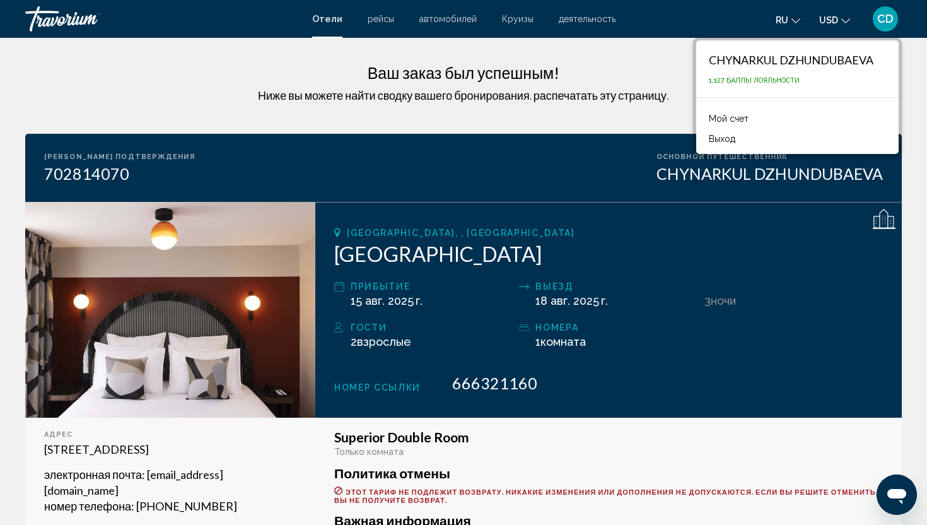
click at [887, 20] on span "CD" at bounding box center [885, 19] width 16 height 13
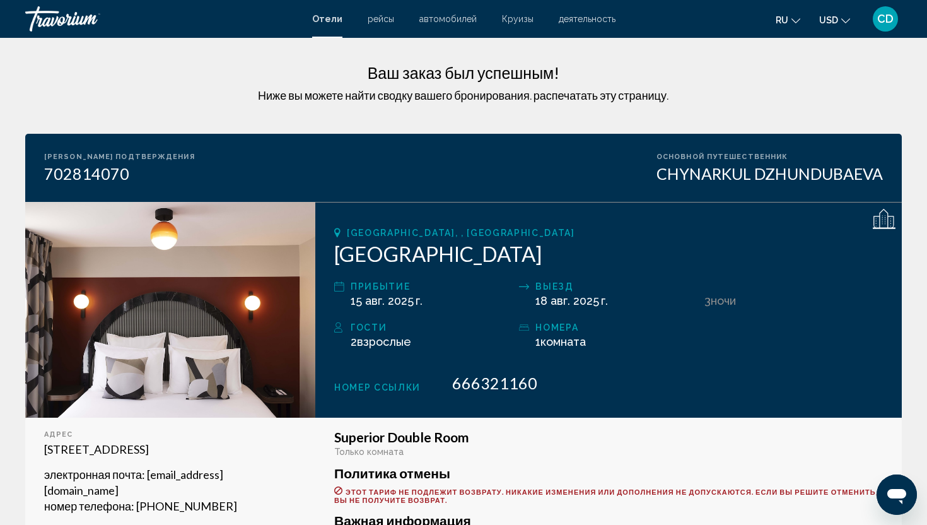
click at [887, 20] on span "CD" at bounding box center [885, 19] width 16 height 13
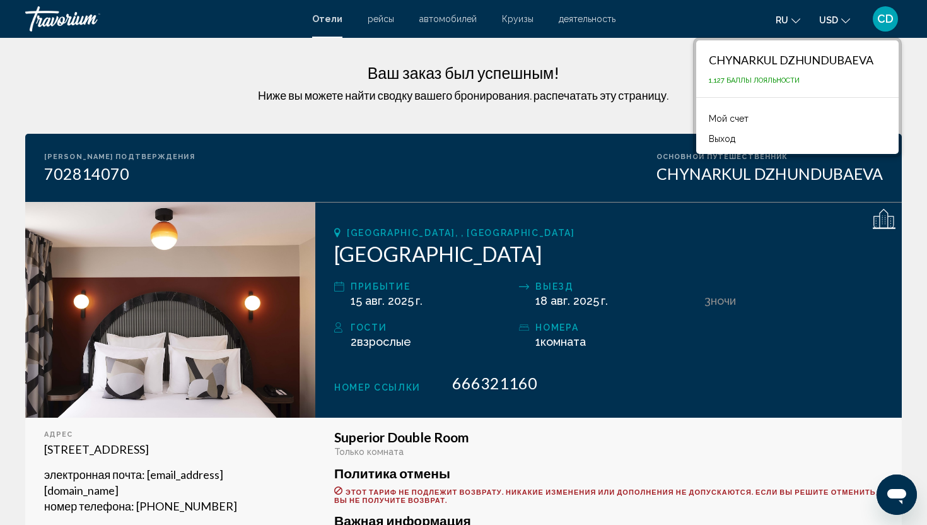
click at [790, 65] on div "CHYNARKUL DZHUNDUBAEVA" at bounding box center [791, 60] width 165 height 14
click at [797, 56] on div "CHYNARKUL DZHUNDUBAEVA" at bounding box center [791, 60] width 165 height 14
click at [731, 69] on div "CHYNARKUL DZHUNDUBAEVA 1,127 Баллы лояльности" at bounding box center [797, 68] width 202 height 57
click at [725, 60] on div "CHYNARKUL DZHUNDUBAEVA" at bounding box center [791, 60] width 165 height 14
drag, startPoint x: 132, startPoint y: 171, endPoint x: 39, endPoint y: 155, distance: 94.7
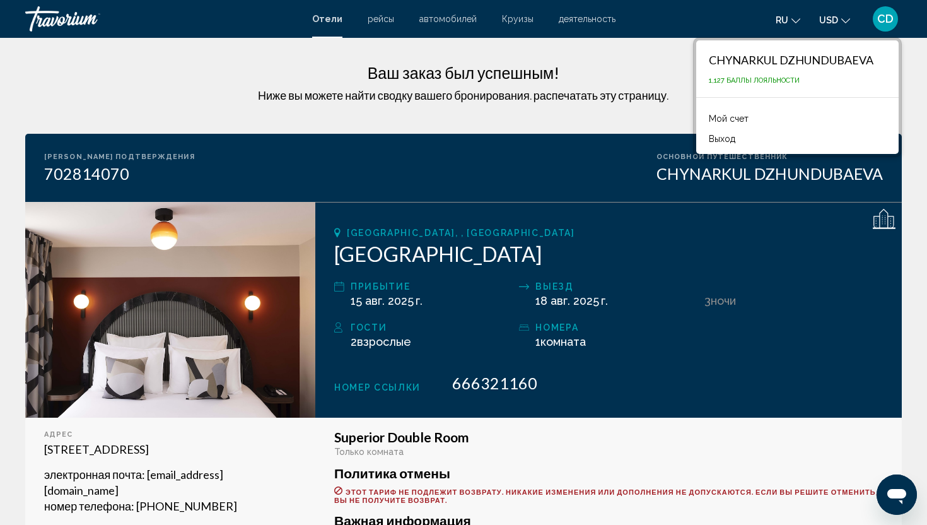
click at [39, 155] on div "[PERSON_NAME] подтверждения 702814070 Основной путешественник CHYNARKUL DZHUNDU…" at bounding box center [463, 168] width 877 height 68
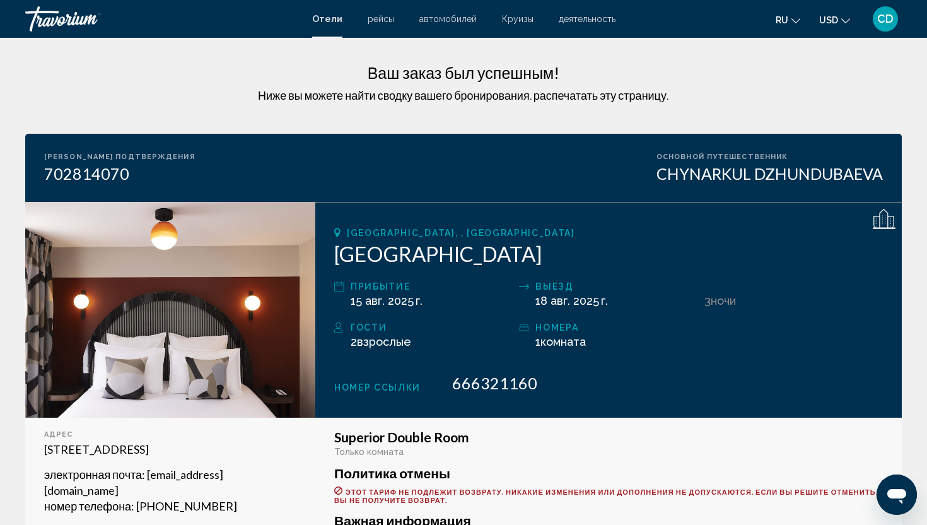
copy div "[PERSON_NAME] подтверждения 702814070"
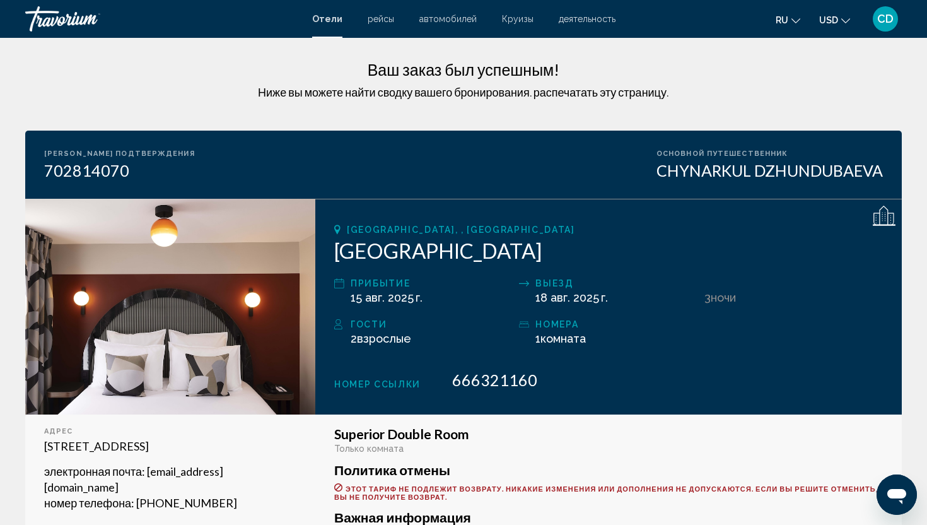
click at [732, 329] on div "Гости 2 Взрослый Взрослые , Ребенок Дети ( возраст ) номера 1 Комната номера" at bounding box center [608, 337] width 549 height 41
click at [885, 216] on icon "Main content" at bounding box center [885, 216] width 1 height 1
click at [754, 179] on div "CHYNARKUL DZHUNDUBAEVA" at bounding box center [770, 170] width 226 height 19
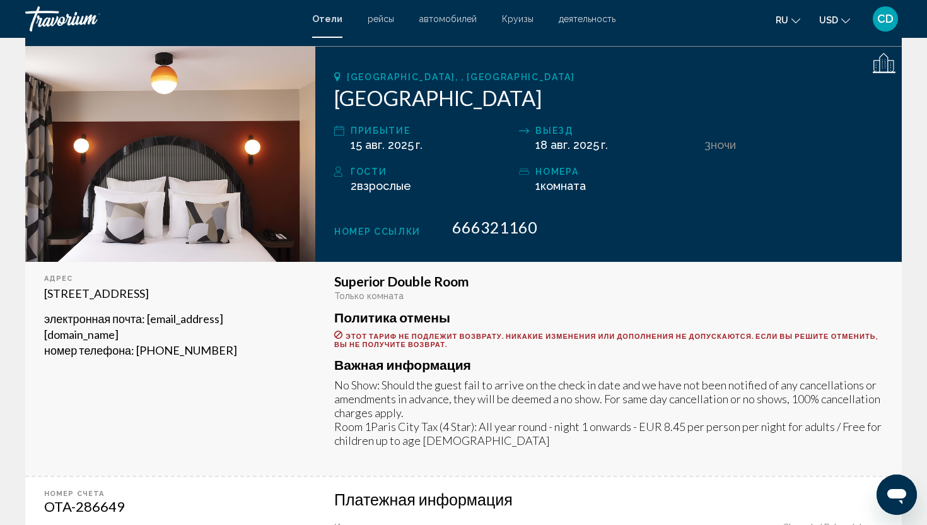
scroll to position [0, 0]
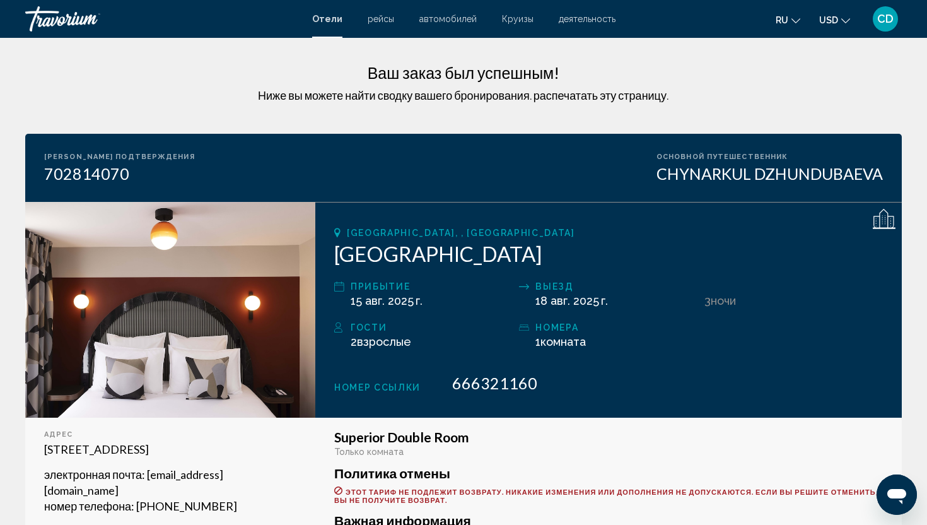
click at [52, 16] on div "Travorium" at bounding box center [88, 18] width 126 height 25
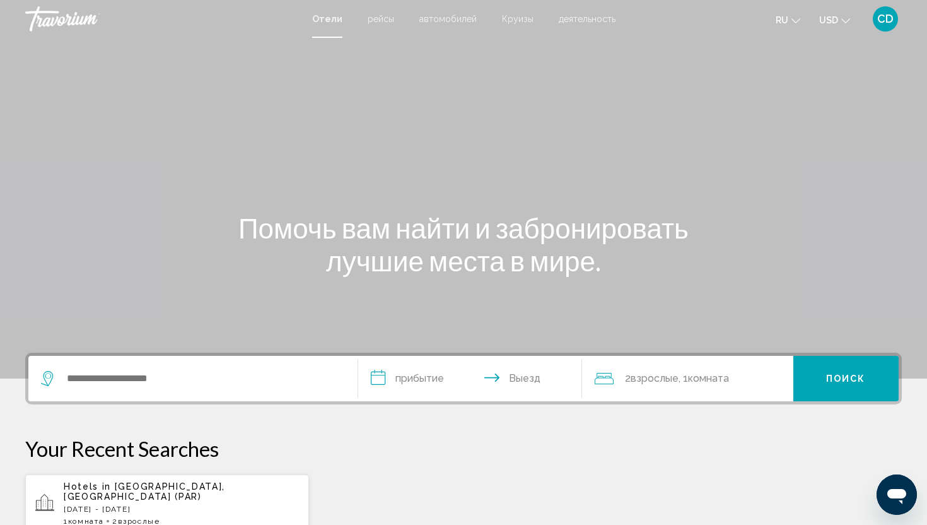
click at [894, 23] on div "CD" at bounding box center [885, 18] width 25 height 25
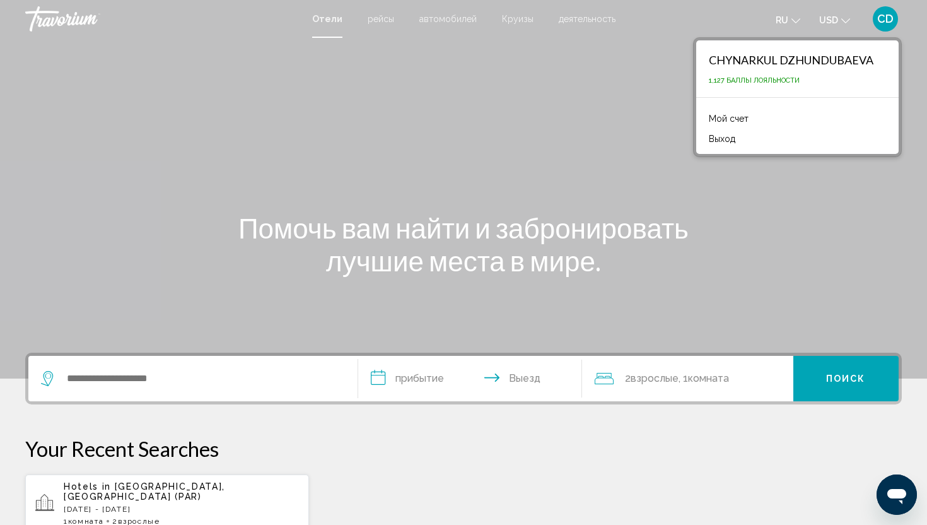
click at [776, 59] on div "CHYNARKUL DZHUNDUBAEVA" at bounding box center [791, 60] width 165 height 14
click at [725, 118] on link "Мой счет" at bounding box center [729, 118] width 52 height 16
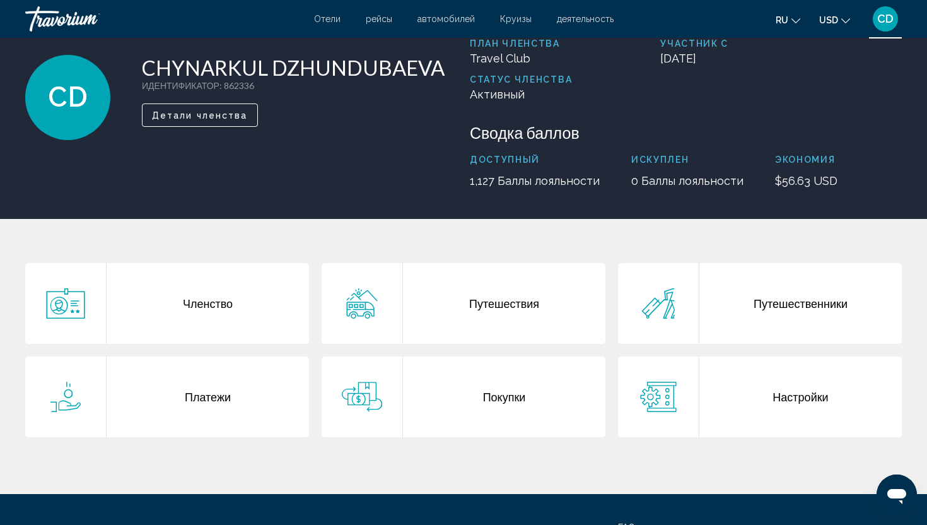
scroll to position [63, 0]
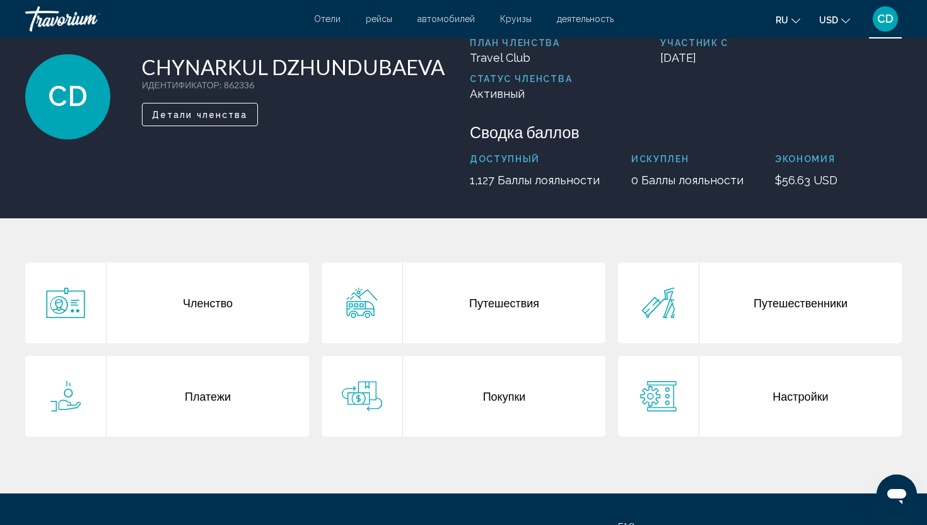
click at [484, 308] on div "Путешествия" at bounding box center [504, 302] width 202 height 81
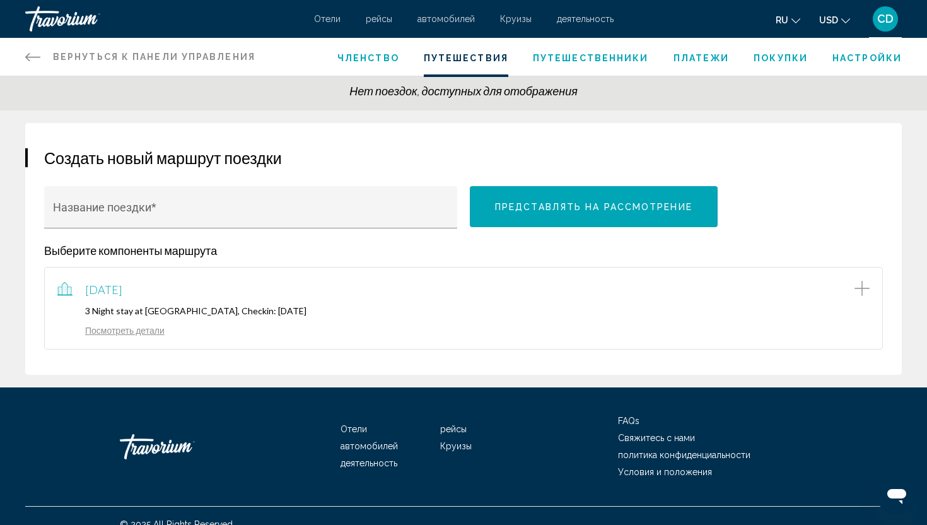
scroll to position [67, 0]
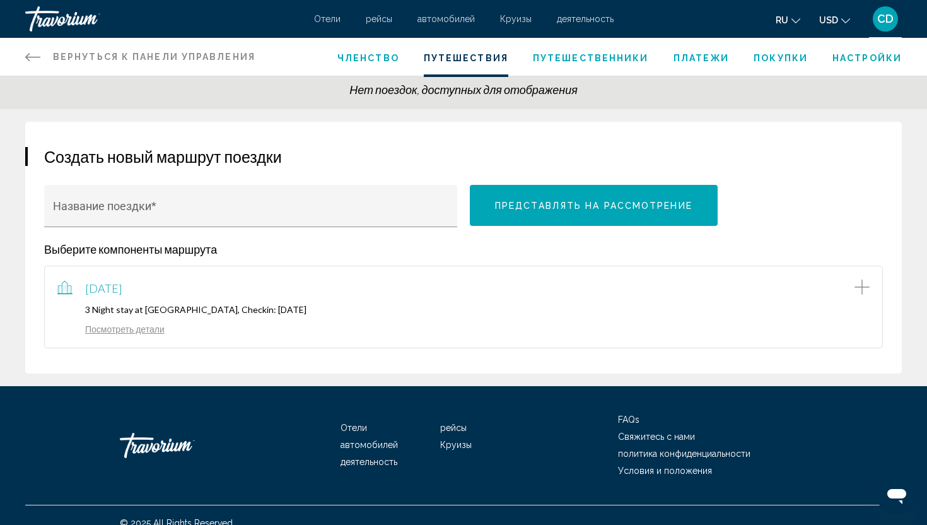
click at [136, 333] on link "Посмотреть детали" at bounding box center [110, 329] width 107 height 11
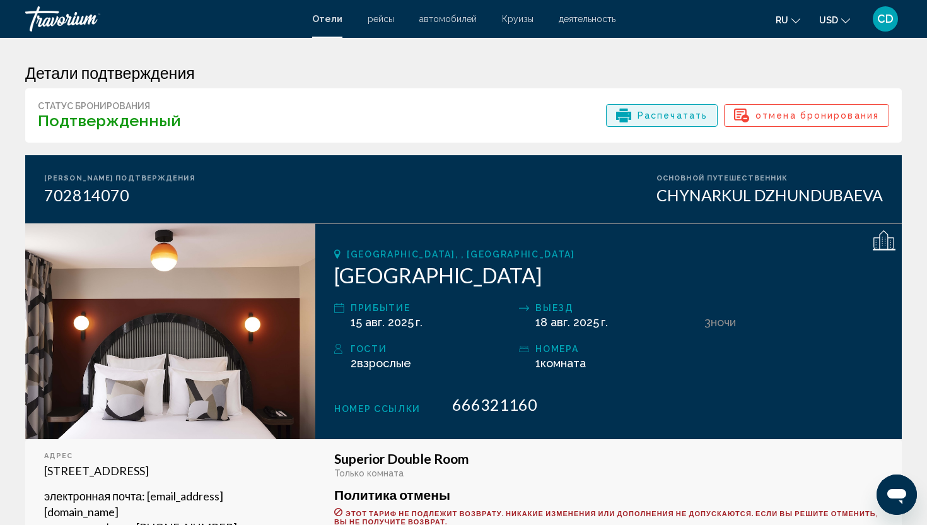
click at [664, 119] on span "Распечатать" at bounding box center [673, 115] width 70 height 21
